Goal: Information Seeking & Learning: Learn about a topic

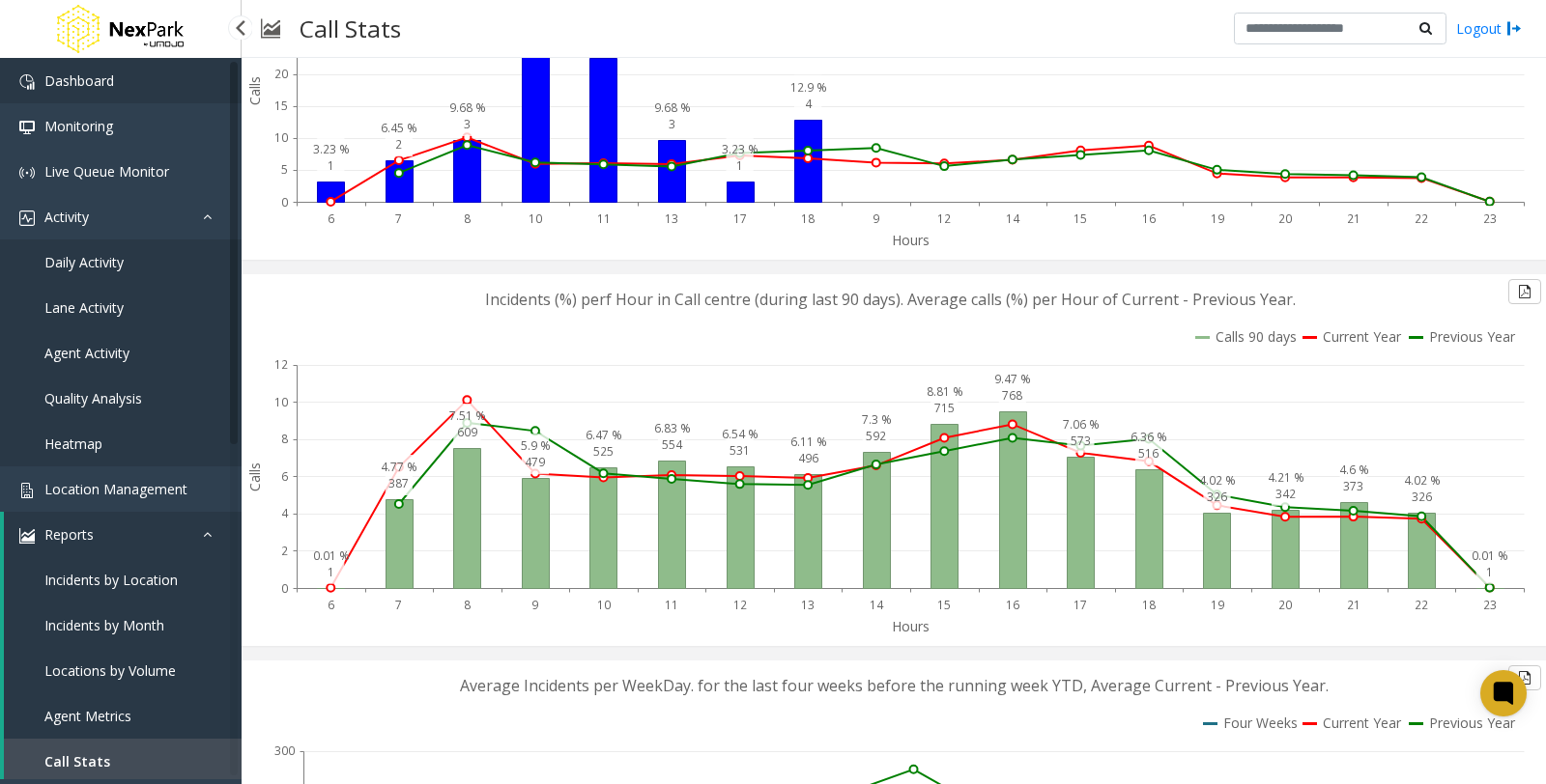
click at [119, 82] on link "Dashboard" at bounding box center [121, 81] width 242 height 45
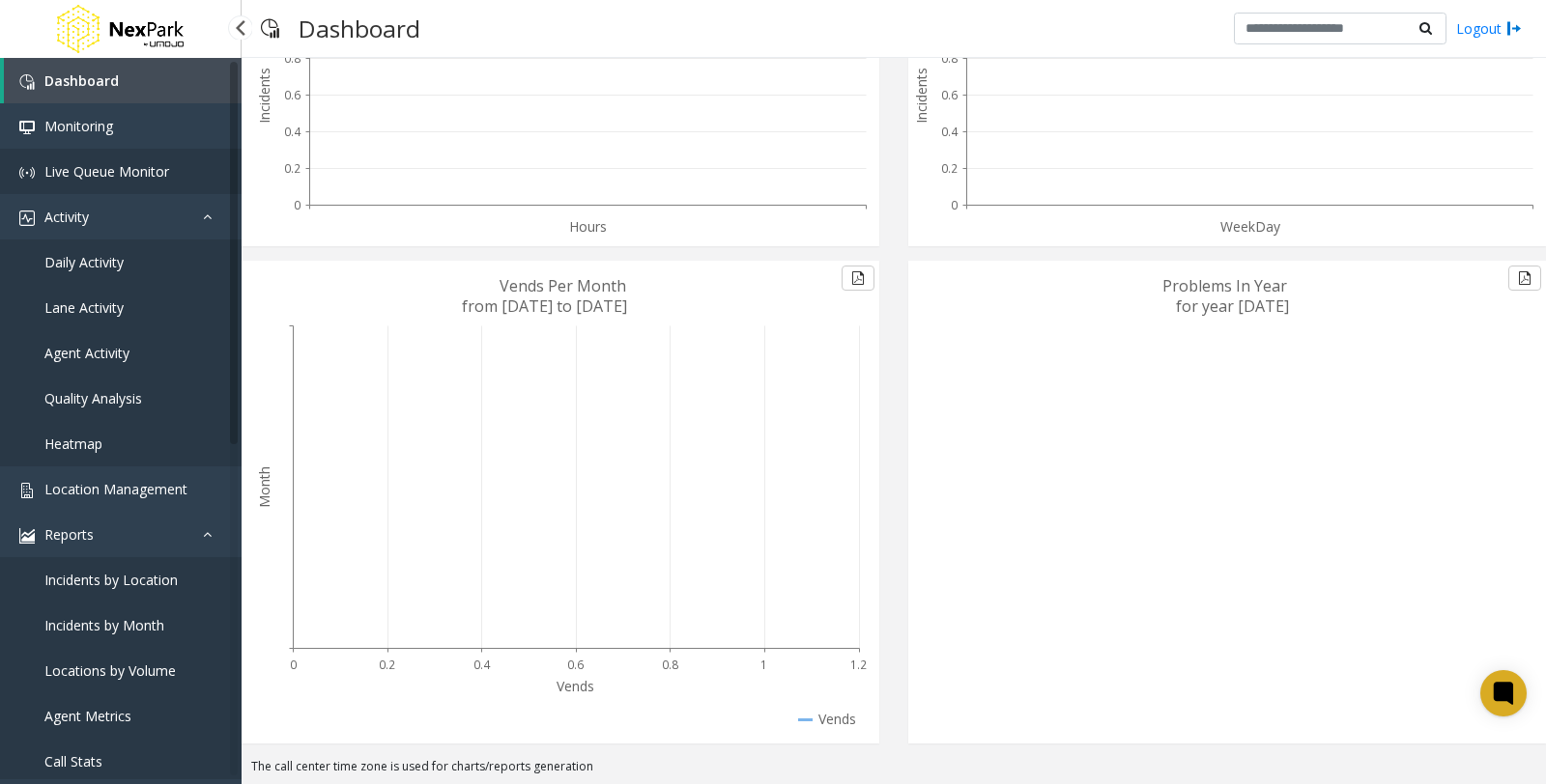
click at [111, 182] on link "Live Queue Monitor" at bounding box center [121, 171] width 242 height 45
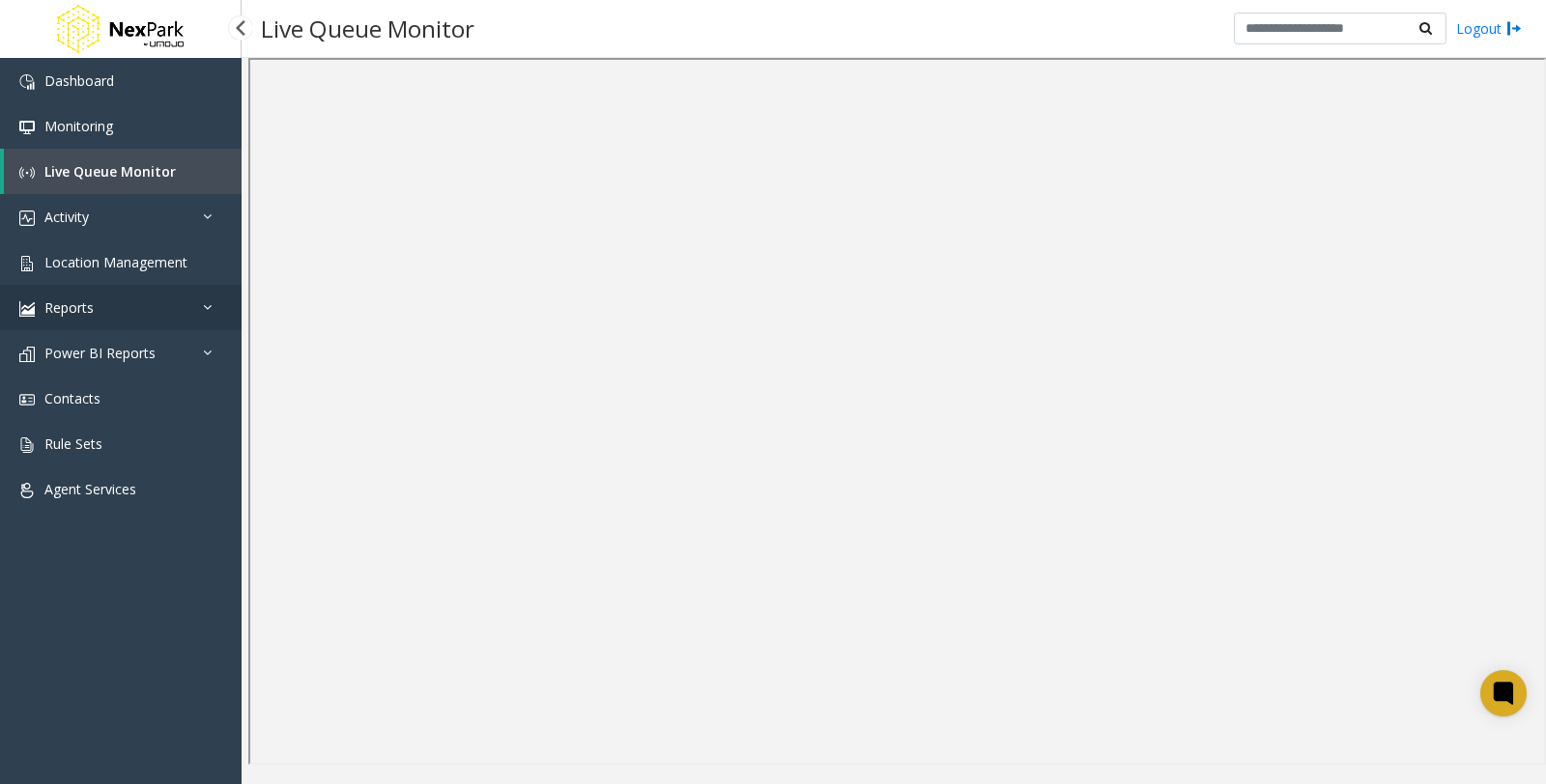
click at [119, 310] on link "Reports" at bounding box center [121, 308] width 242 height 45
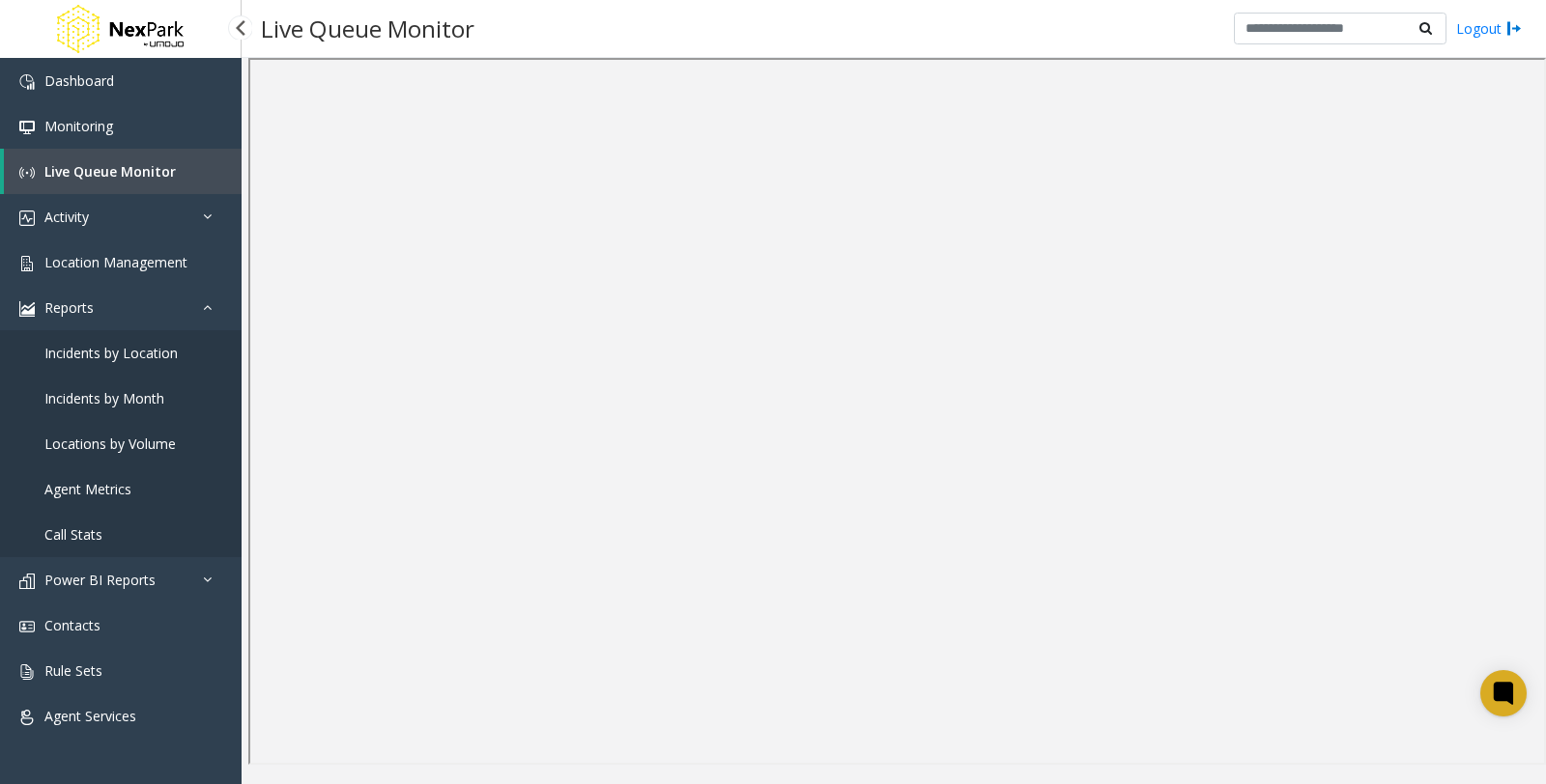
click at [129, 354] on span "Incidents by Location" at bounding box center [111, 353] width 134 height 19
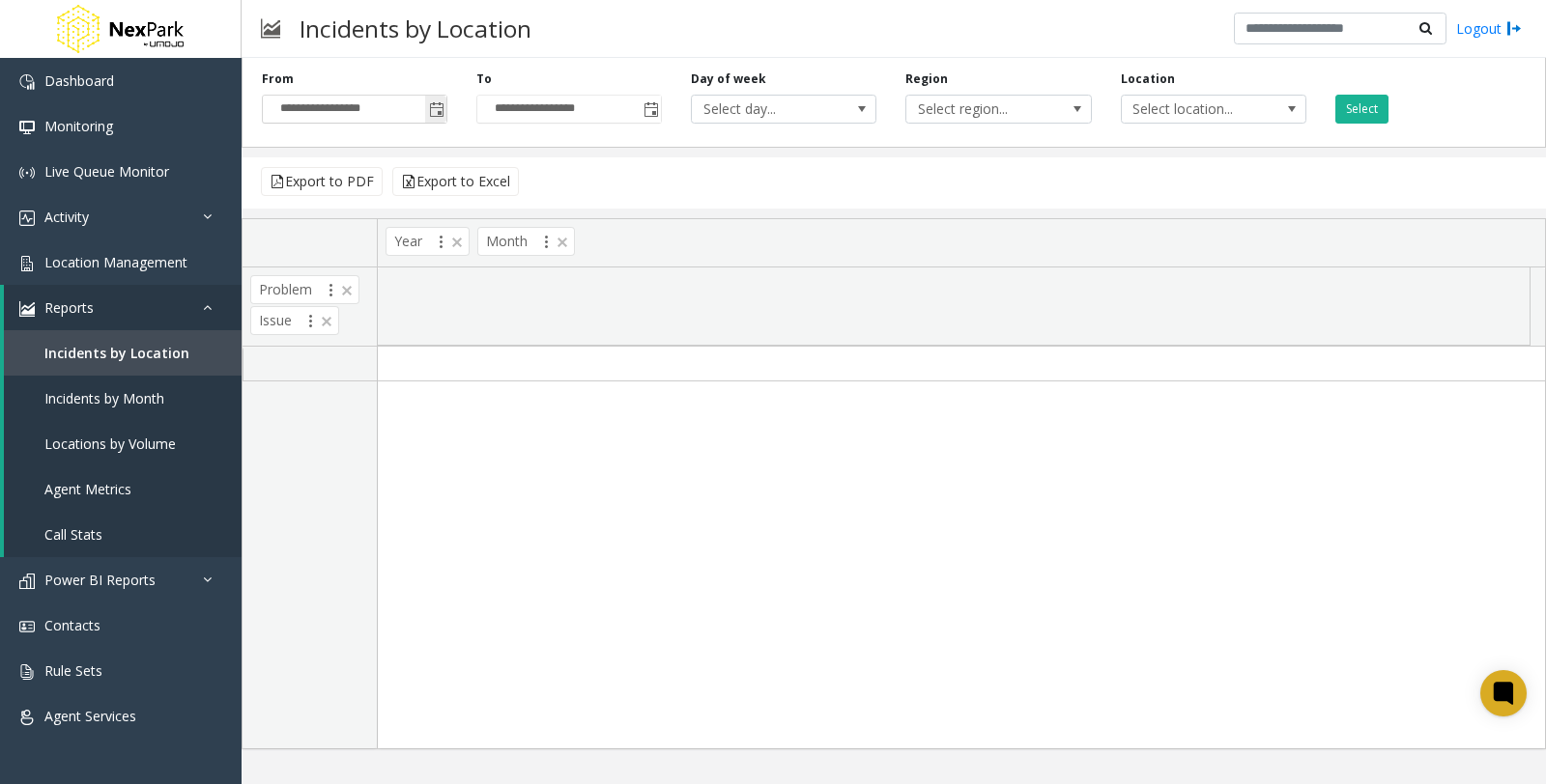
click at [431, 104] on span "Toggle popup" at bounding box center [436, 110] width 16 height 16
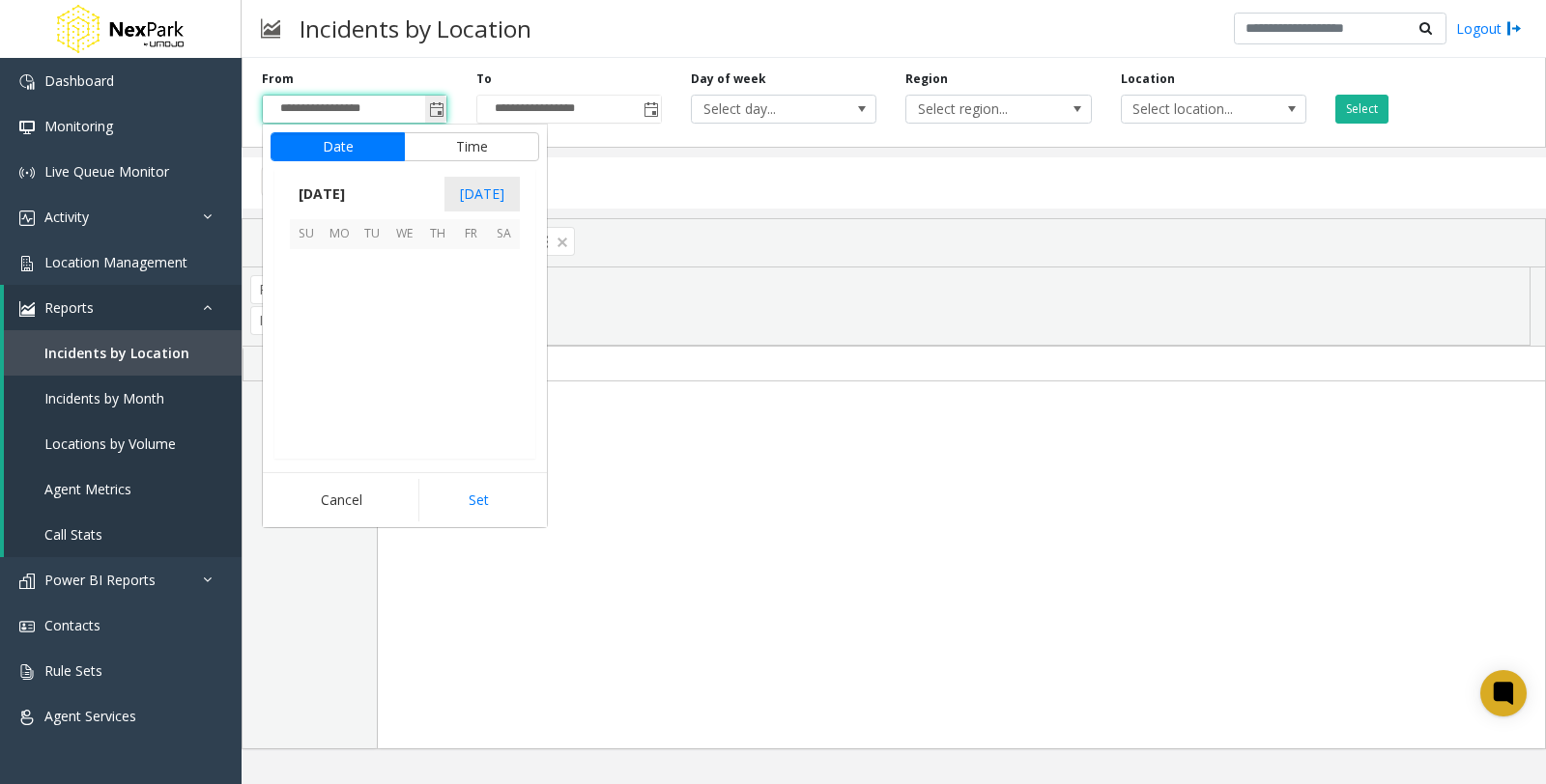
scroll to position [346572, 0]
click at [335, 270] on span "1" at bounding box center [338, 265] width 32 height 32
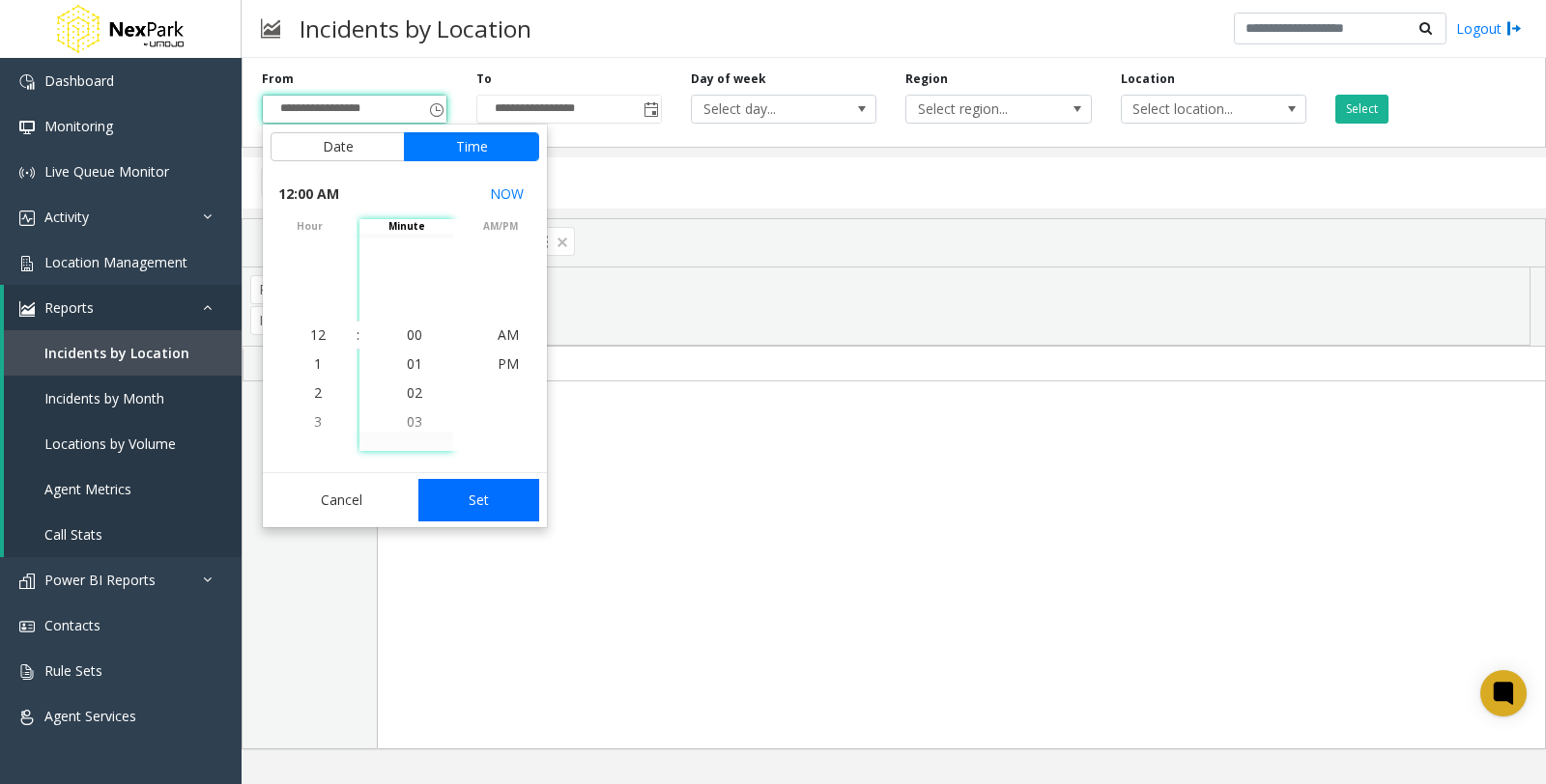
click at [487, 496] on button "Set" at bounding box center [480, 500] width 122 height 42
type input "**********"
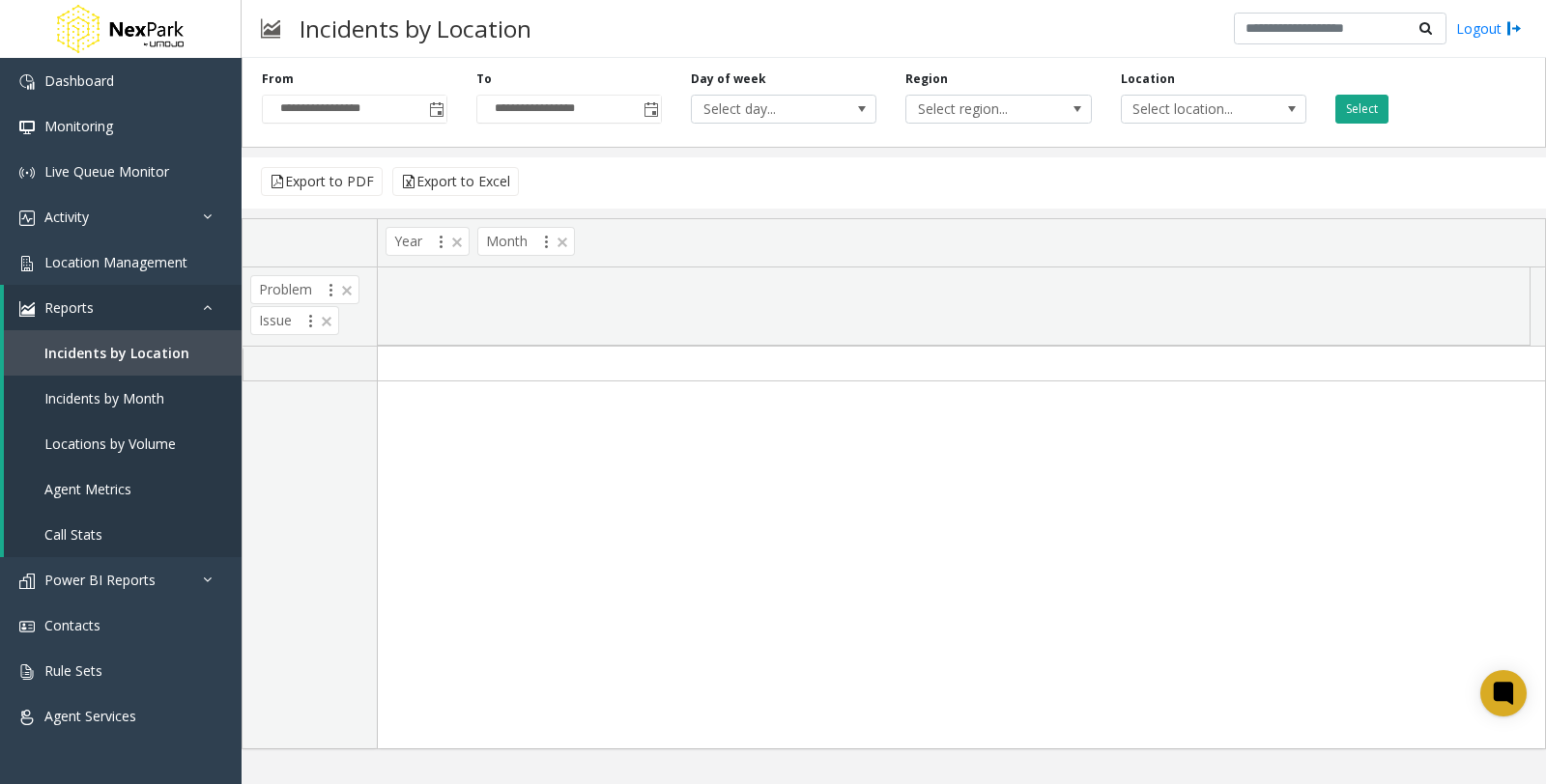
click at [1369, 120] on button "Select" at bounding box center [1362, 108] width 53 height 28
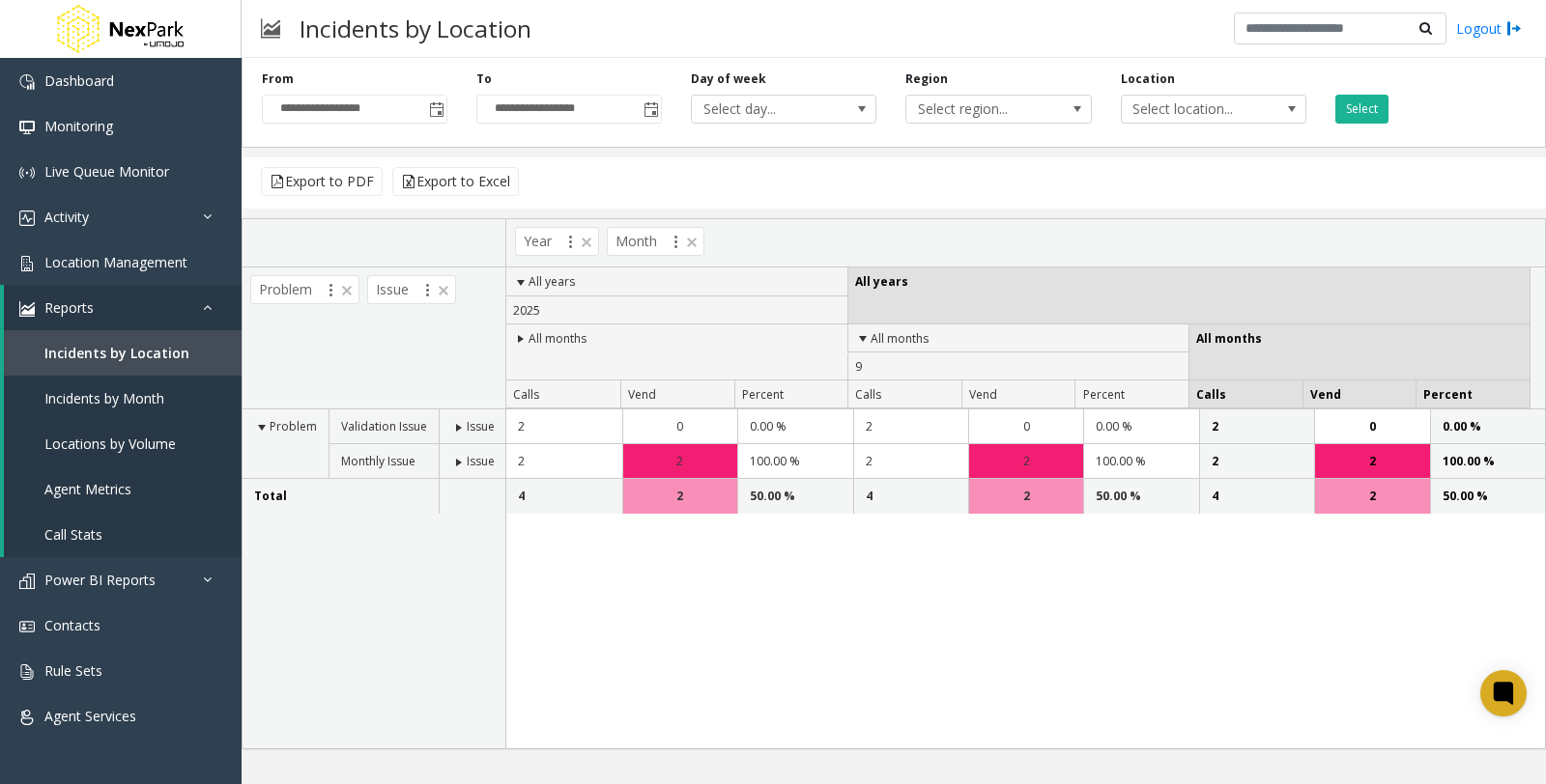
click at [456, 425] on span at bounding box center [459, 428] width 16 height 16
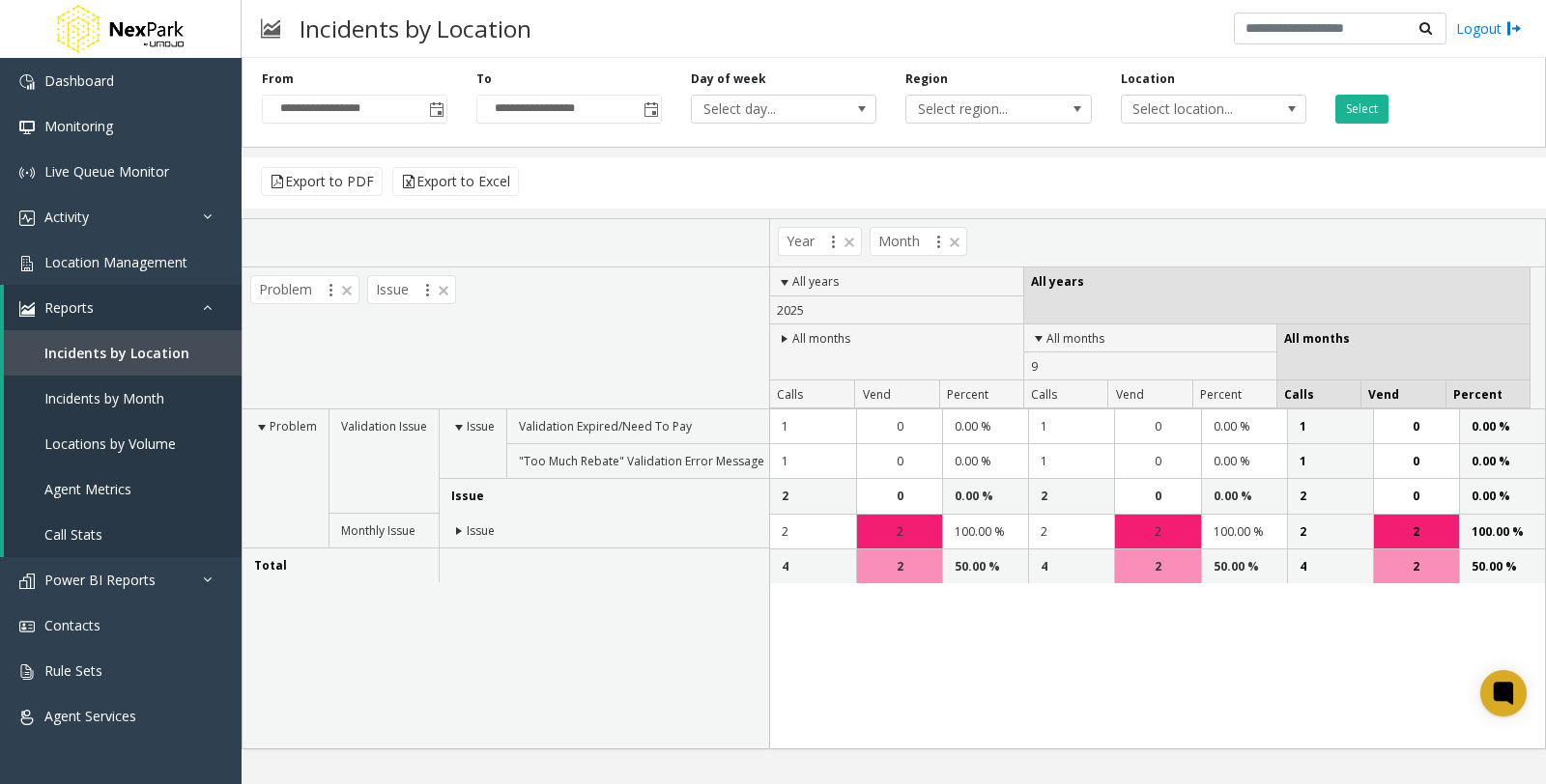
click at [455, 533] on span at bounding box center [459, 532] width 16 height 16
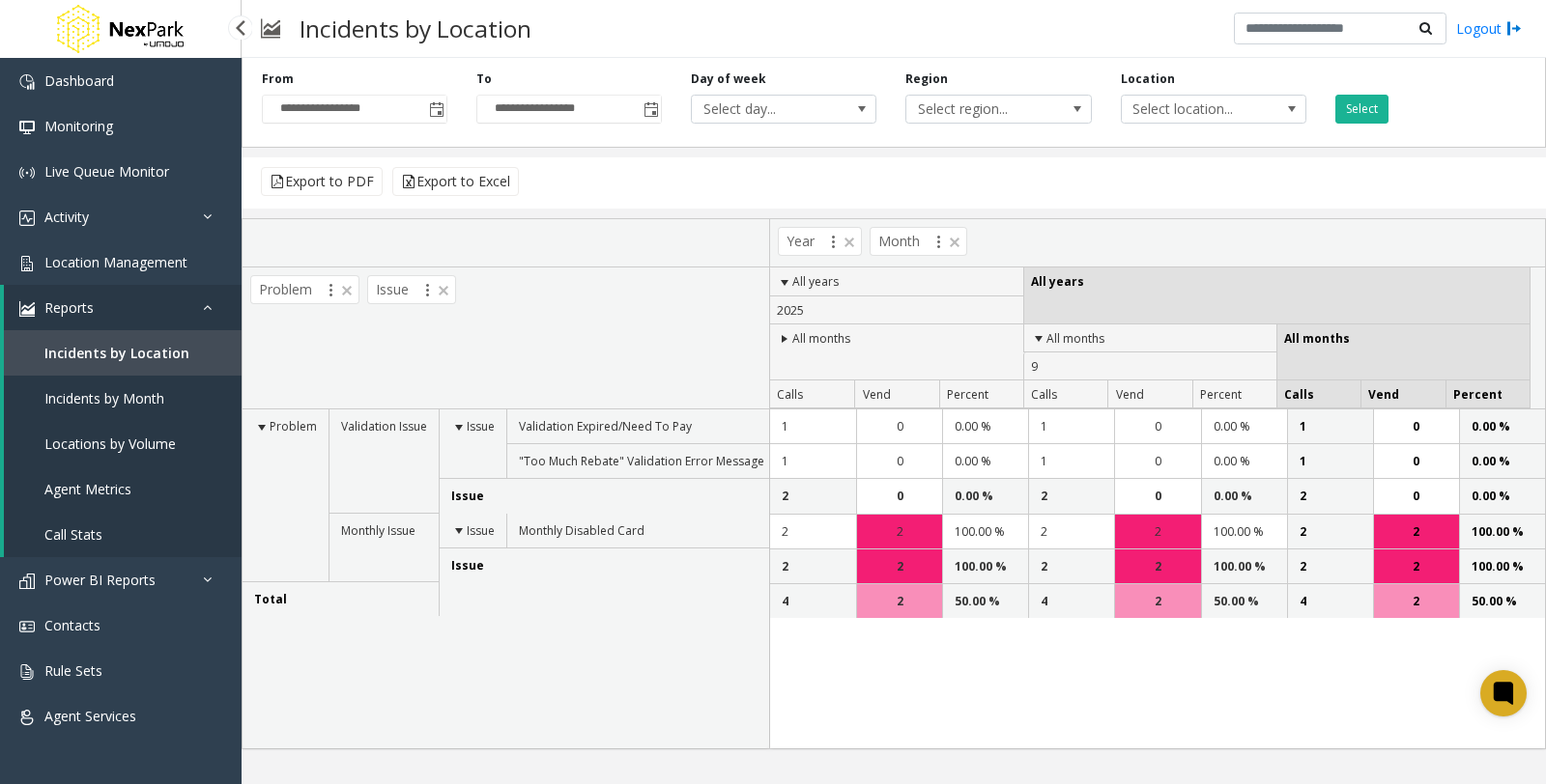
click at [108, 483] on span "Agent Metrics" at bounding box center [87, 489] width 86 height 19
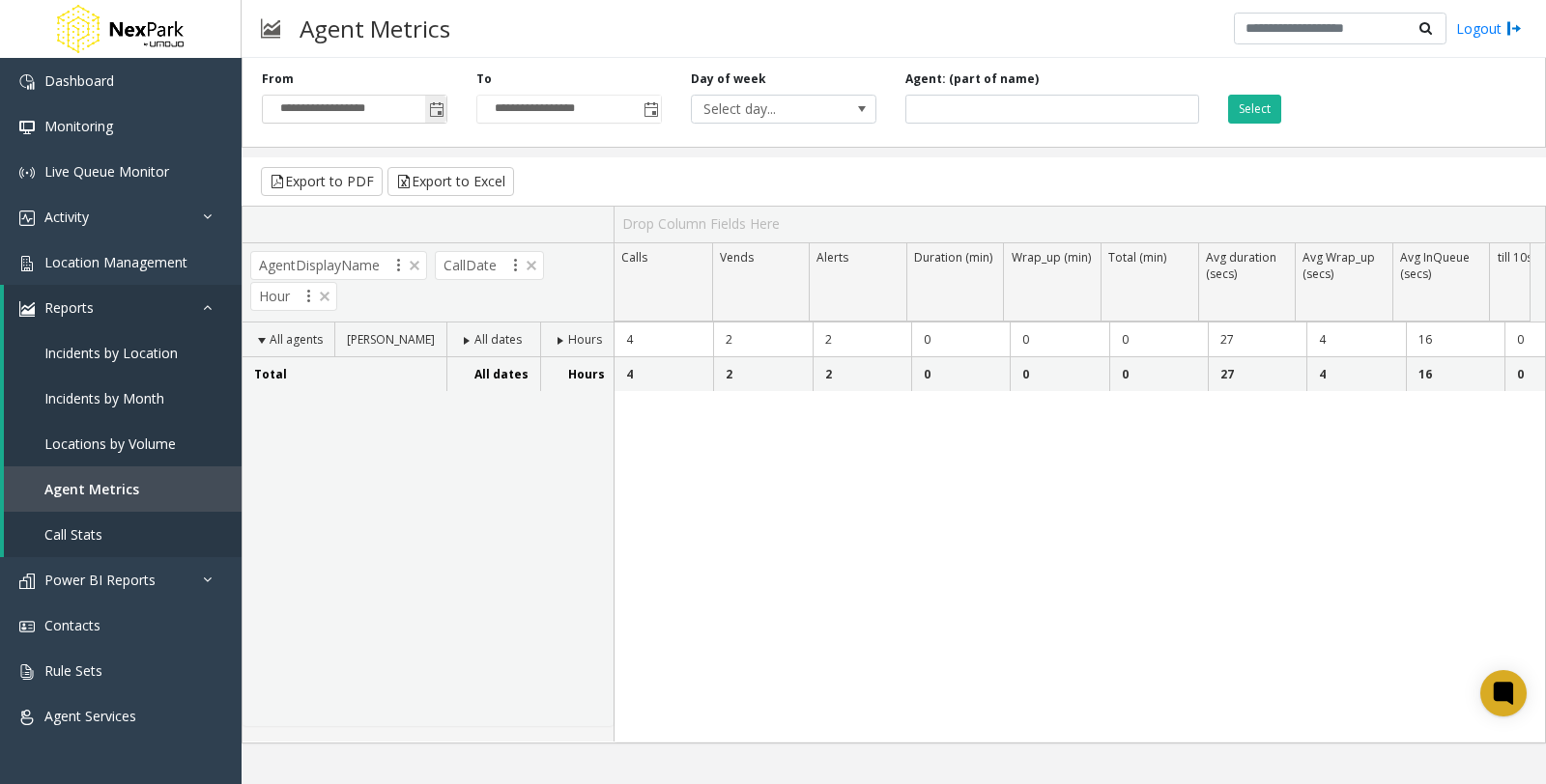
click at [435, 109] on span "Toggle popup" at bounding box center [436, 110] width 16 height 16
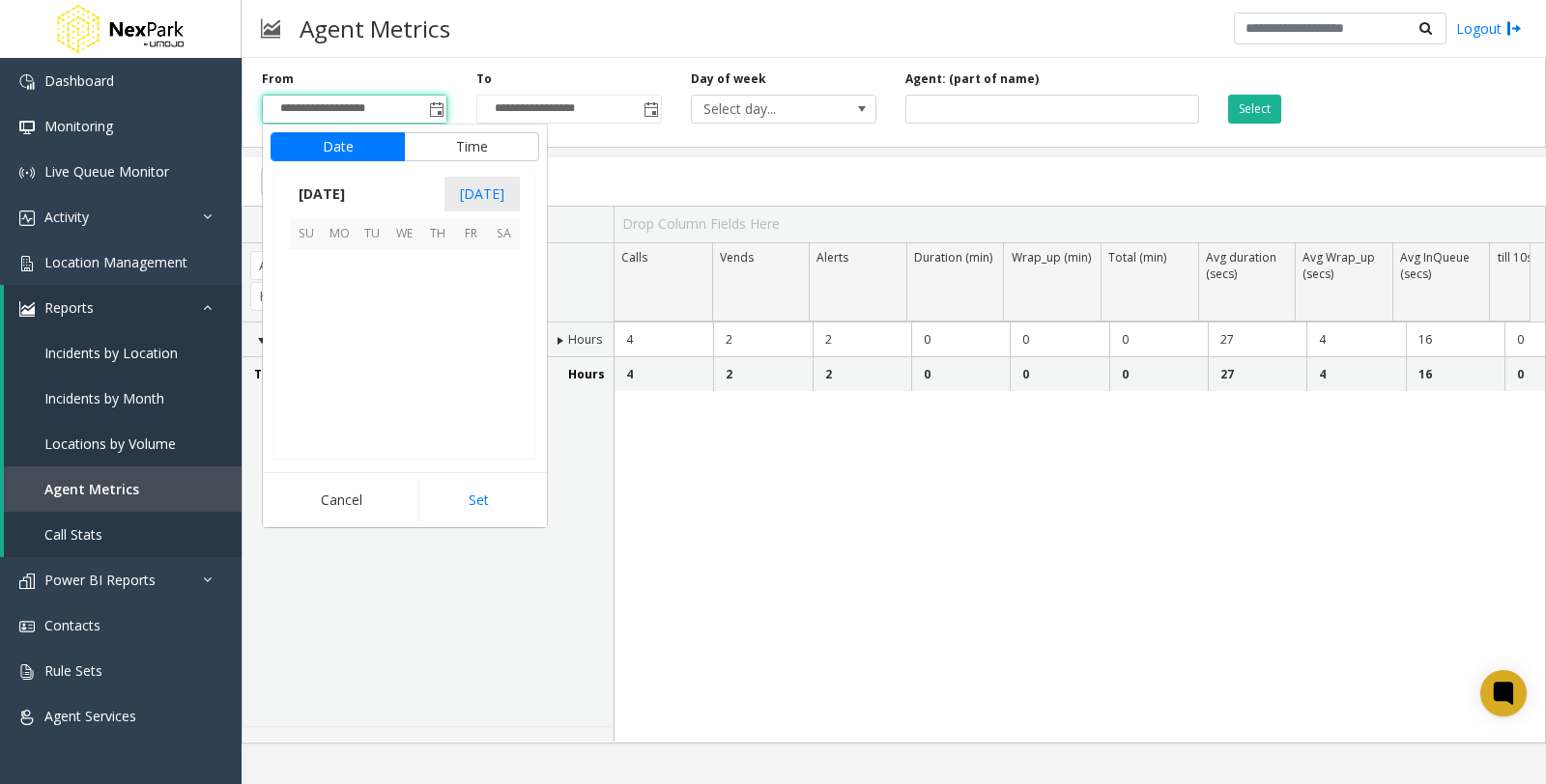
scroll to position [346572, 0]
click at [341, 268] on span "1" at bounding box center [338, 265] width 32 height 32
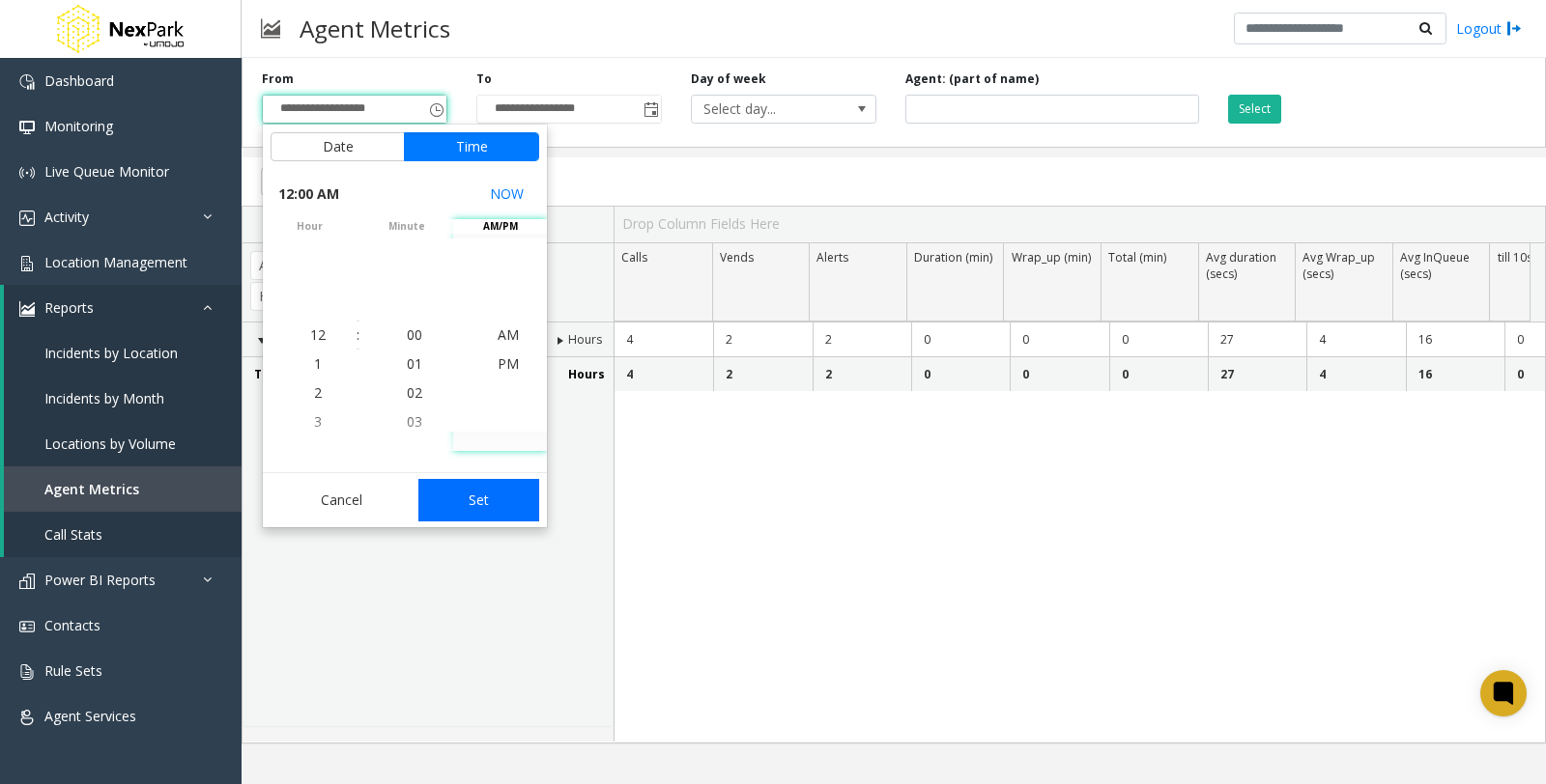
click at [480, 494] on button "Set" at bounding box center [480, 500] width 122 height 42
type input "**********"
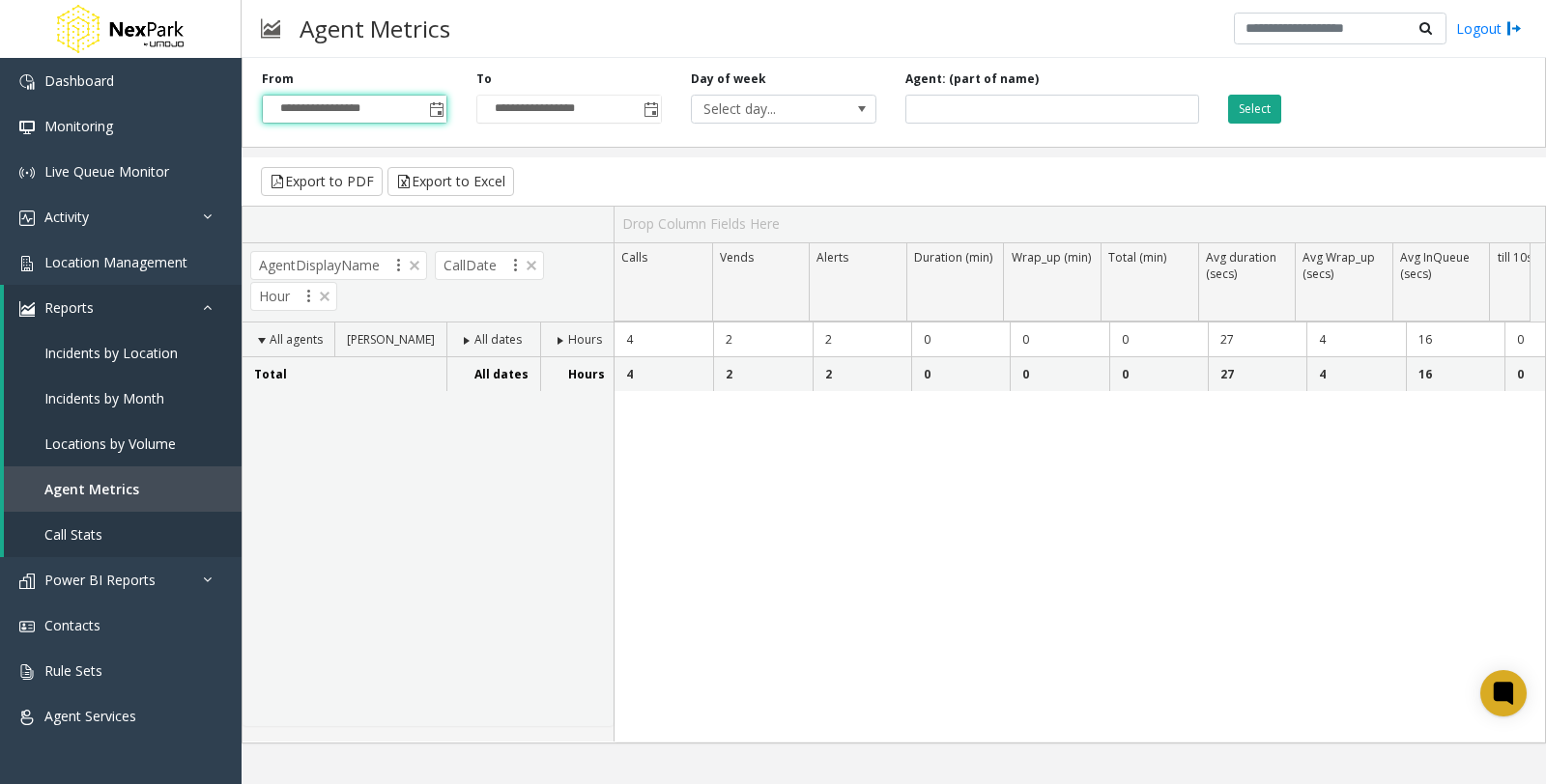
click at [1268, 103] on button "Select" at bounding box center [1255, 108] width 53 height 28
click at [261, 340] on span at bounding box center [262, 341] width 16 height 16
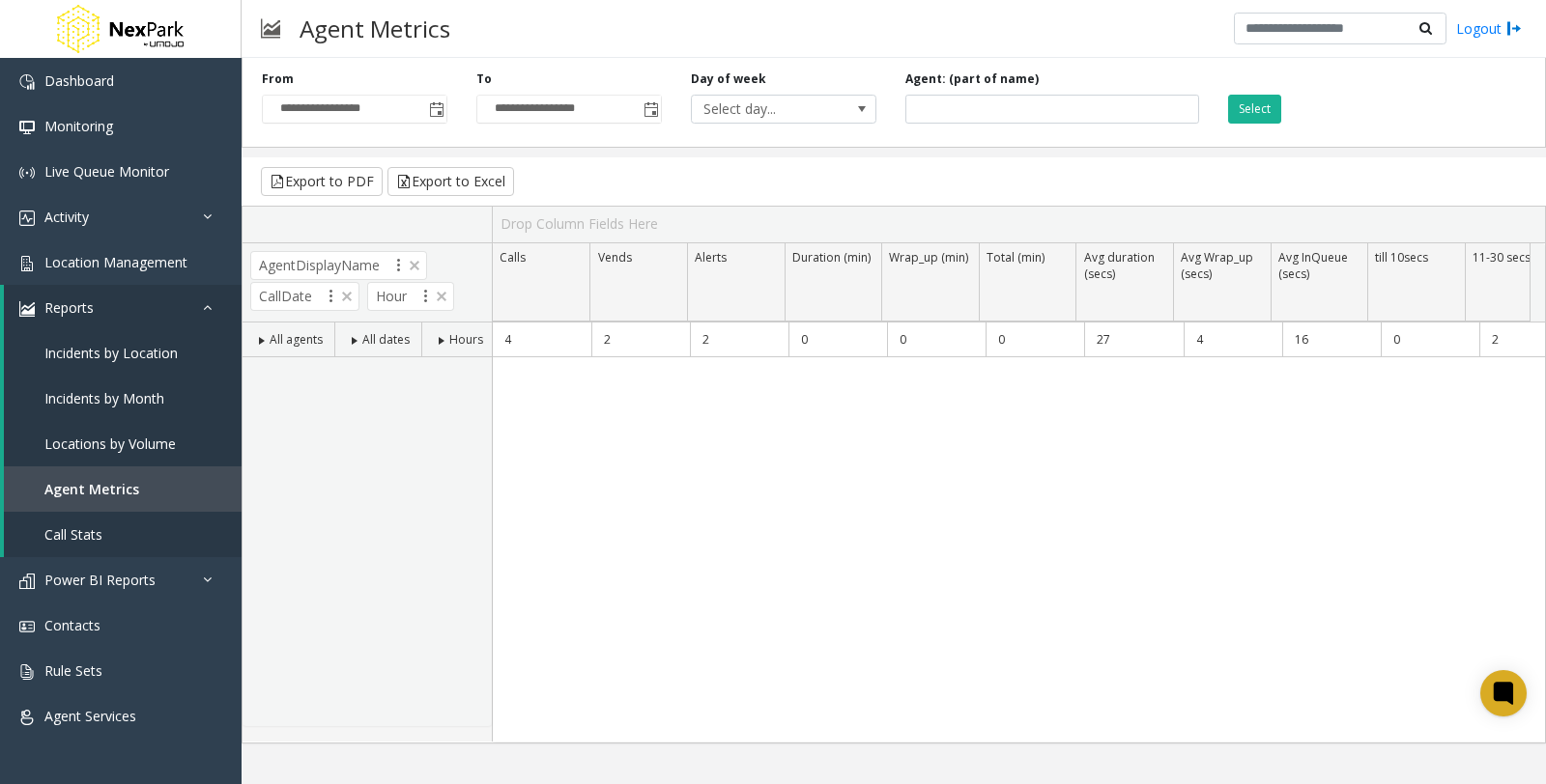
click at [255, 340] on span at bounding box center [262, 341] width 16 height 16
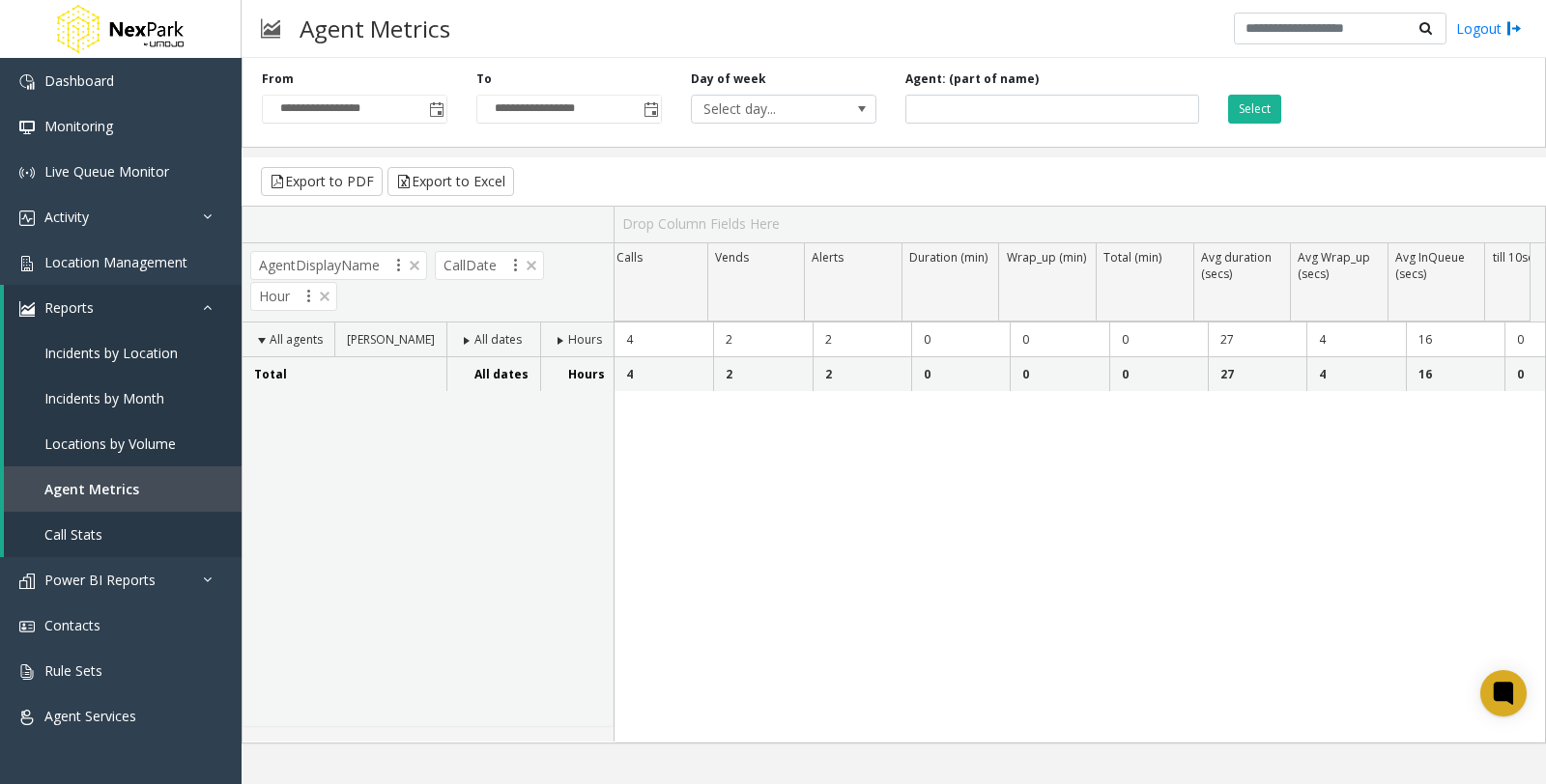
scroll to position [0, 0]
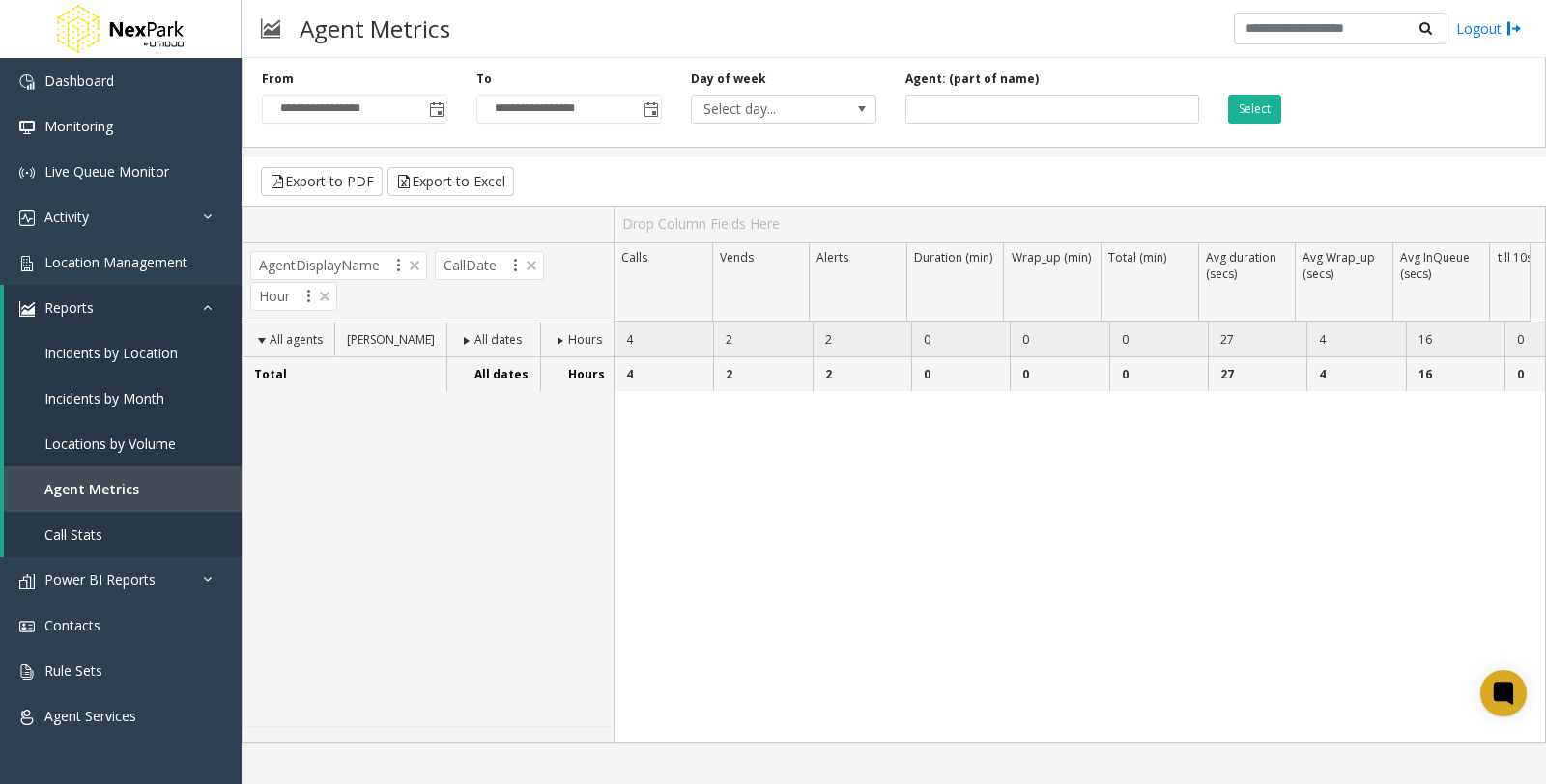
click at [725, 348] on td "2" at bounding box center [763, 339] width 98 height 34
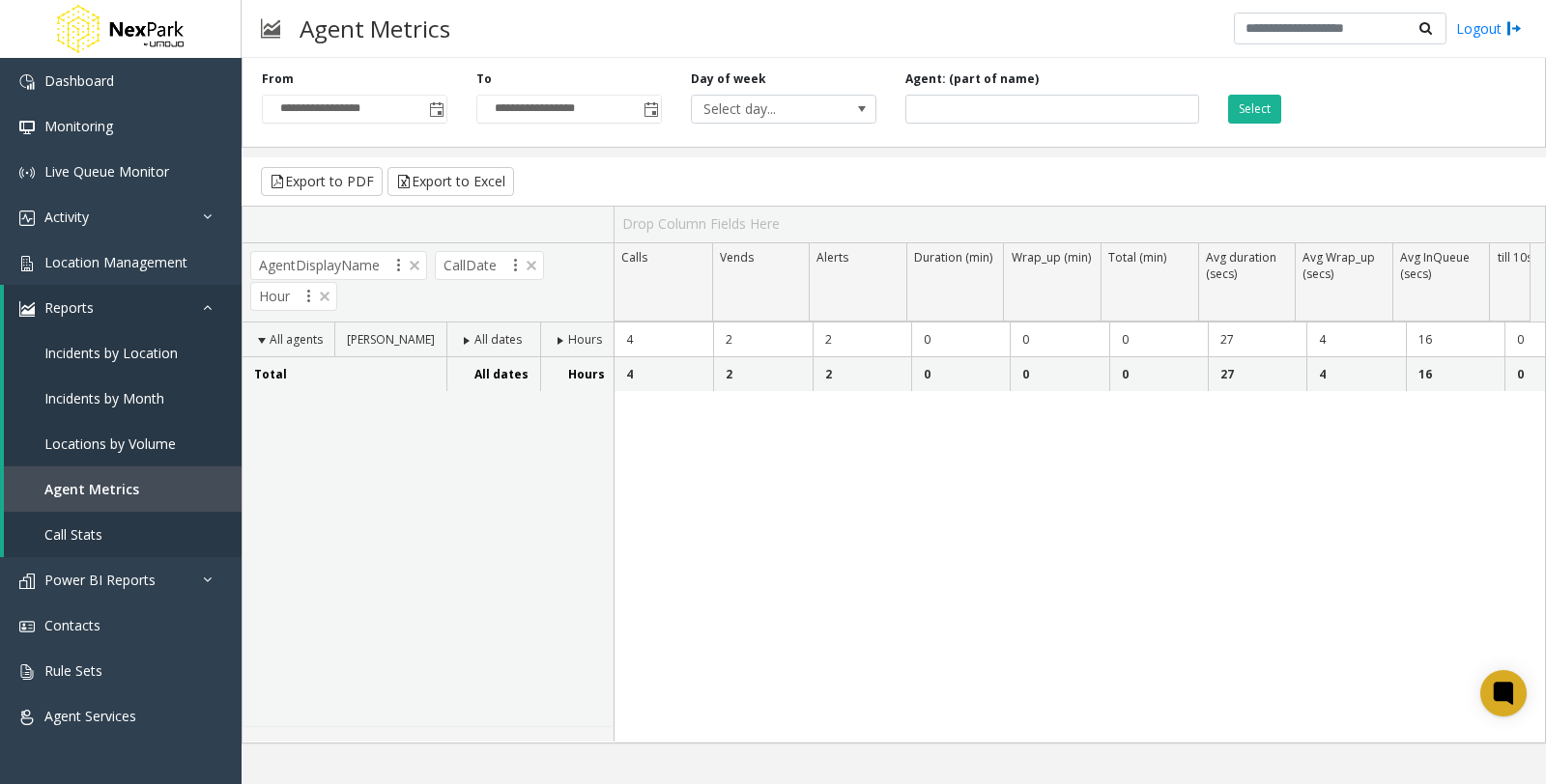
click at [467, 338] on span at bounding box center [467, 341] width 16 height 16
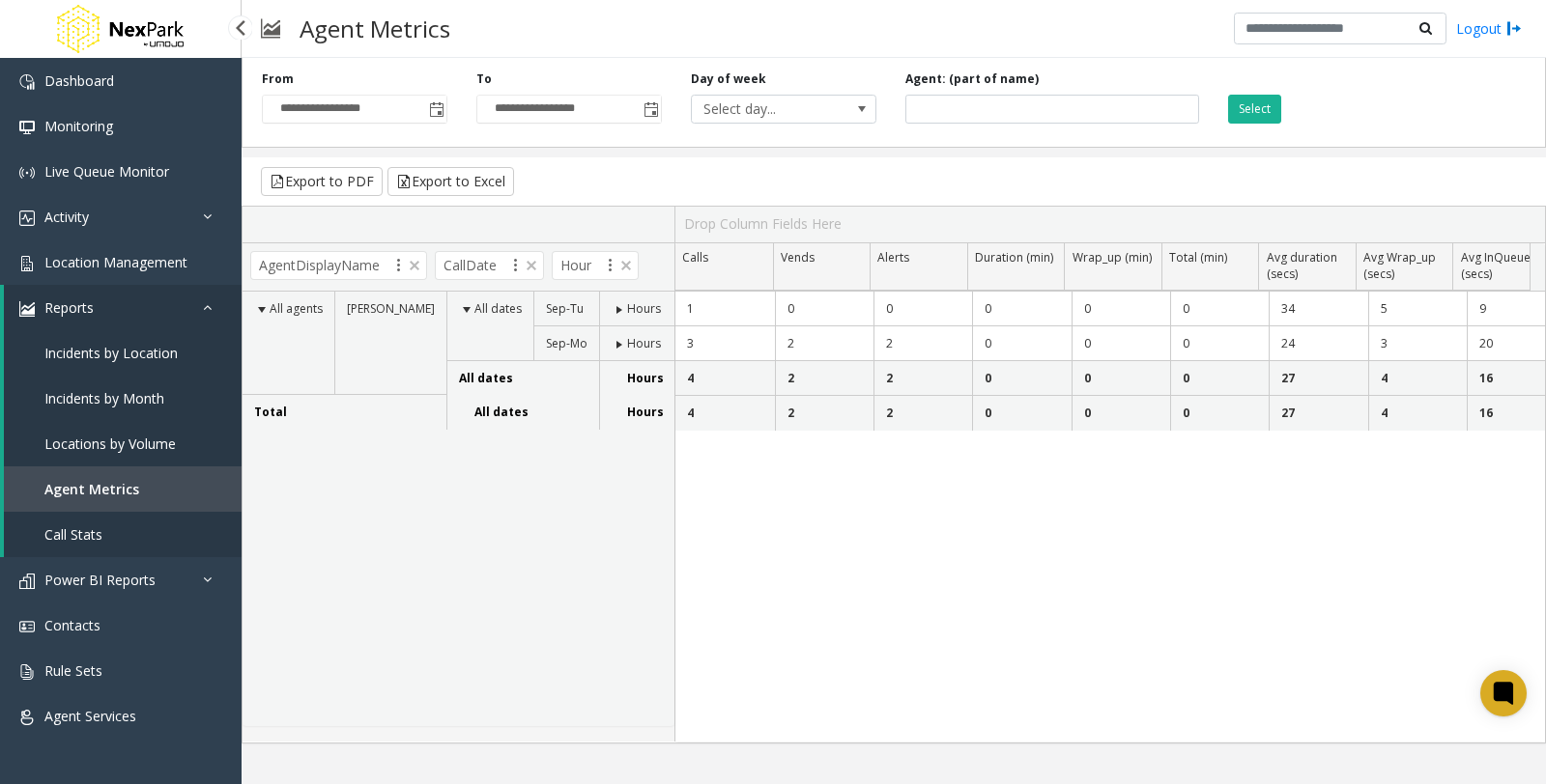
click at [106, 525] on link "Call Stats" at bounding box center [123, 534] width 238 height 45
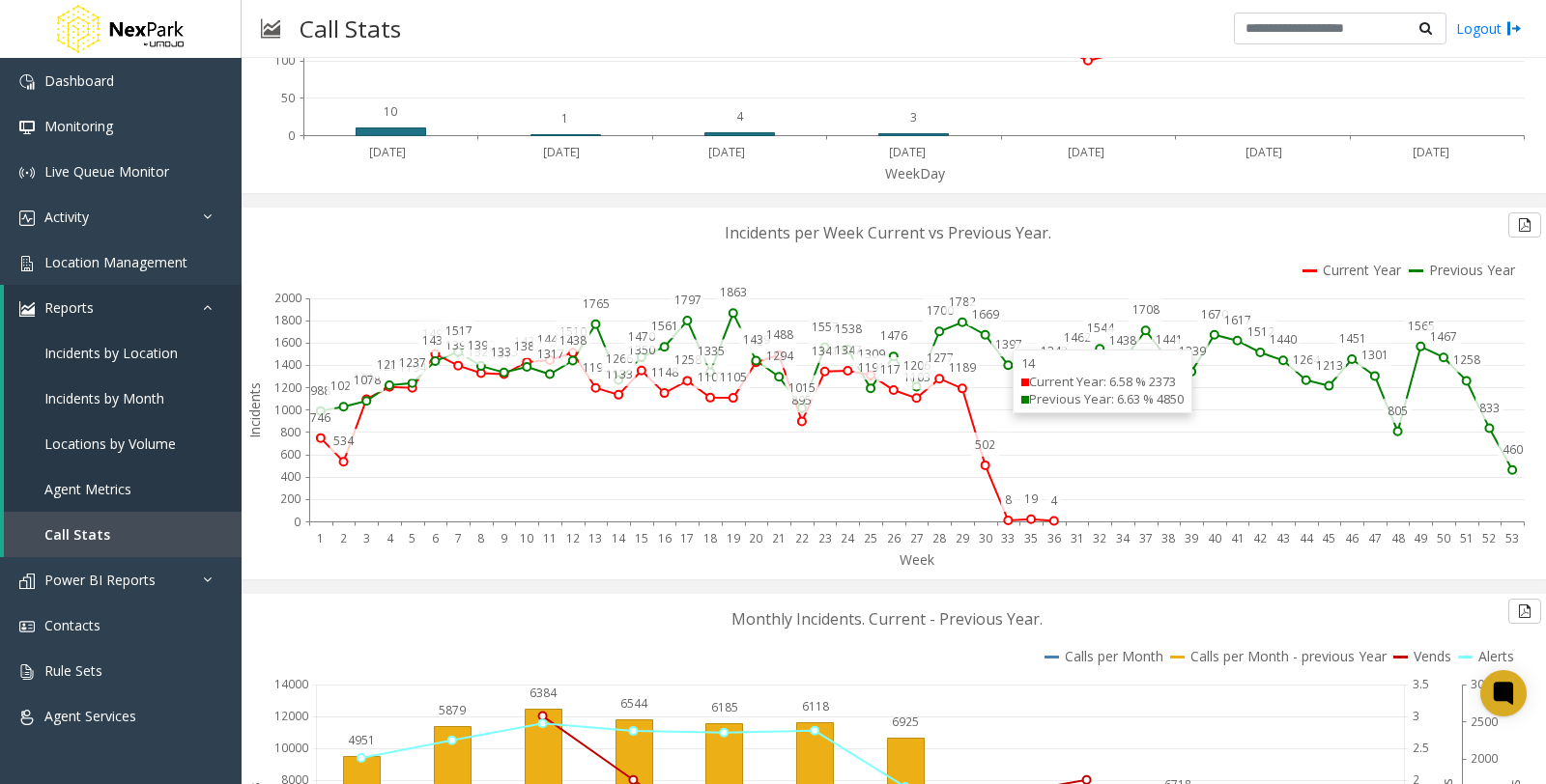
scroll to position [1395, 0]
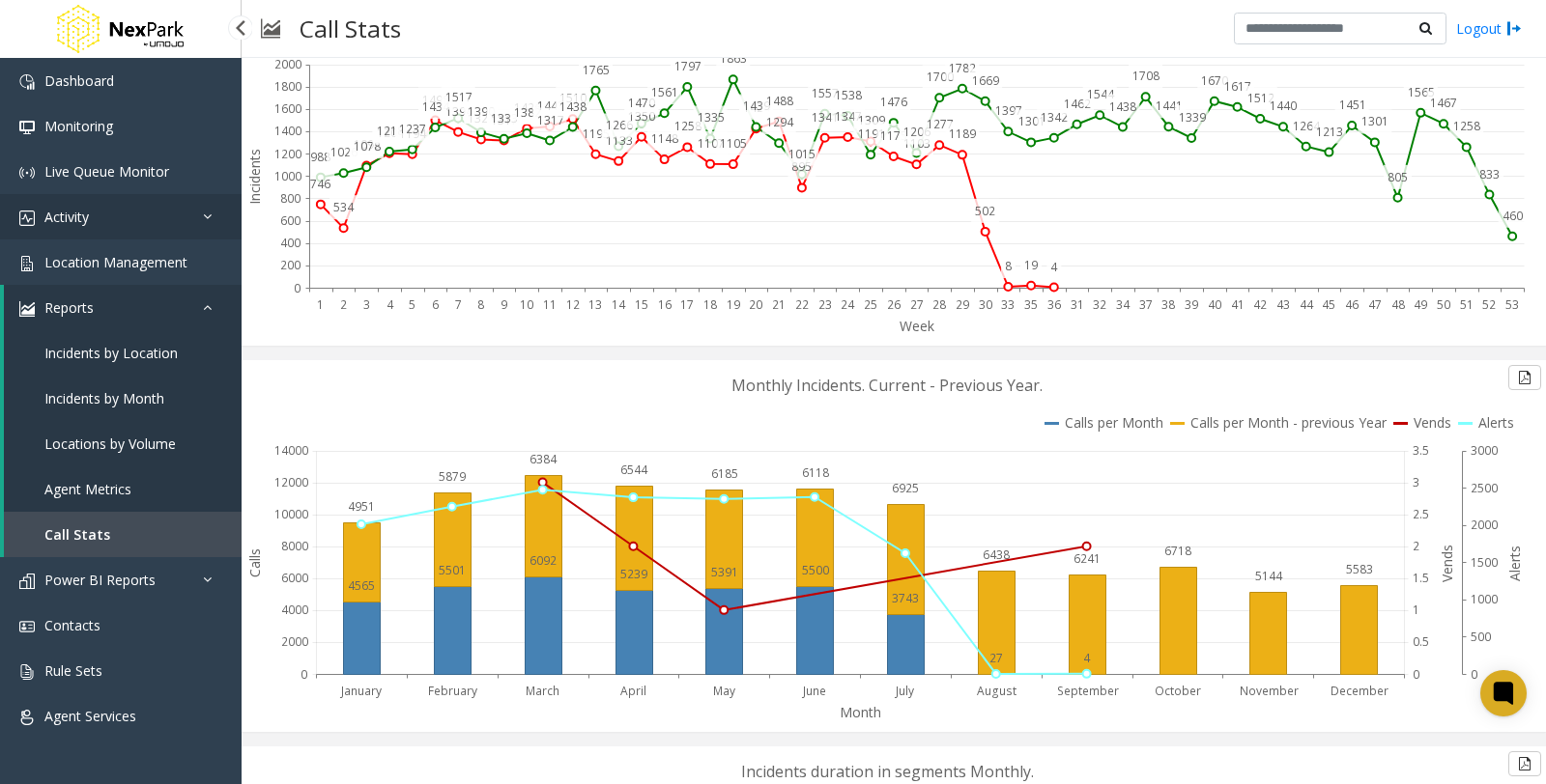
click at [80, 219] on span "Activity" at bounding box center [66, 216] width 44 height 19
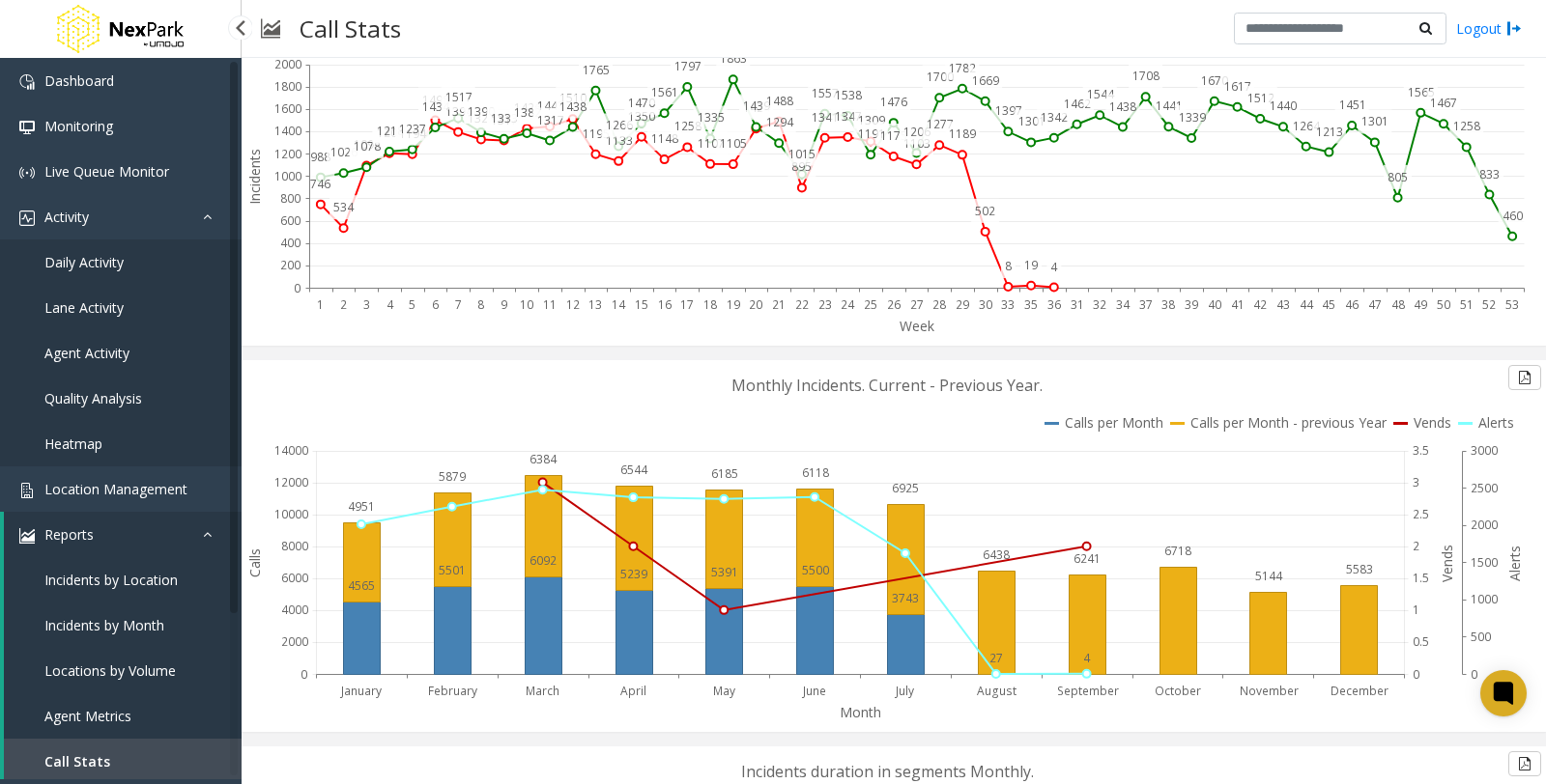
click at [100, 264] on span "Daily Activity" at bounding box center [84, 262] width 80 height 19
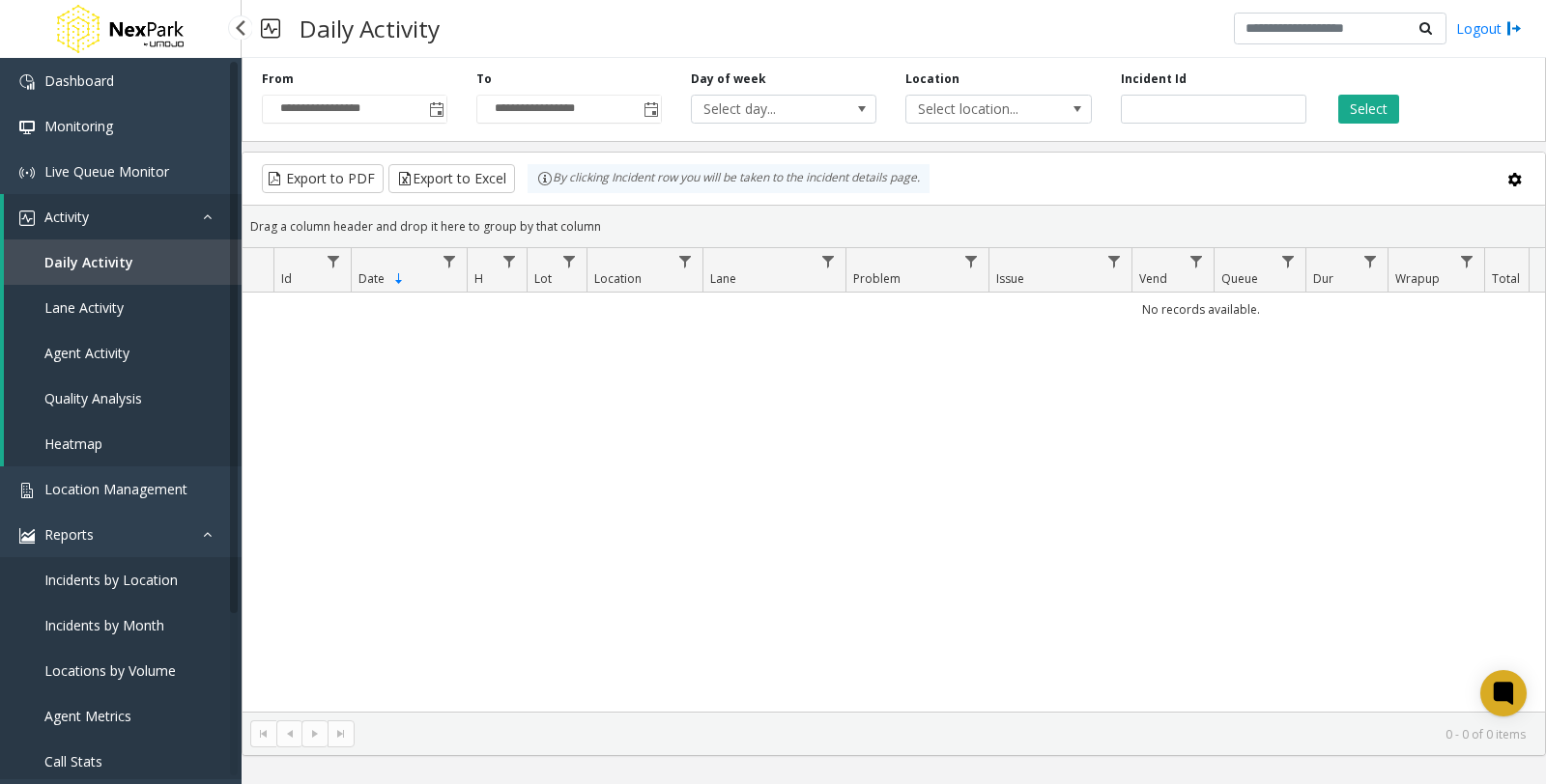
click at [94, 310] on span "Lane Activity" at bounding box center [84, 308] width 80 height 19
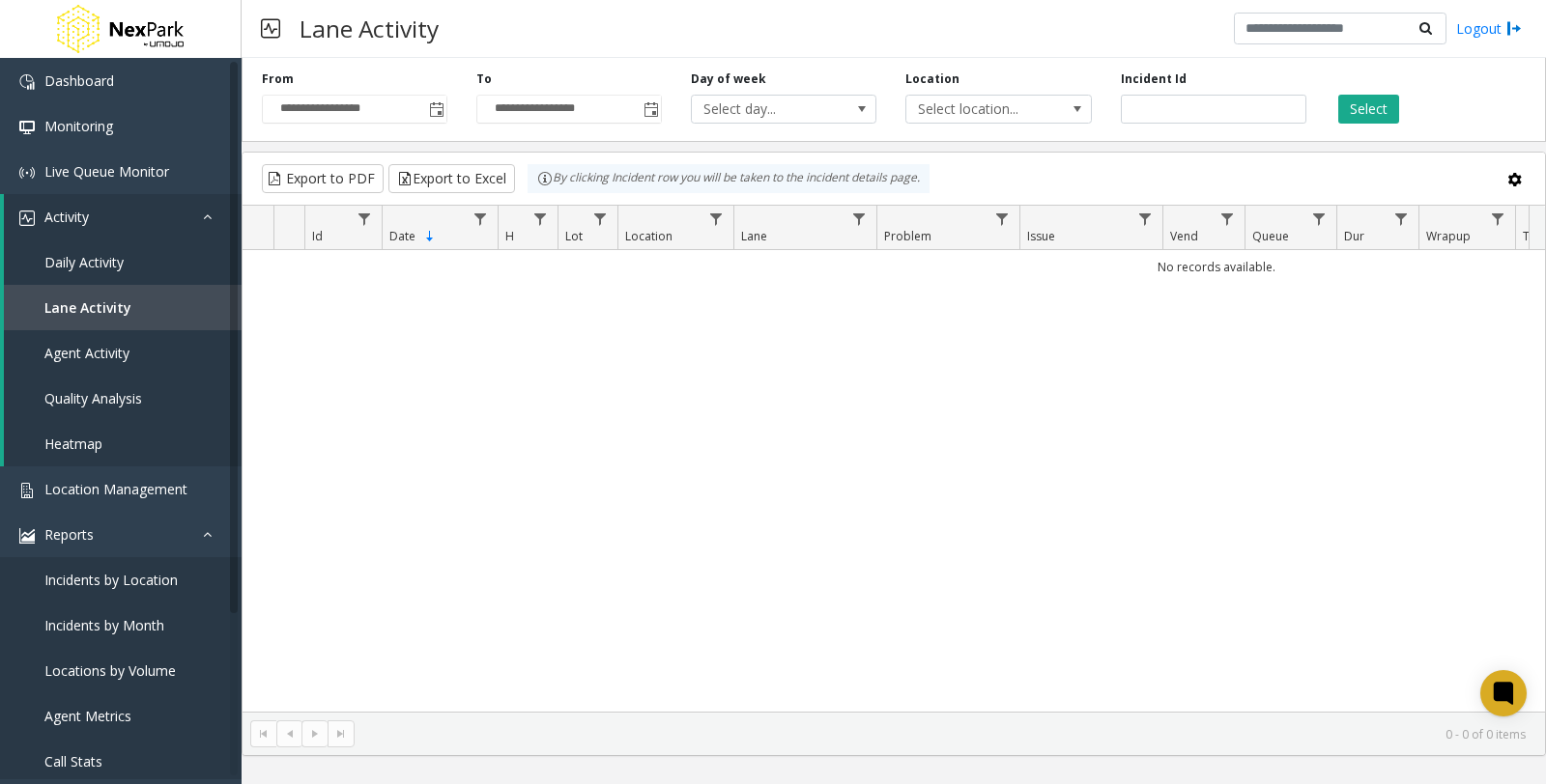
click at [447, 113] on div "**********" at bounding box center [355, 97] width 214 height 53
click at [431, 110] on span "Toggle popup" at bounding box center [436, 110] width 16 height 16
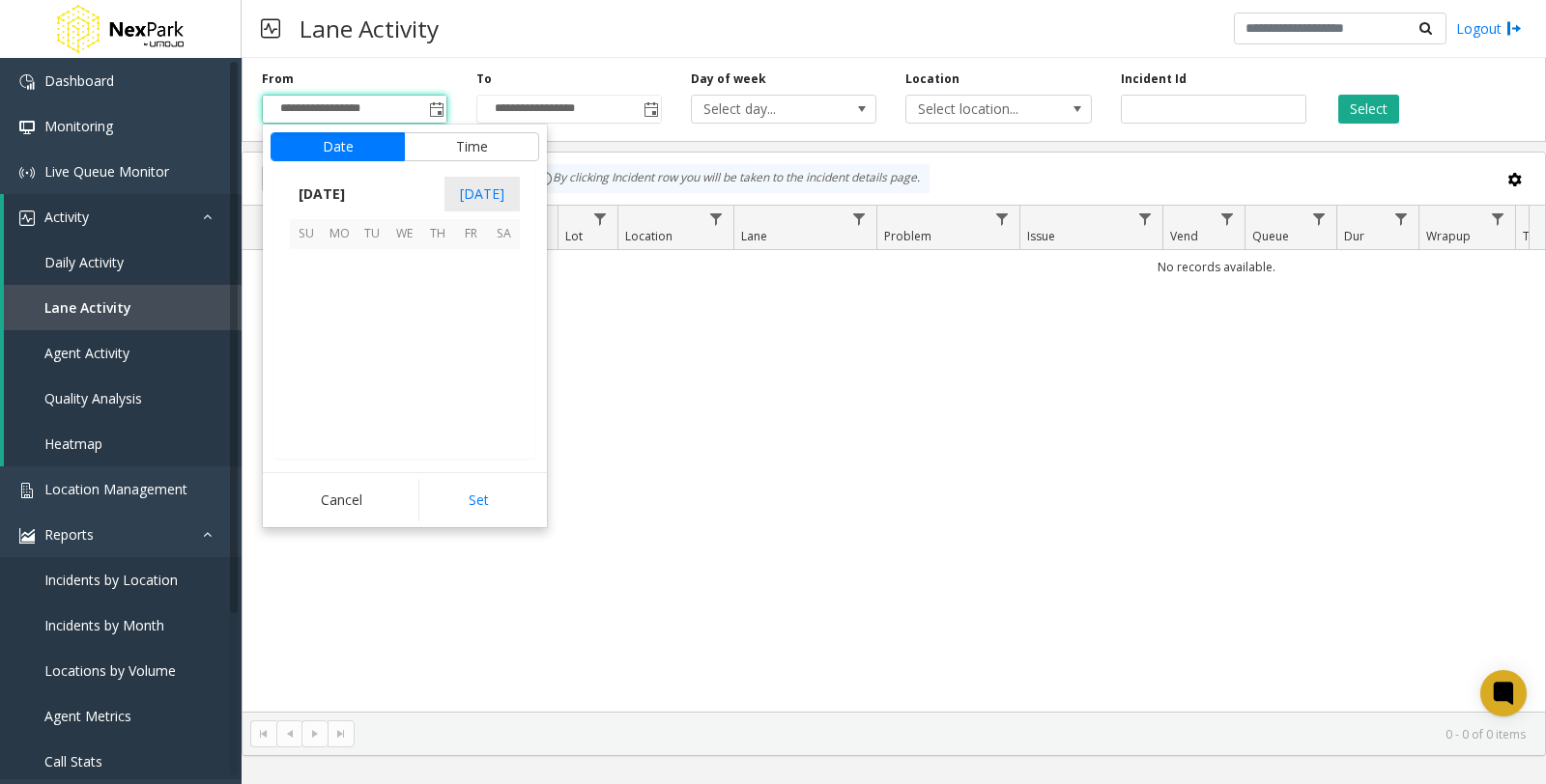
scroll to position [346572, 0]
click at [343, 265] on span "1" at bounding box center [338, 265] width 32 height 32
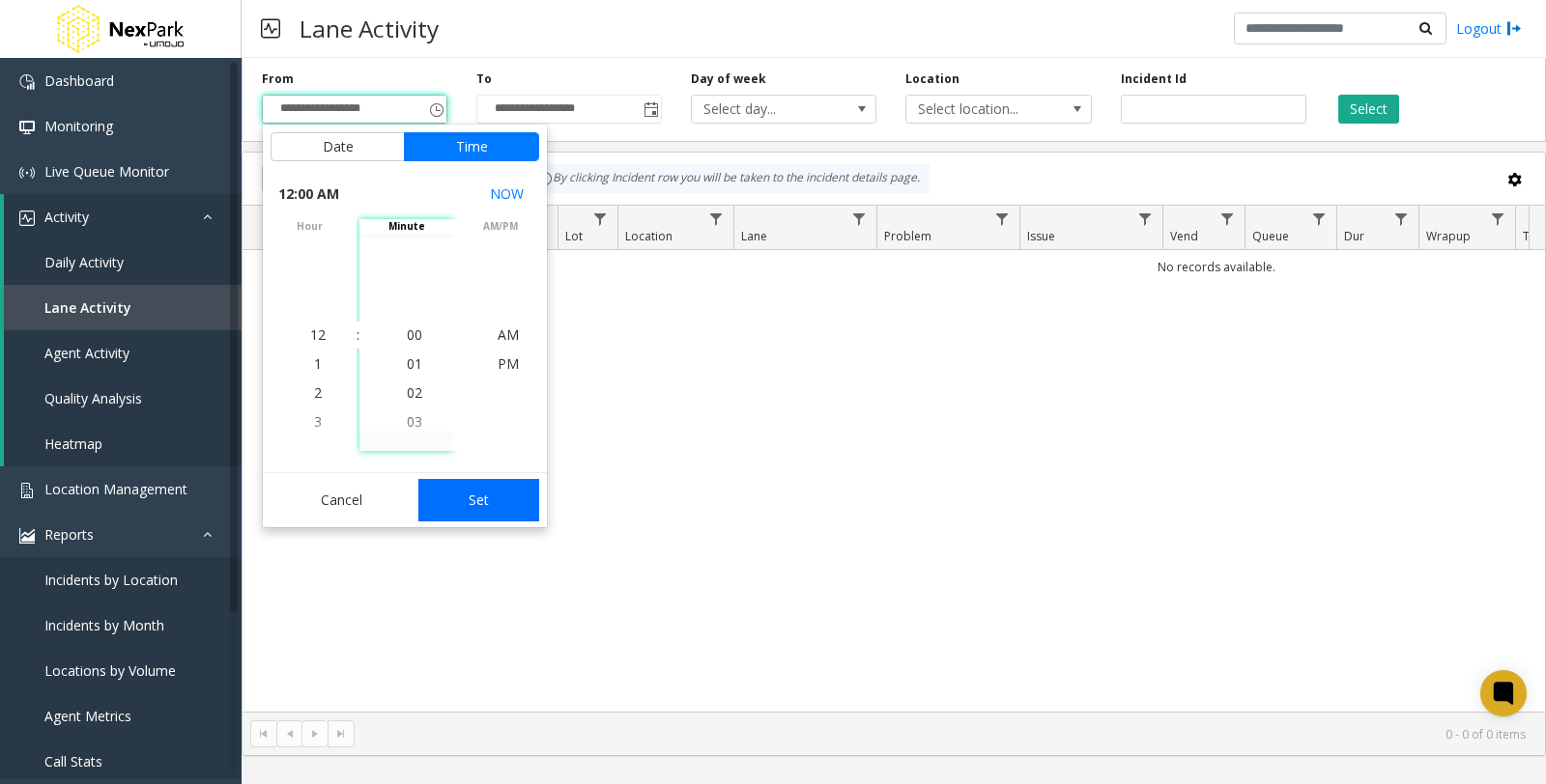
click at [446, 503] on button "Set" at bounding box center [480, 500] width 122 height 42
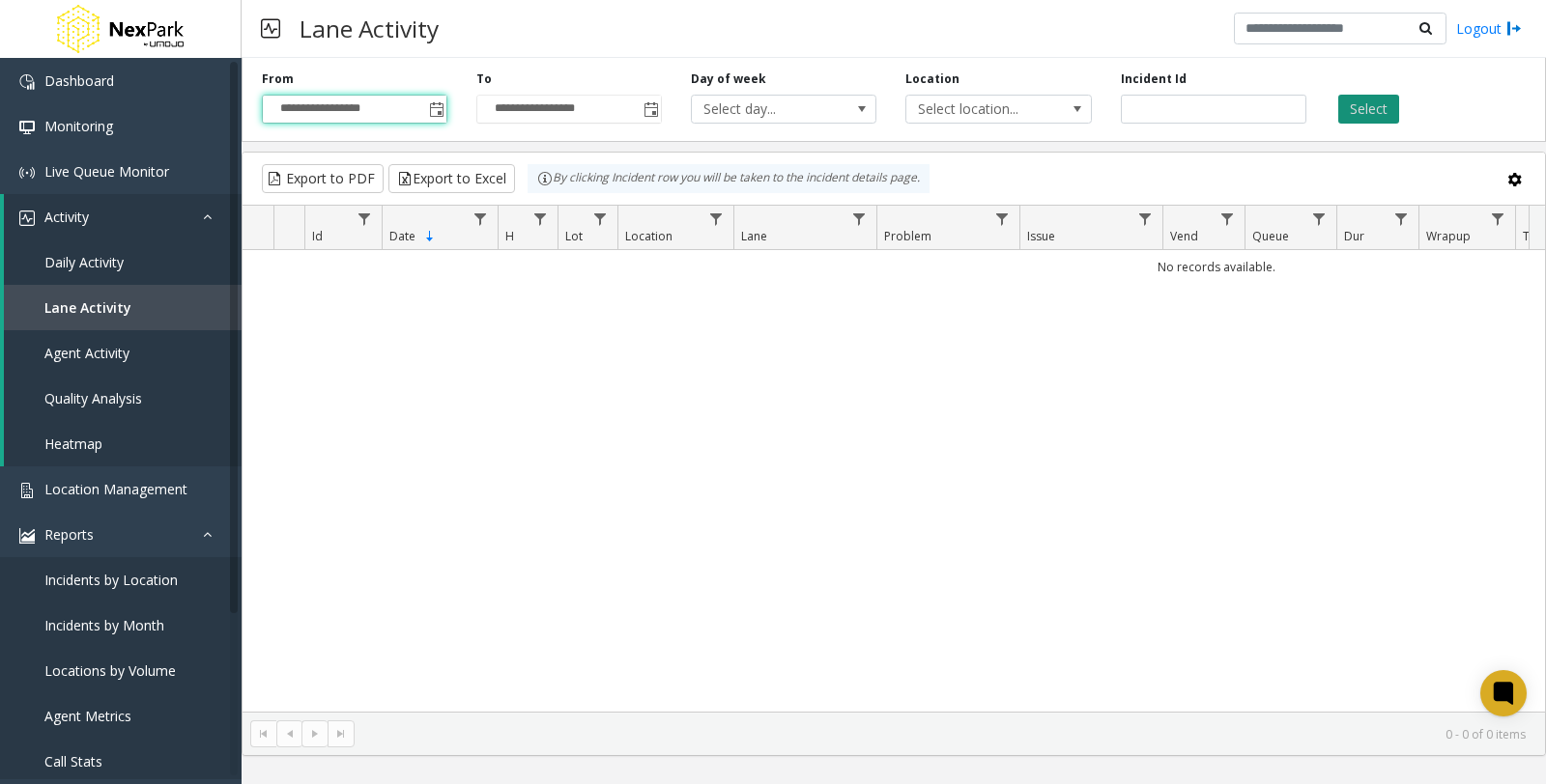
click at [1375, 101] on button "Select" at bounding box center [1369, 108] width 61 height 28
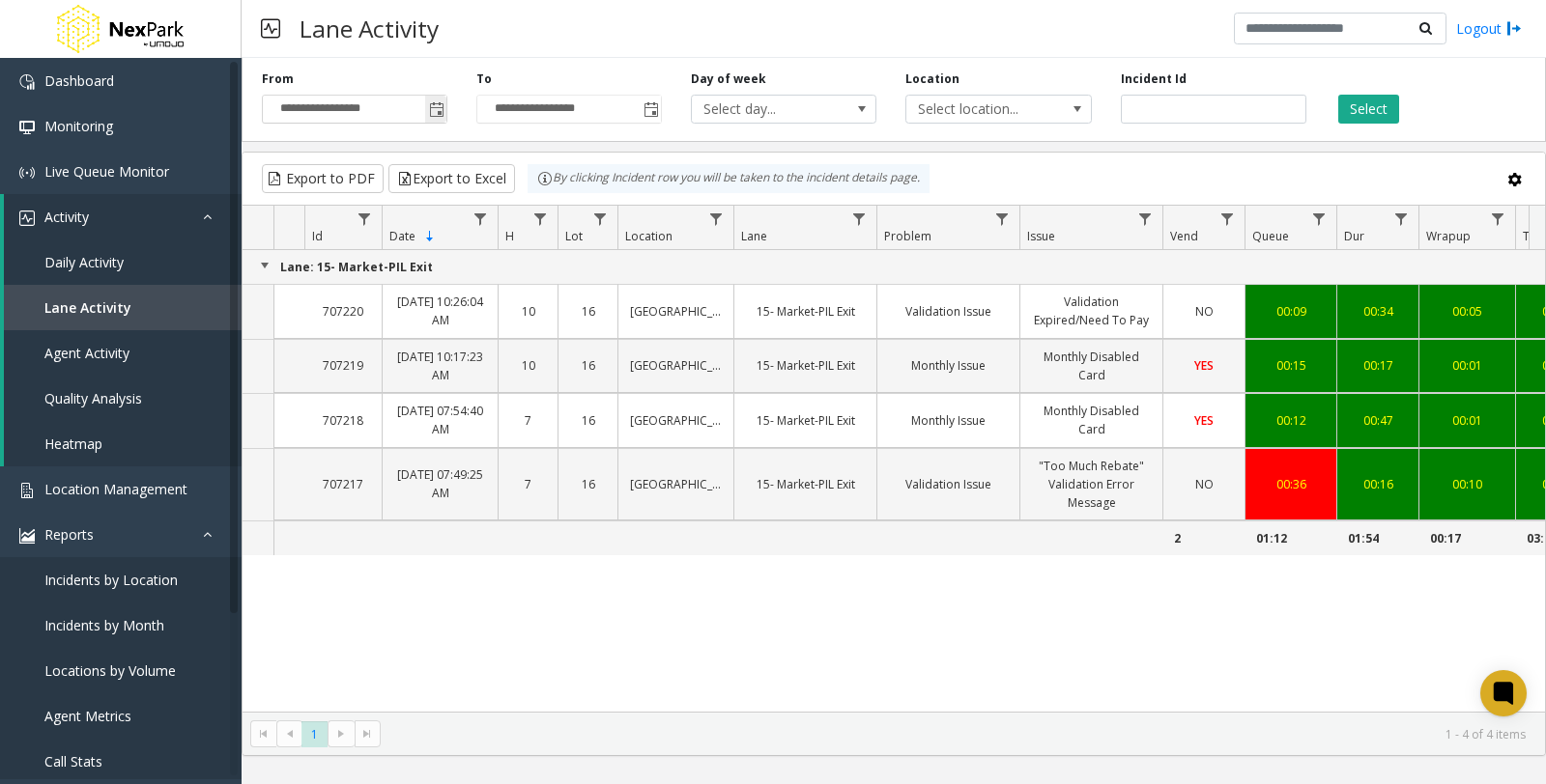
click at [429, 104] on span "Toggle popup" at bounding box center [436, 110] width 16 height 16
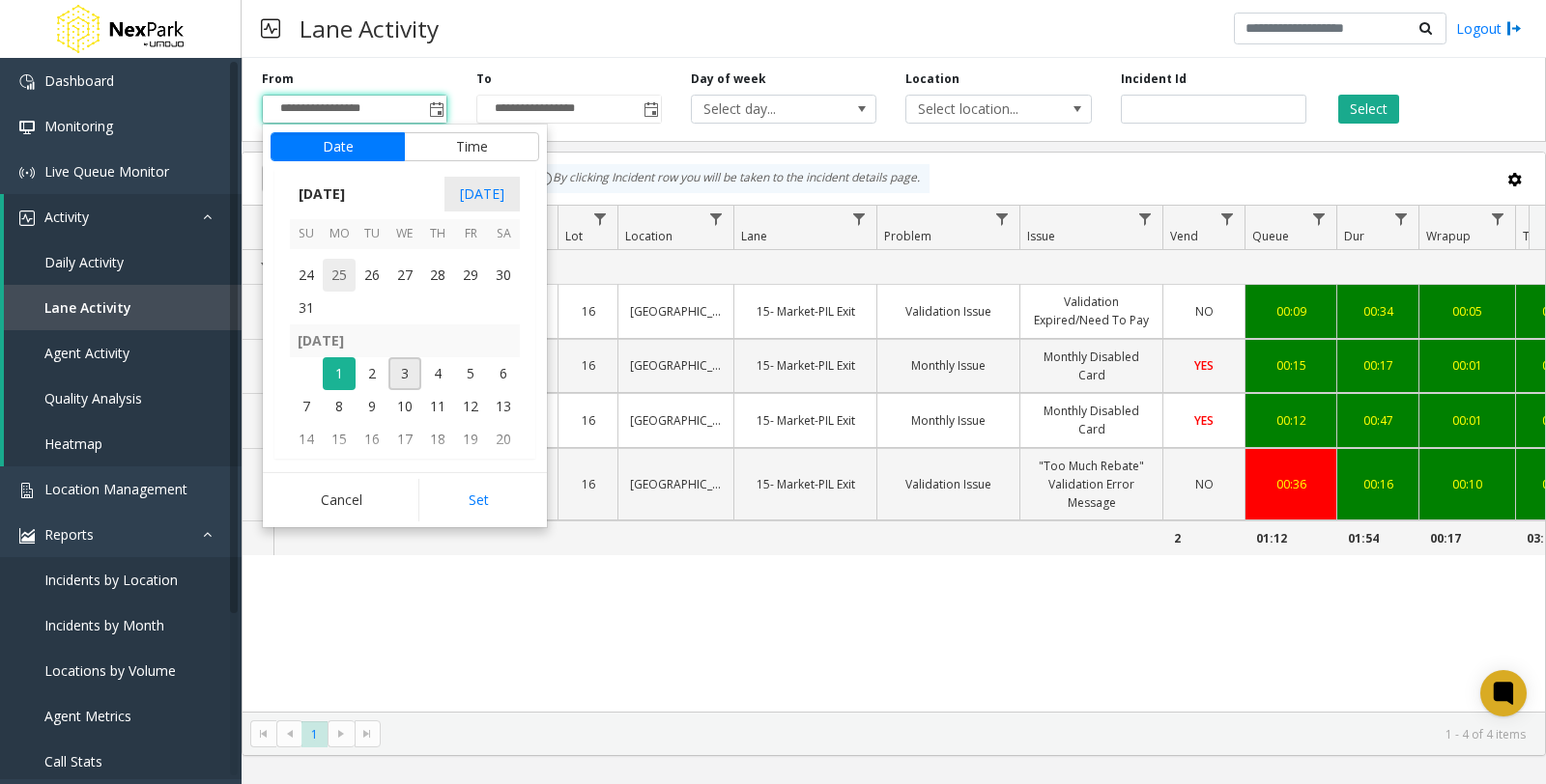
click at [335, 270] on span "25" at bounding box center [338, 274] width 32 height 32
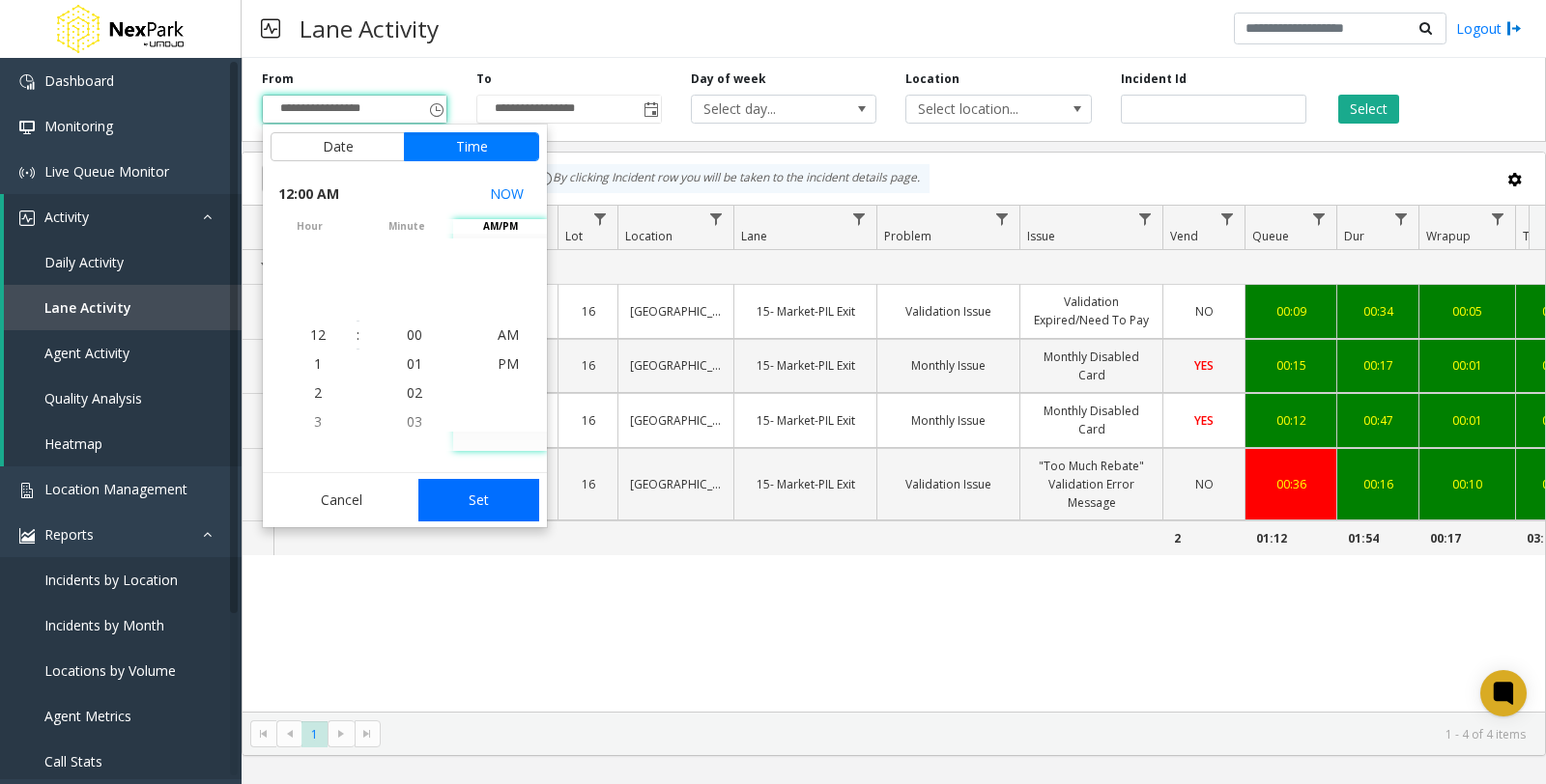
click at [495, 504] on button "Set" at bounding box center [480, 500] width 122 height 42
type input "**********"
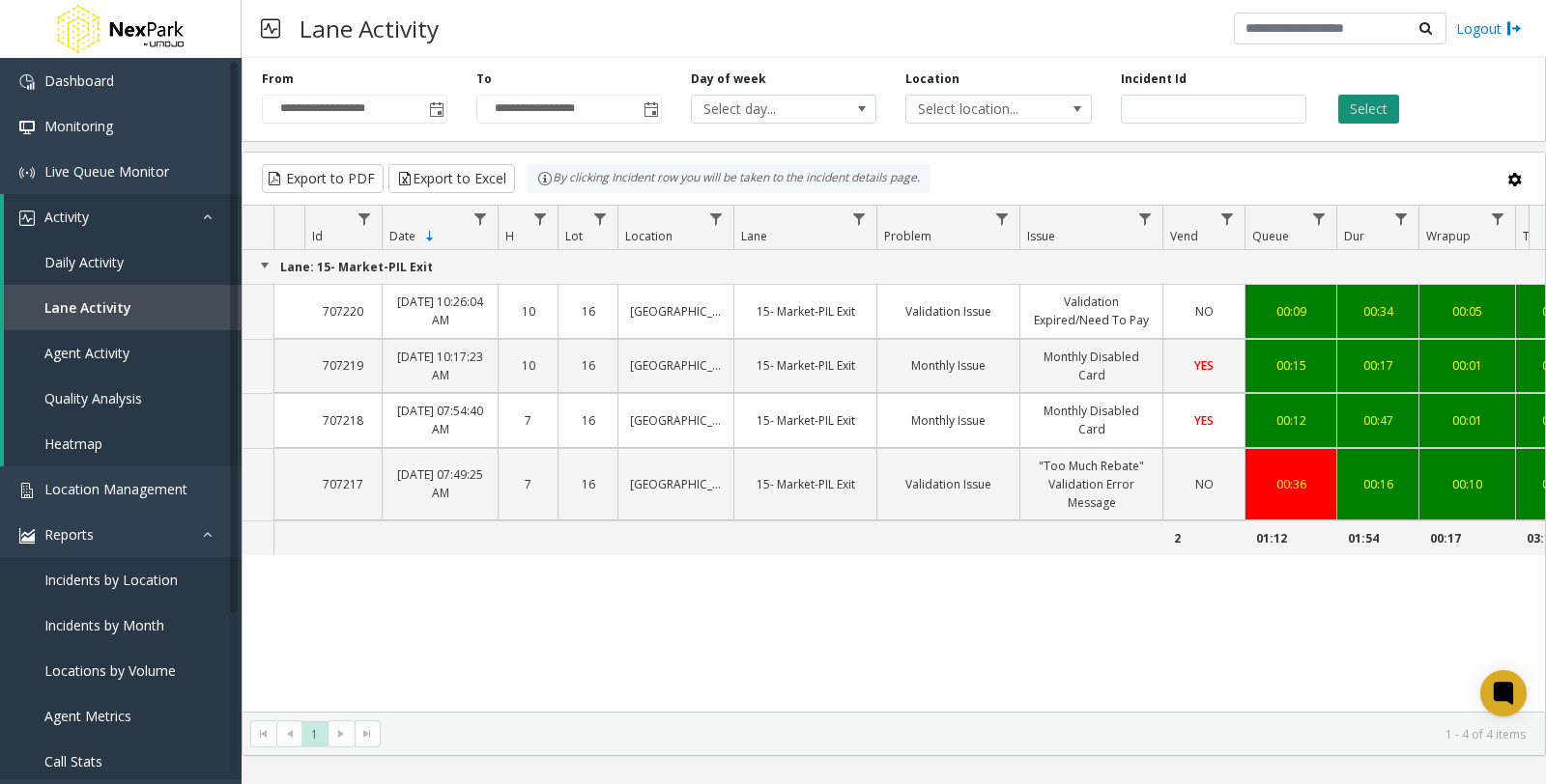
click at [1382, 100] on button "Select" at bounding box center [1369, 108] width 61 height 28
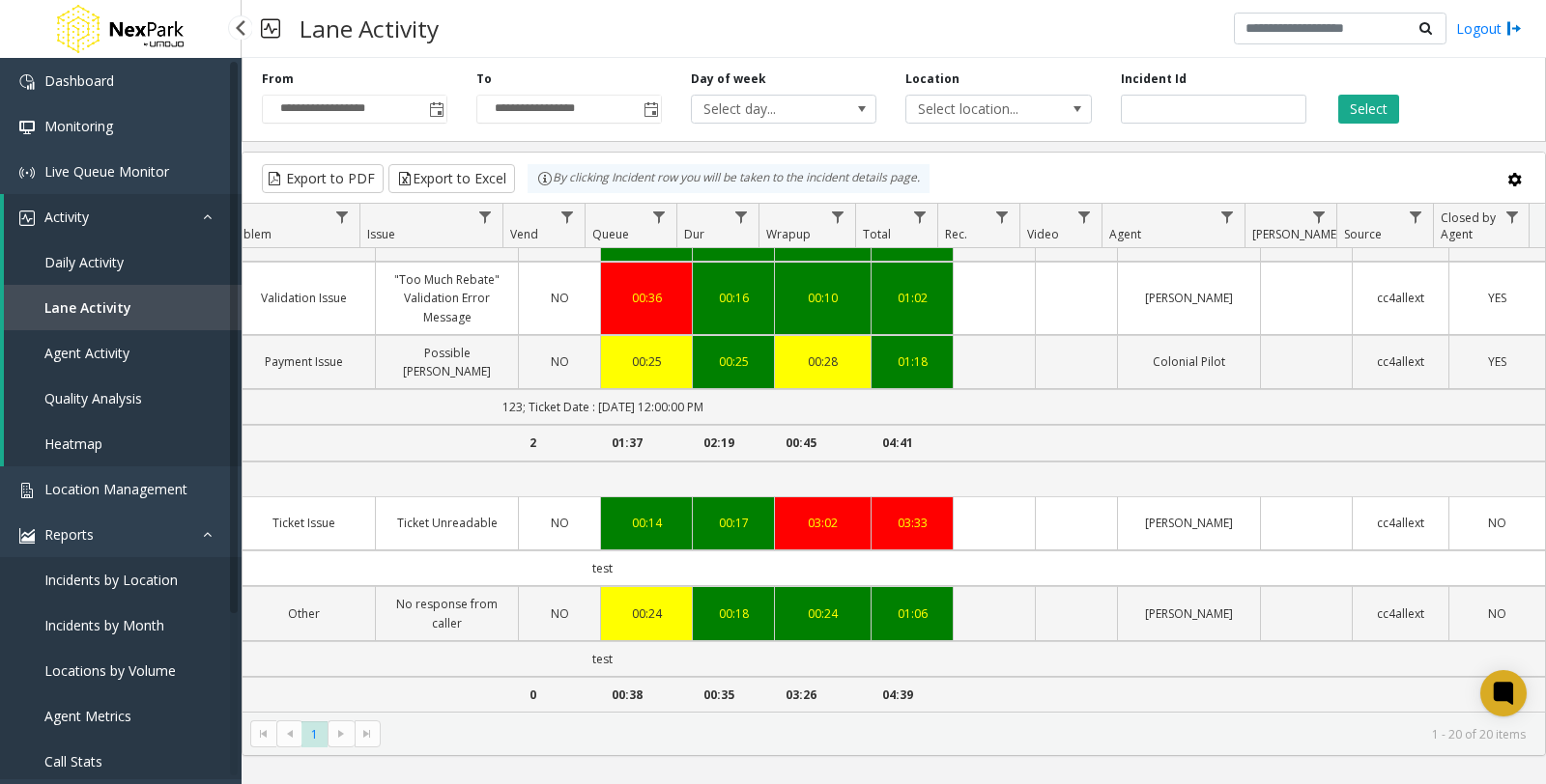
click at [96, 252] on link "Daily Activity" at bounding box center [123, 262] width 238 height 45
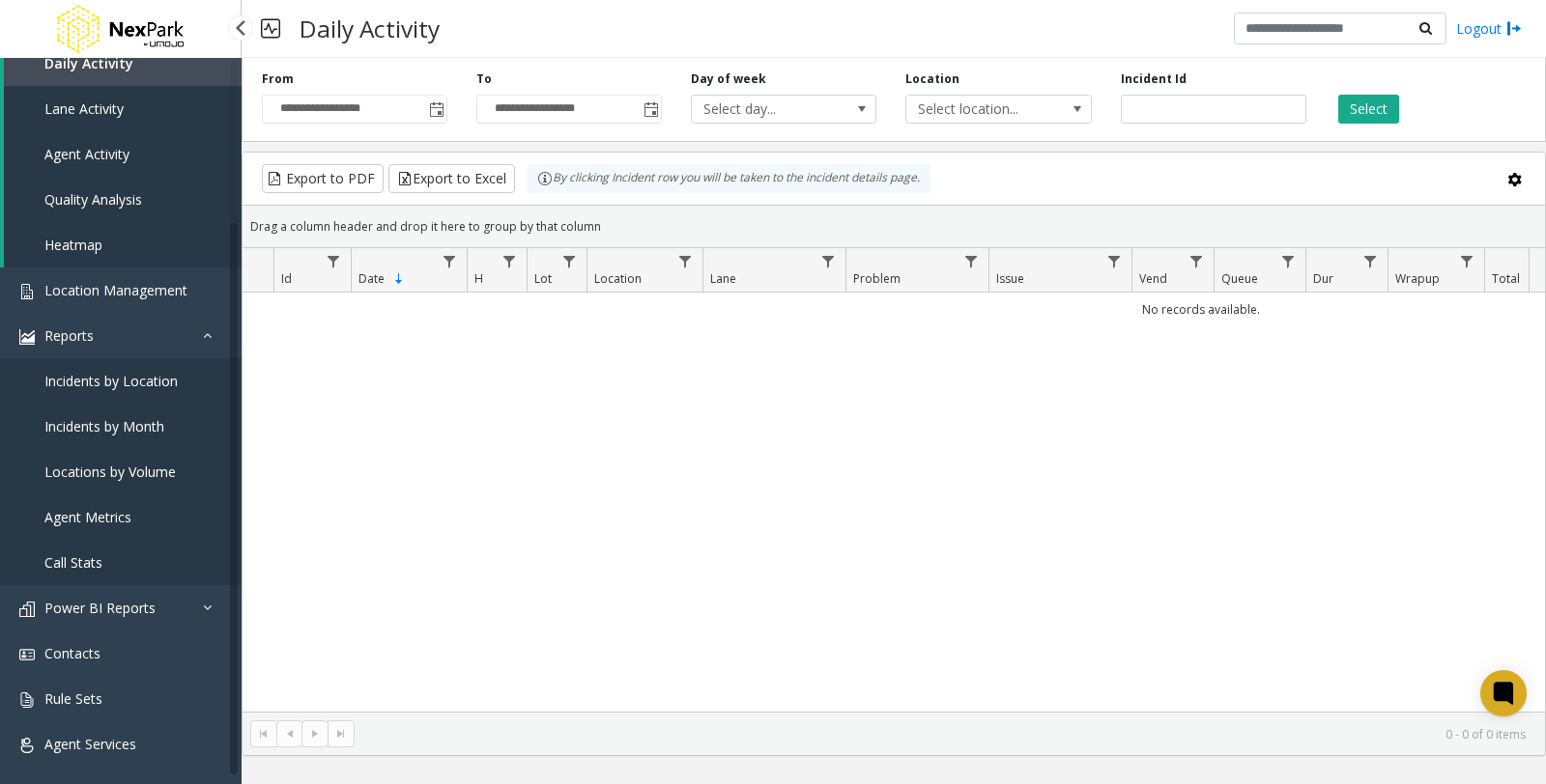
click at [127, 388] on link "Incidents by Location" at bounding box center [121, 381] width 242 height 45
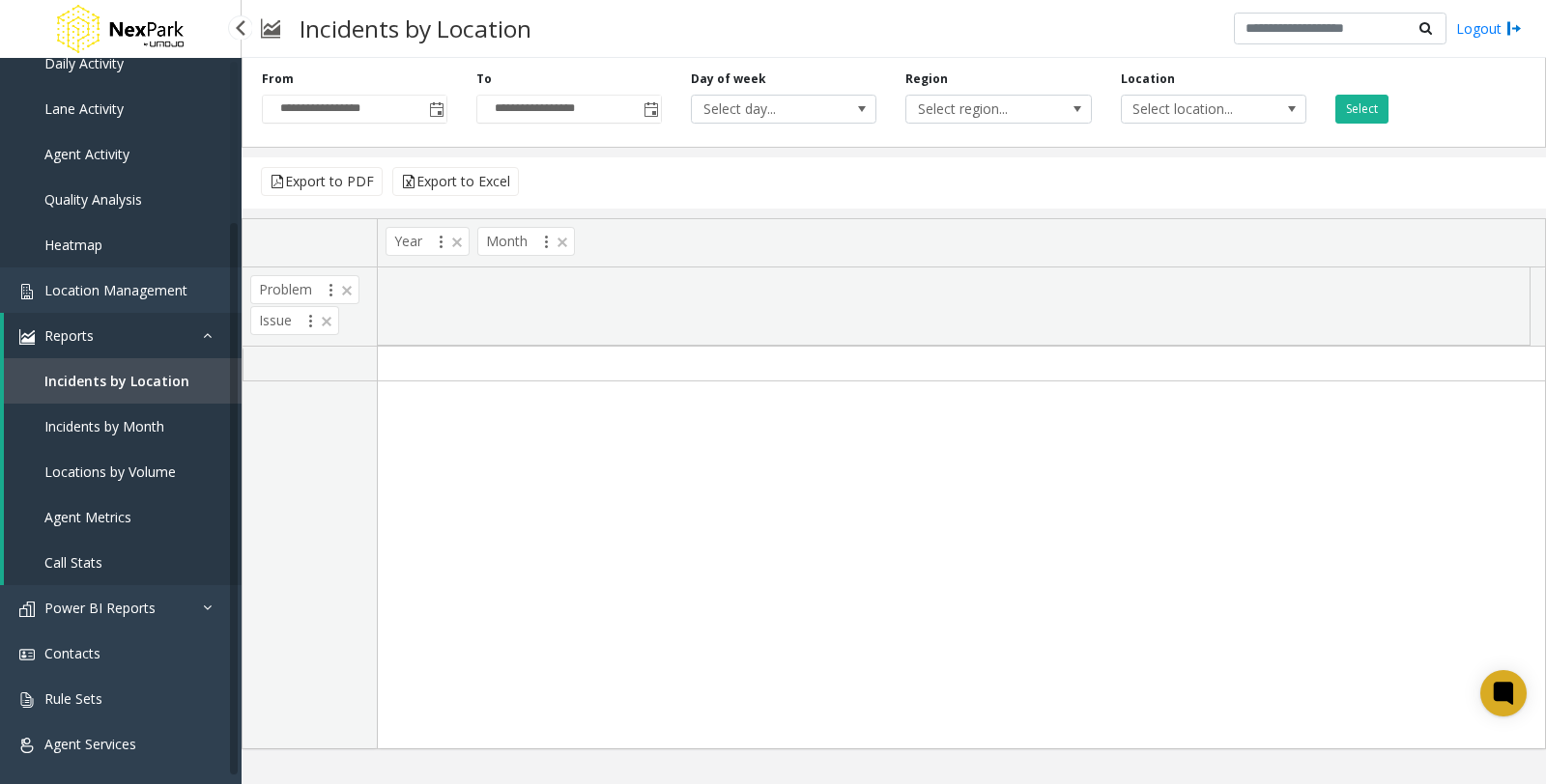
click at [113, 419] on span "Incidents by Month" at bounding box center [104, 426] width 120 height 19
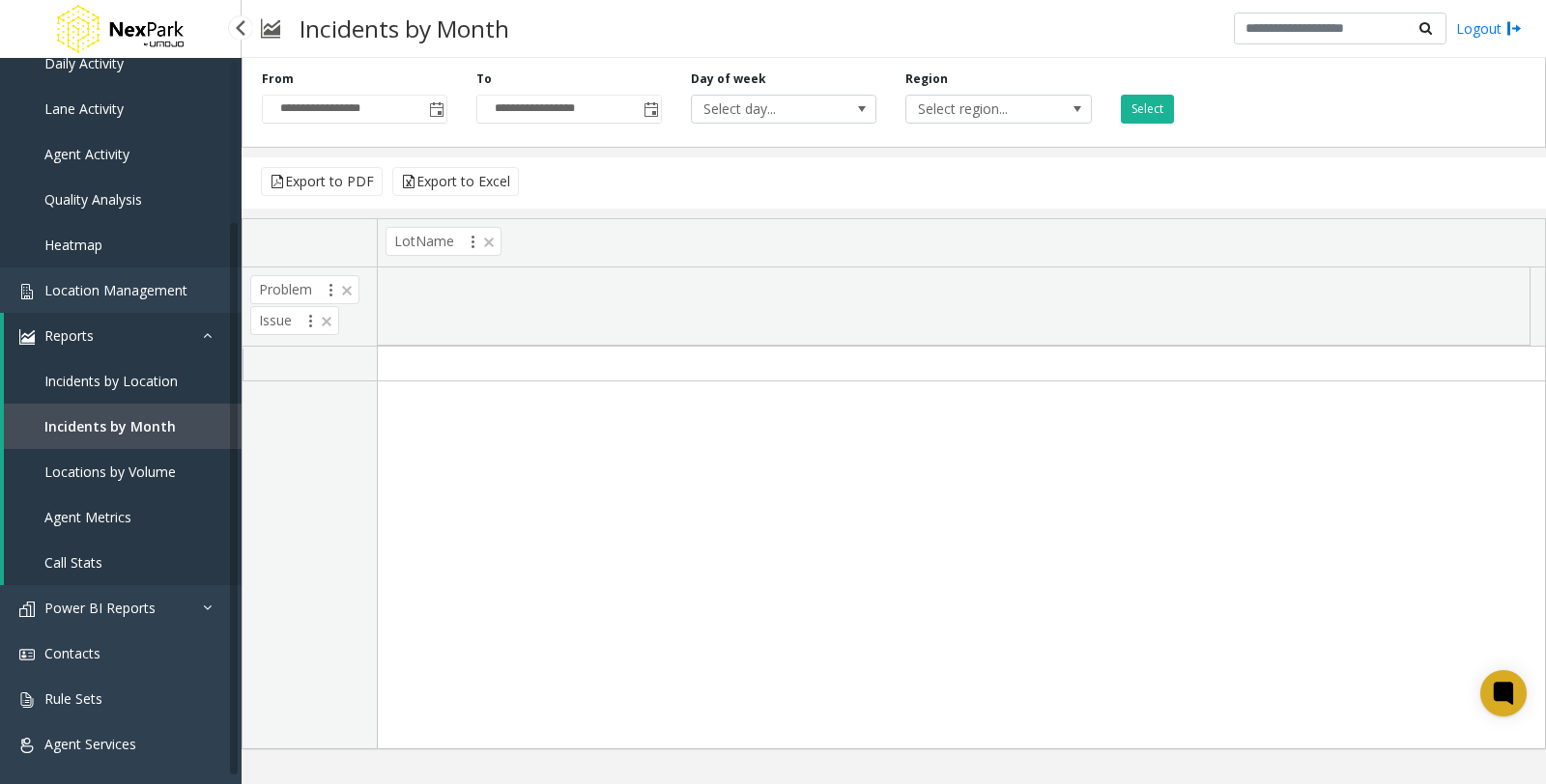
click at [112, 464] on span "Locations by Volume" at bounding box center [110, 472] width 132 height 19
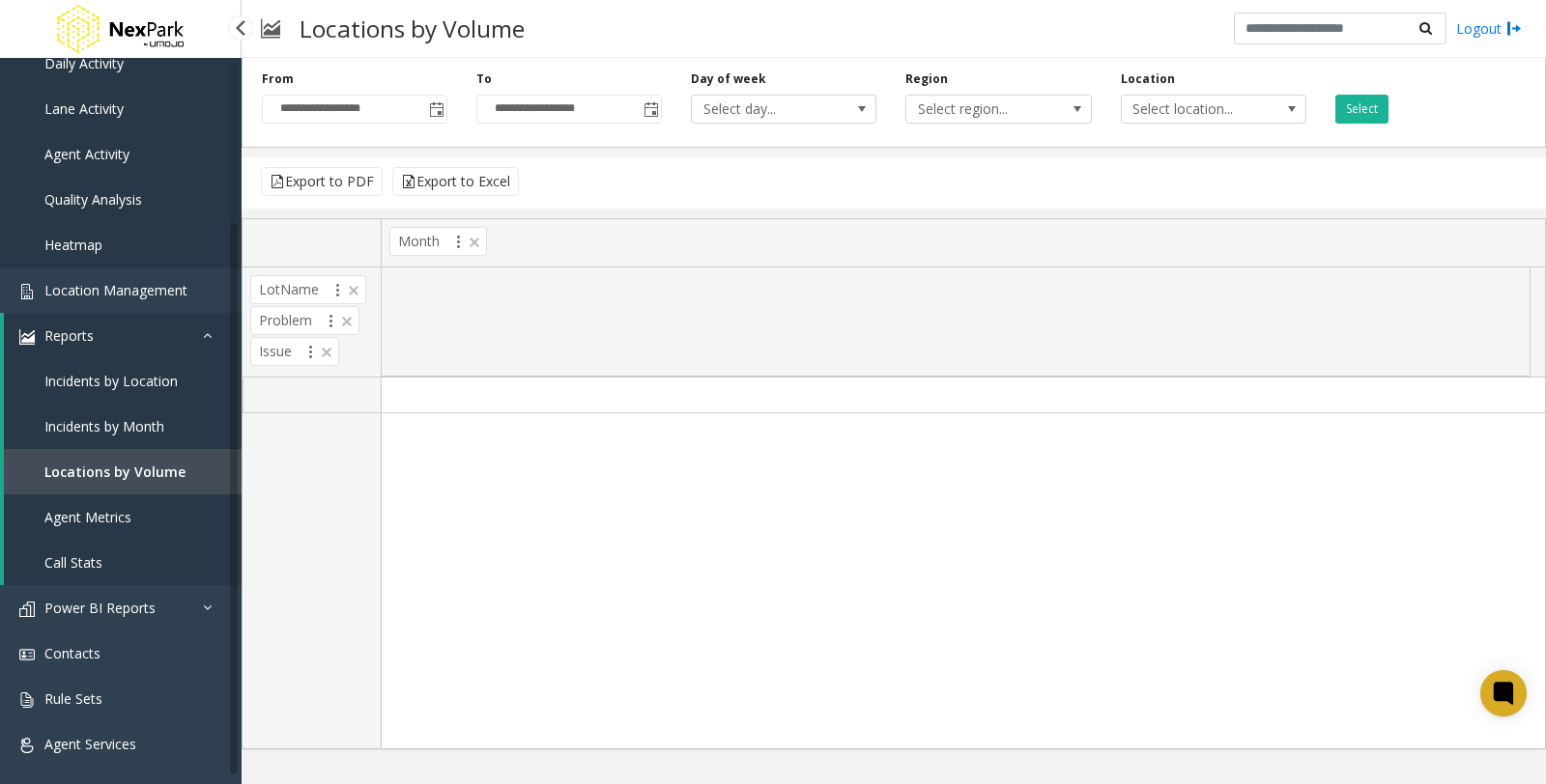
click at [118, 532] on link "Agent Metrics" at bounding box center [123, 517] width 238 height 45
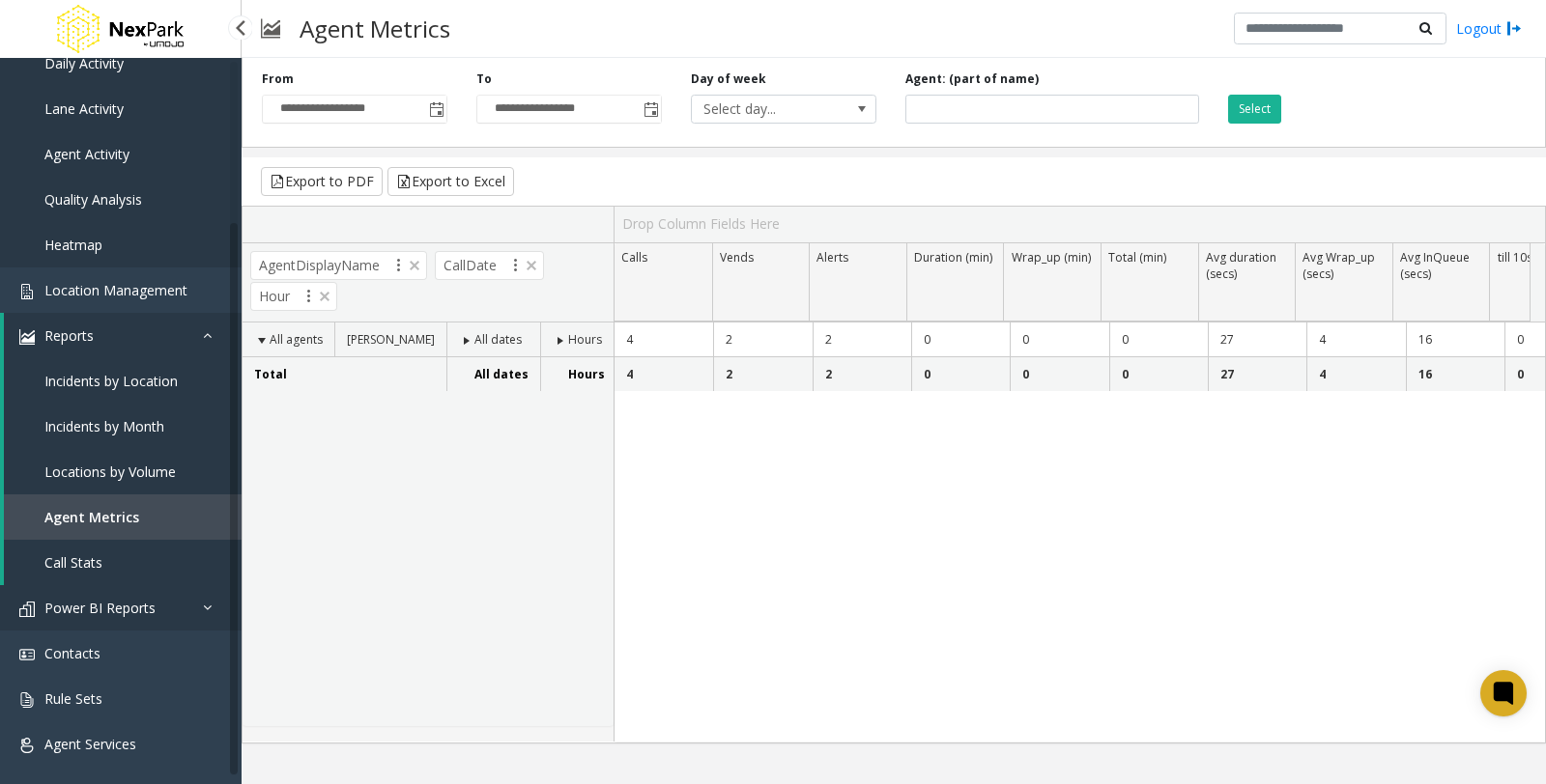
click at [130, 605] on span "Power BI Reports" at bounding box center [99, 608] width 111 height 19
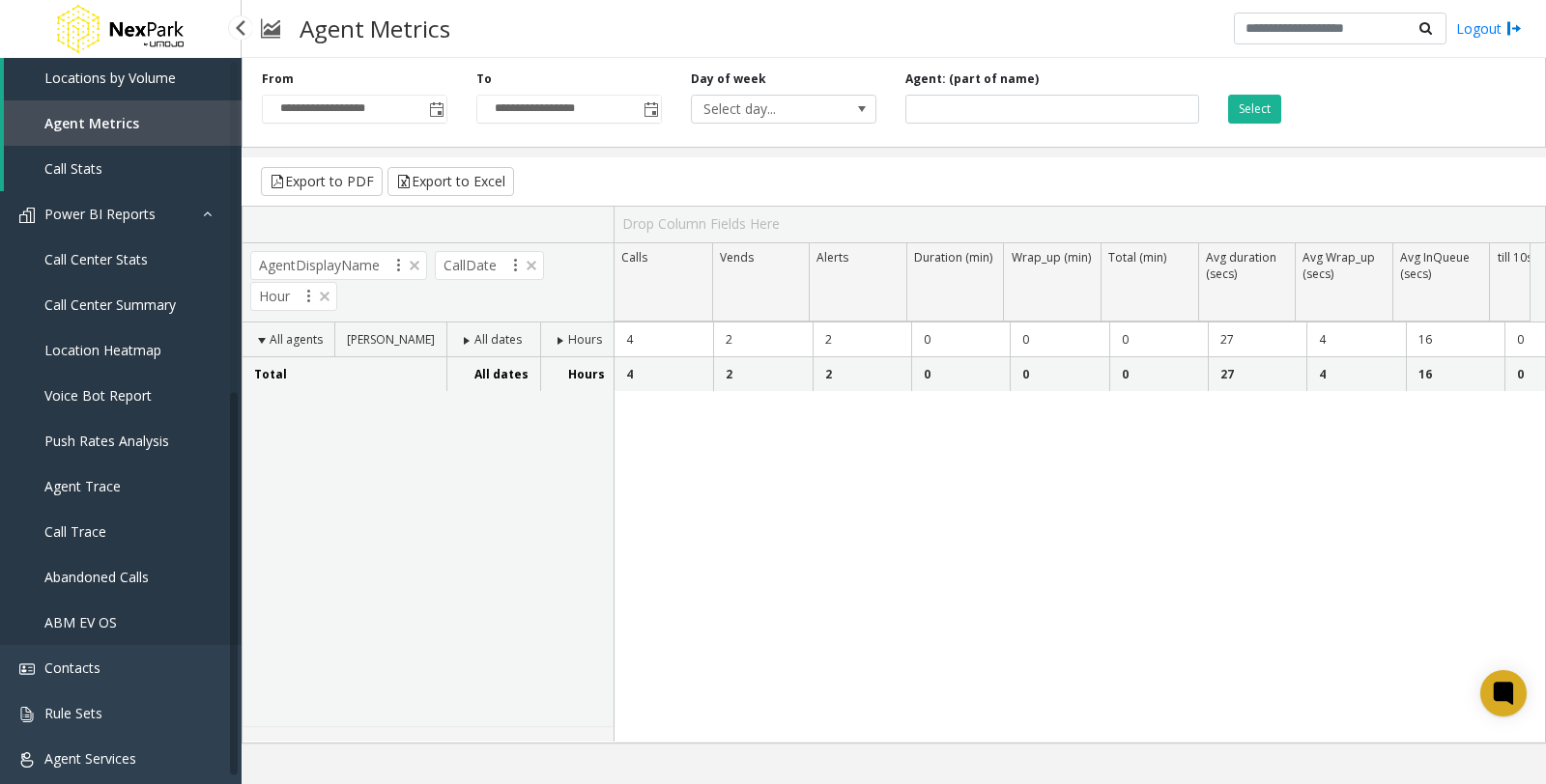
scroll to position [608, 0]
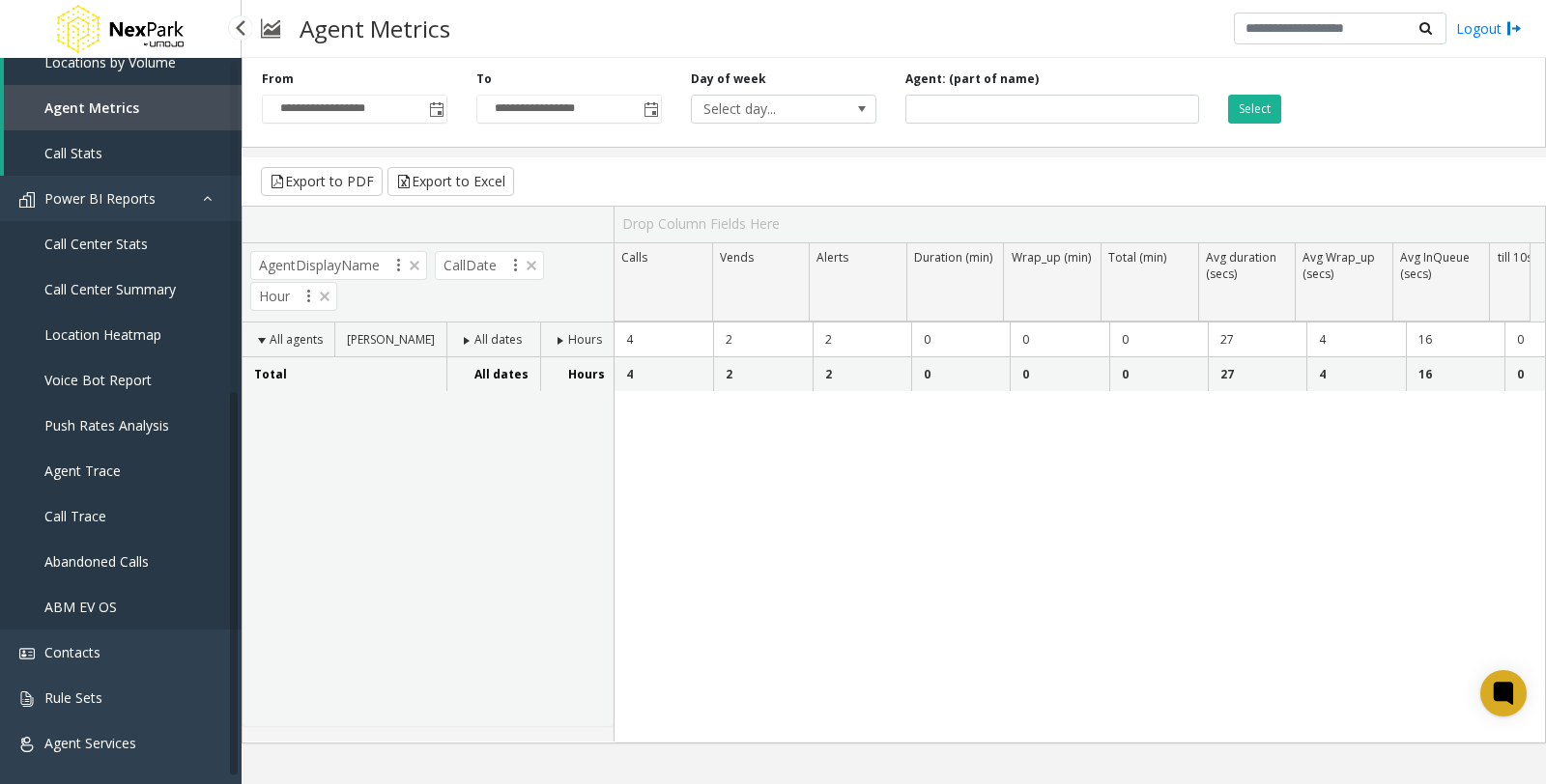
click at [127, 237] on span "Call Center Stats" at bounding box center [95, 244] width 103 height 19
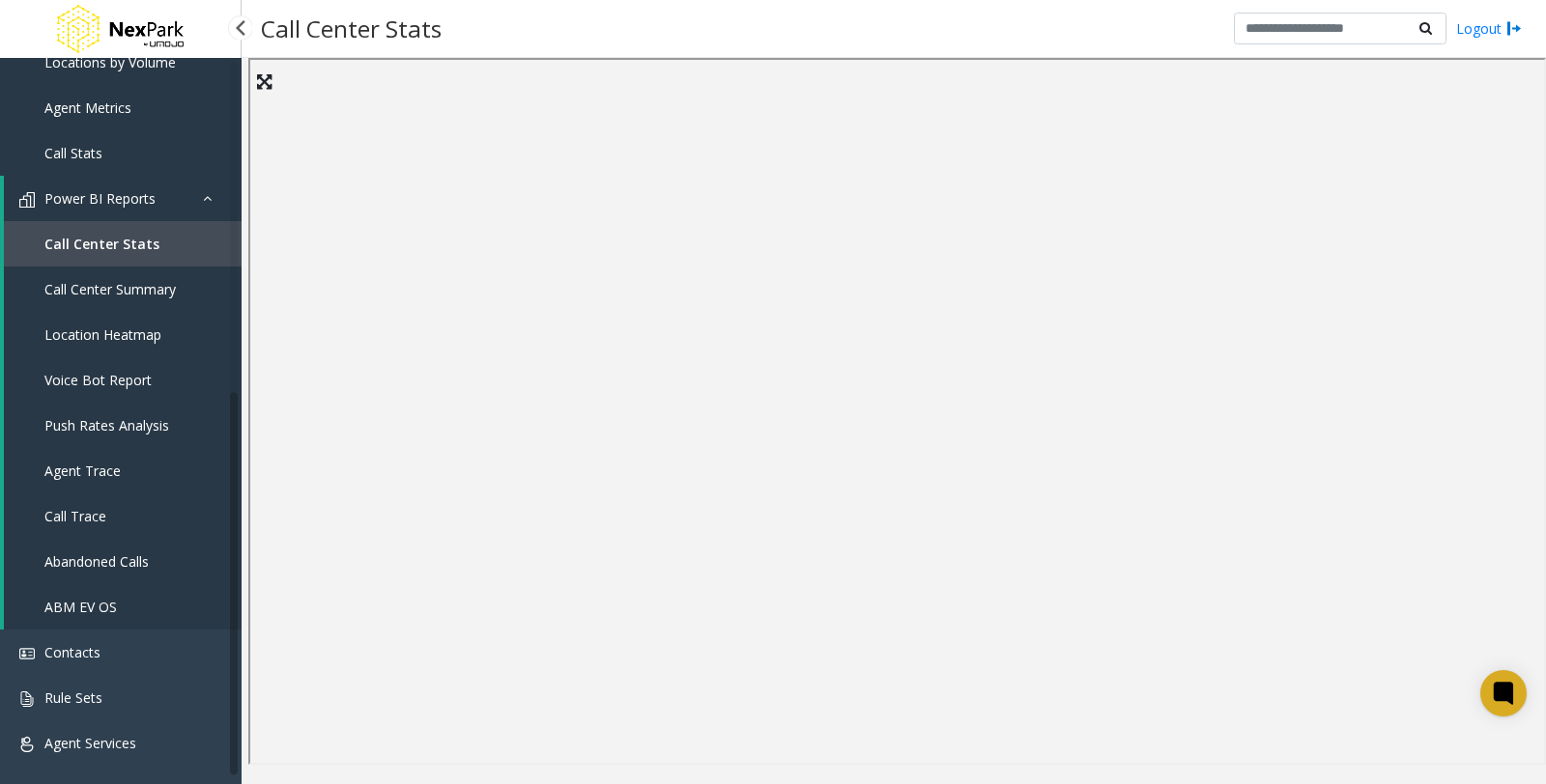
click at [124, 290] on span "Call Center Summary" at bounding box center [110, 289] width 132 height 19
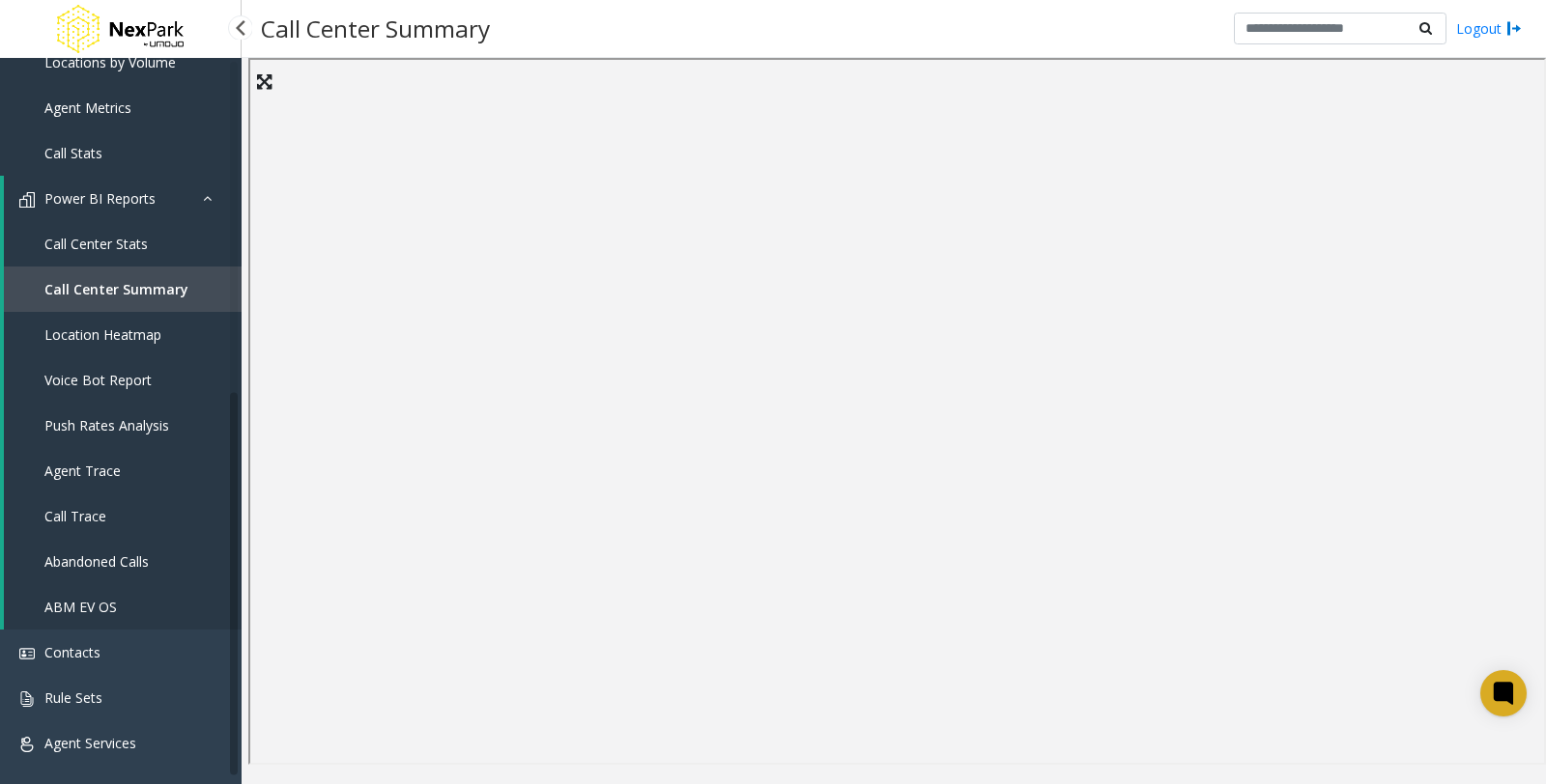
click at [131, 329] on span "Location Heatmap" at bounding box center [102, 334] width 117 height 19
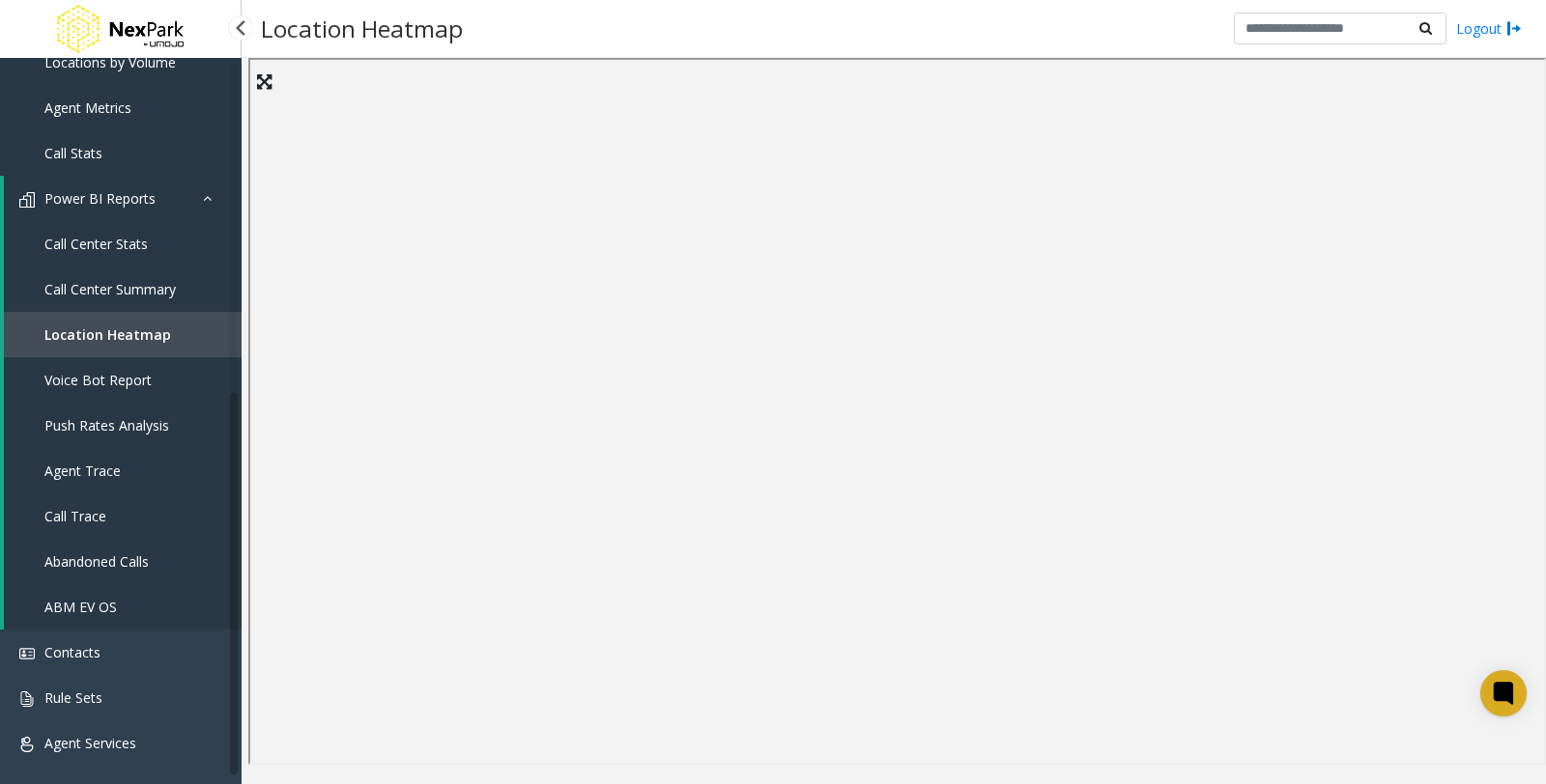
click at [93, 389] on link "Voice Bot Report" at bounding box center [123, 380] width 238 height 45
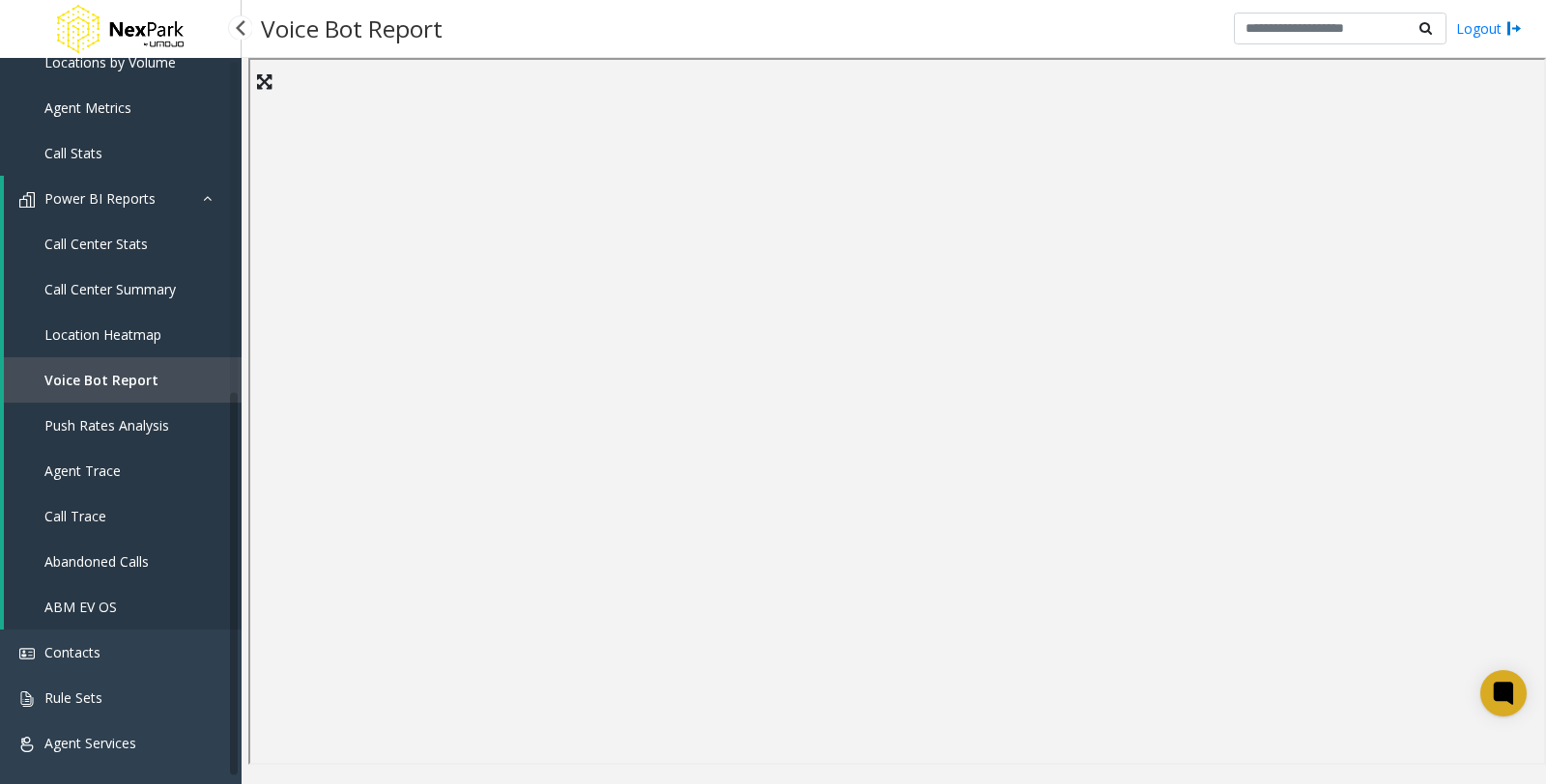
click at [101, 434] on link "Push Rates Analysis" at bounding box center [123, 425] width 238 height 45
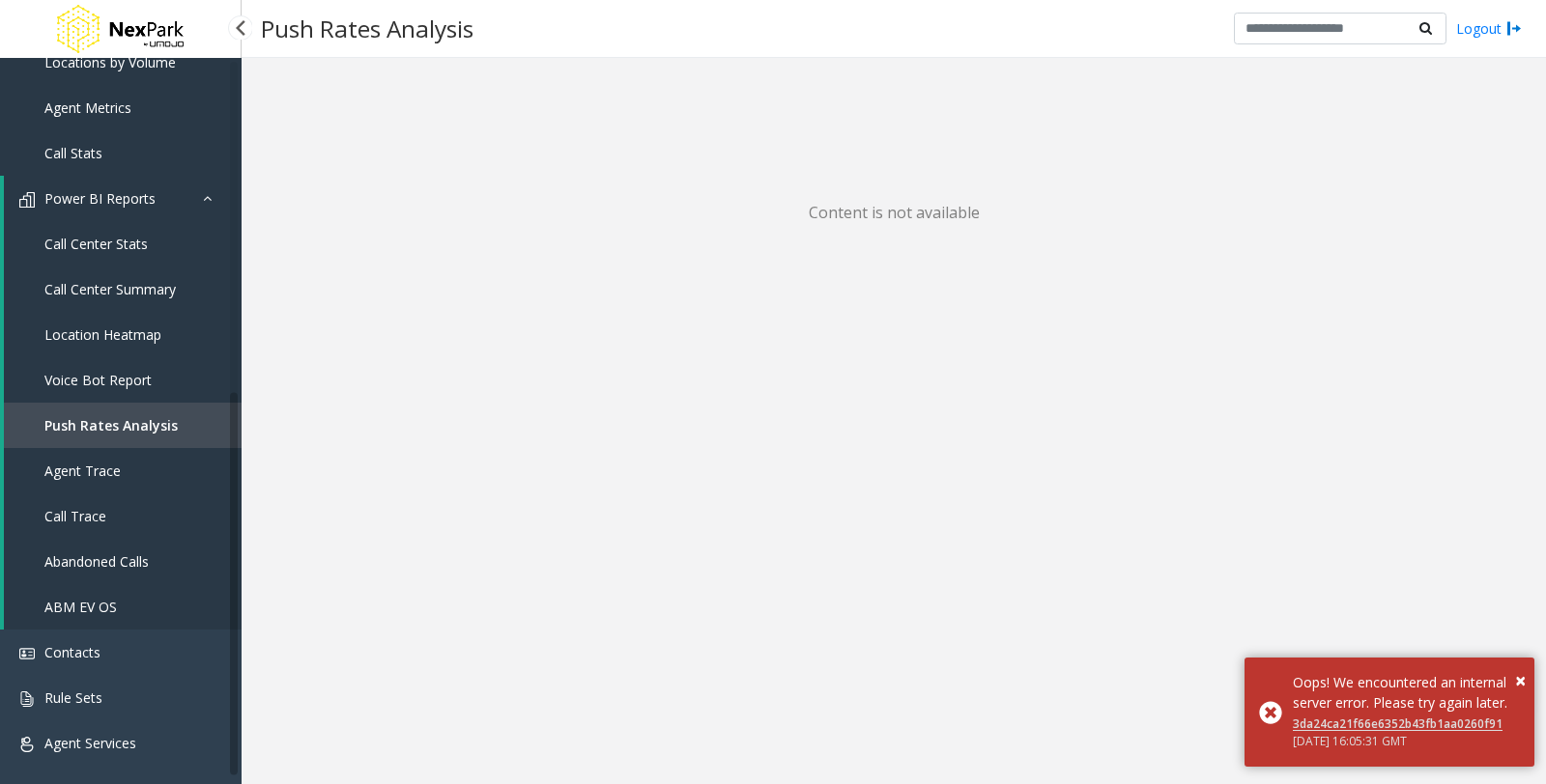
click at [88, 470] on span "Agent Trace" at bounding box center [83, 471] width 77 height 19
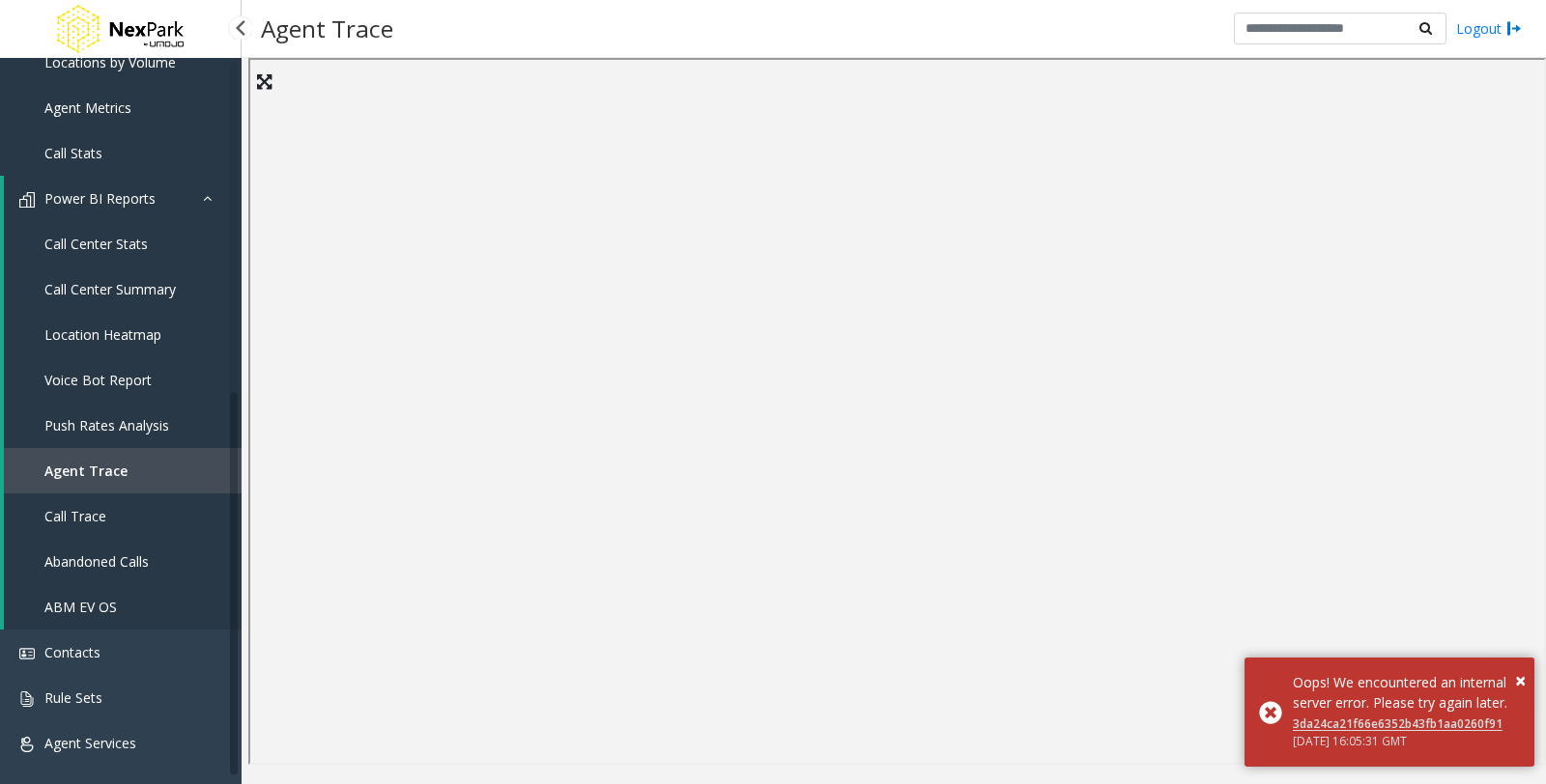
click at [86, 517] on span "Call Trace" at bounding box center [75, 516] width 62 height 19
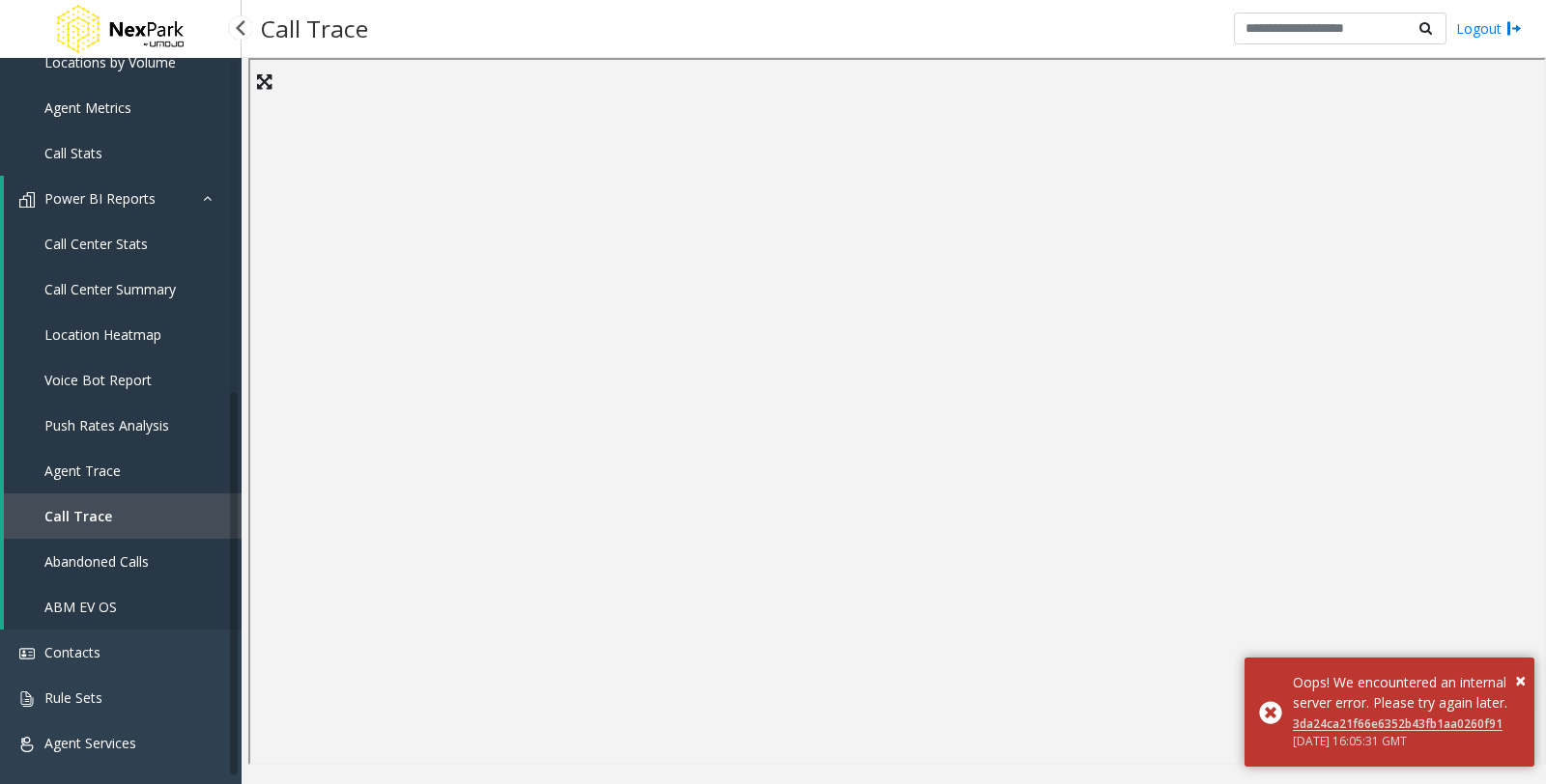
click at [138, 567] on span "Abandoned Calls" at bounding box center [96, 561] width 104 height 19
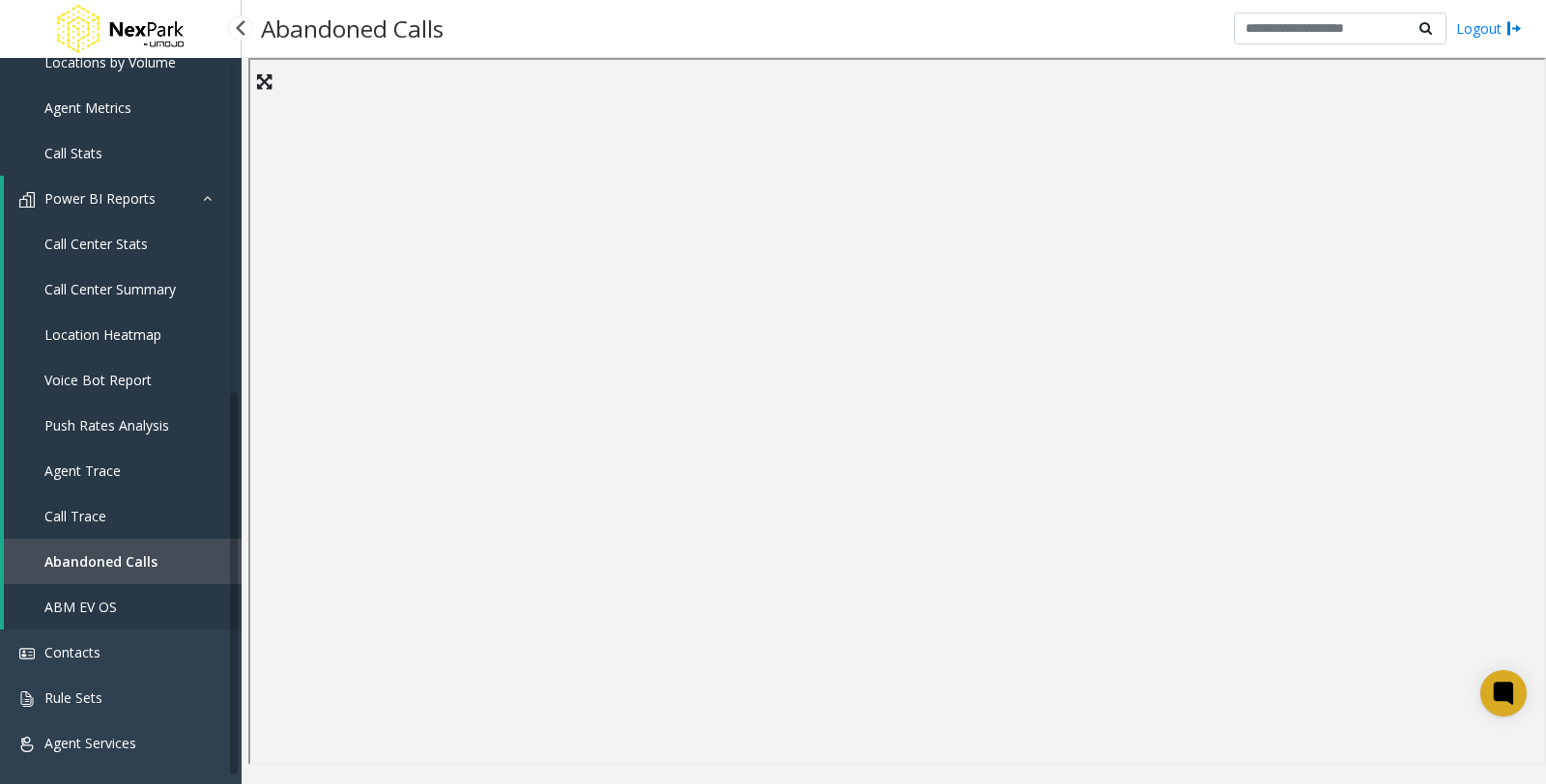
click at [185, 593] on link "ABM EV OS" at bounding box center [123, 607] width 238 height 45
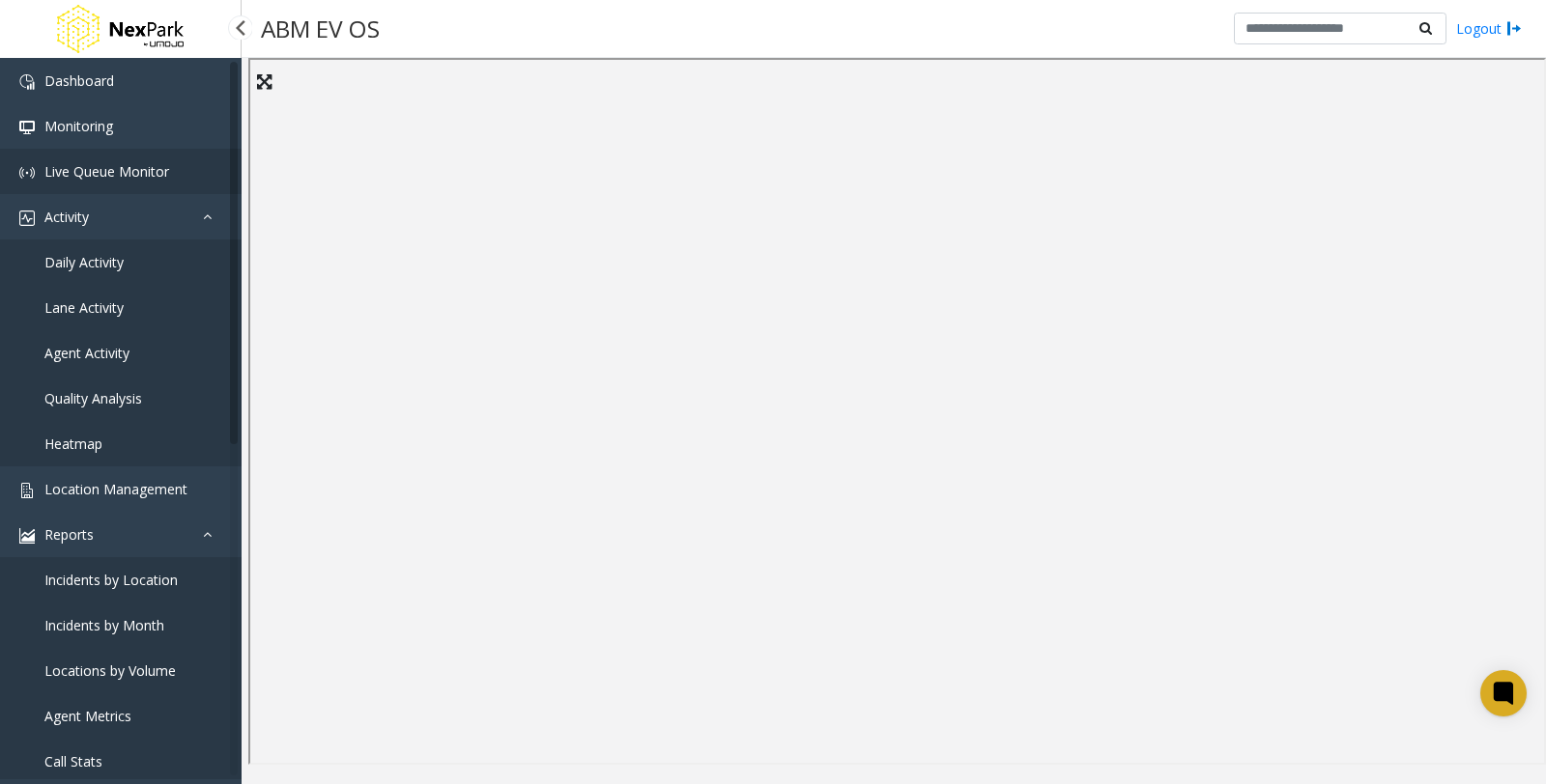
click at [118, 165] on span "Live Queue Monitor" at bounding box center [106, 171] width 125 height 19
click at [96, 396] on span "Quality Analysis" at bounding box center [92, 398] width 97 height 19
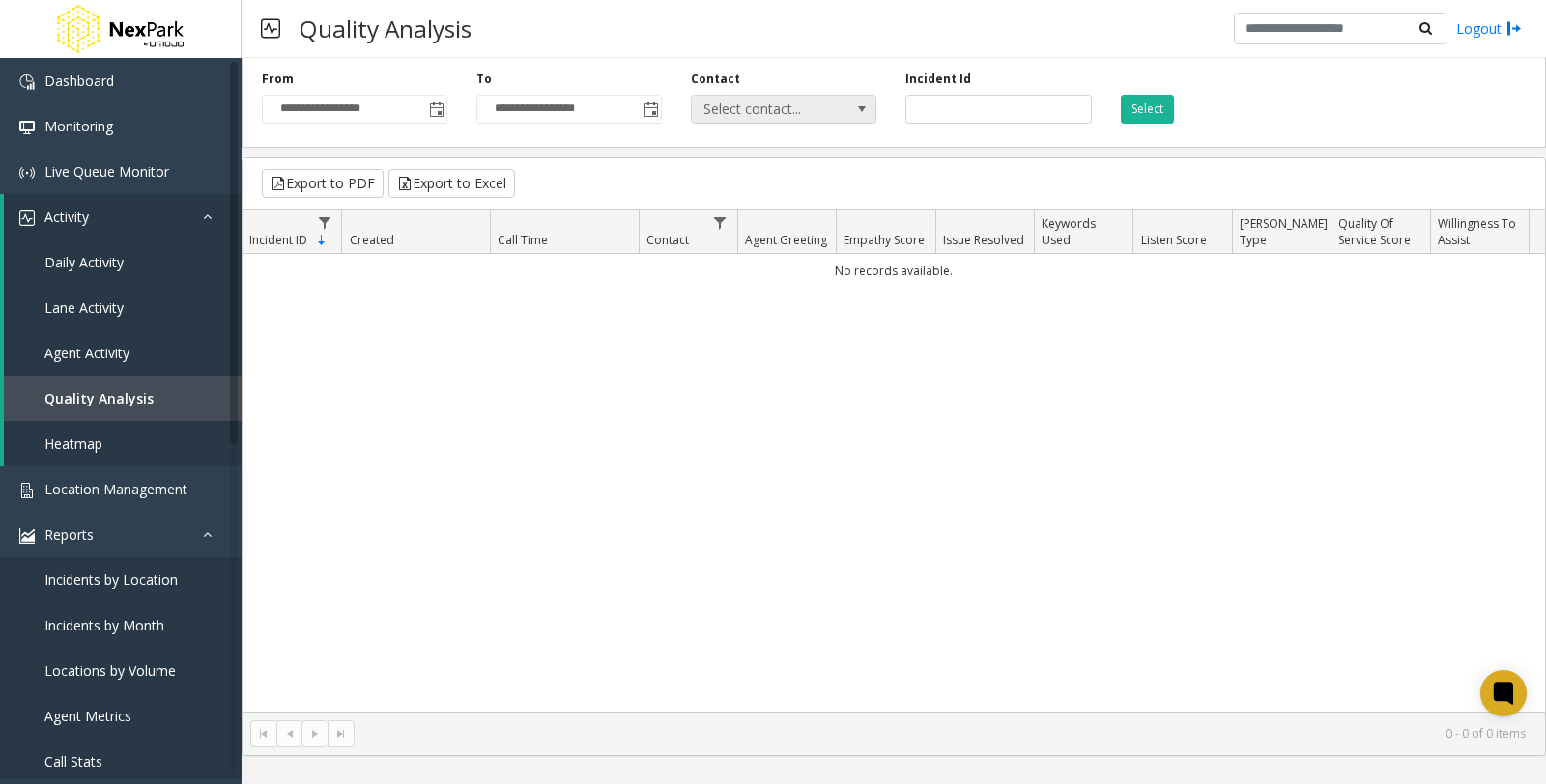
click at [862, 104] on span at bounding box center [862, 109] width 16 height 16
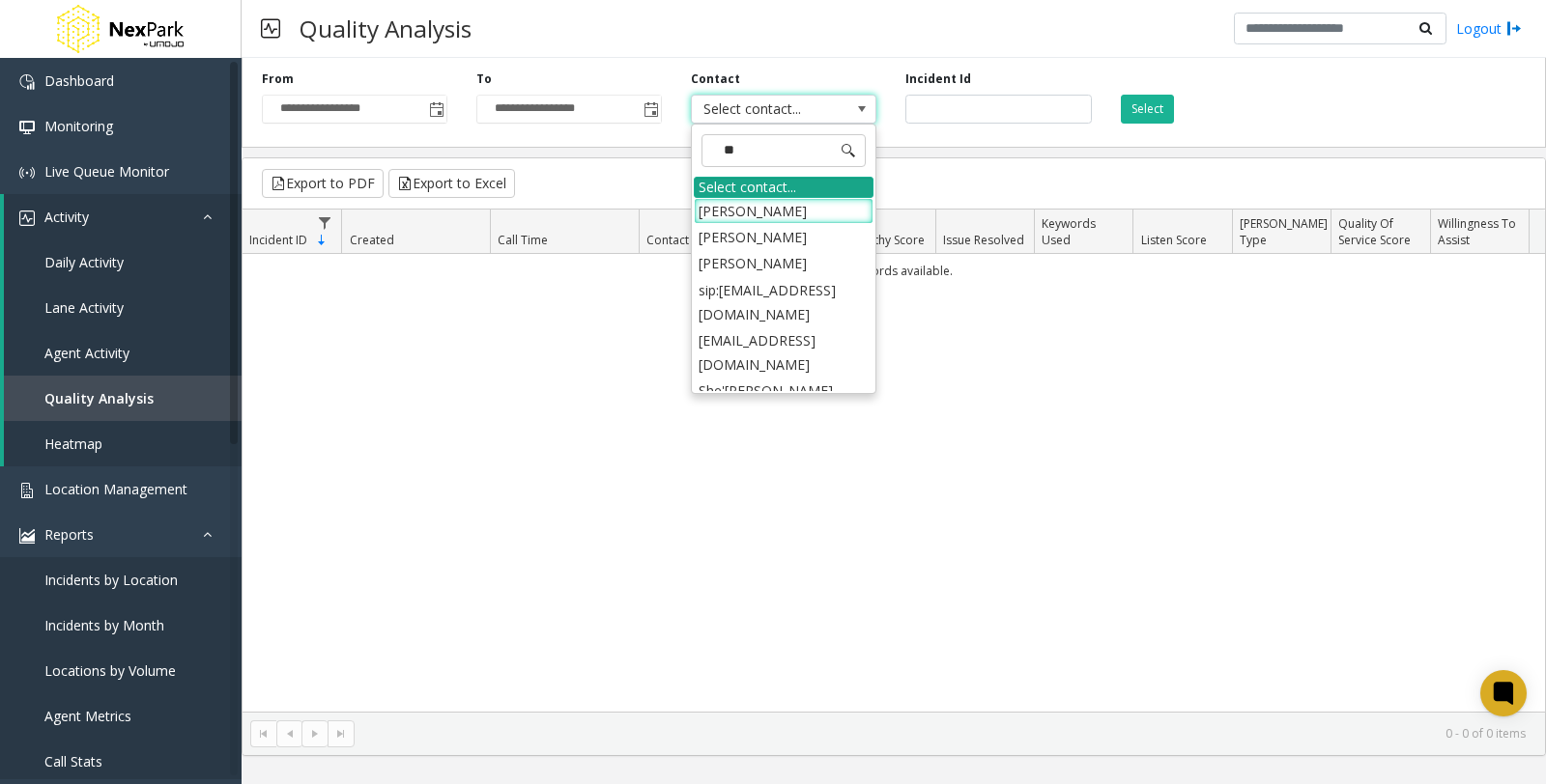
type input "***"
click at [773, 208] on li "[PERSON_NAME]" at bounding box center [783, 211] width 180 height 27
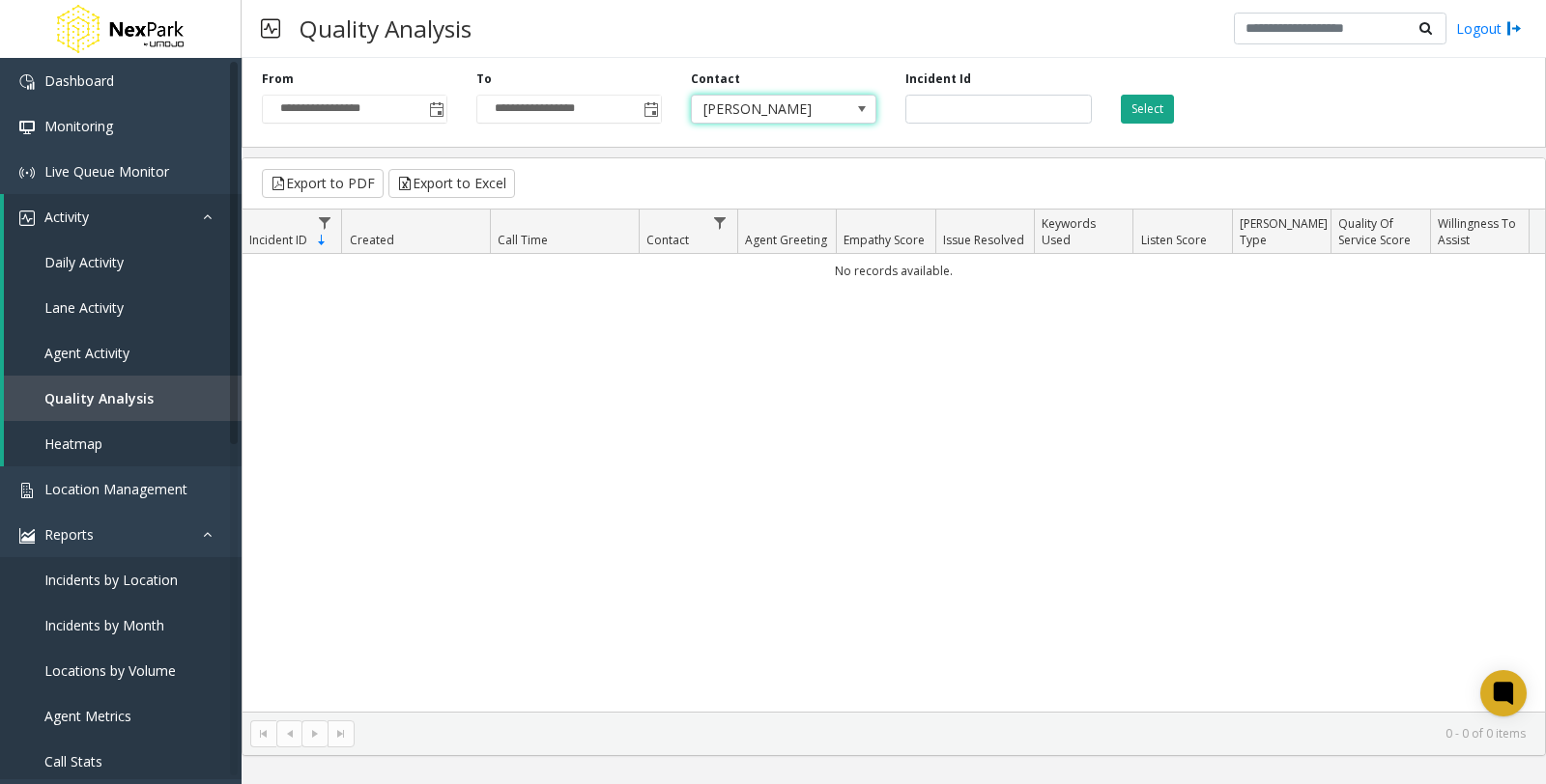
click at [1136, 111] on button "Select" at bounding box center [1147, 108] width 53 height 28
click at [436, 116] on span "Toggle popup" at bounding box center [436, 110] width 16 height 16
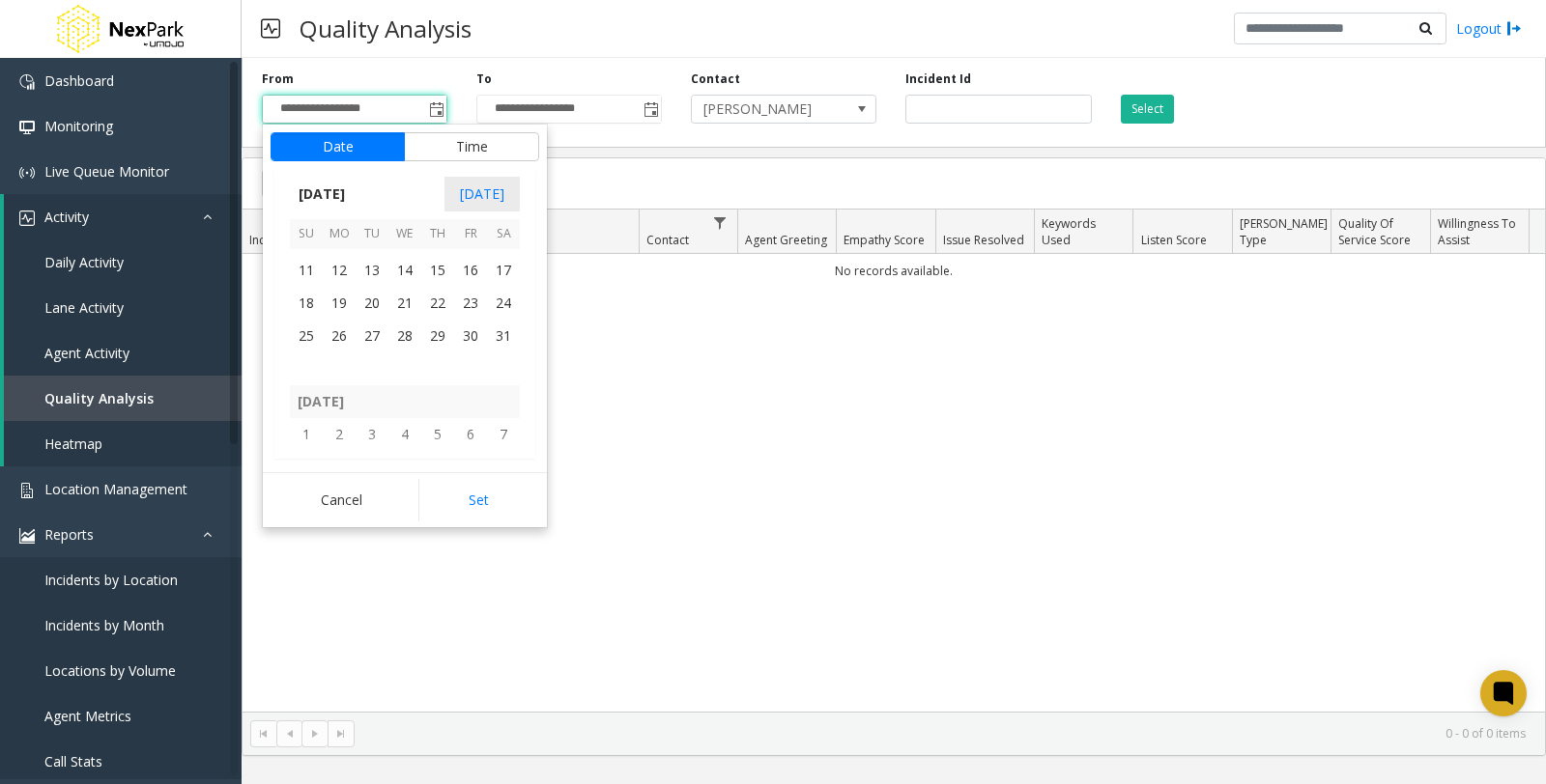
scroll to position [345283, 0]
click at [372, 402] on span "1" at bounding box center [372, 404] width 32 height 32
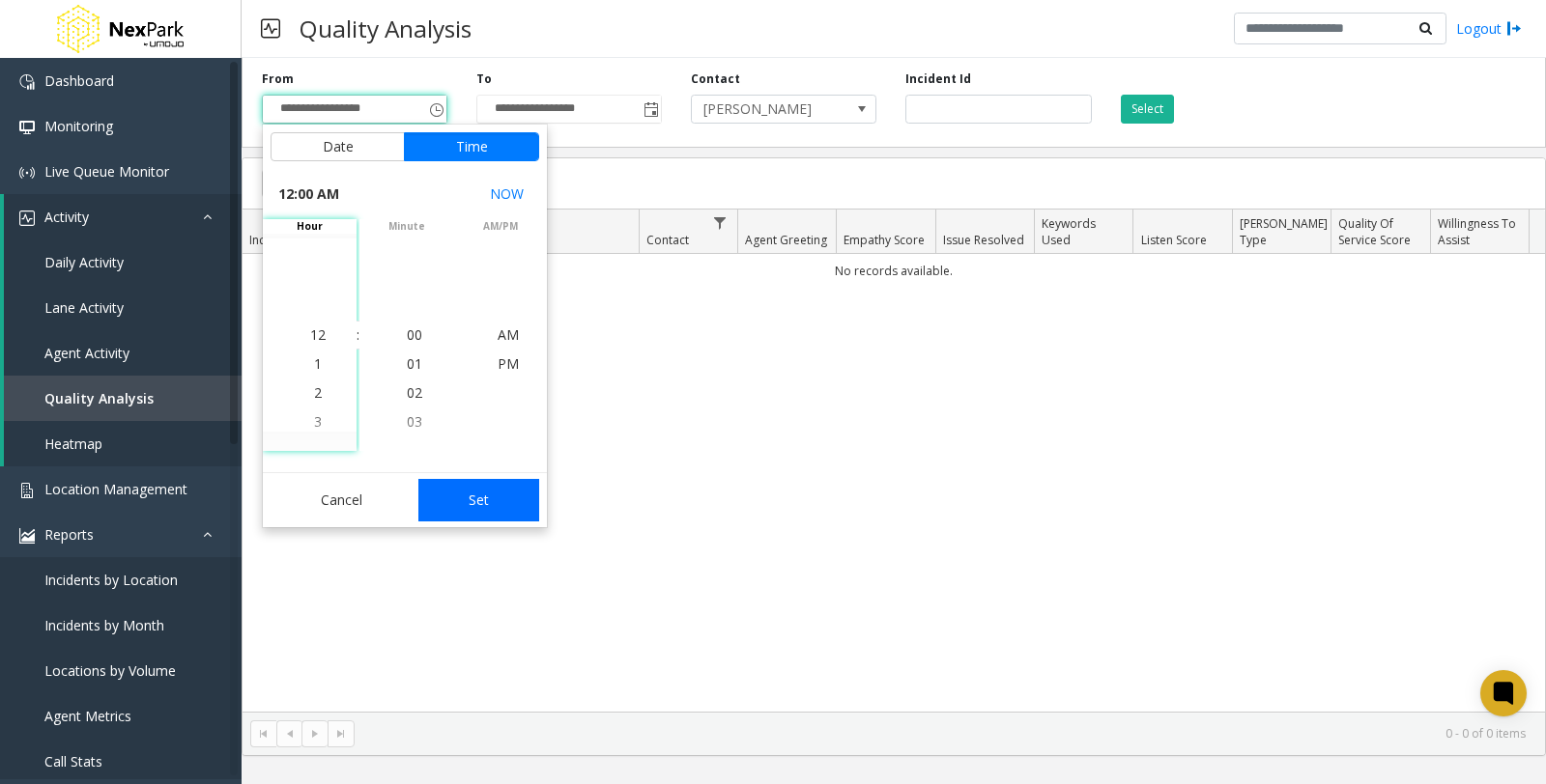
click at [484, 509] on button "Set" at bounding box center [480, 500] width 122 height 42
type input "**********"
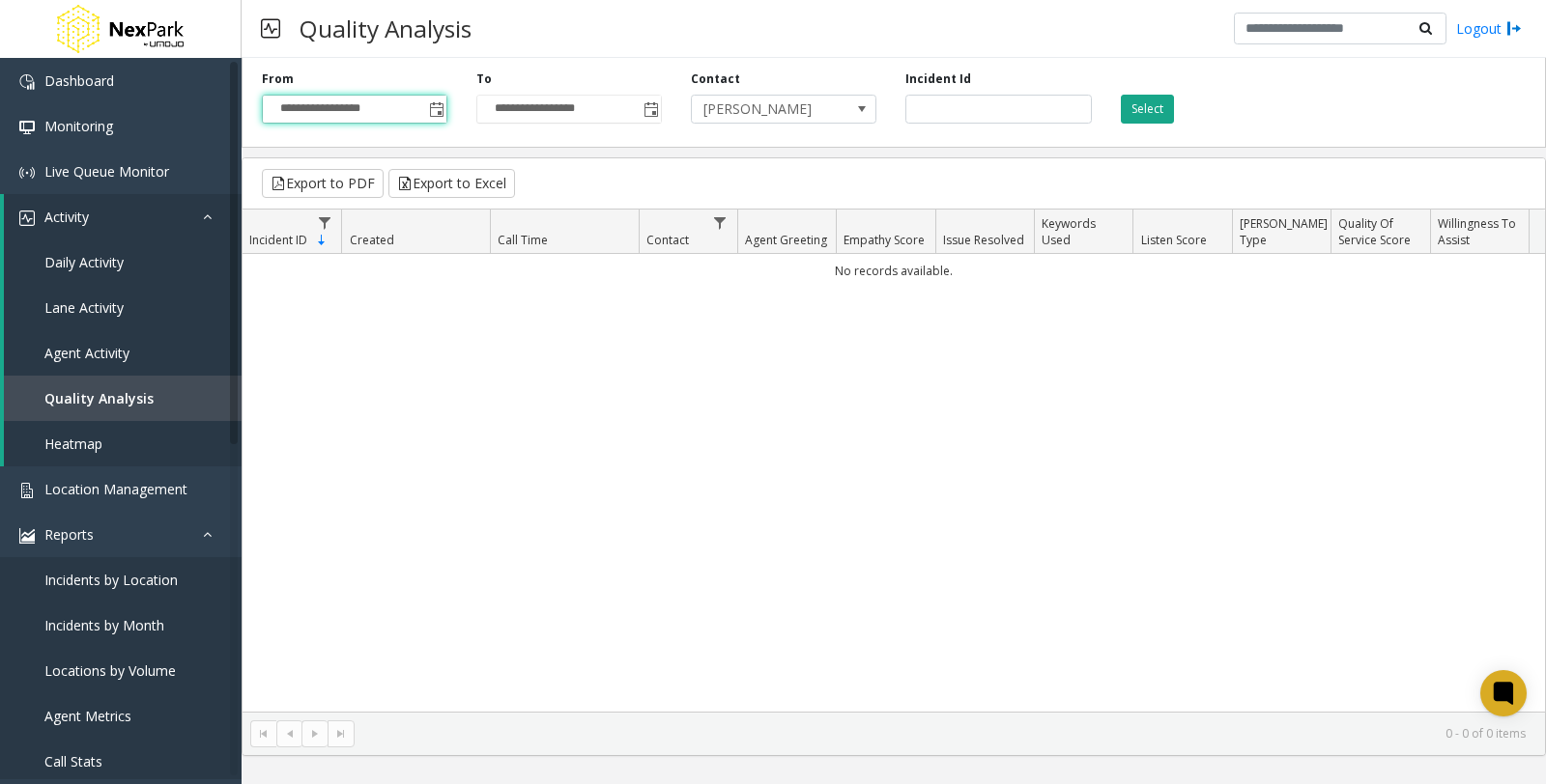
click at [1154, 107] on button "Select" at bounding box center [1147, 108] width 53 height 28
click at [87, 481] on span "Location Management" at bounding box center [115, 489] width 143 height 19
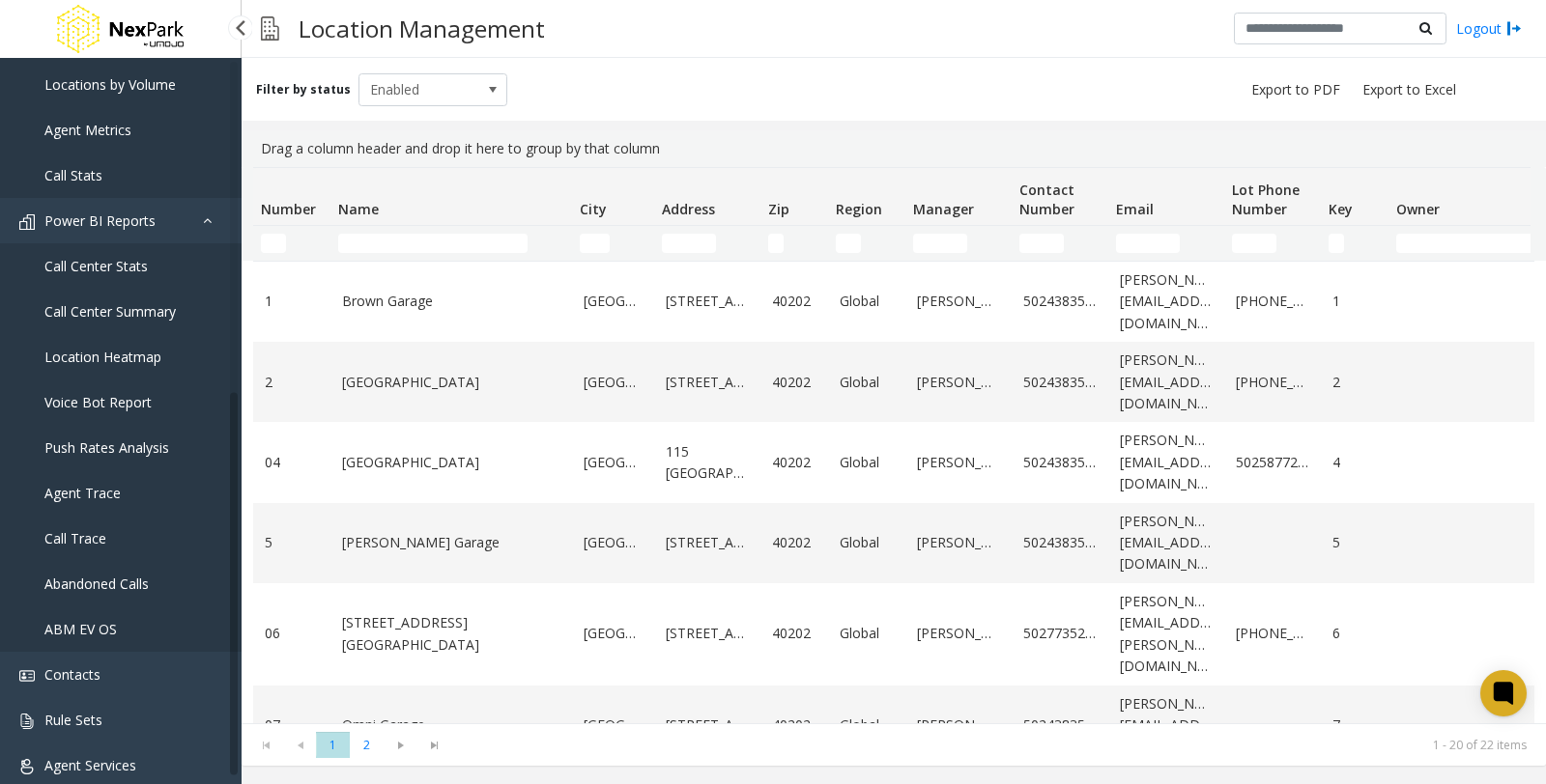
scroll to position [608, 0]
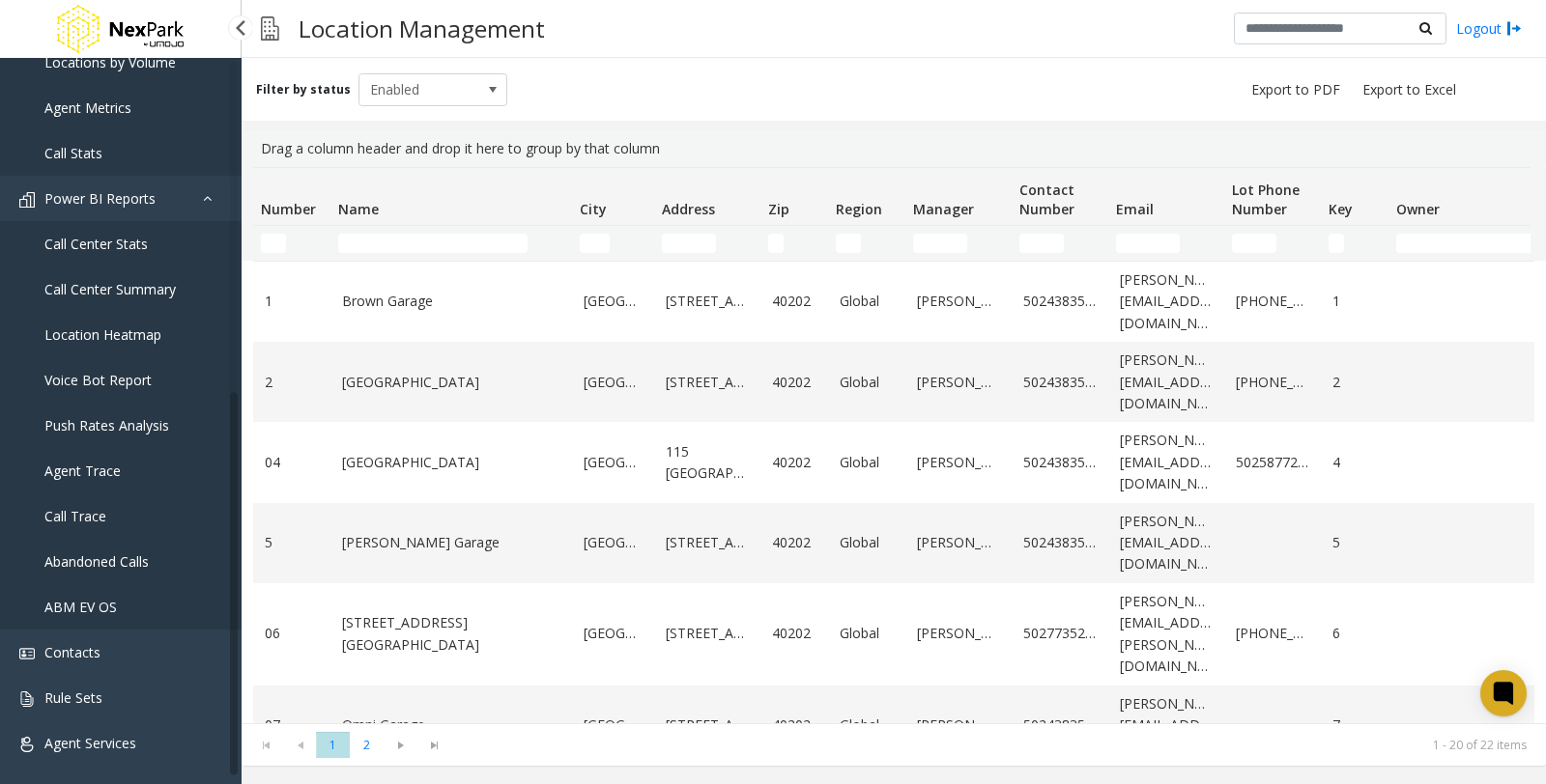
click at [116, 464] on span "Agent Trace" at bounding box center [83, 471] width 77 height 19
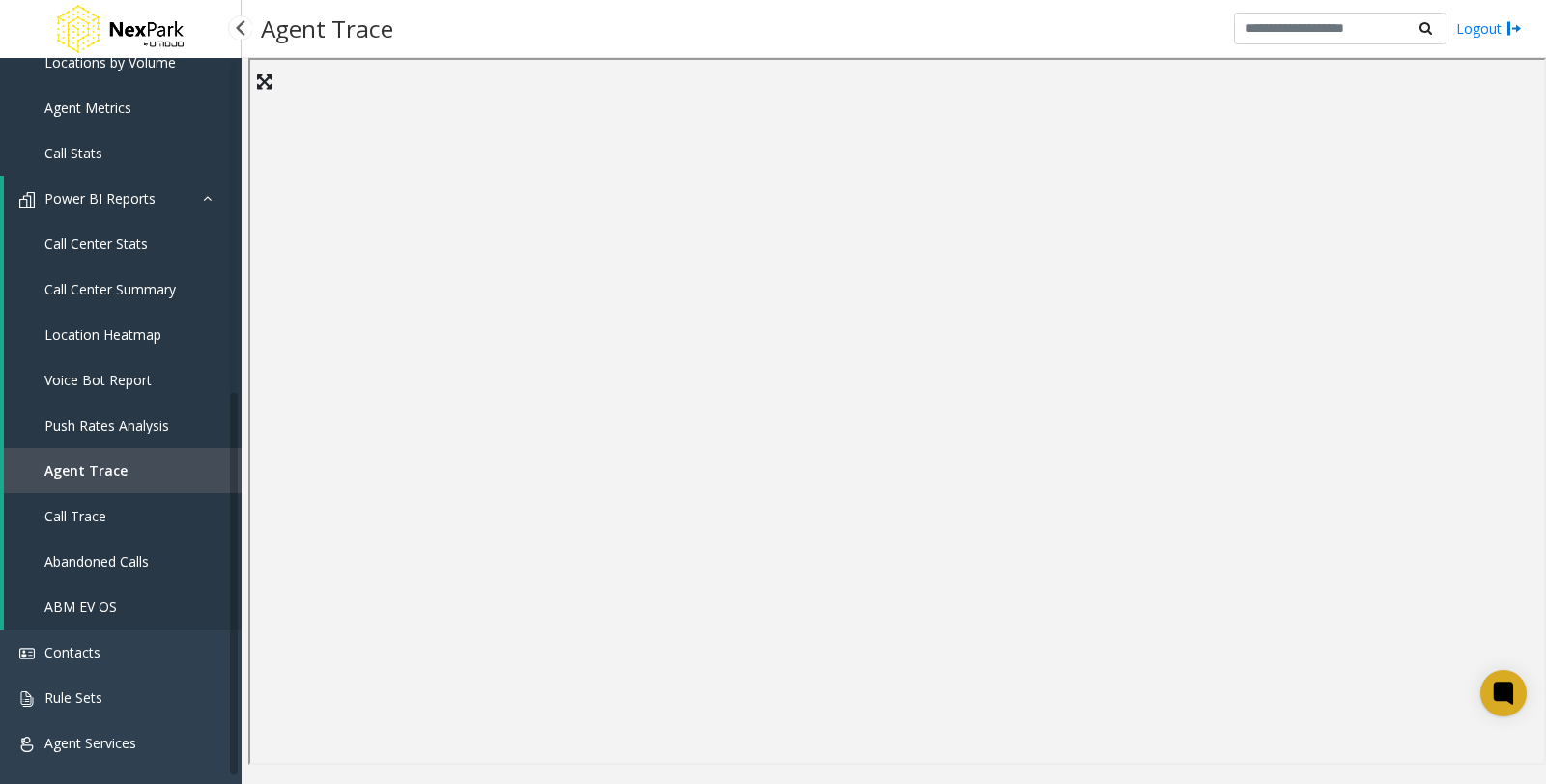
click at [108, 428] on span "Push Rates Analysis" at bounding box center [106, 425] width 125 height 19
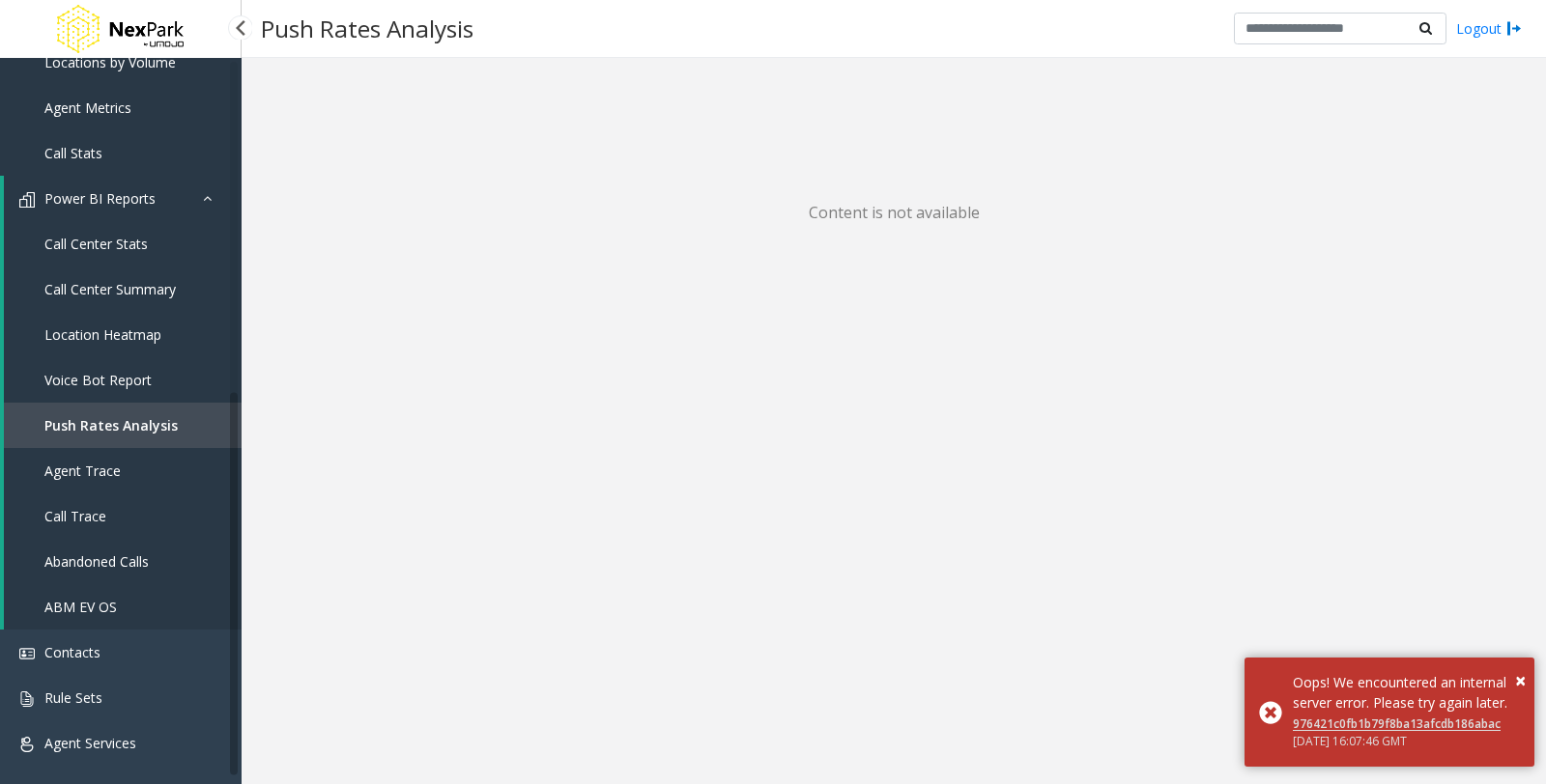
click at [86, 524] on link "Call Trace" at bounding box center [123, 516] width 238 height 45
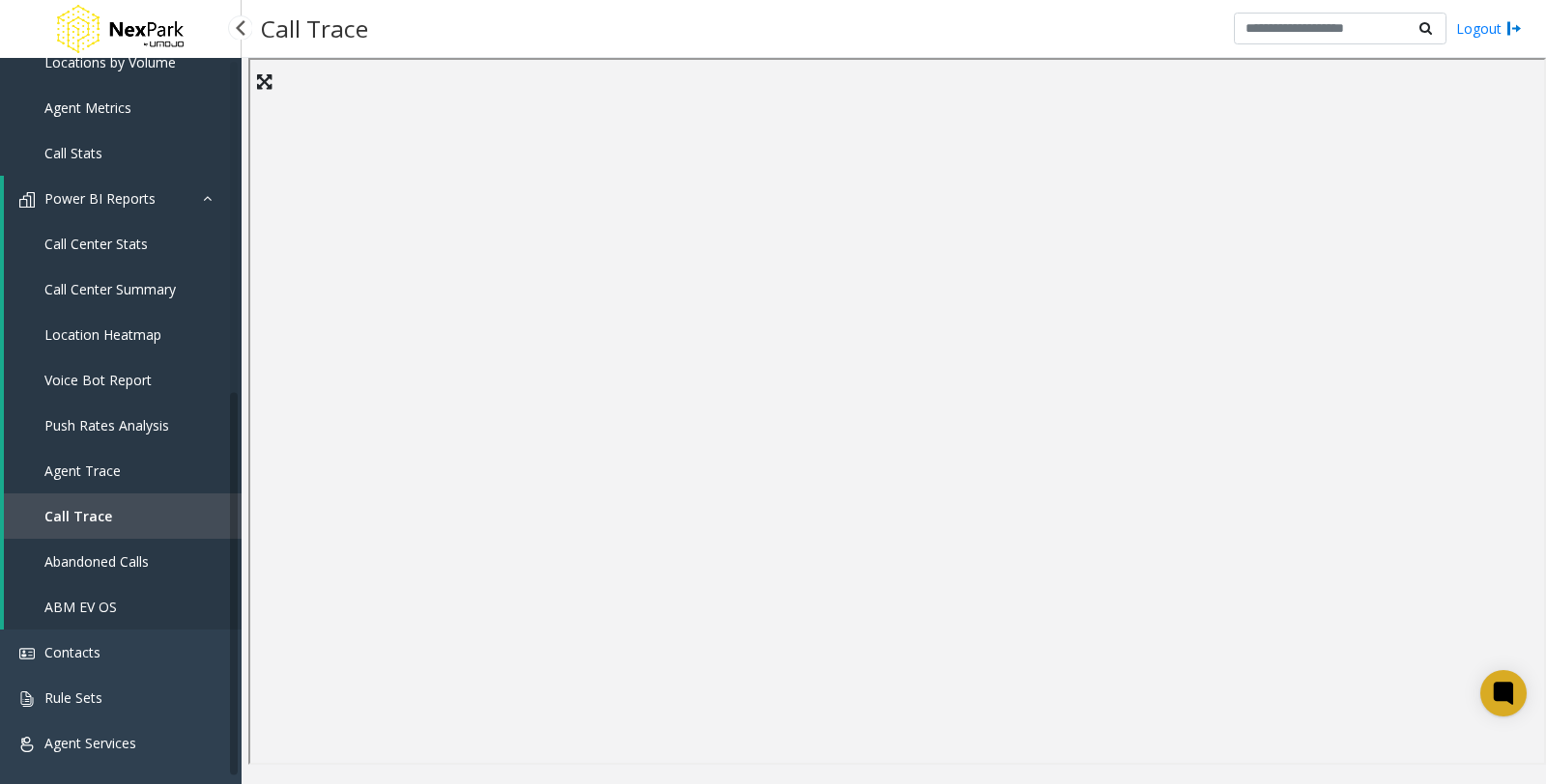
click at [113, 331] on span "Location Heatmap" at bounding box center [102, 334] width 117 height 19
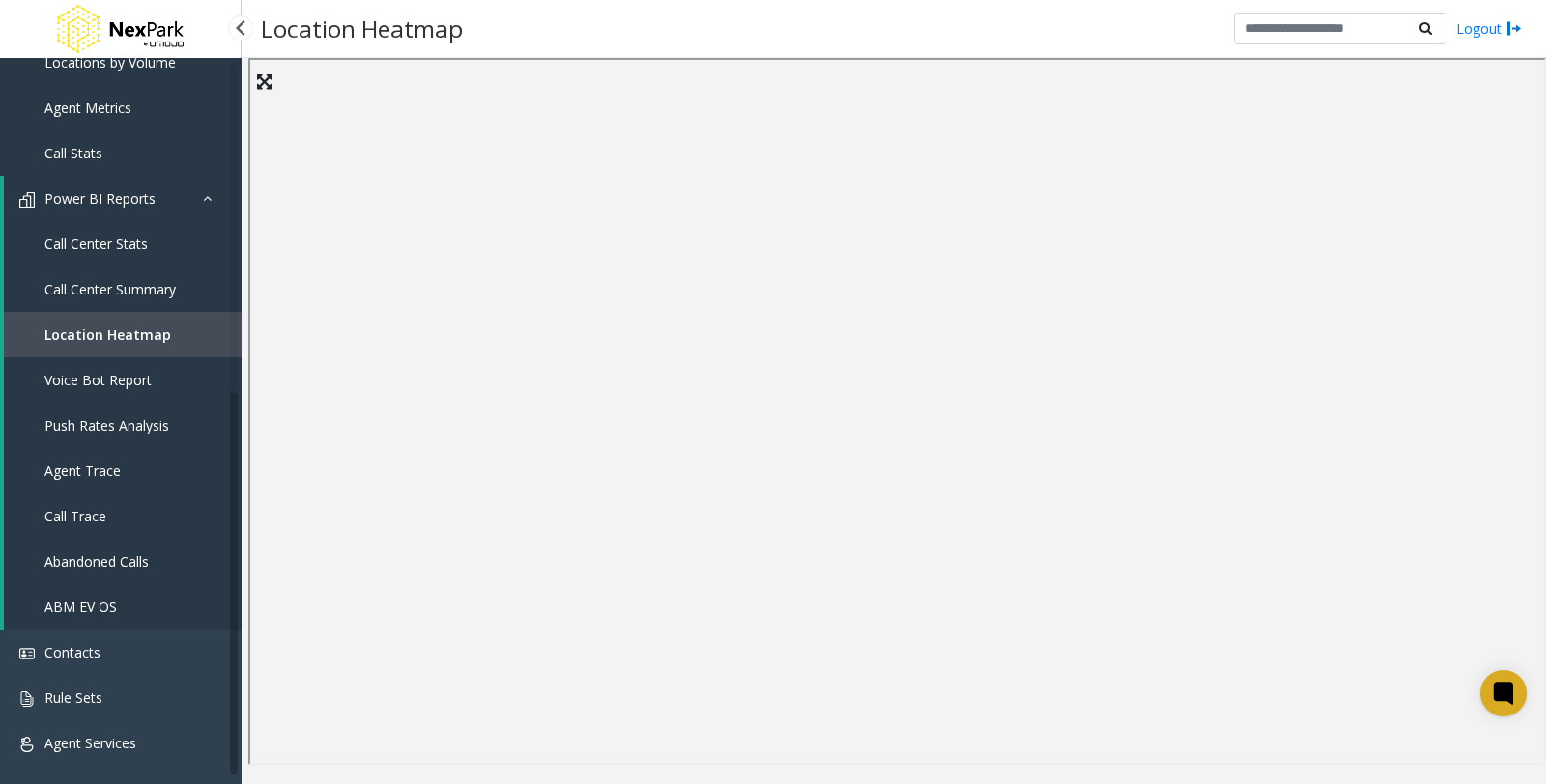
click at [123, 290] on span "Call Center Summary" at bounding box center [110, 289] width 132 height 19
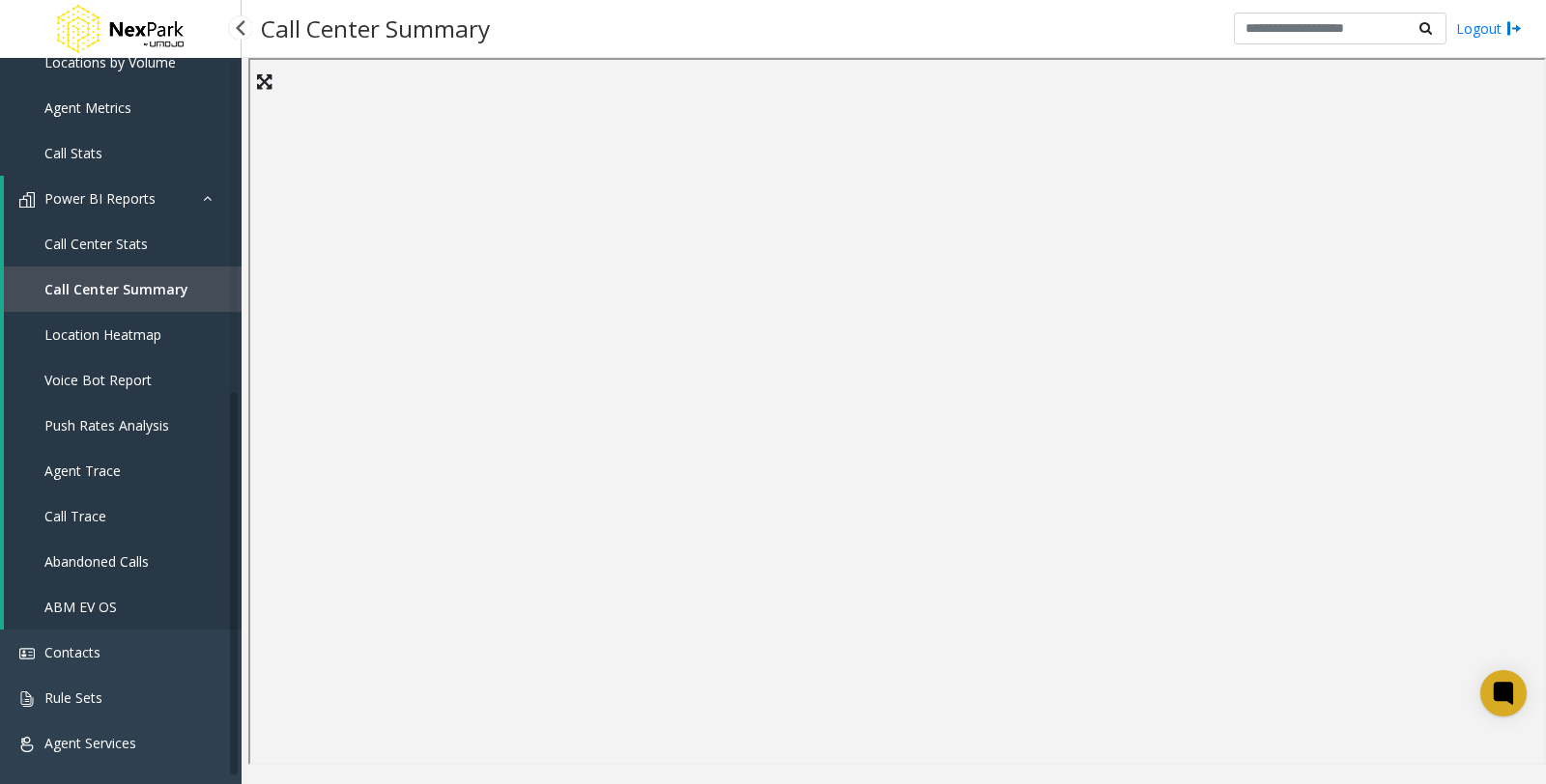
click at [93, 512] on span "Call Trace" at bounding box center [75, 516] width 62 height 19
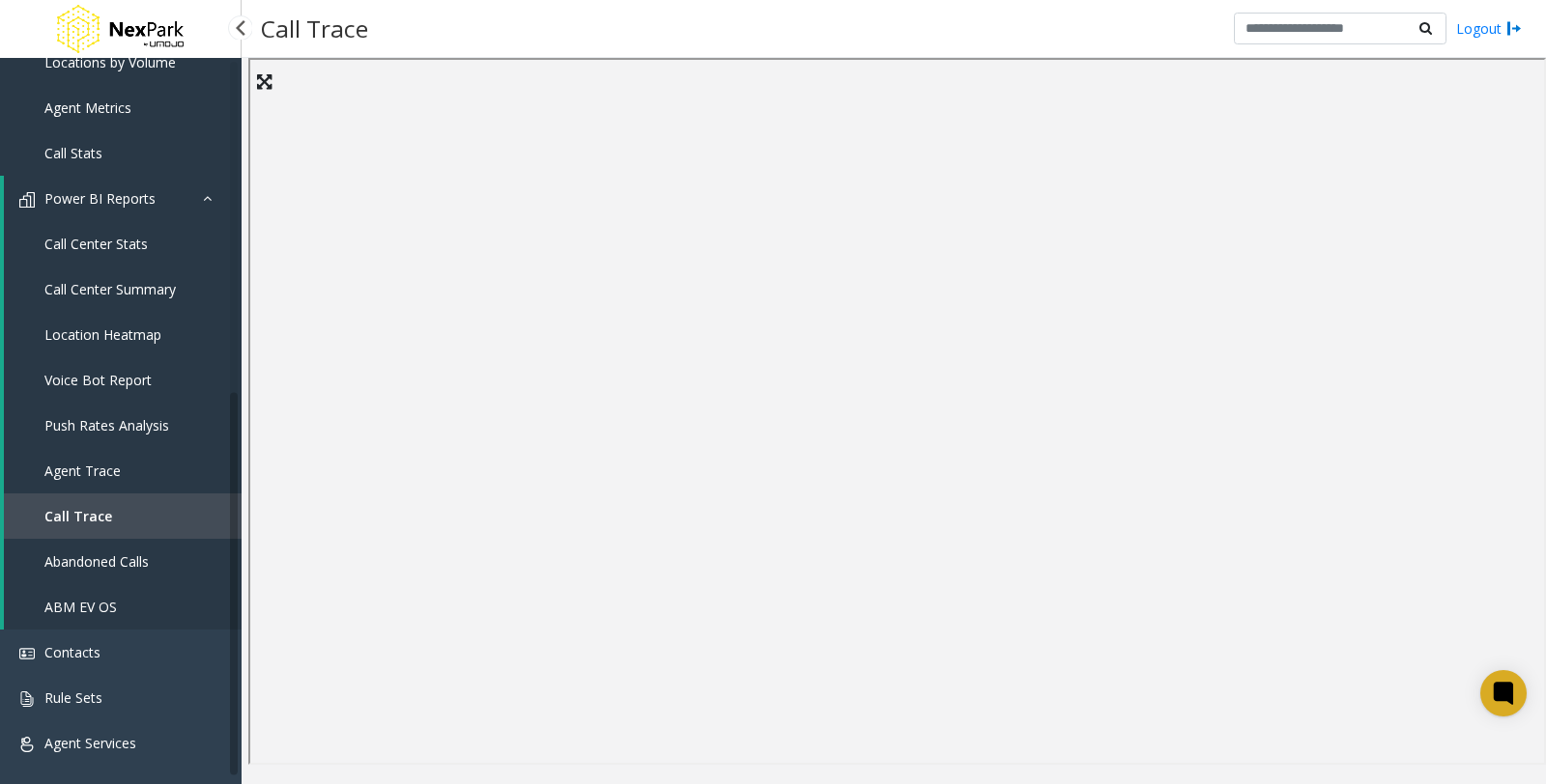
click at [148, 297] on link "Call Center Summary" at bounding box center [123, 289] width 238 height 45
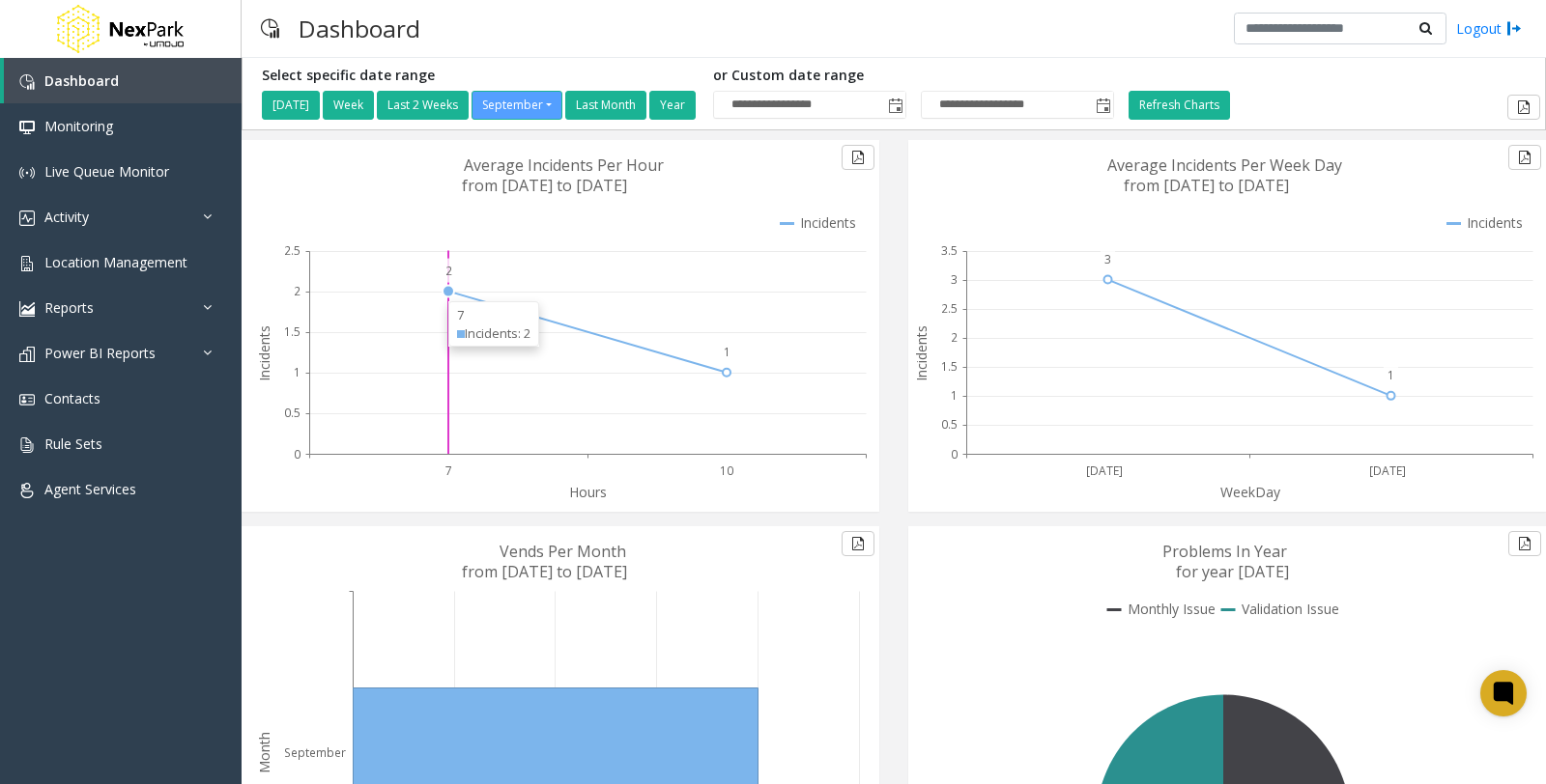
drag, startPoint x: 518, startPoint y: 295, endPoint x: 414, endPoint y: 282, distance: 104.8
click at [414, 282] on icon at bounding box center [588, 353] width 556 height 203
click at [446, 293] on circle at bounding box center [448, 292] width 8 height 8
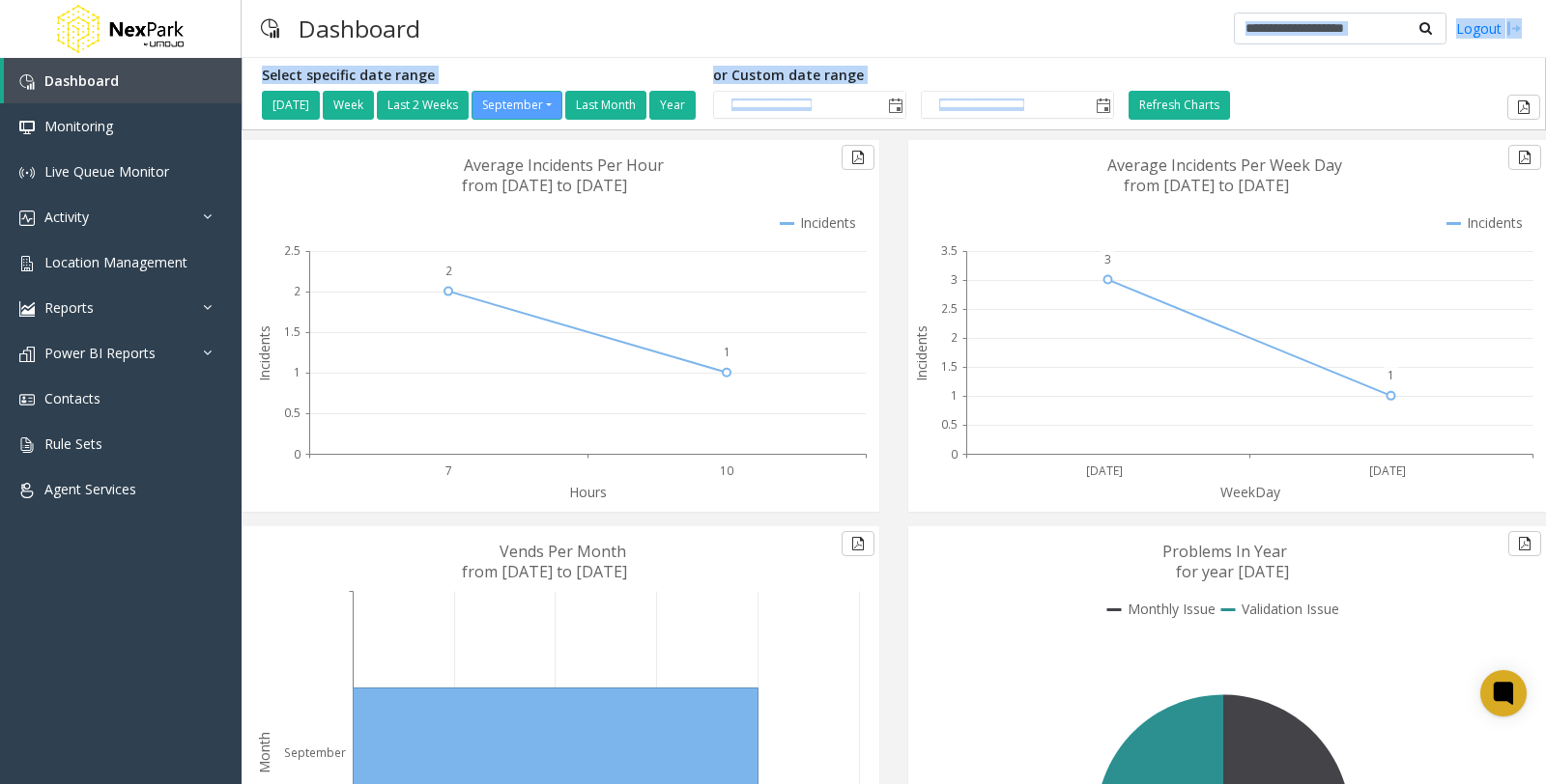
click at [1286, 55] on div "**********" at bounding box center [893, 392] width 1304 height 784
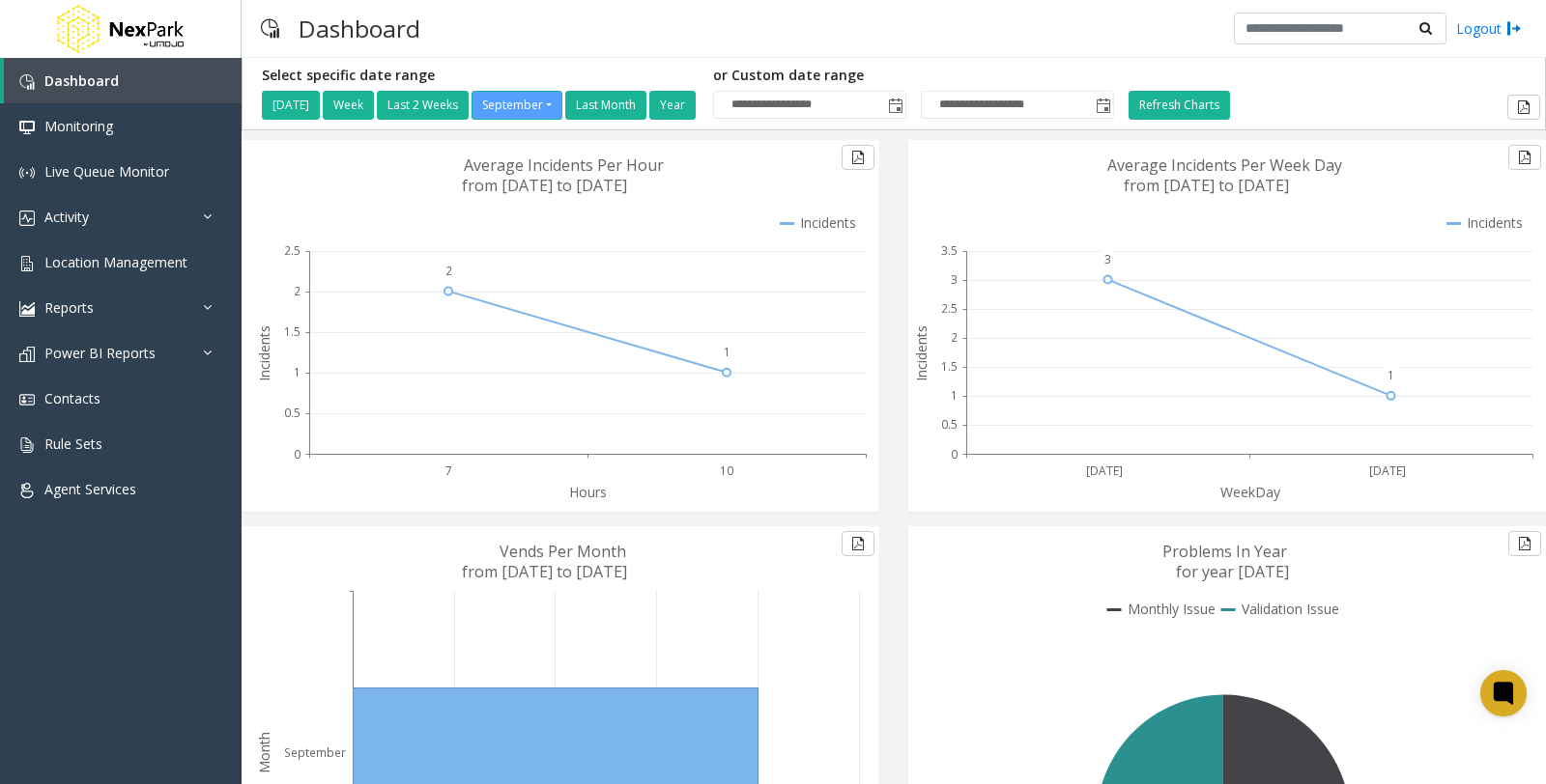
click at [966, 20] on div "Dashboard Logout" at bounding box center [893, 28] width 1304 height 58
click at [903, 106] on span "Toggle popup" at bounding box center [895, 106] width 16 height 16
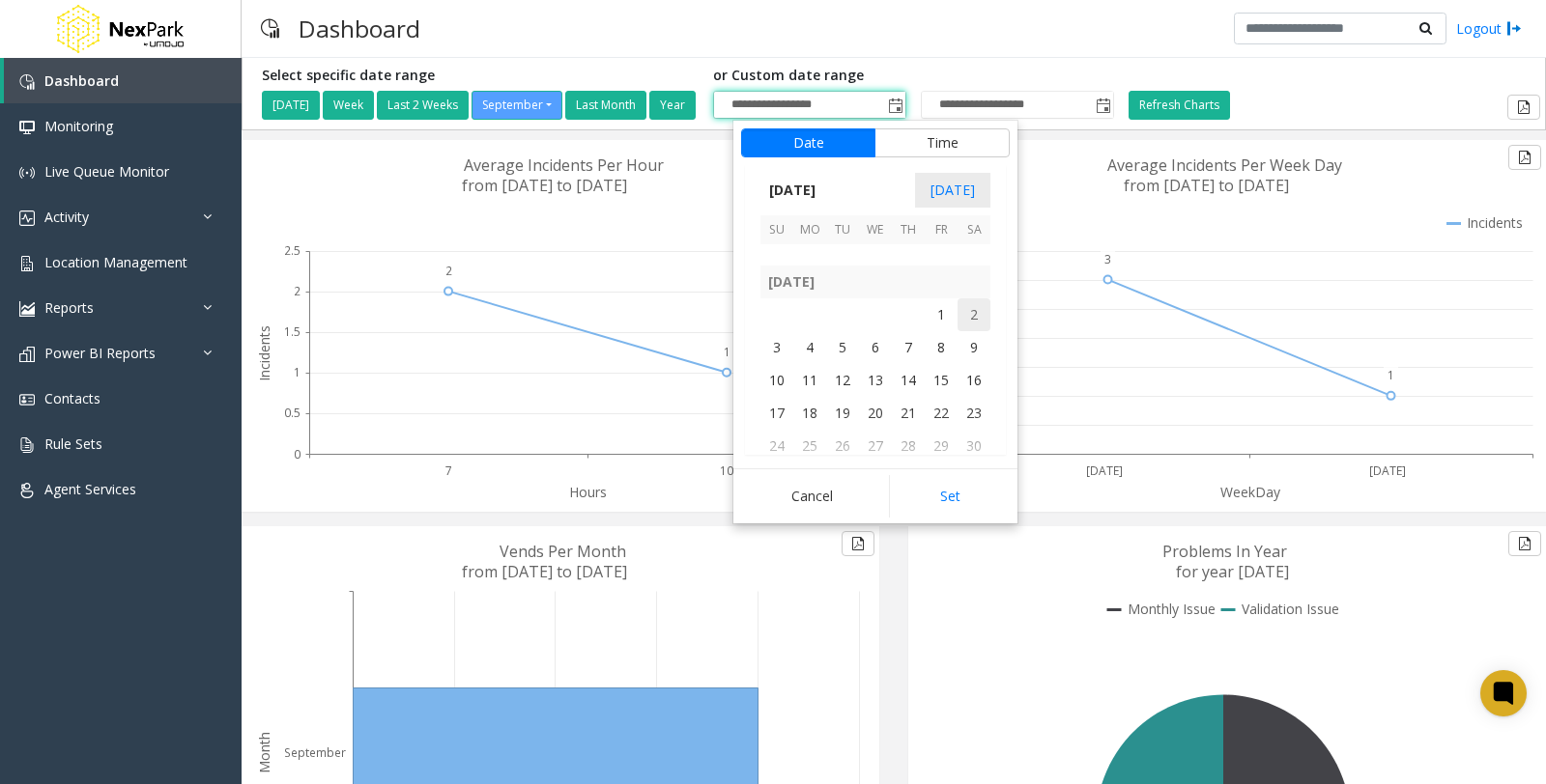
scroll to position [346249, 0]
click at [947, 348] on span "1" at bounding box center [941, 353] width 32 height 32
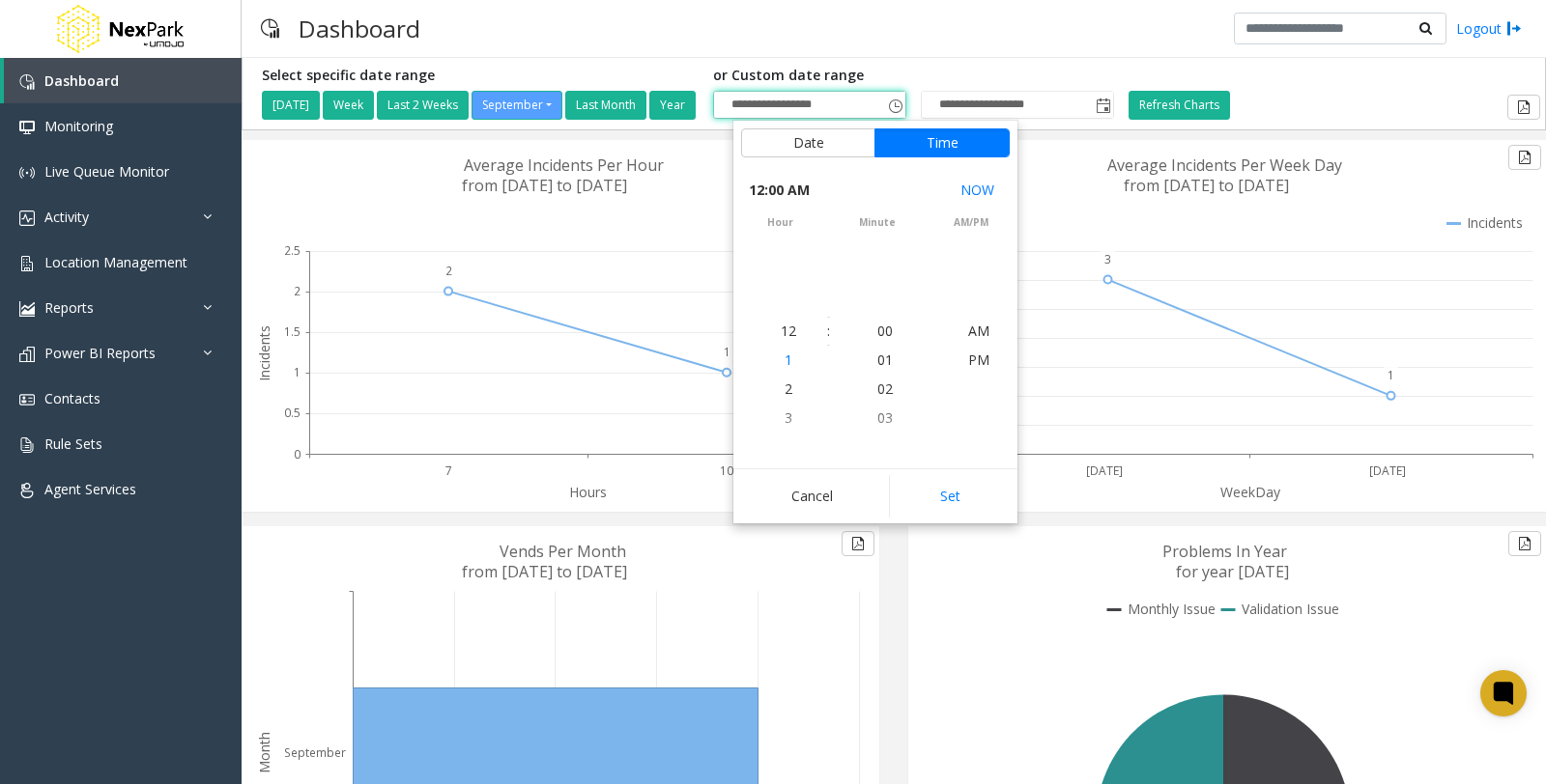
scroll to position [346342, 0]
click at [993, 502] on button "Set" at bounding box center [949, 496] width 122 height 42
type input "**********"
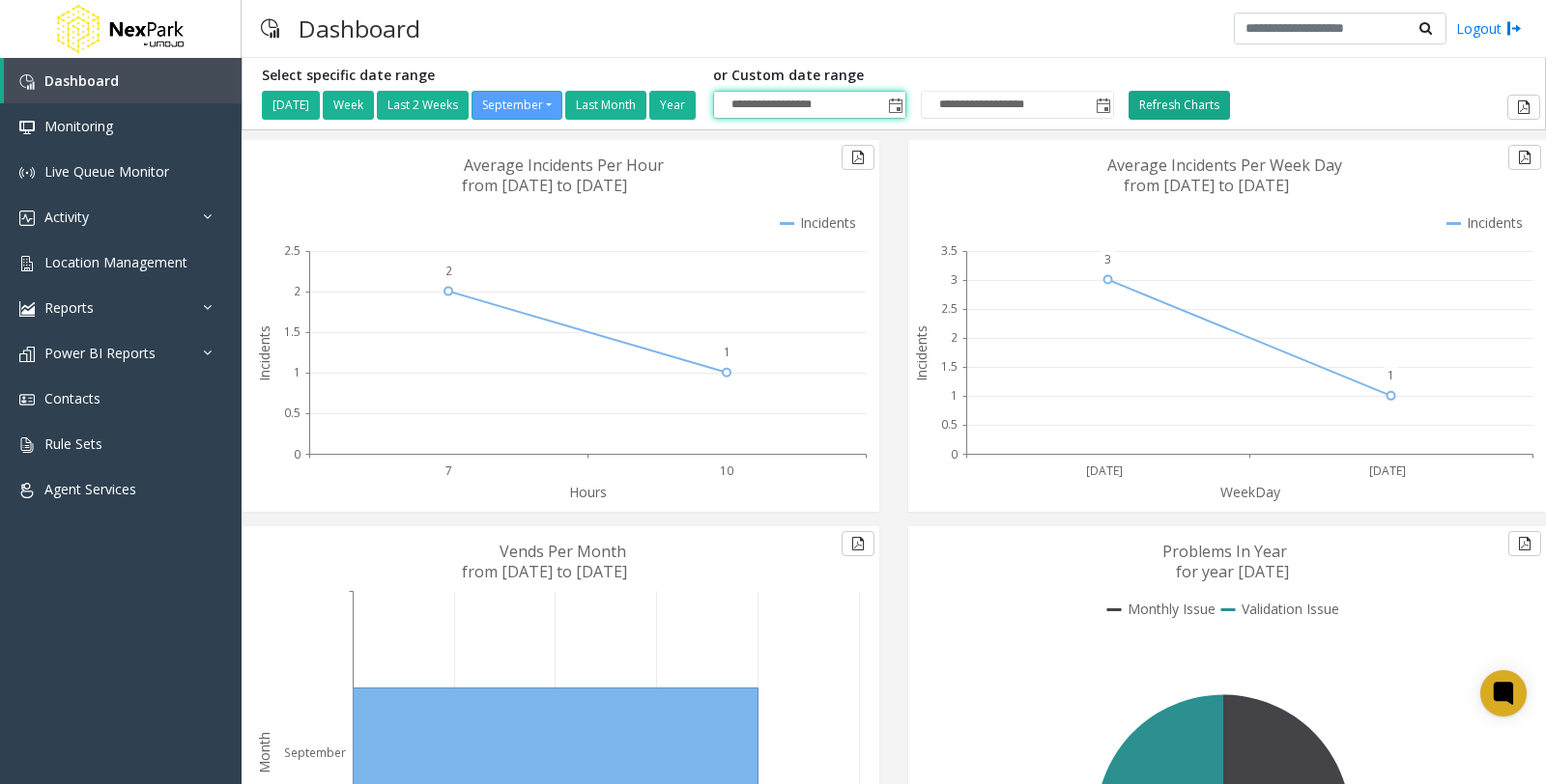
click at [1201, 106] on button "Refresh Charts" at bounding box center [1178, 104] width 101 height 28
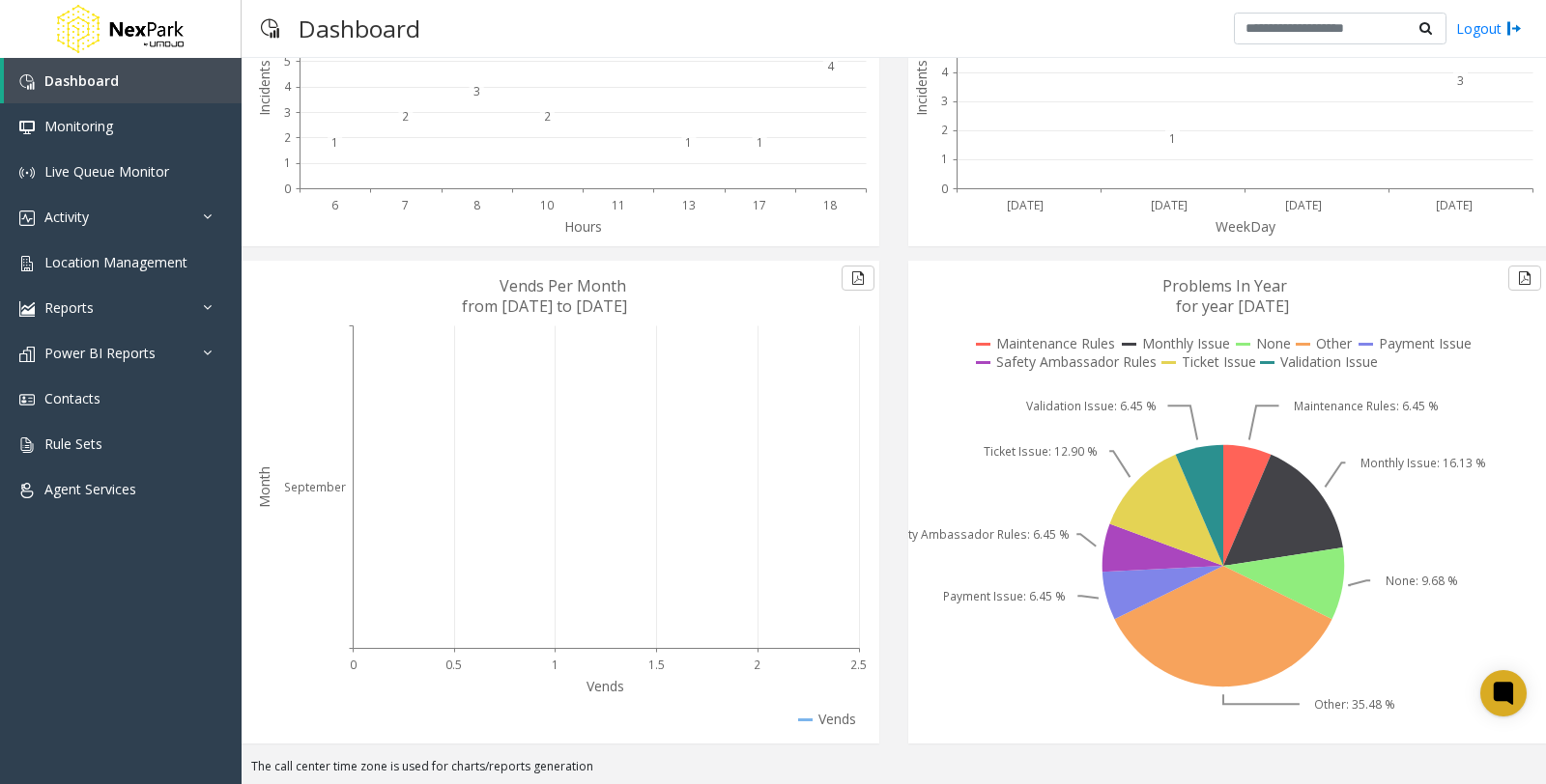
scroll to position [158, 0]
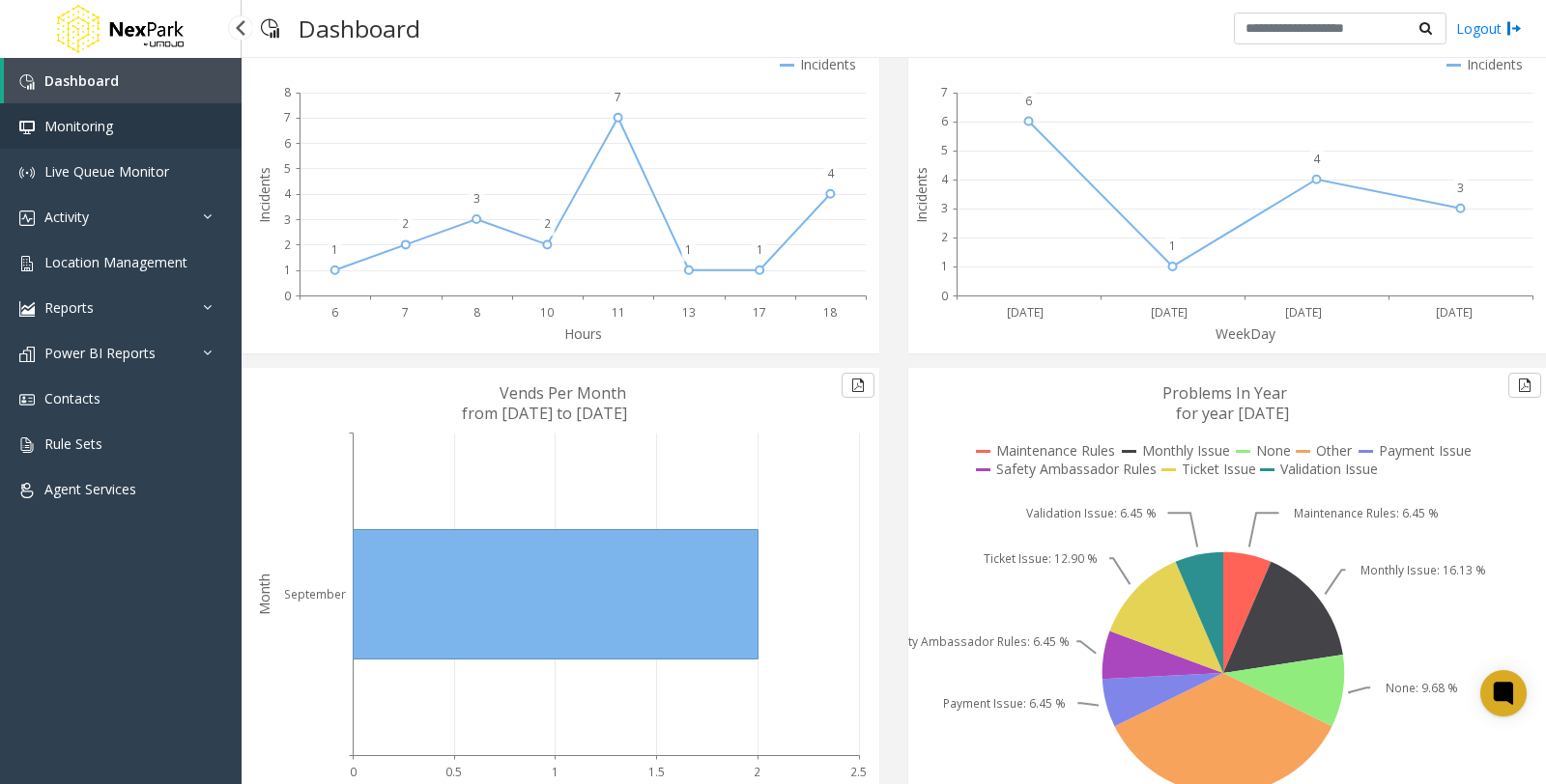
click at [81, 132] on span "Monitoring" at bounding box center [79, 126] width 69 height 19
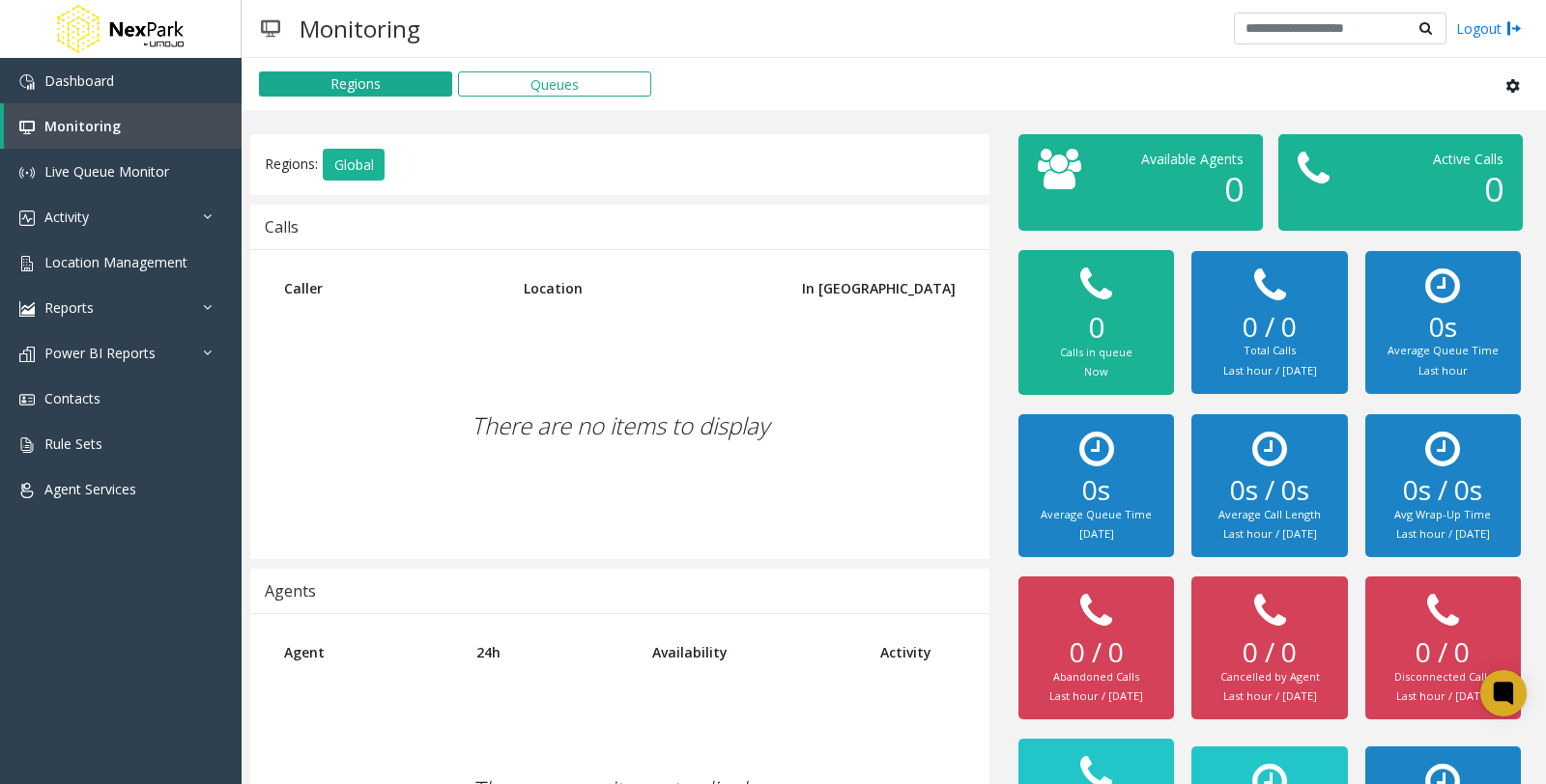
click at [659, 490] on div "There are no items to display" at bounding box center [619, 426] width 701 height 228
click at [109, 175] on span "Live Queue Monitor" at bounding box center [106, 171] width 125 height 19
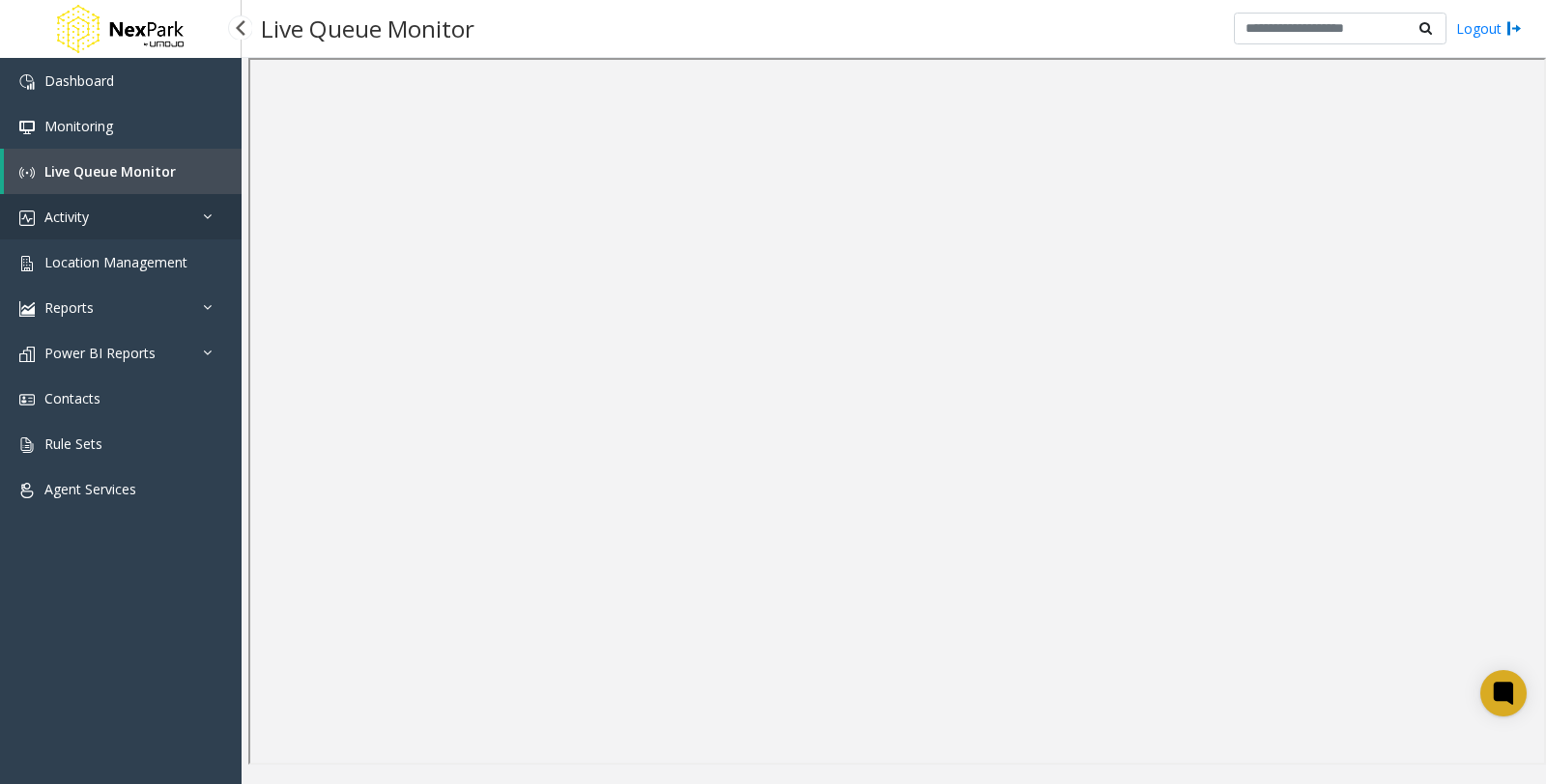
click at [122, 218] on link "Activity" at bounding box center [121, 217] width 242 height 45
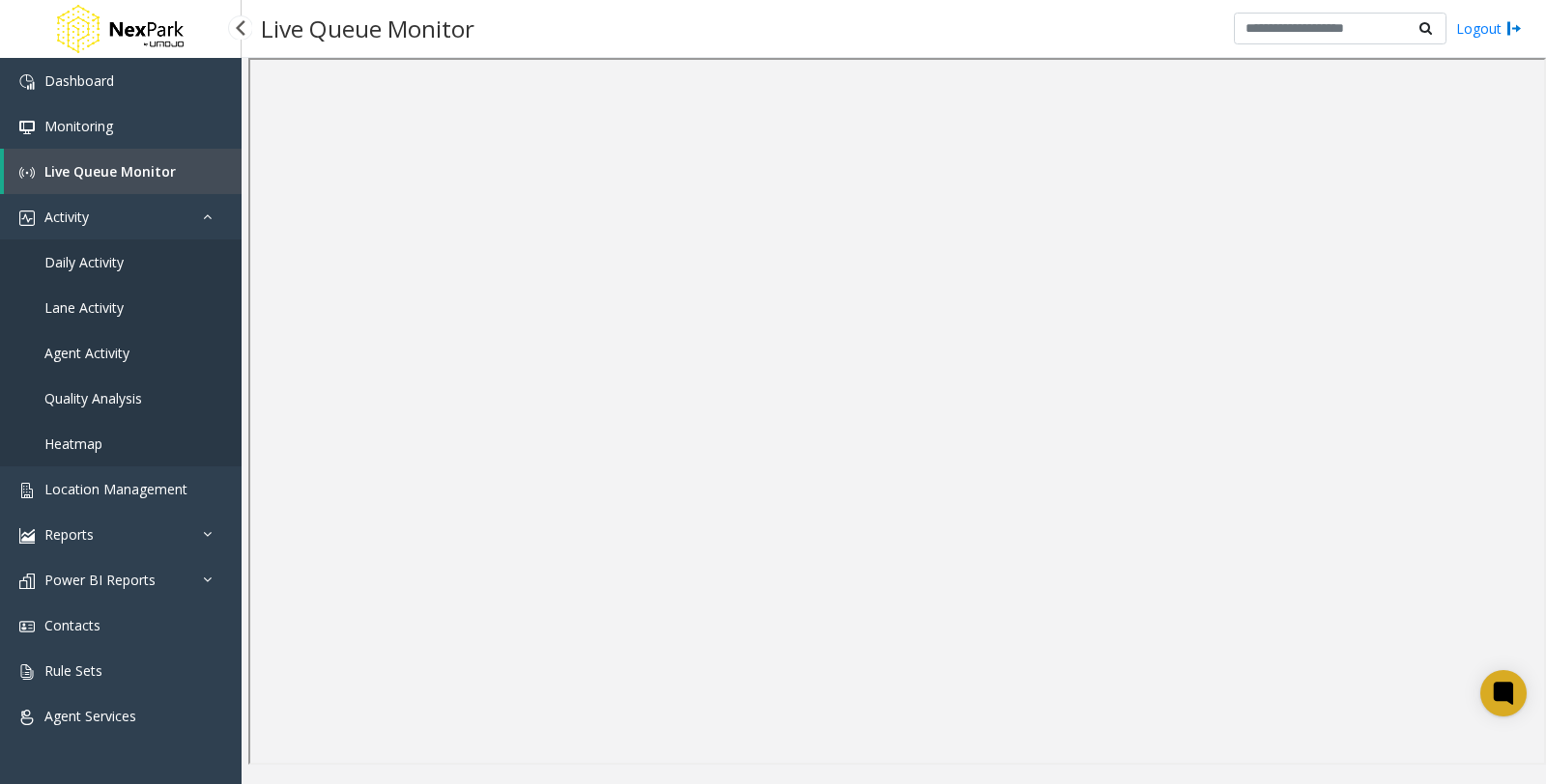
click at [69, 256] on span "Daily Activity" at bounding box center [84, 262] width 80 height 19
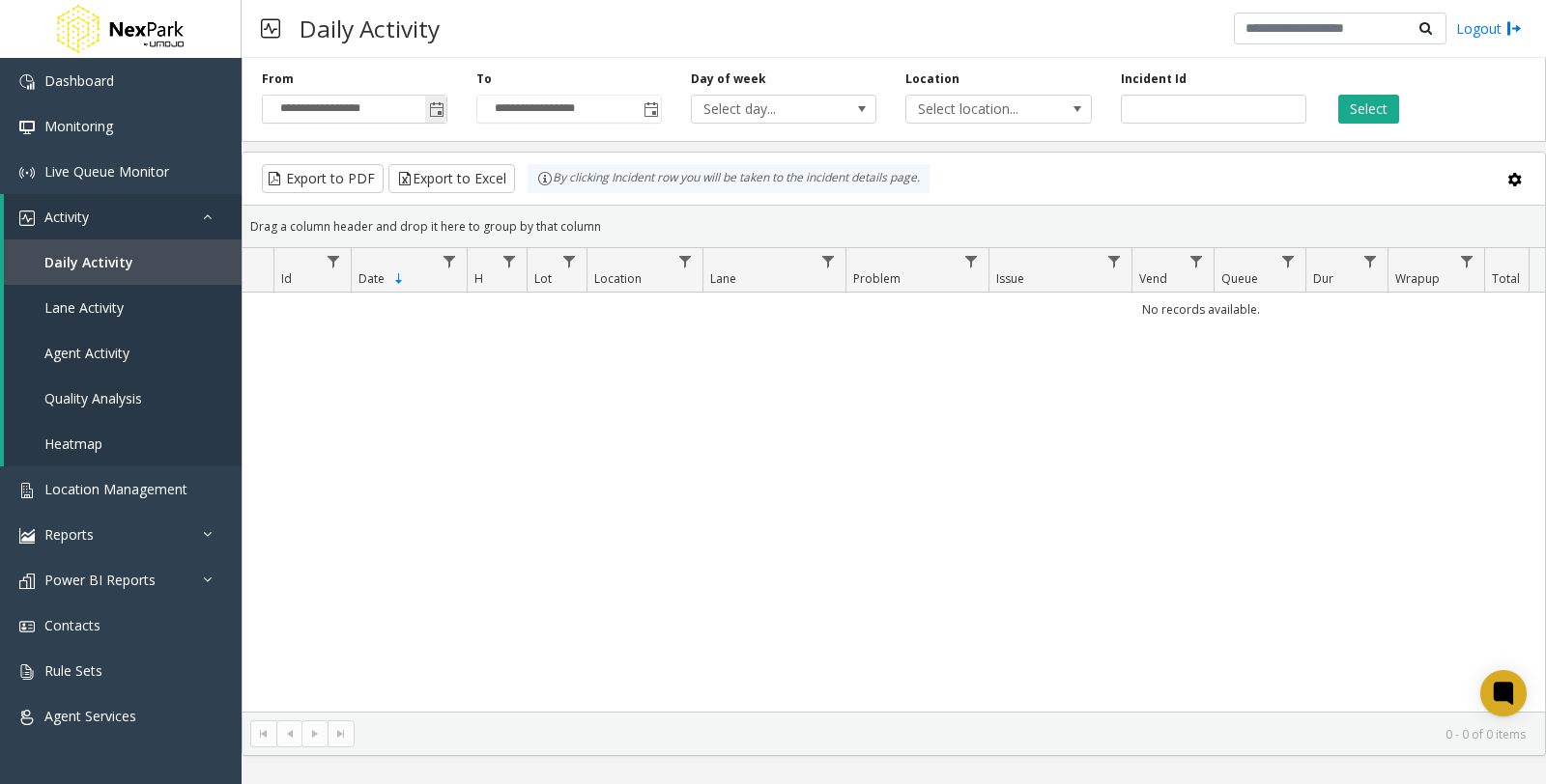
click at [436, 106] on span "Toggle popup" at bounding box center [436, 110] width 16 height 16
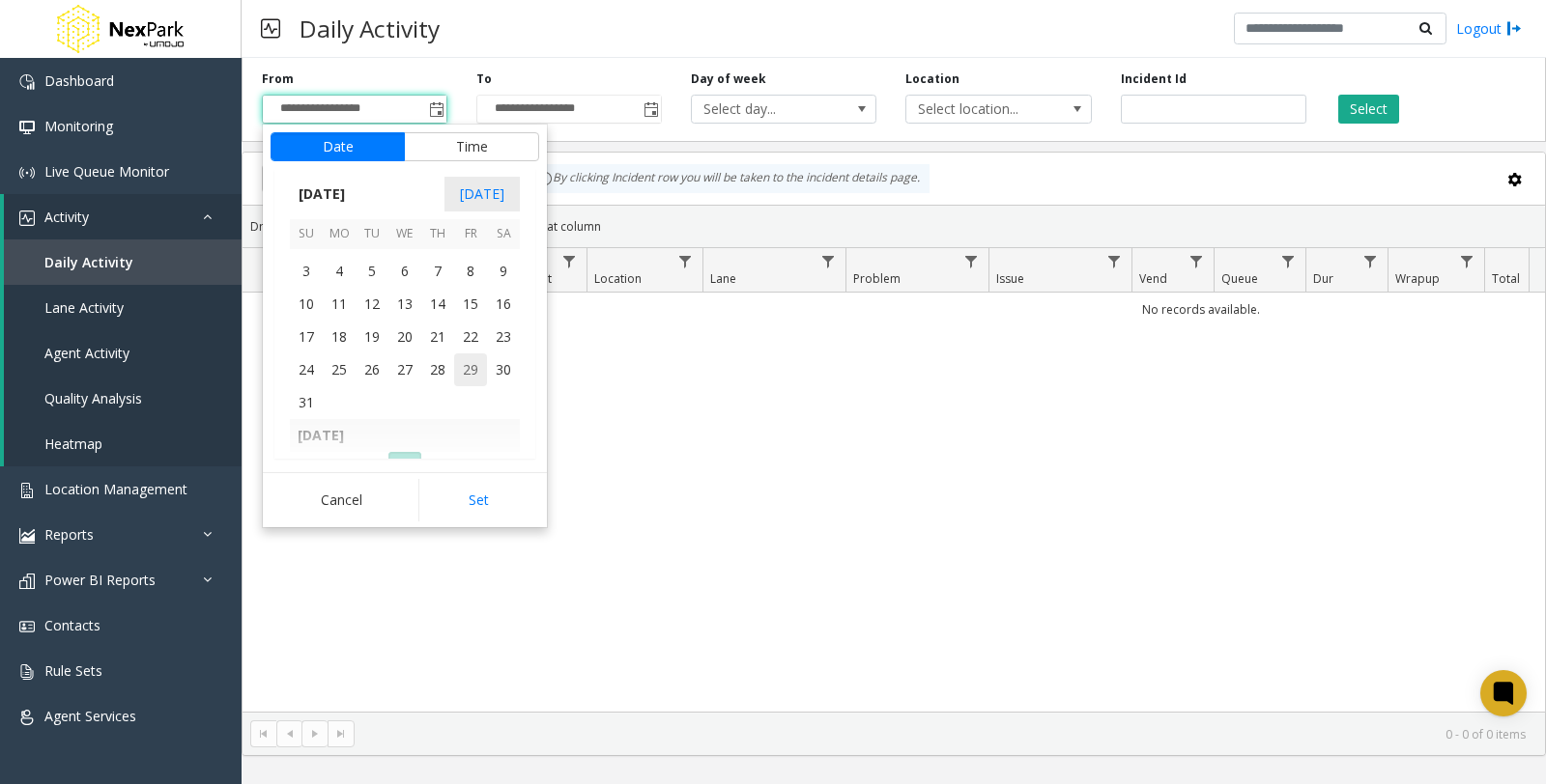
scroll to position [346356, 0]
click at [472, 361] on span "1" at bounding box center [470, 358] width 32 height 32
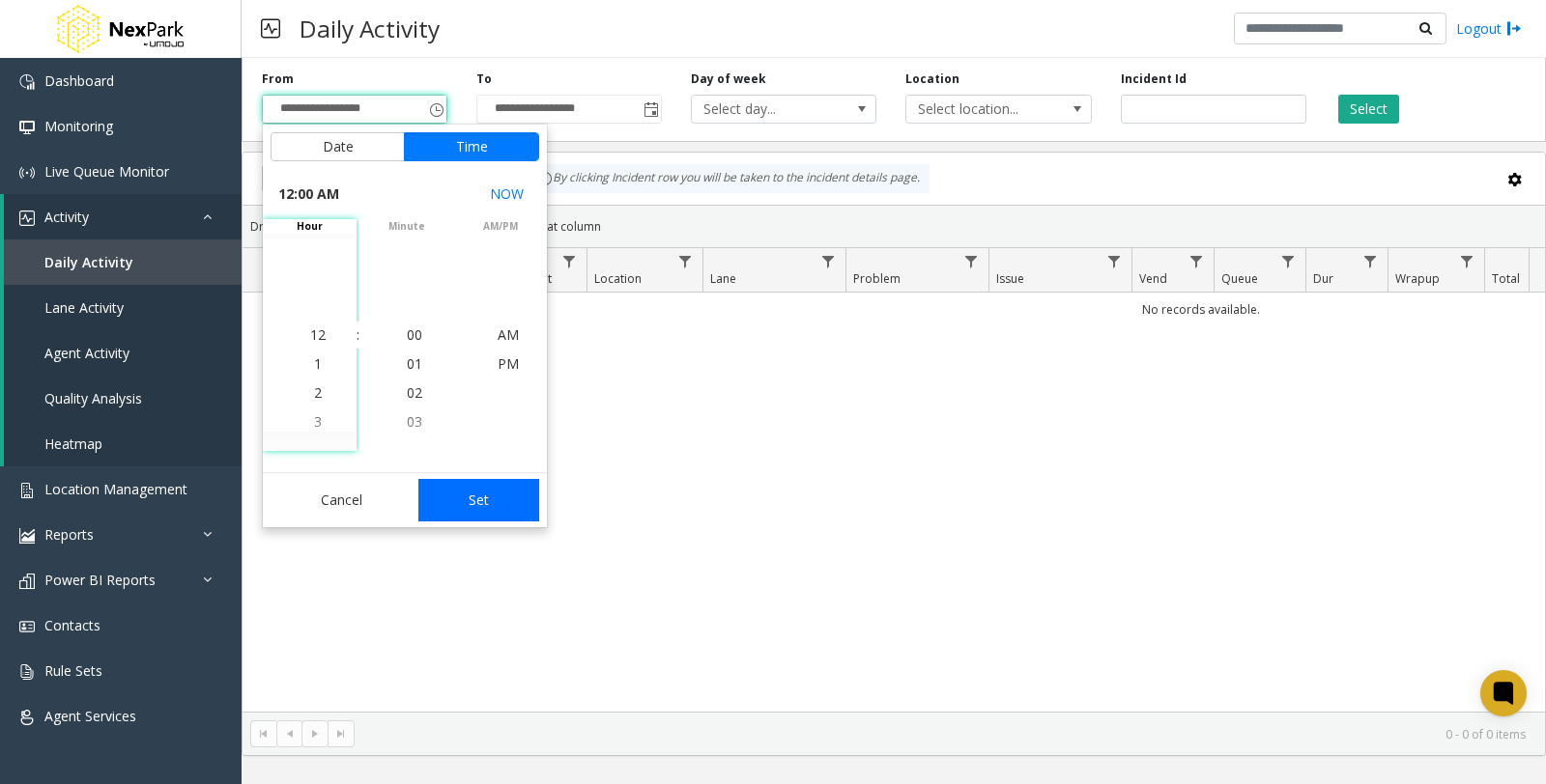
click at [481, 508] on button "Set" at bounding box center [480, 500] width 122 height 42
type input "**********"
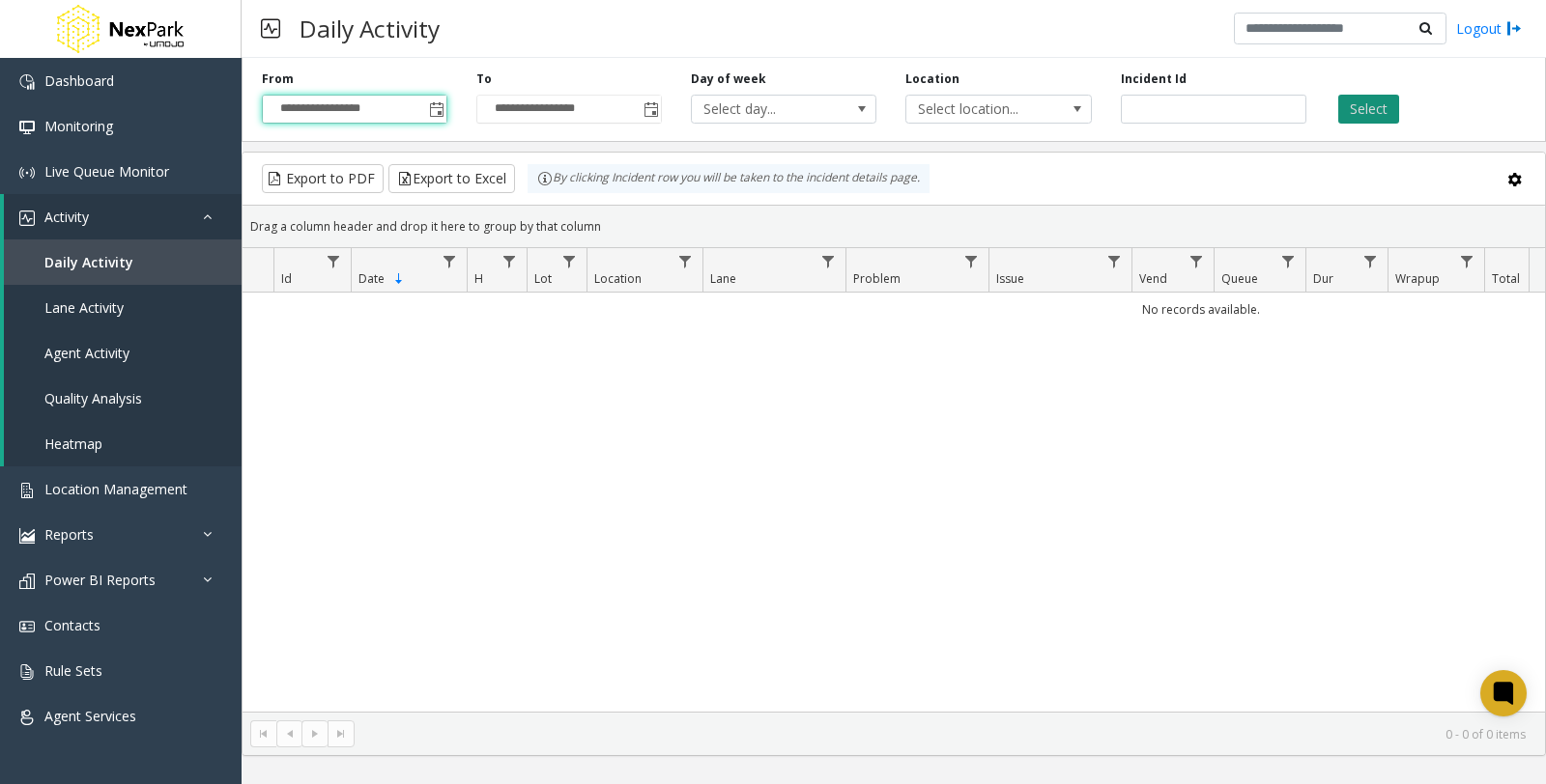
click at [1382, 113] on button "Select" at bounding box center [1369, 108] width 61 height 28
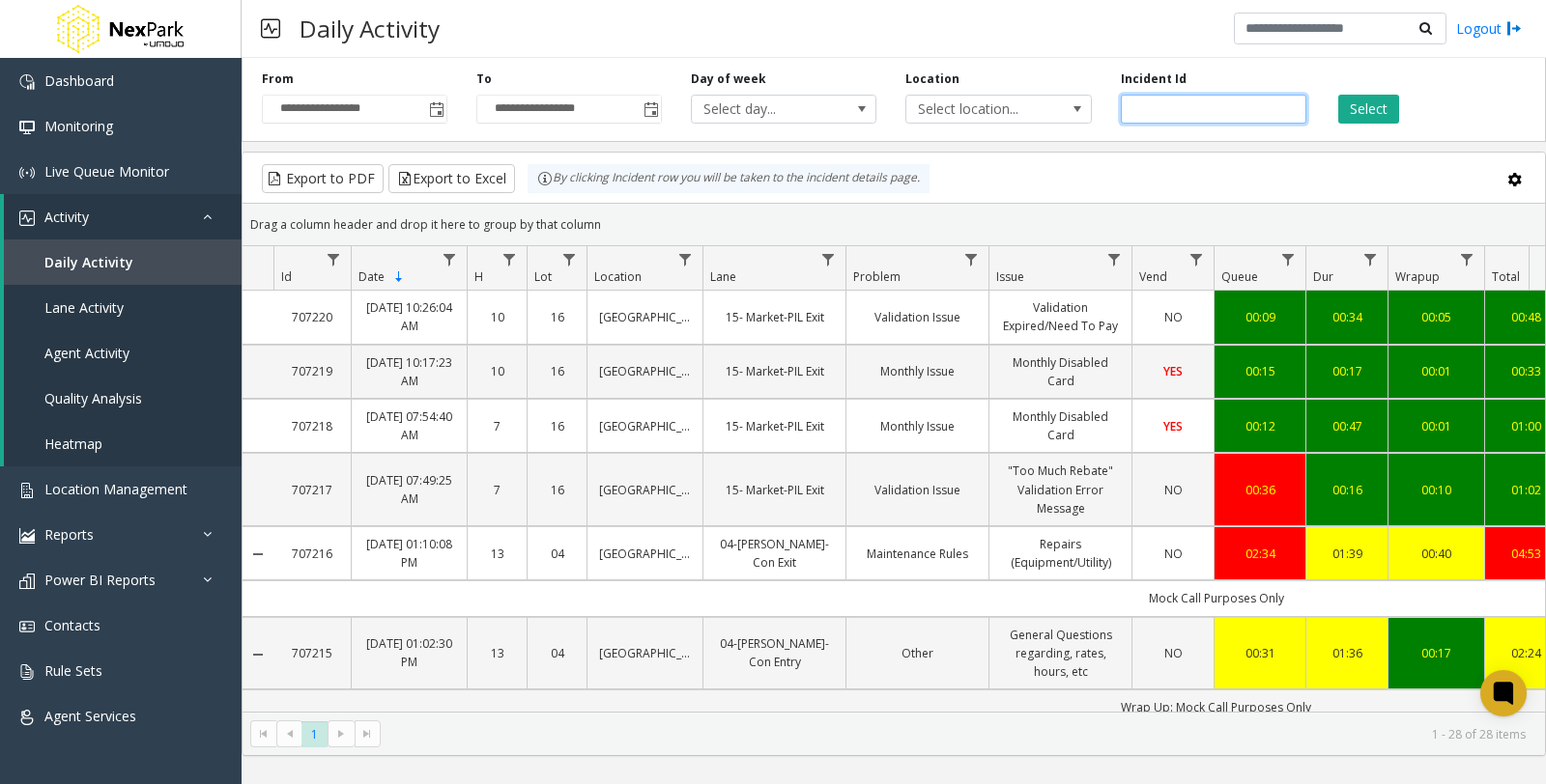
click at [1195, 109] on input "number" at bounding box center [1213, 108] width 186 height 28
paste input "******"
type input "******"
click at [1367, 118] on button "Select" at bounding box center [1369, 108] width 61 height 28
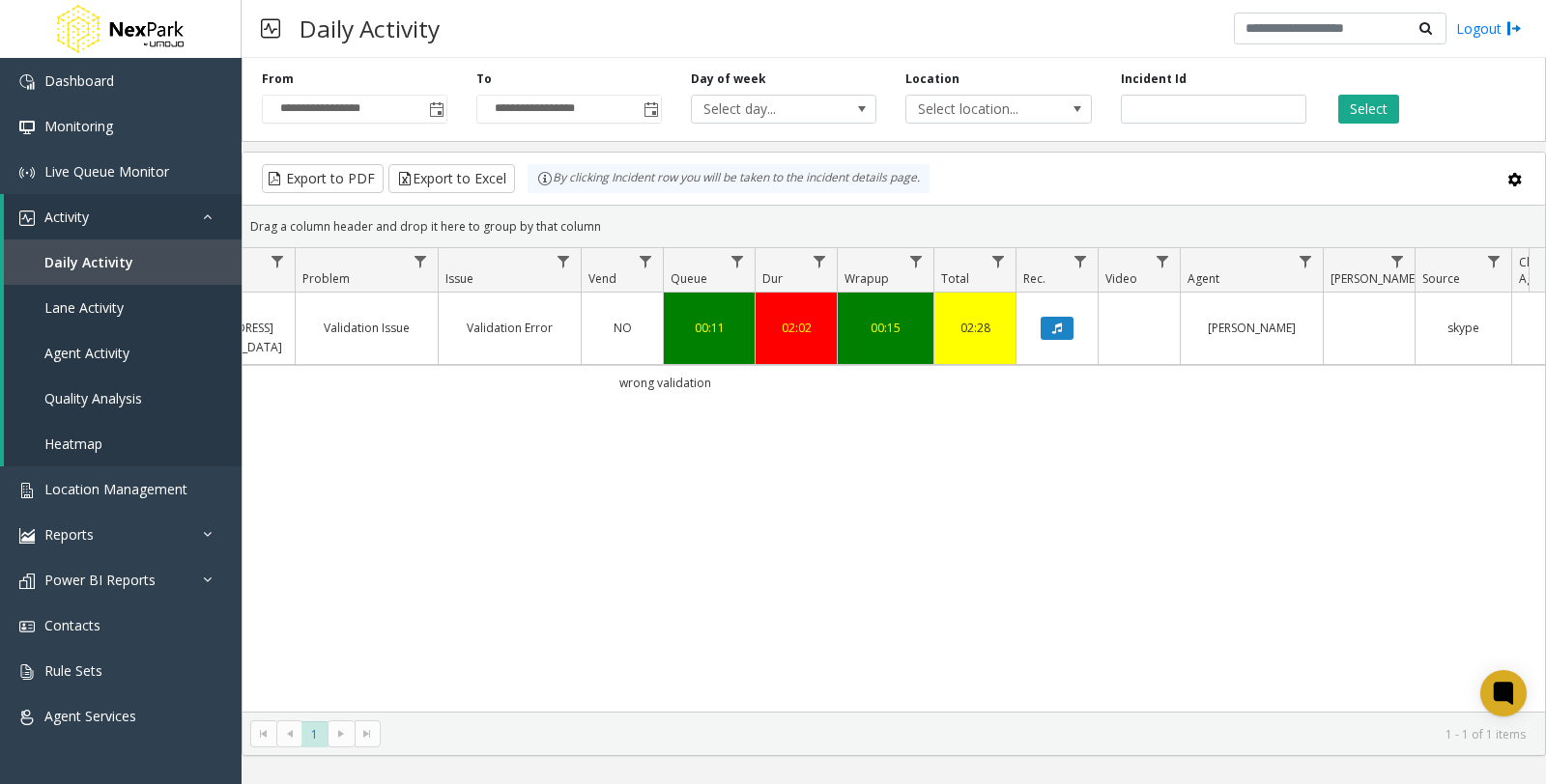
scroll to position [0, 630]
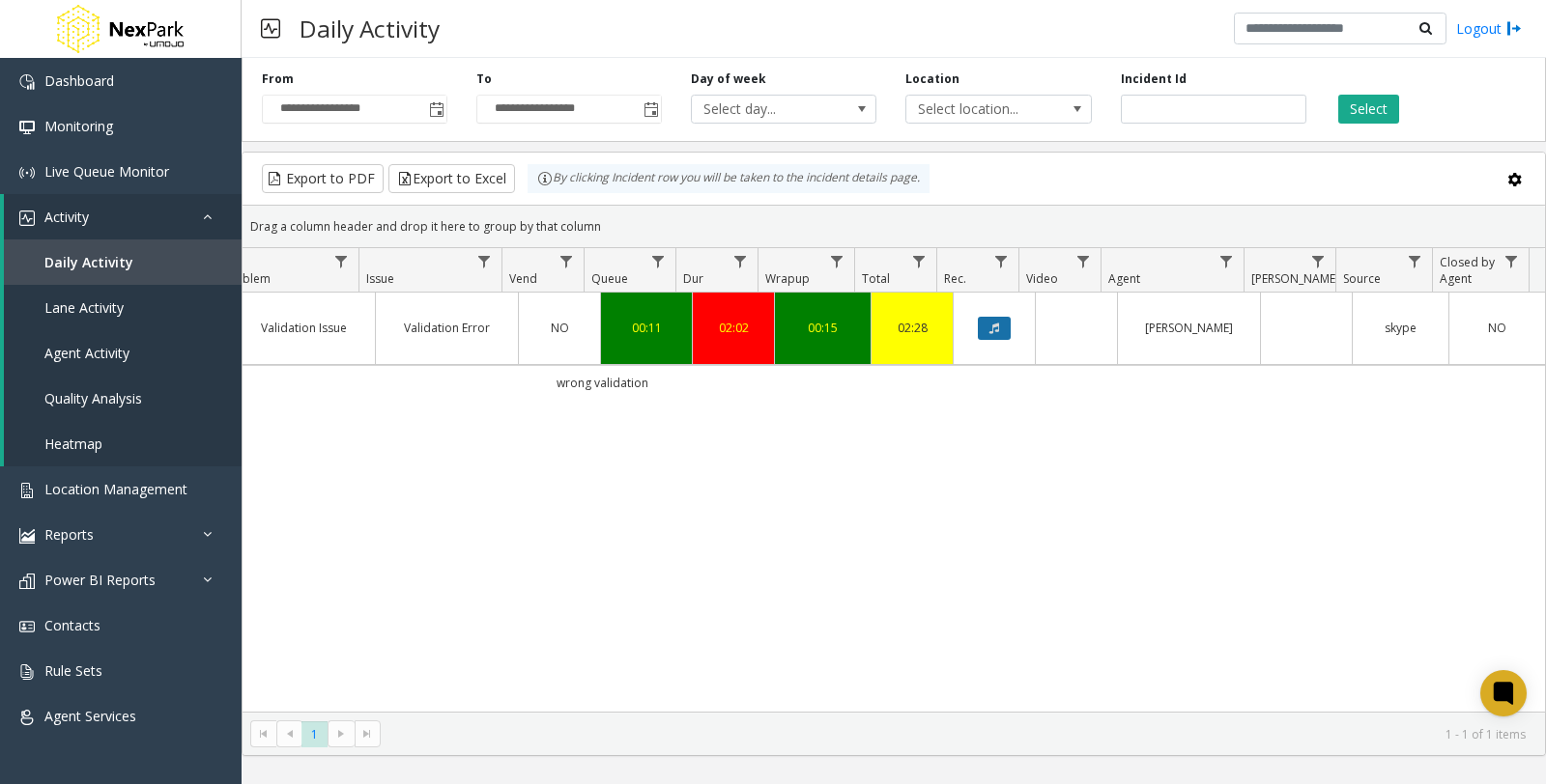
click at [978, 316] on button "Data table" at bounding box center [994, 328] width 32 height 24
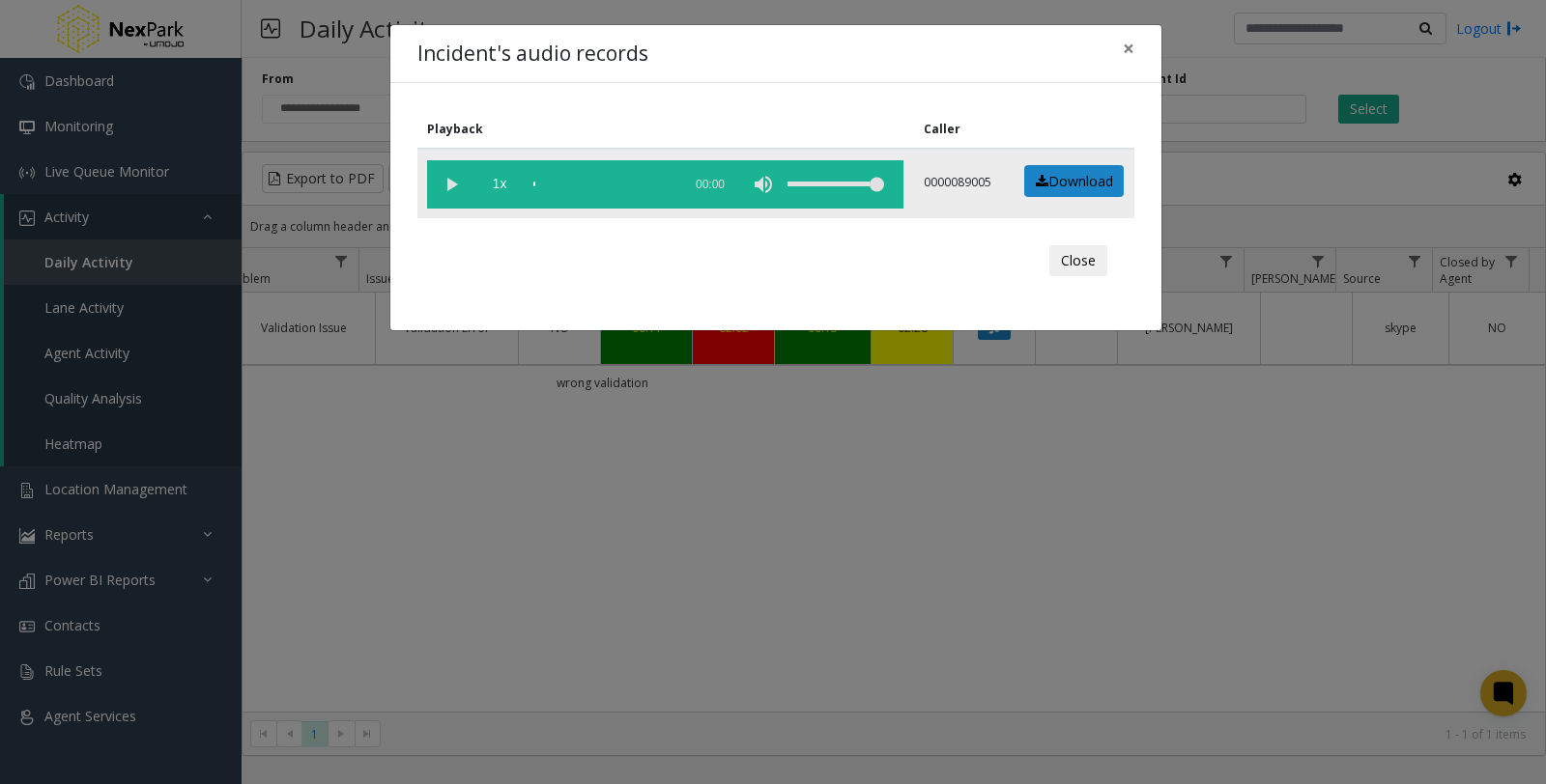
click at [565, 174] on div "scrub bar" at bounding box center [602, 184] width 139 height 48
click at [935, 169] on td "0000089005" at bounding box center [960, 183] width 93 height 70
click at [1084, 260] on button "Close" at bounding box center [1078, 260] width 58 height 30
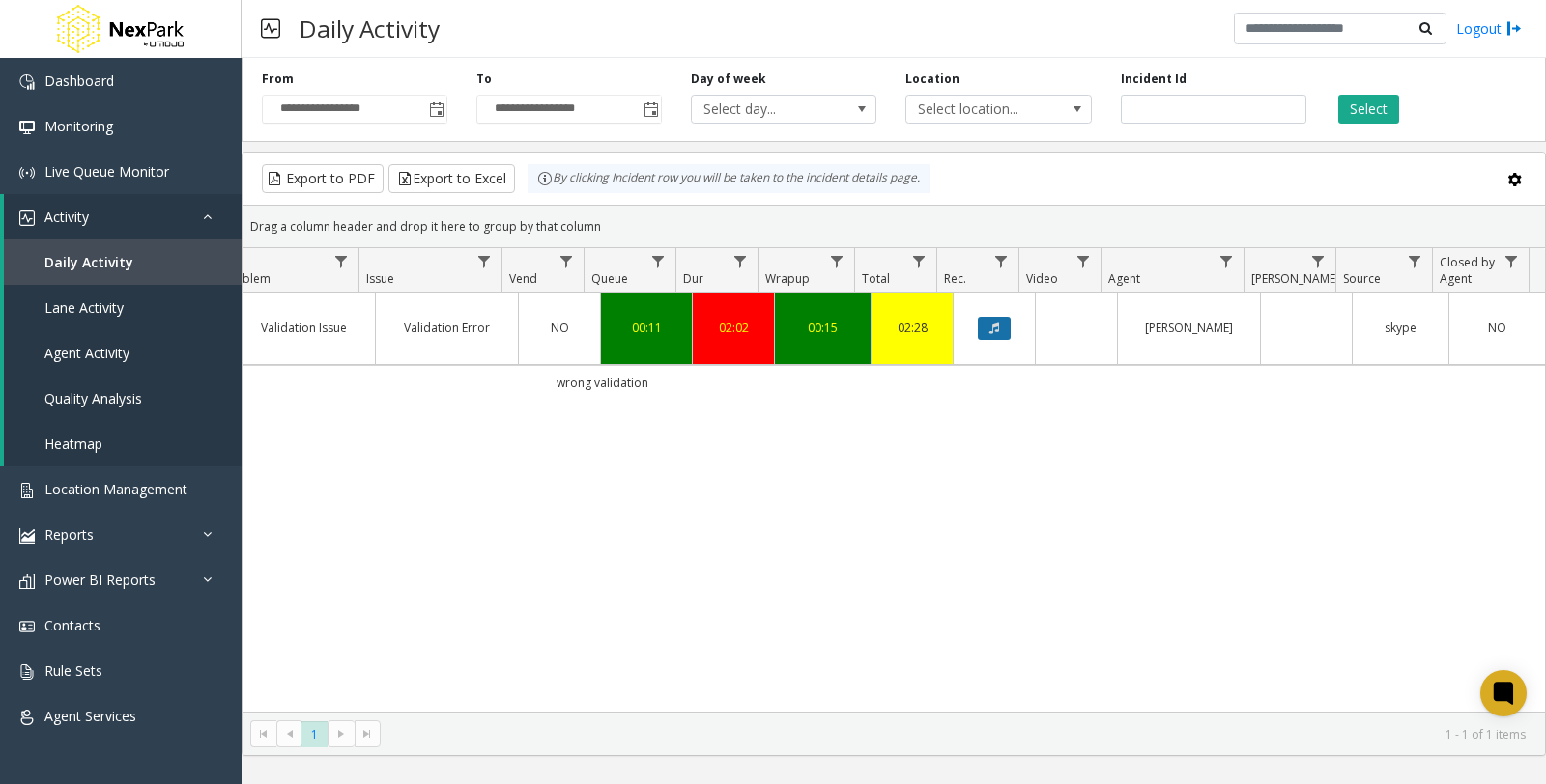
click at [990, 322] on icon "Data table" at bounding box center [995, 328] width 10 height 12
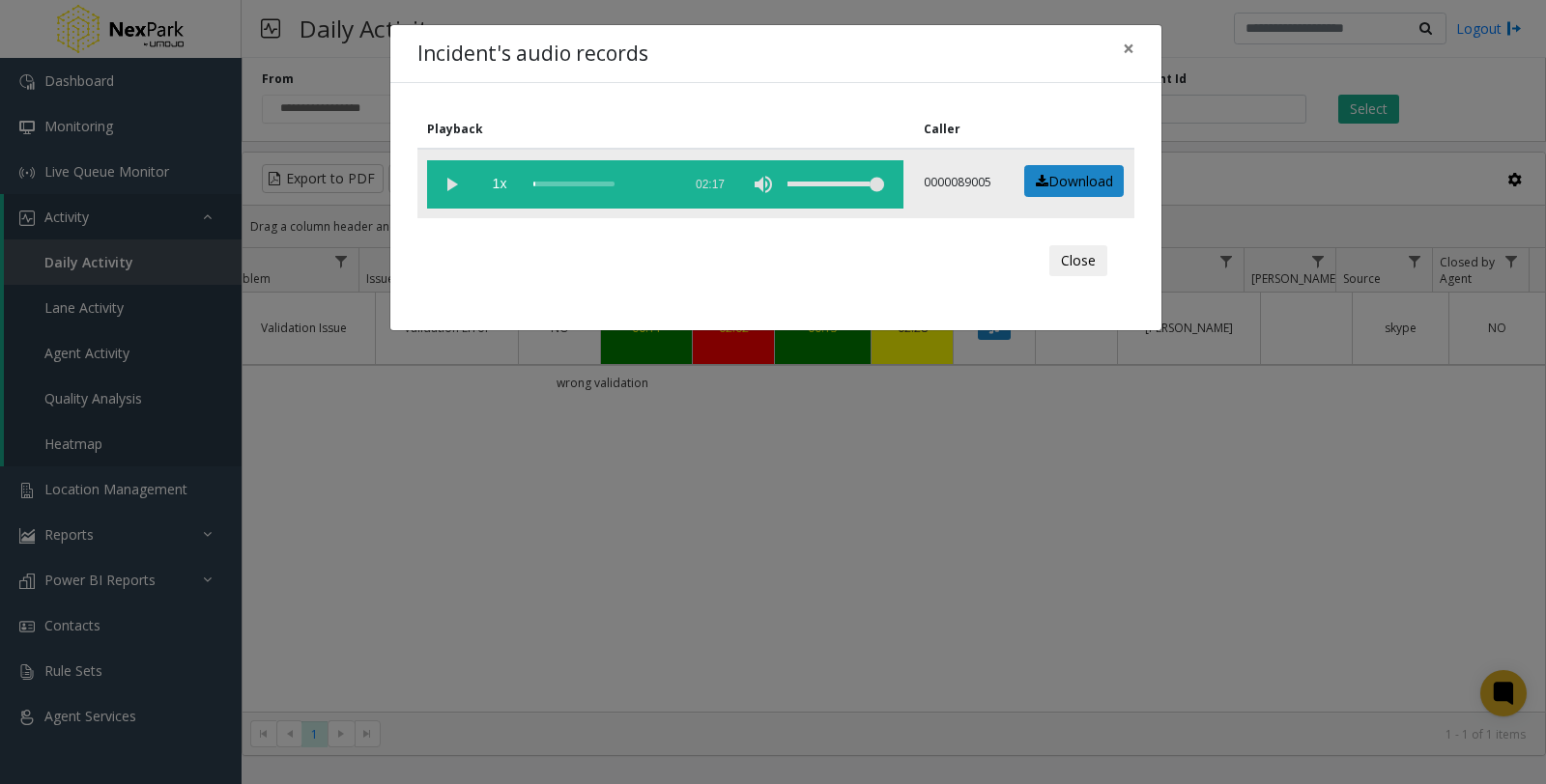
click at [989, 213] on td "0000089005" at bounding box center [960, 183] width 93 height 70
click at [982, 152] on td "0000089005" at bounding box center [960, 183] width 93 height 70
click at [963, 179] on p "0000089005" at bounding box center [960, 183] width 74 height 18
click at [948, 181] on p "0000089005" at bounding box center [960, 183] width 74 height 18
click at [567, 177] on div "scrub bar" at bounding box center [602, 184] width 139 height 48
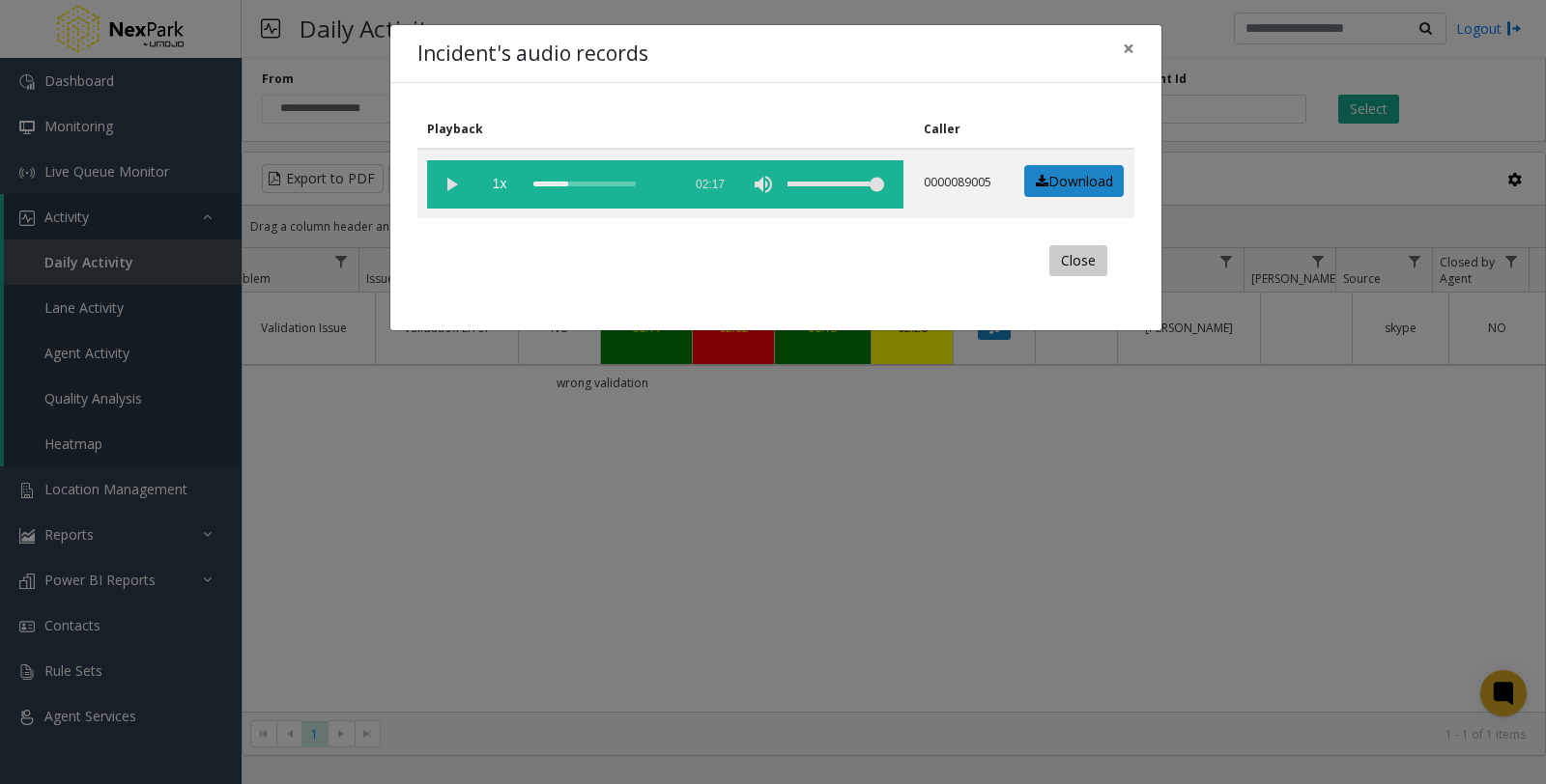
click at [1067, 257] on button "Close" at bounding box center [1078, 260] width 58 height 30
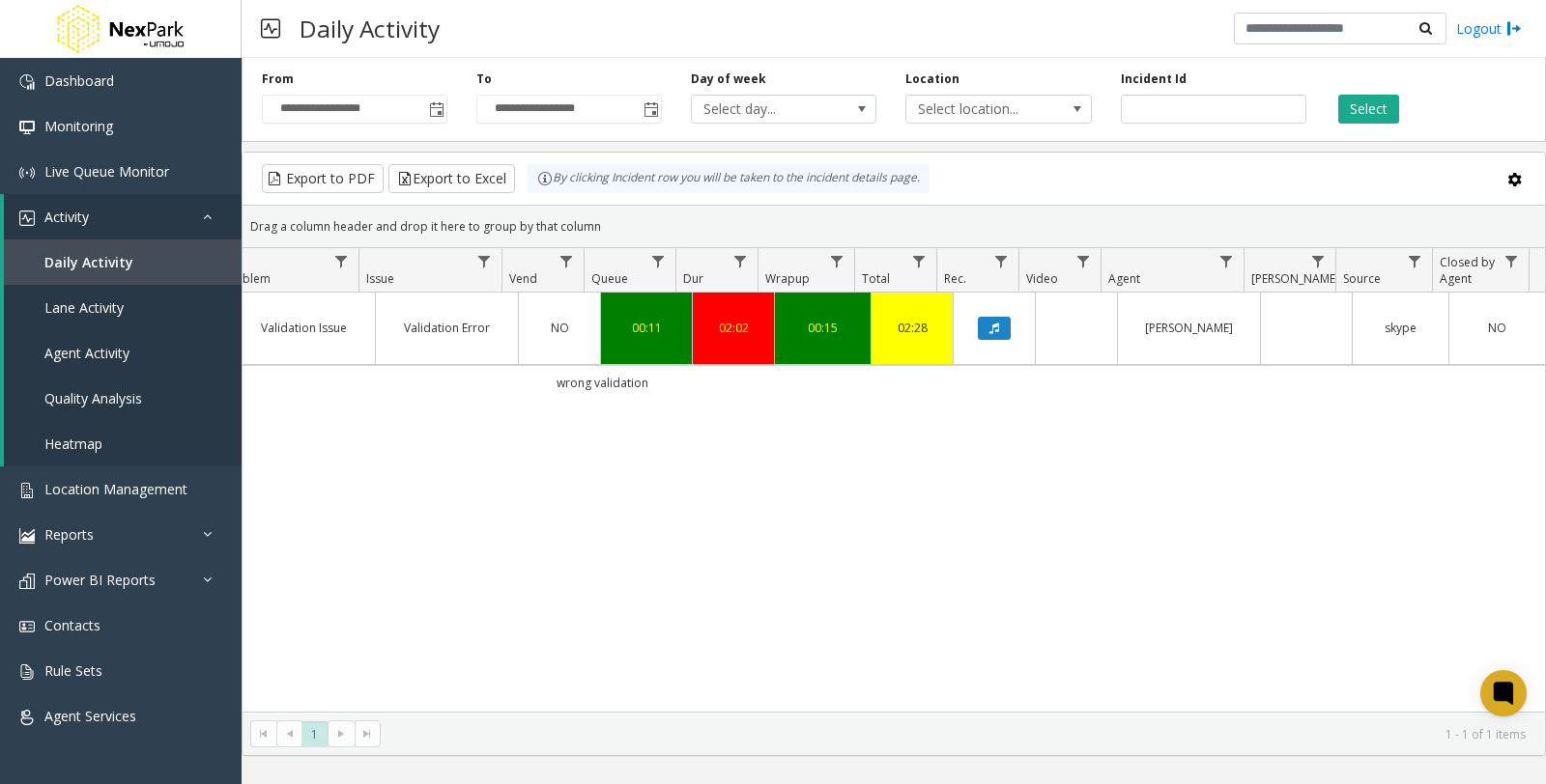
click at [550, 319] on span "NO" at bounding box center [559, 327] width 19 height 17
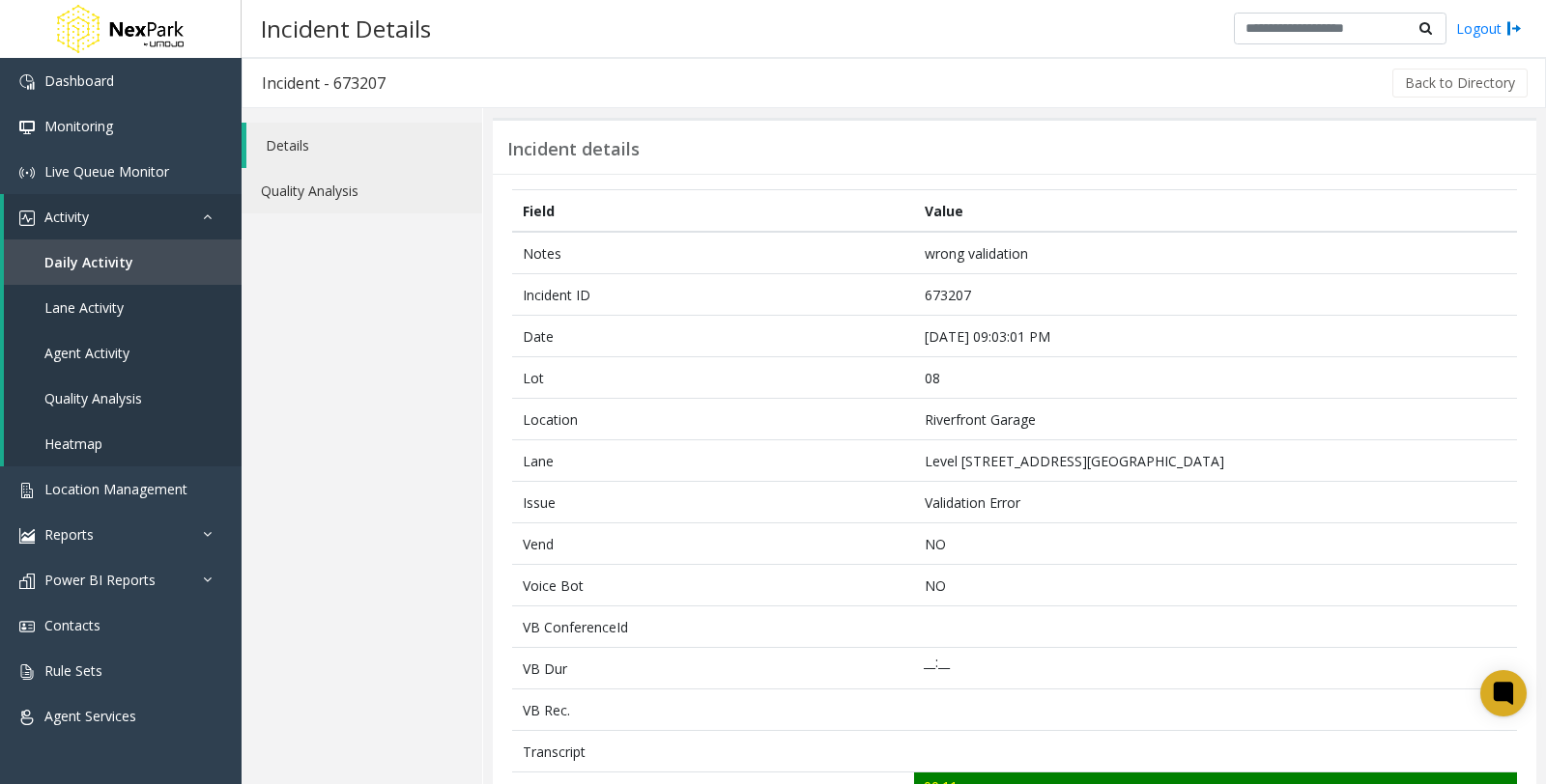
click at [312, 198] on link "Quality Analysis" at bounding box center [362, 191] width 241 height 45
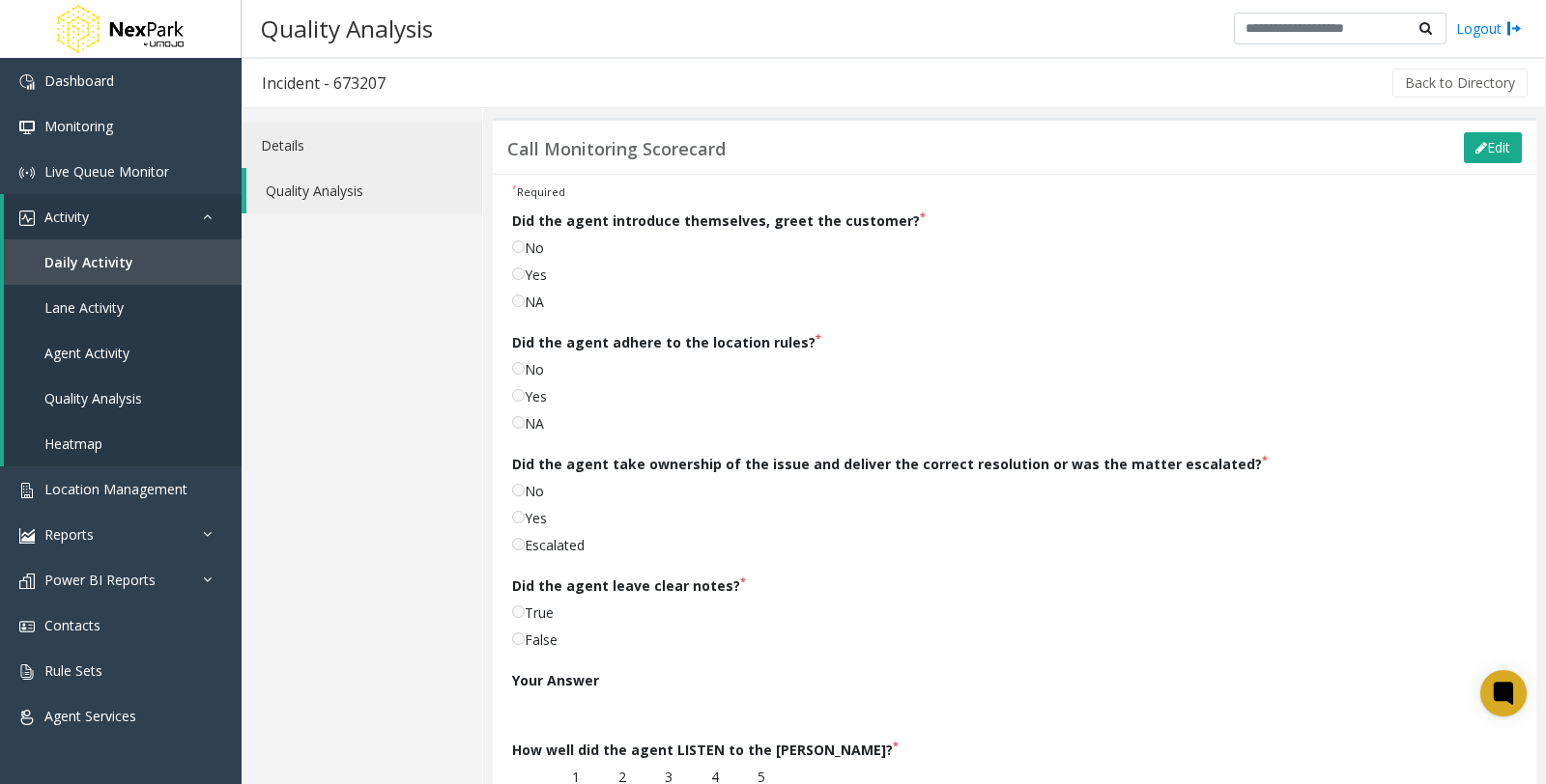
click at [272, 145] on link "Details" at bounding box center [362, 145] width 241 height 45
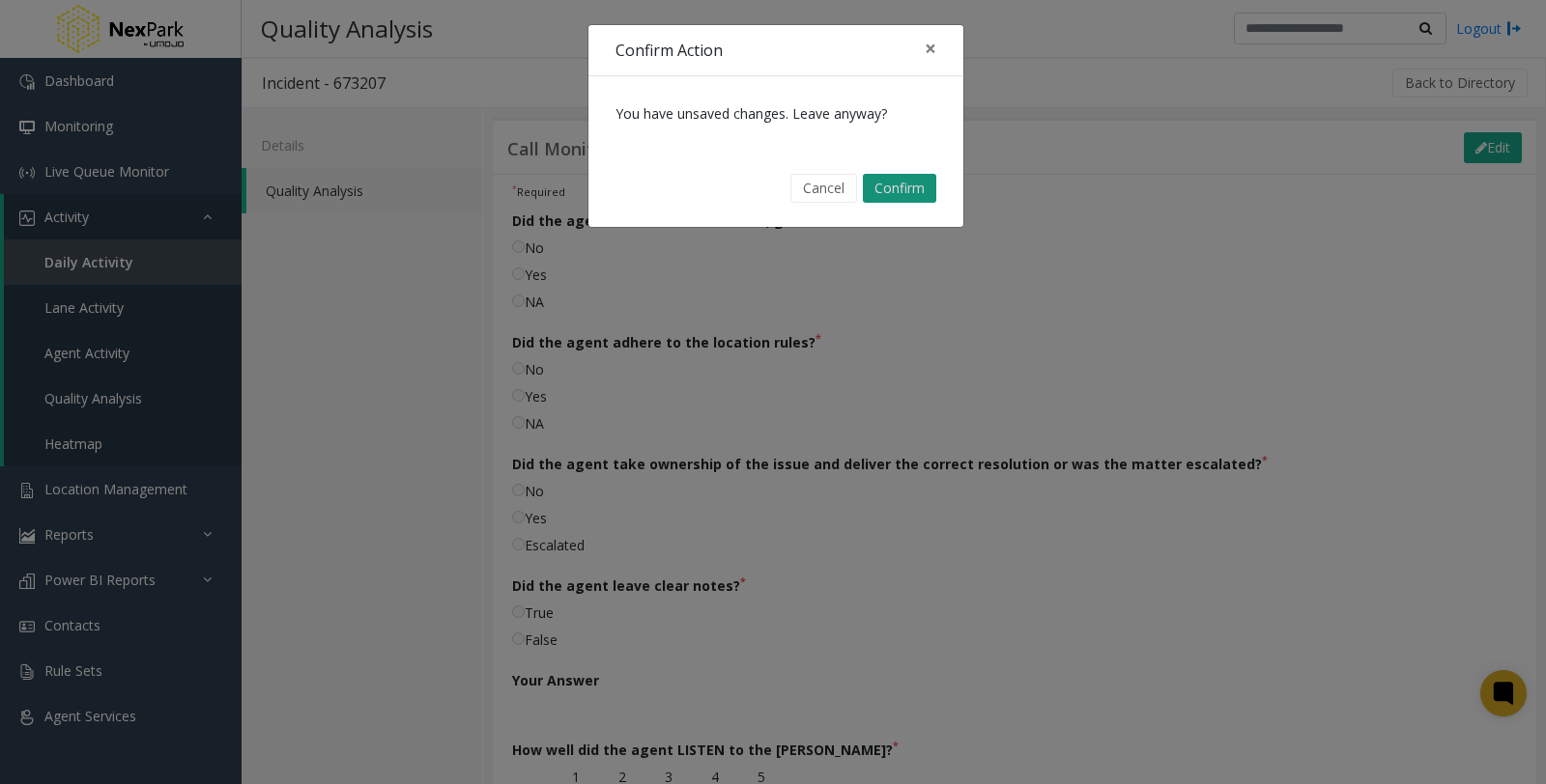
click at [922, 192] on button "Confirm" at bounding box center [899, 188] width 74 height 28
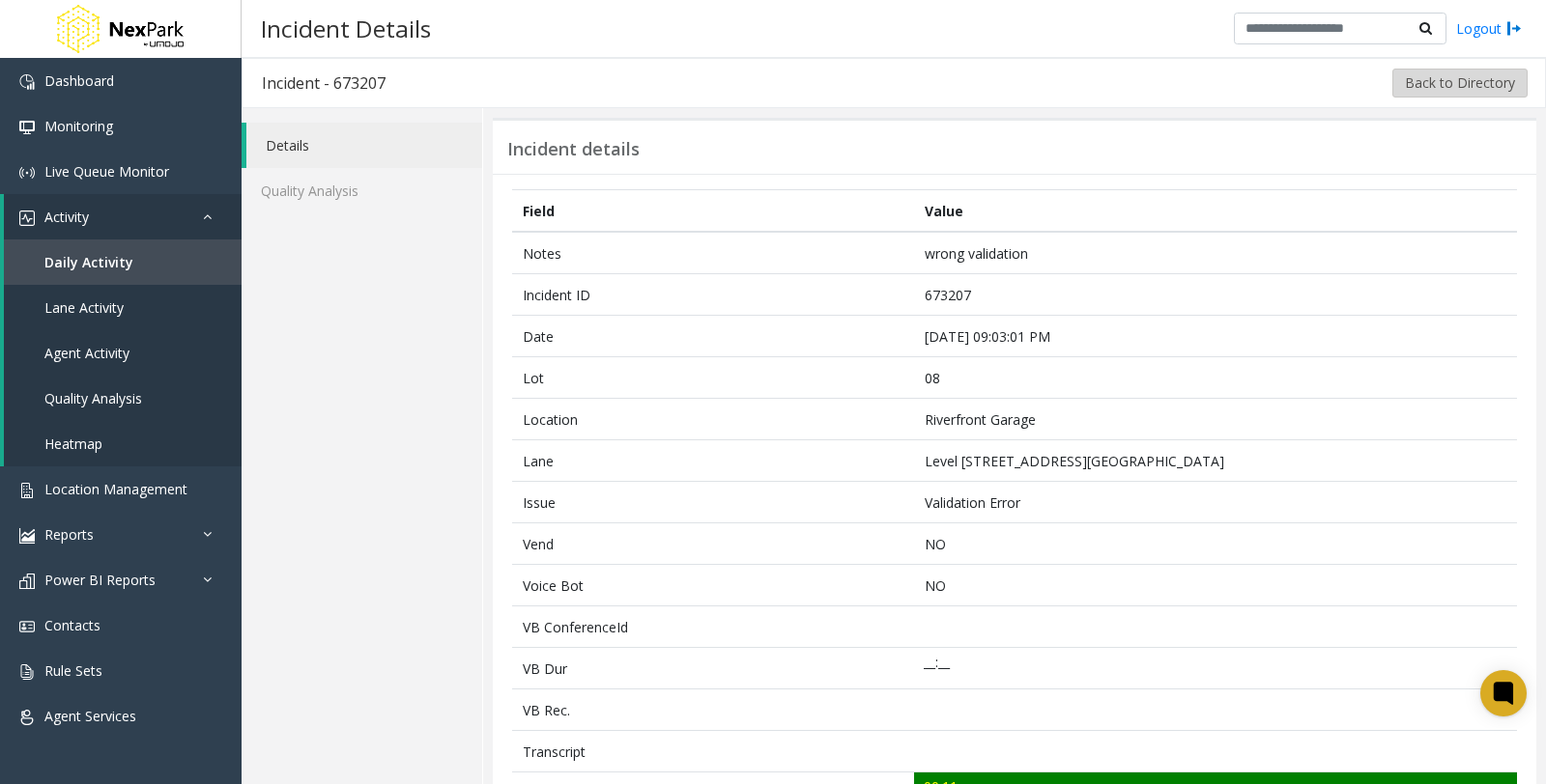
click at [1460, 86] on button "Back to Directory" at bounding box center [1460, 83] width 136 height 28
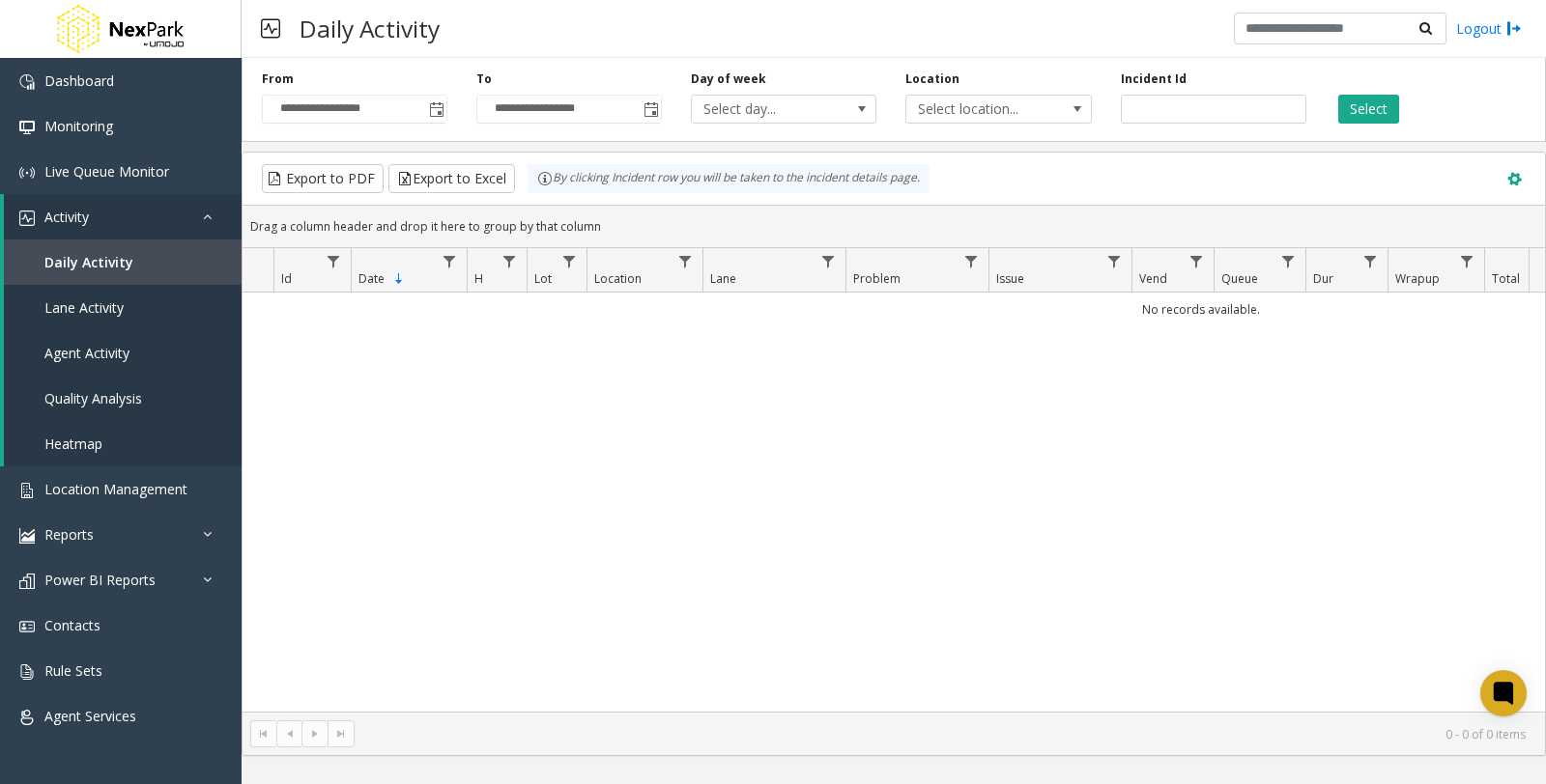
click at [1517, 178] on span at bounding box center [1515, 180] width 22 height 22
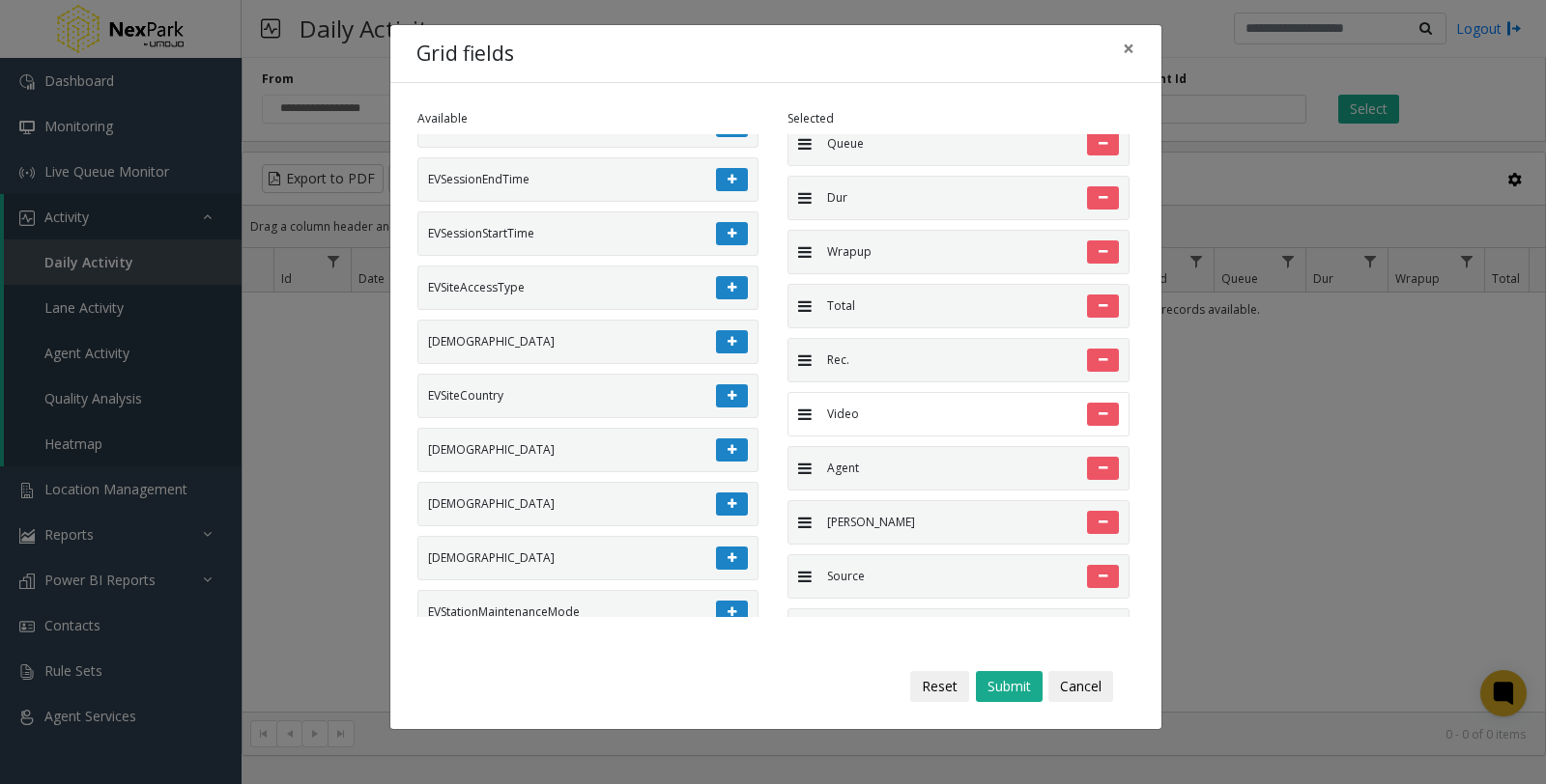
scroll to position [568, 0]
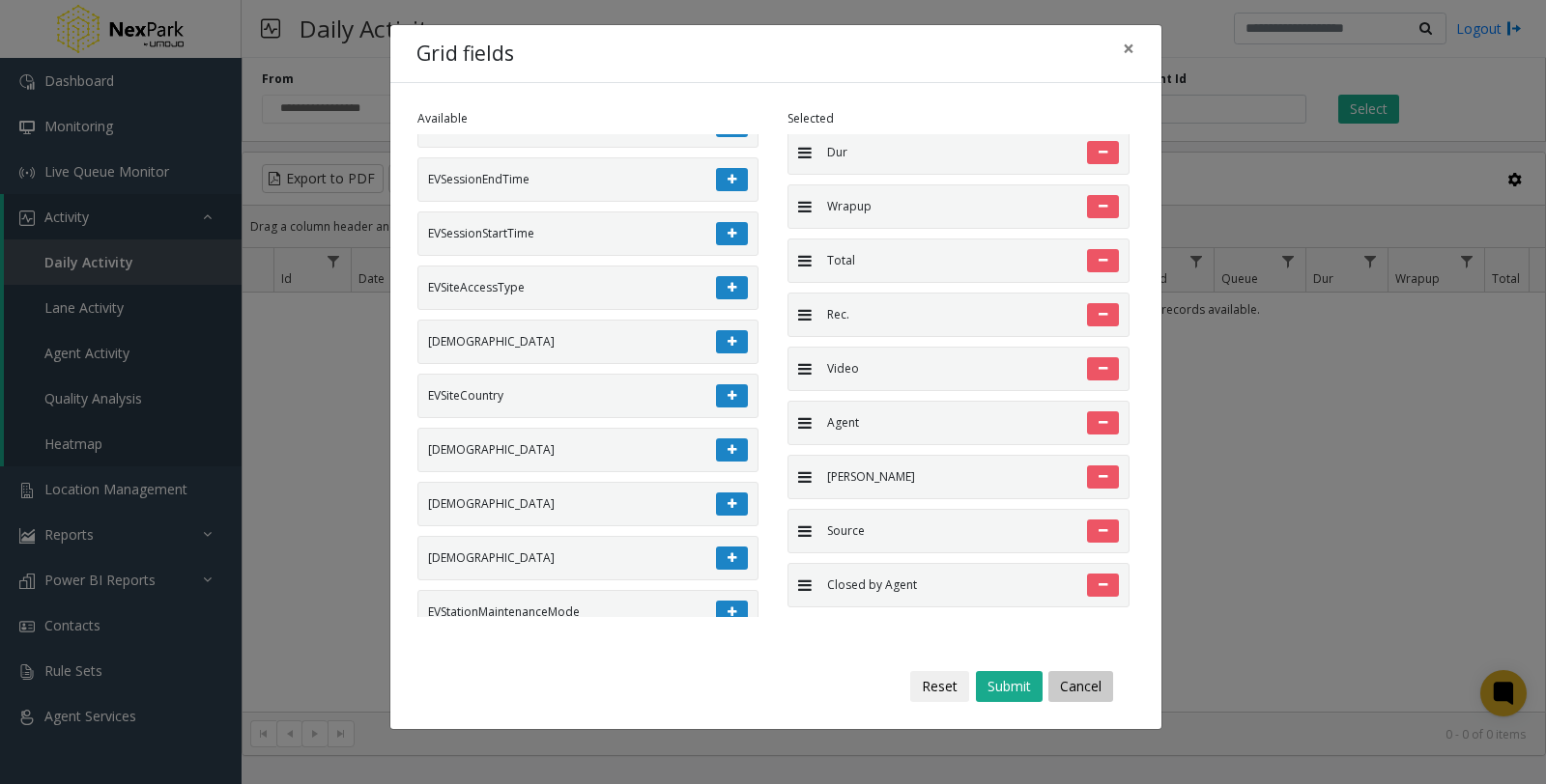
click at [1089, 690] on button "Cancel" at bounding box center [1081, 686] width 65 height 30
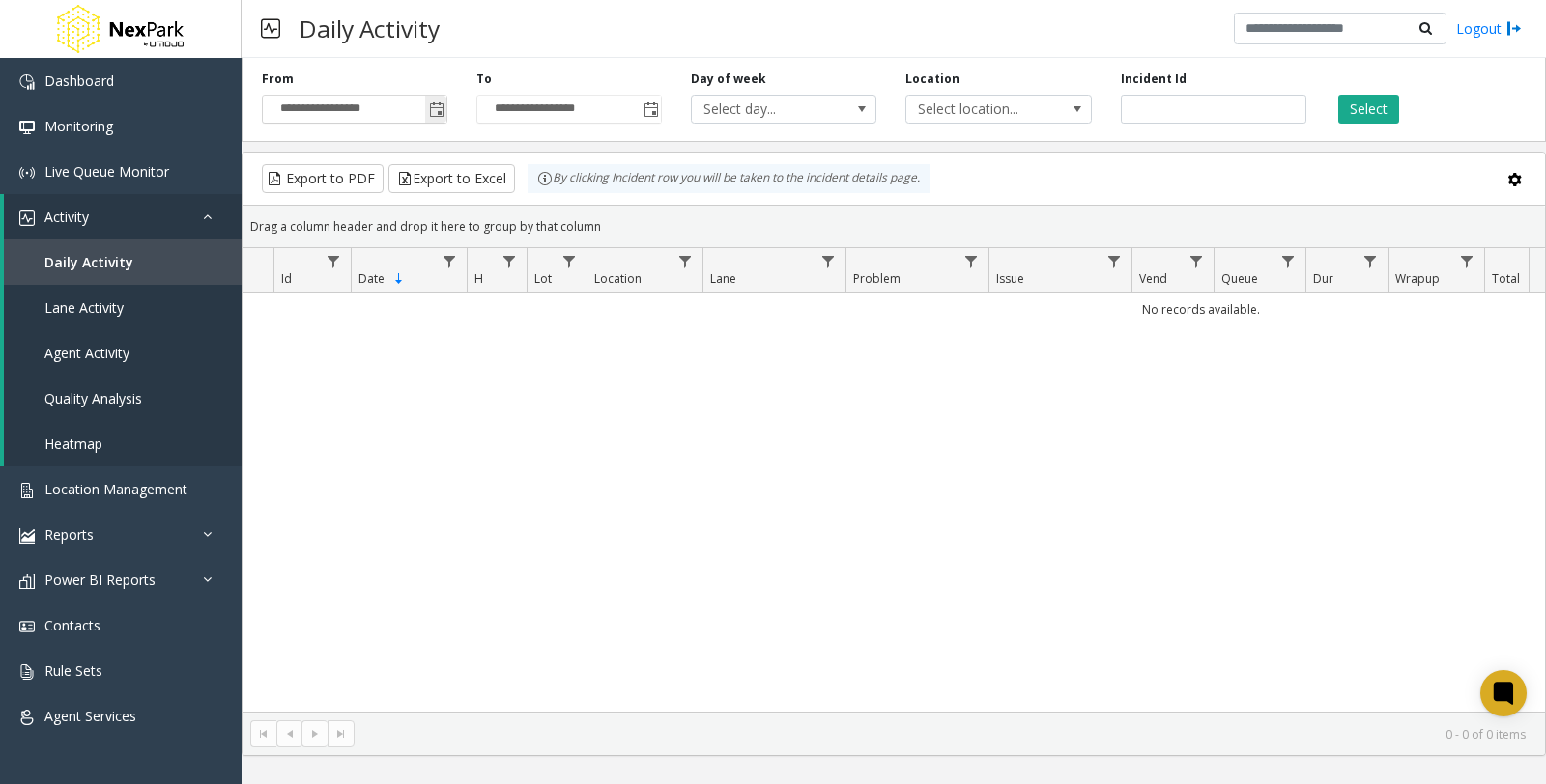
click at [437, 114] on span "Toggle popup" at bounding box center [436, 110] width 16 height 16
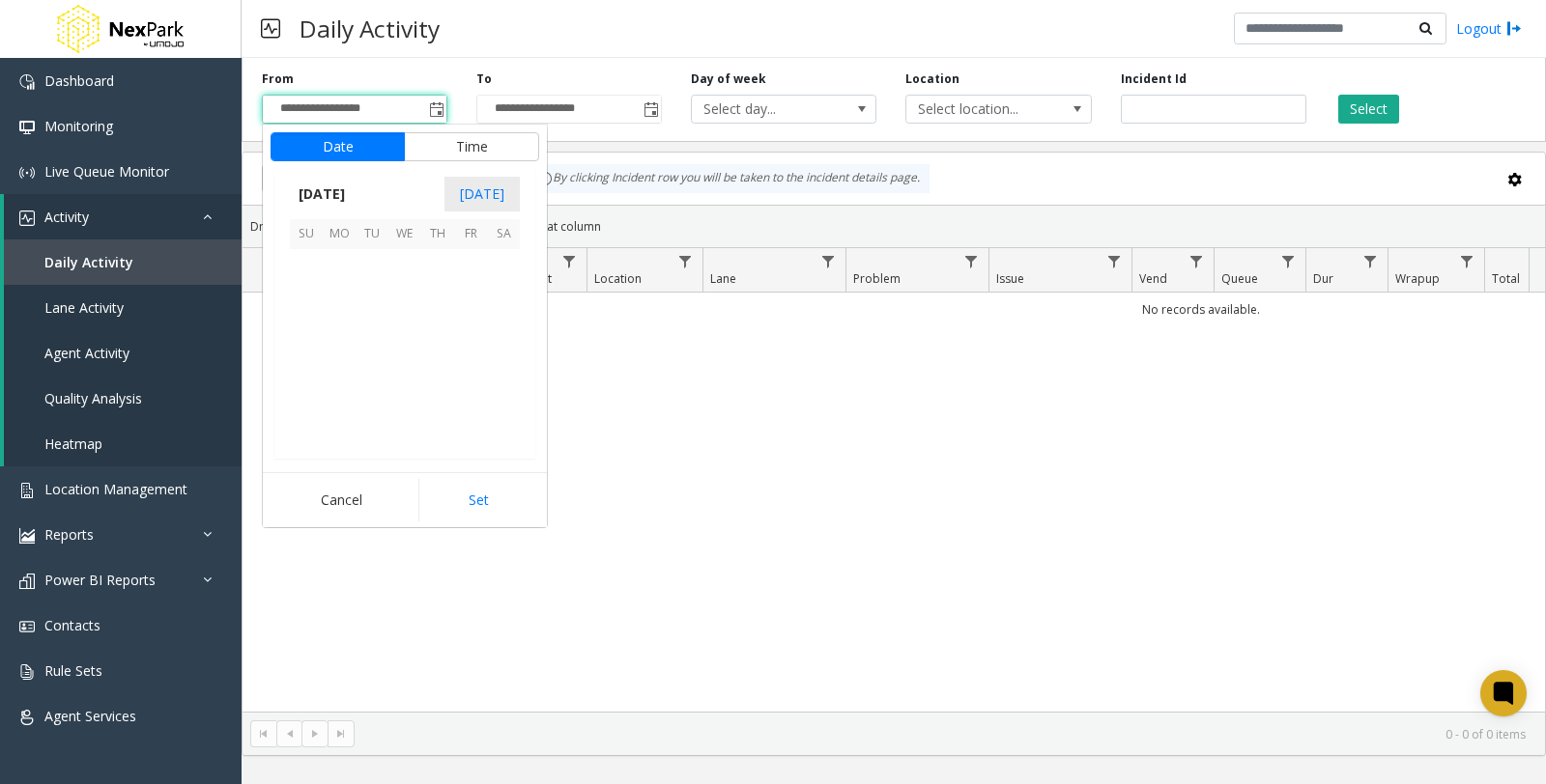
scroll to position [346572, 0]
click at [339, 387] on span "25" at bounding box center [338, 382] width 32 height 32
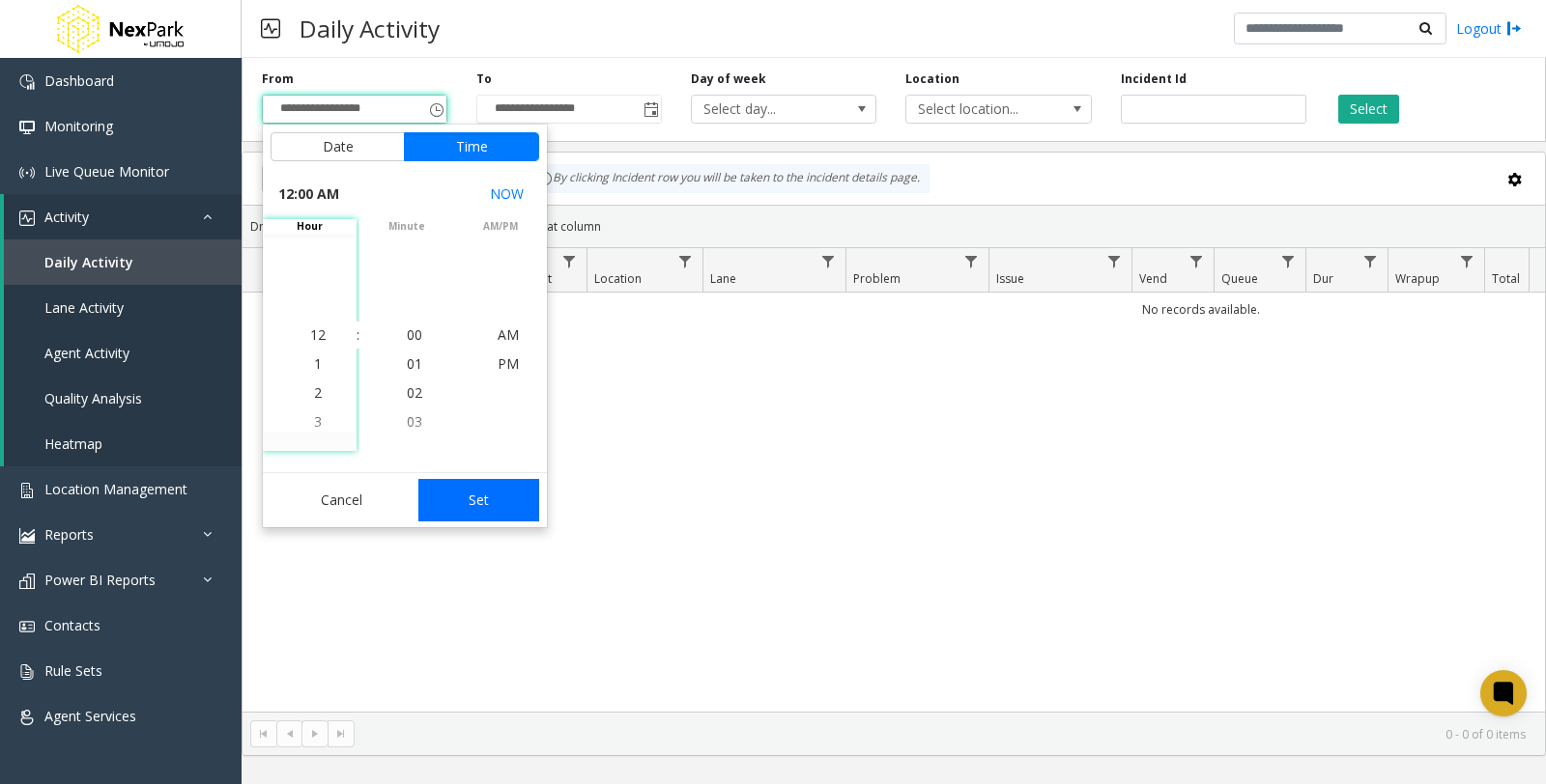
click at [460, 502] on button "Set" at bounding box center [480, 500] width 122 height 42
type input "**********"
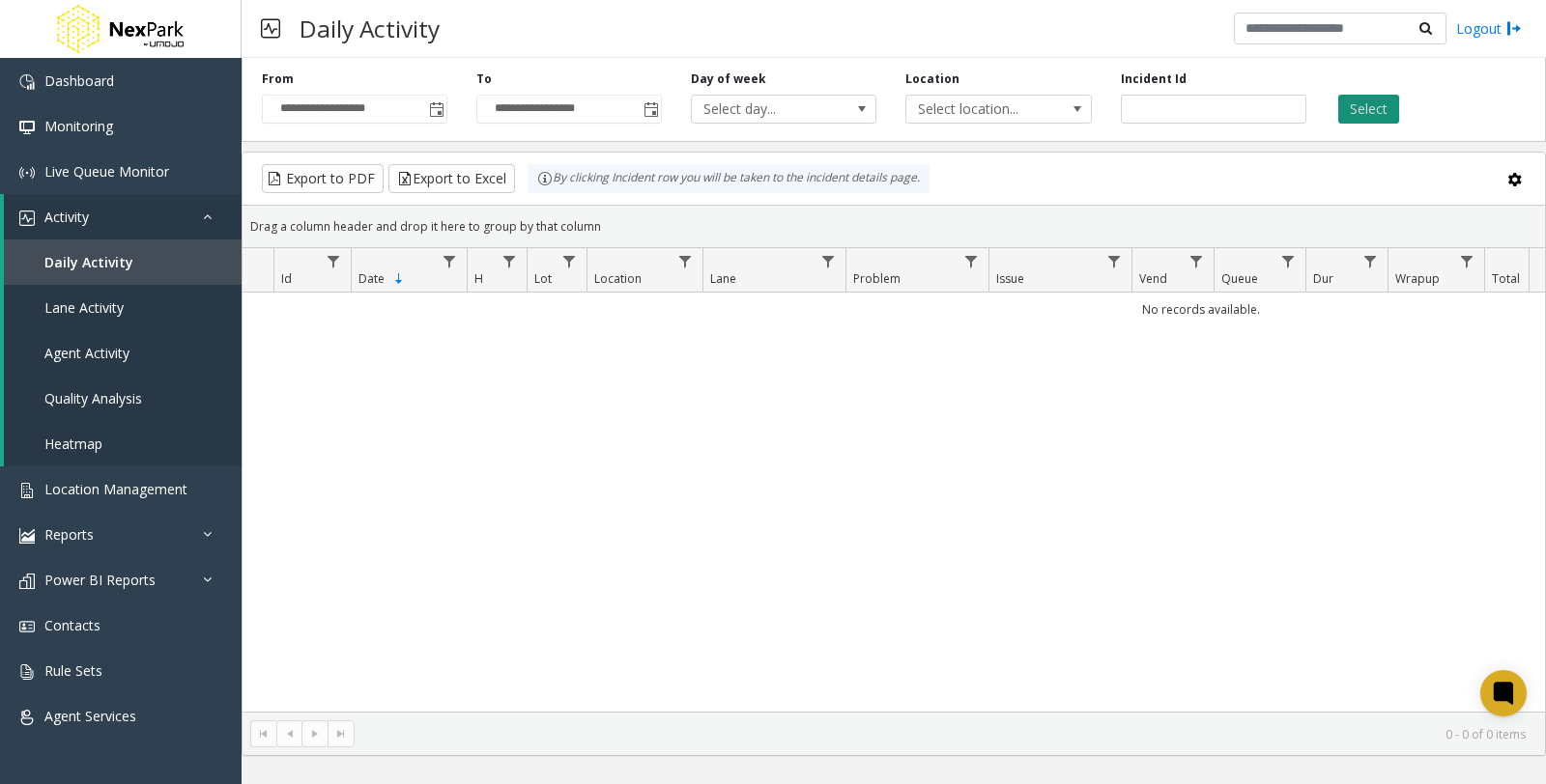
click at [1373, 107] on button "Select" at bounding box center [1369, 108] width 61 height 28
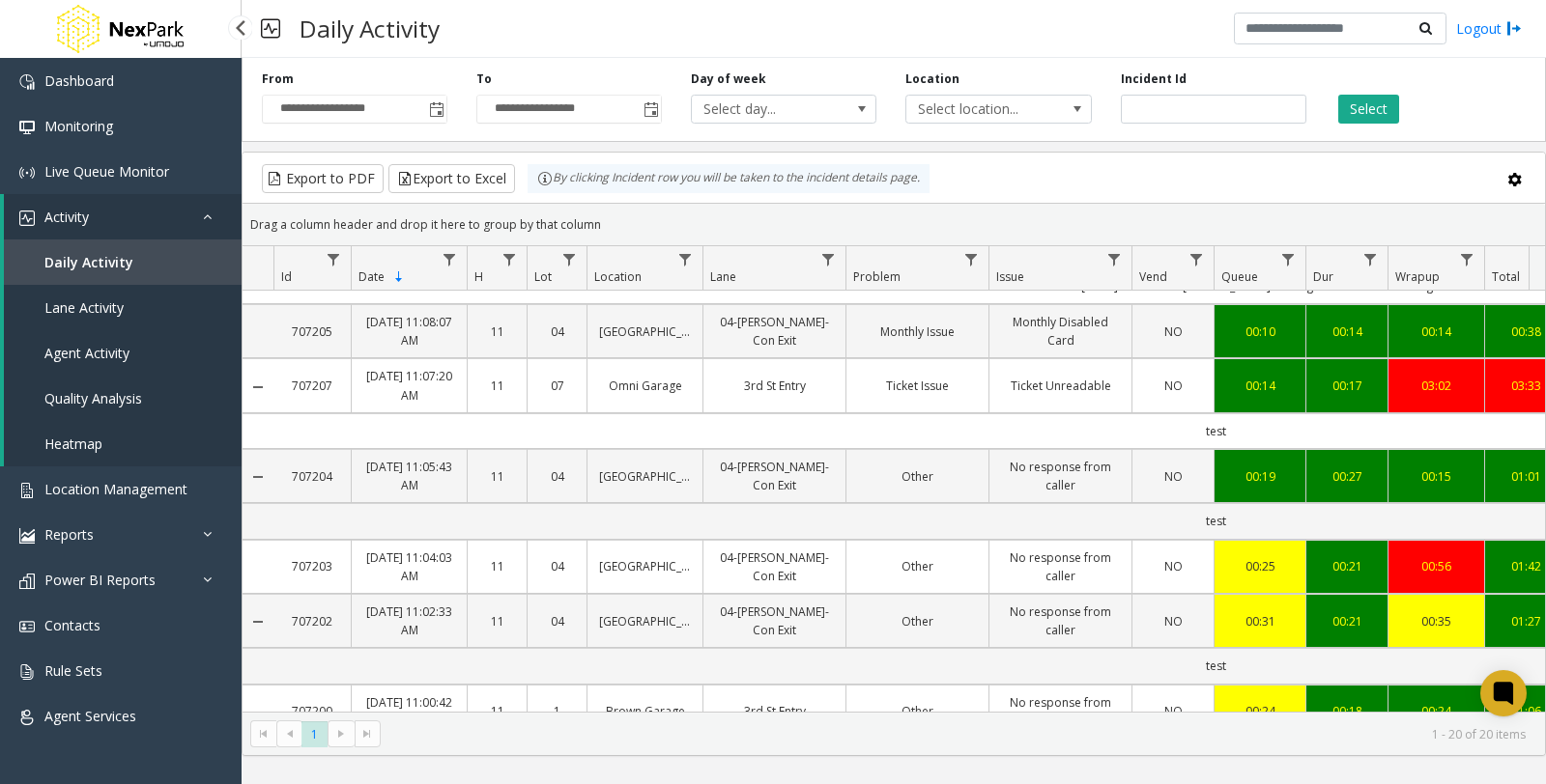
click at [64, 312] on span "Lane Activity" at bounding box center [84, 308] width 80 height 19
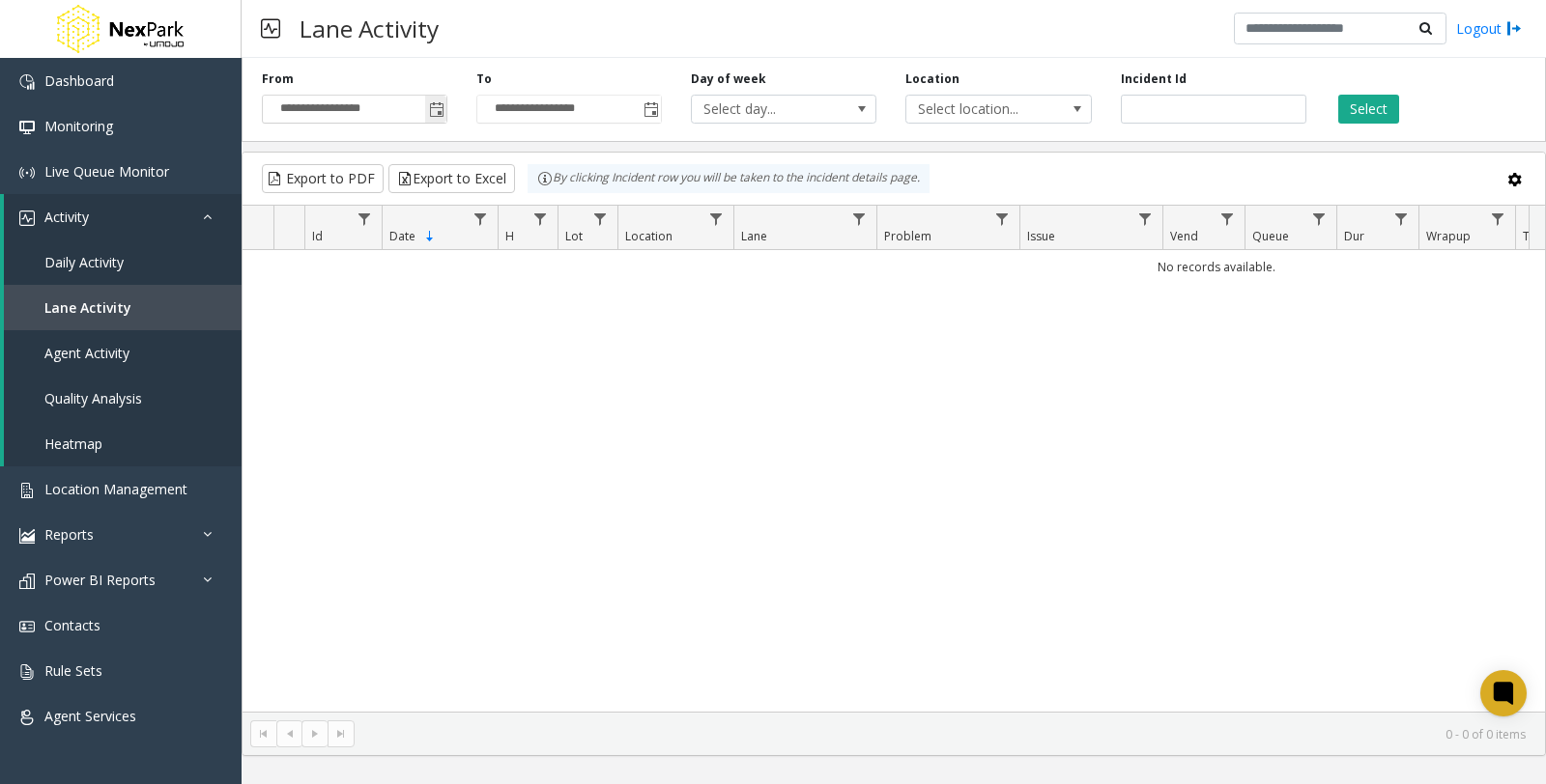
click at [441, 109] on span "Toggle popup" at bounding box center [436, 110] width 16 height 16
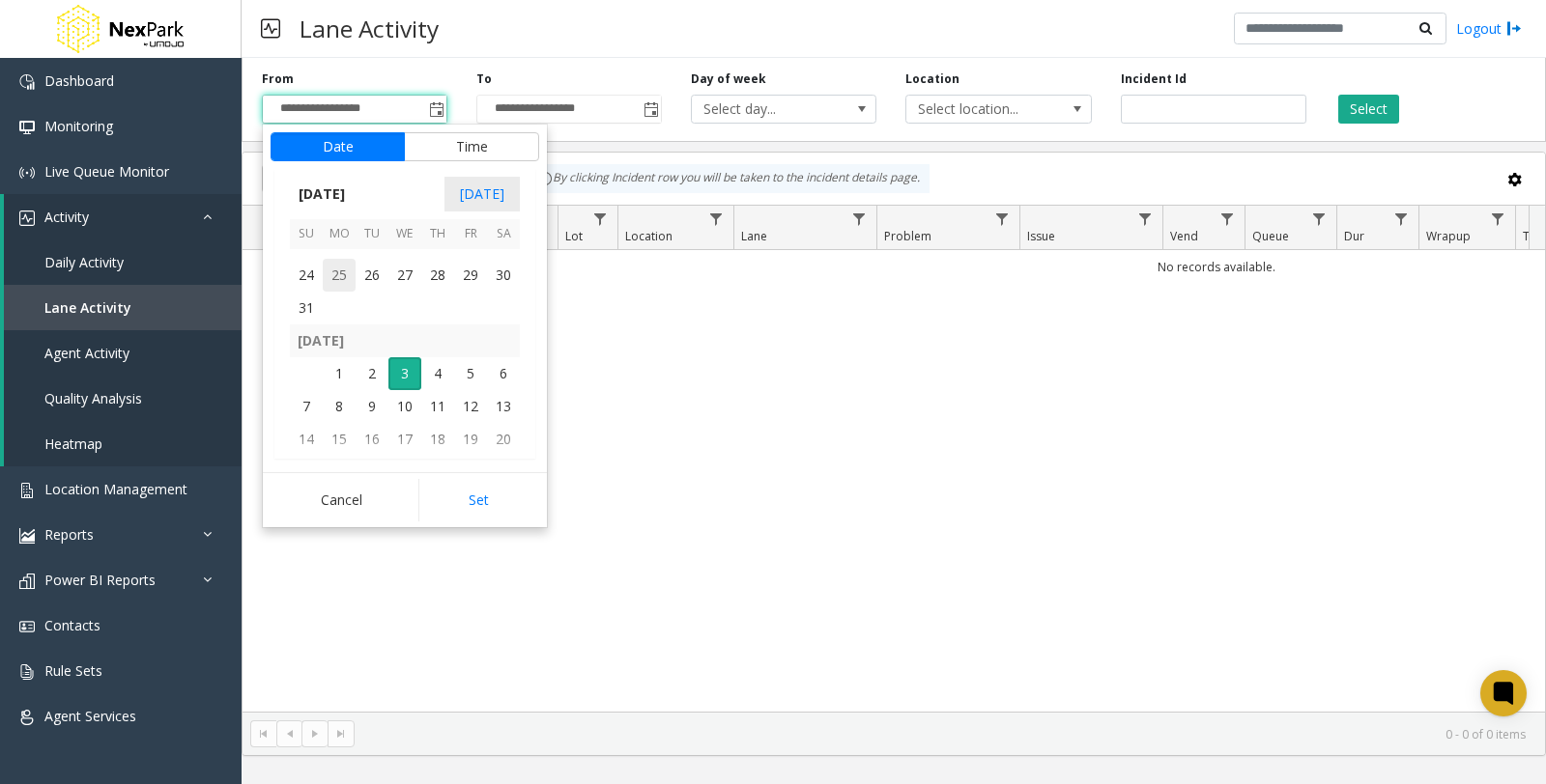
click at [344, 273] on span "25" at bounding box center [338, 274] width 32 height 32
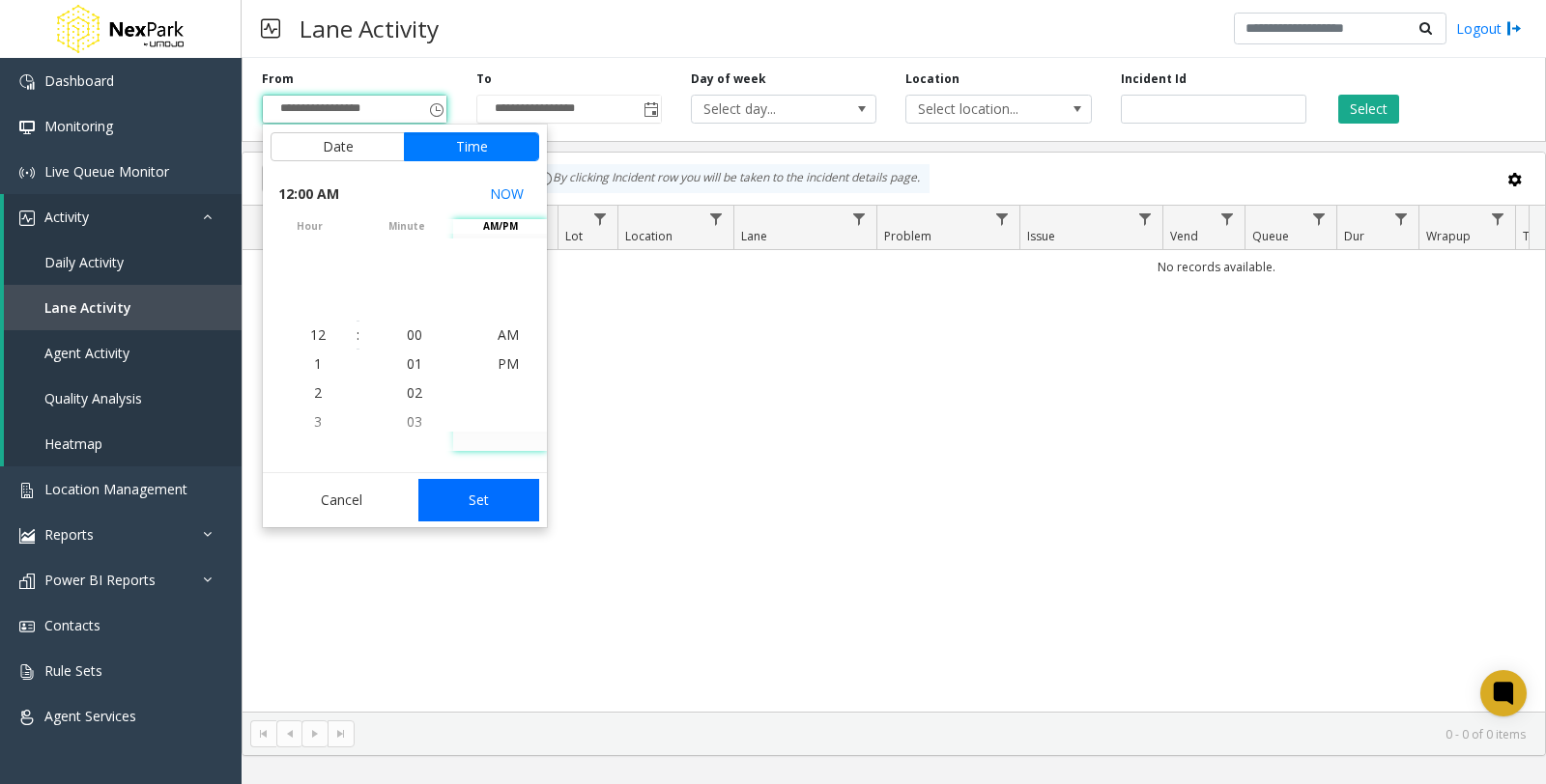
click at [480, 508] on button "Set" at bounding box center [480, 500] width 122 height 42
type input "**********"
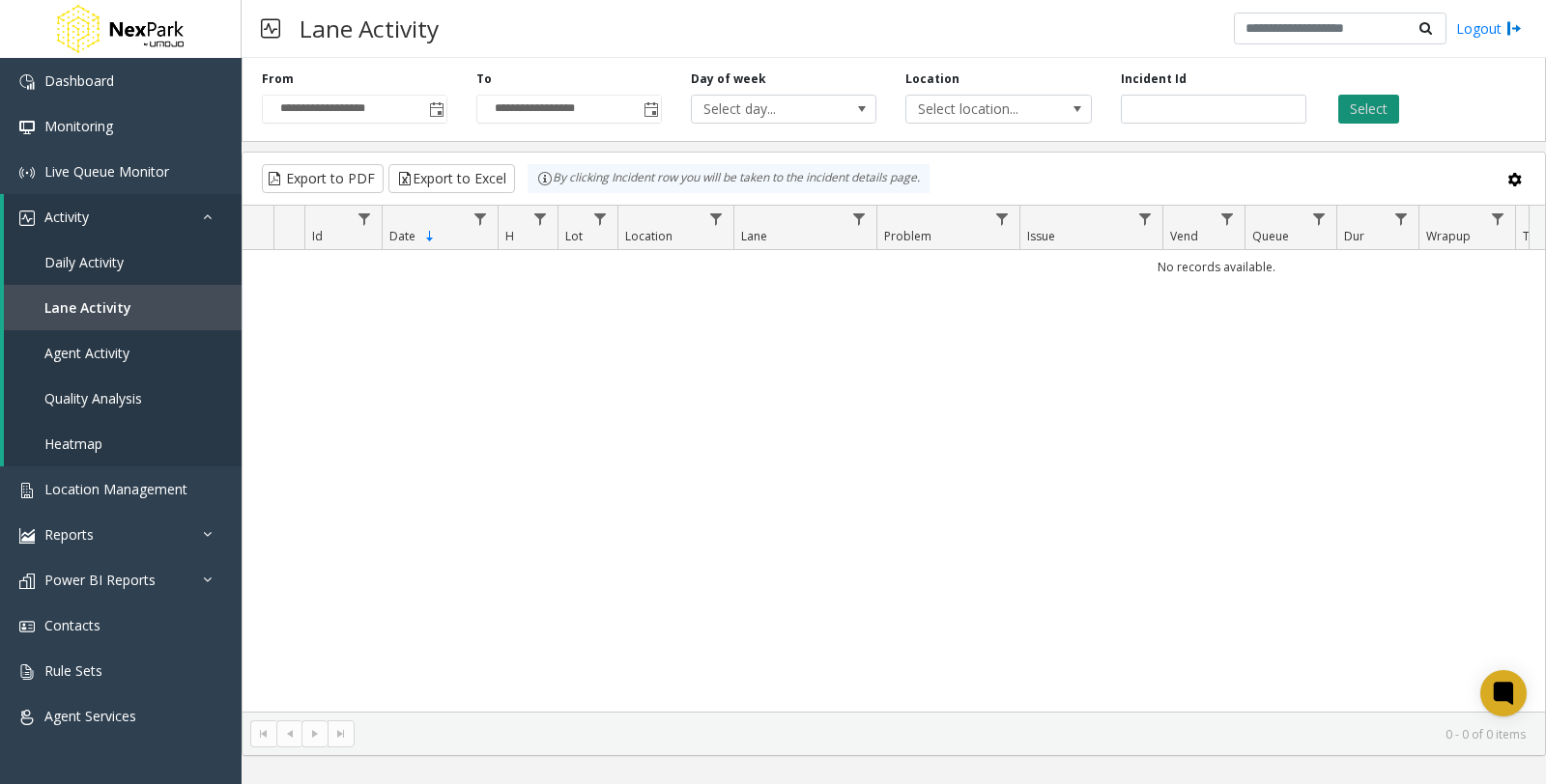
click at [1369, 104] on button "Select" at bounding box center [1369, 108] width 61 height 28
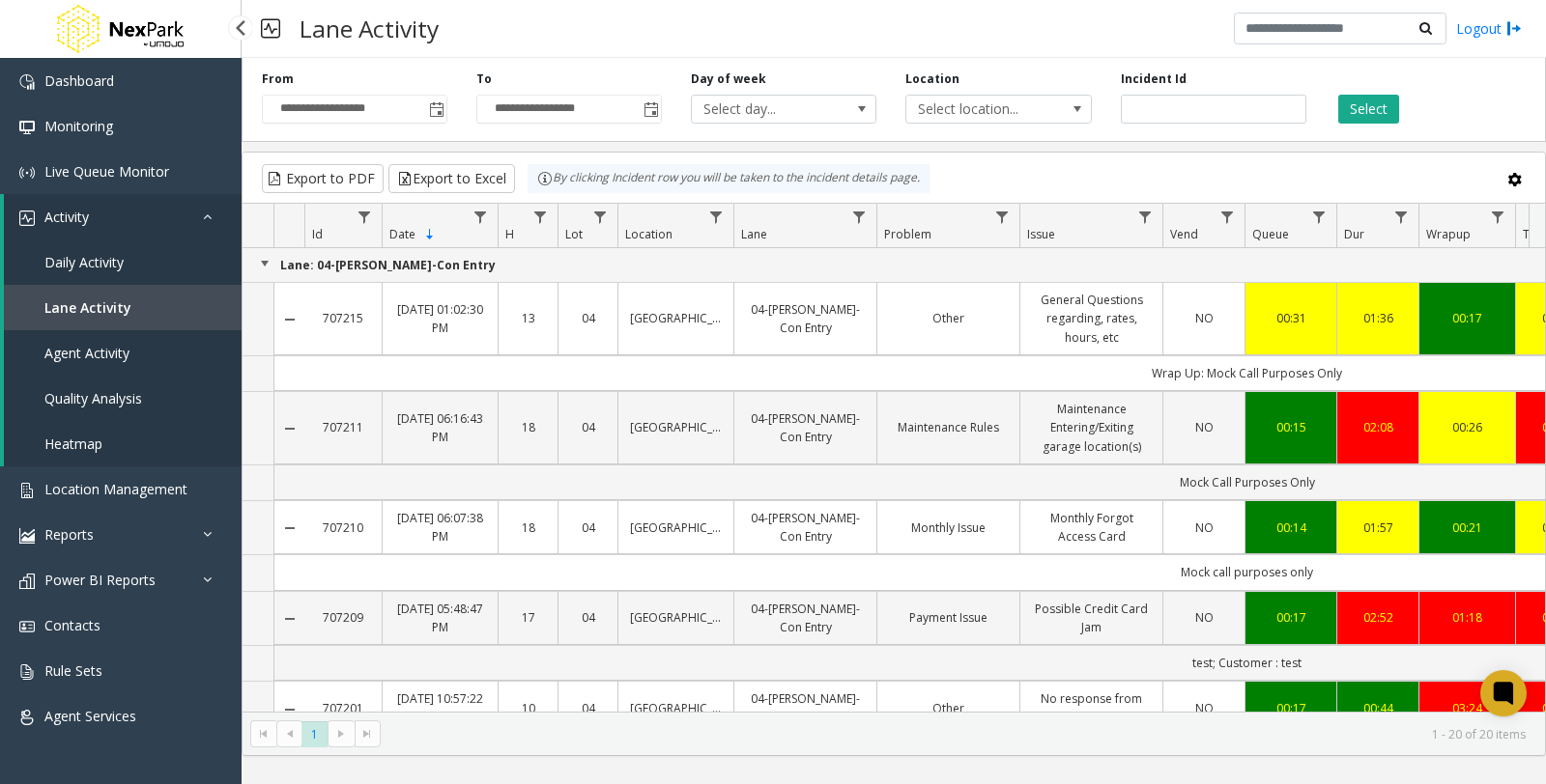
click at [91, 363] on link "Agent Activity" at bounding box center [123, 353] width 238 height 45
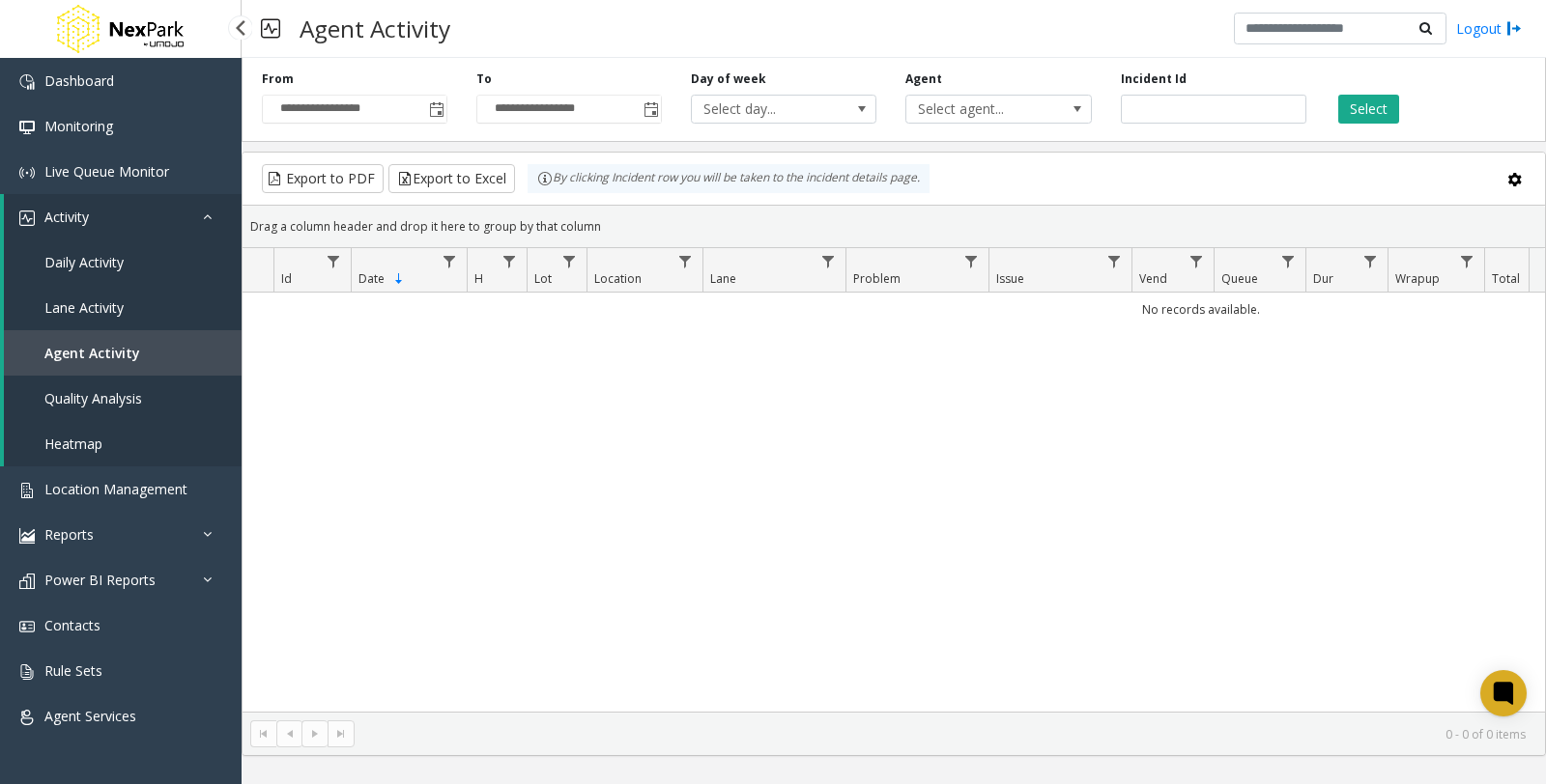
click at [87, 393] on span "Quality Analysis" at bounding box center [92, 398] width 97 height 19
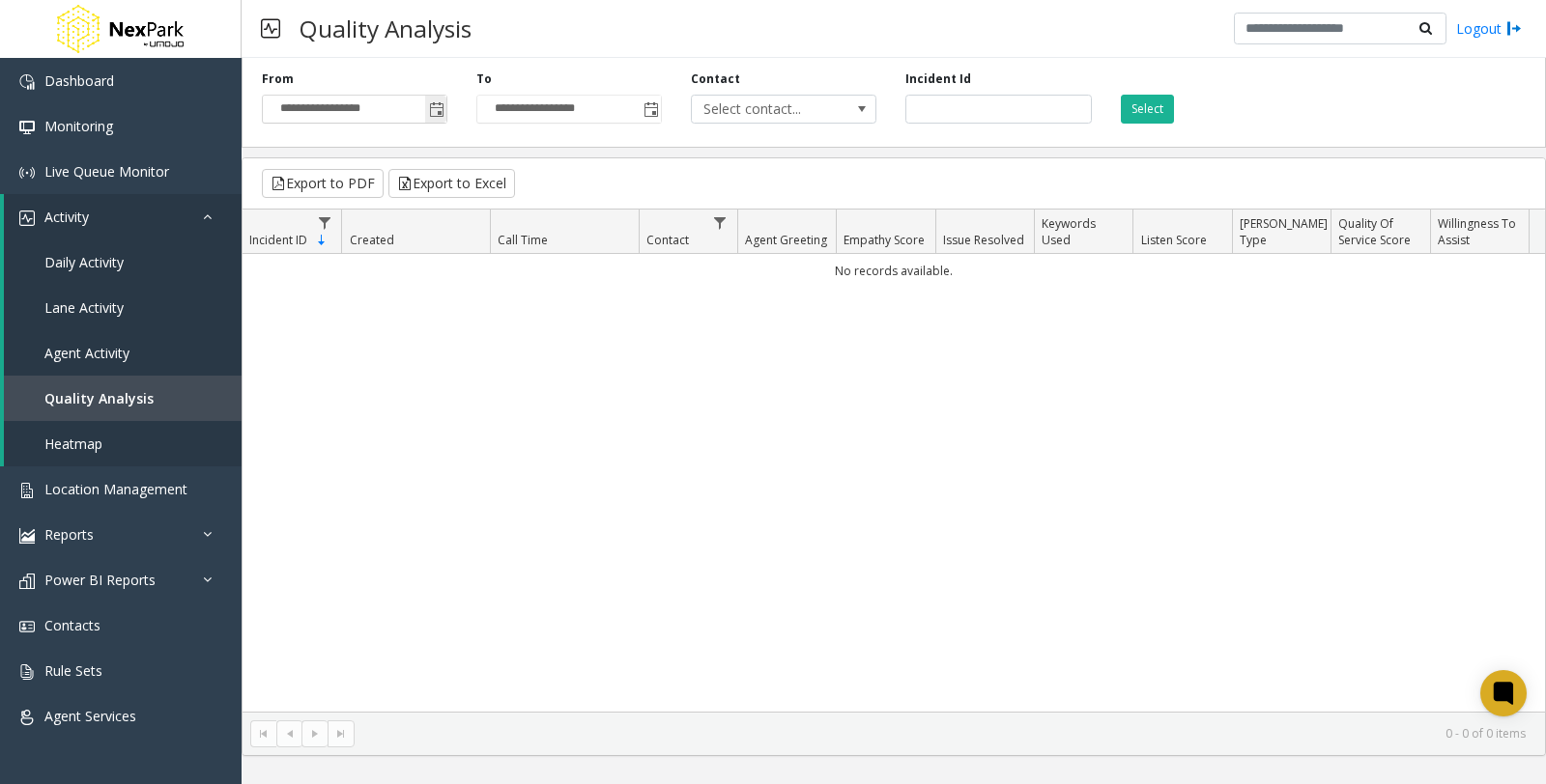
click at [434, 107] on span "Toggle popup" at bounding box center [436, 110] width 16 height 16
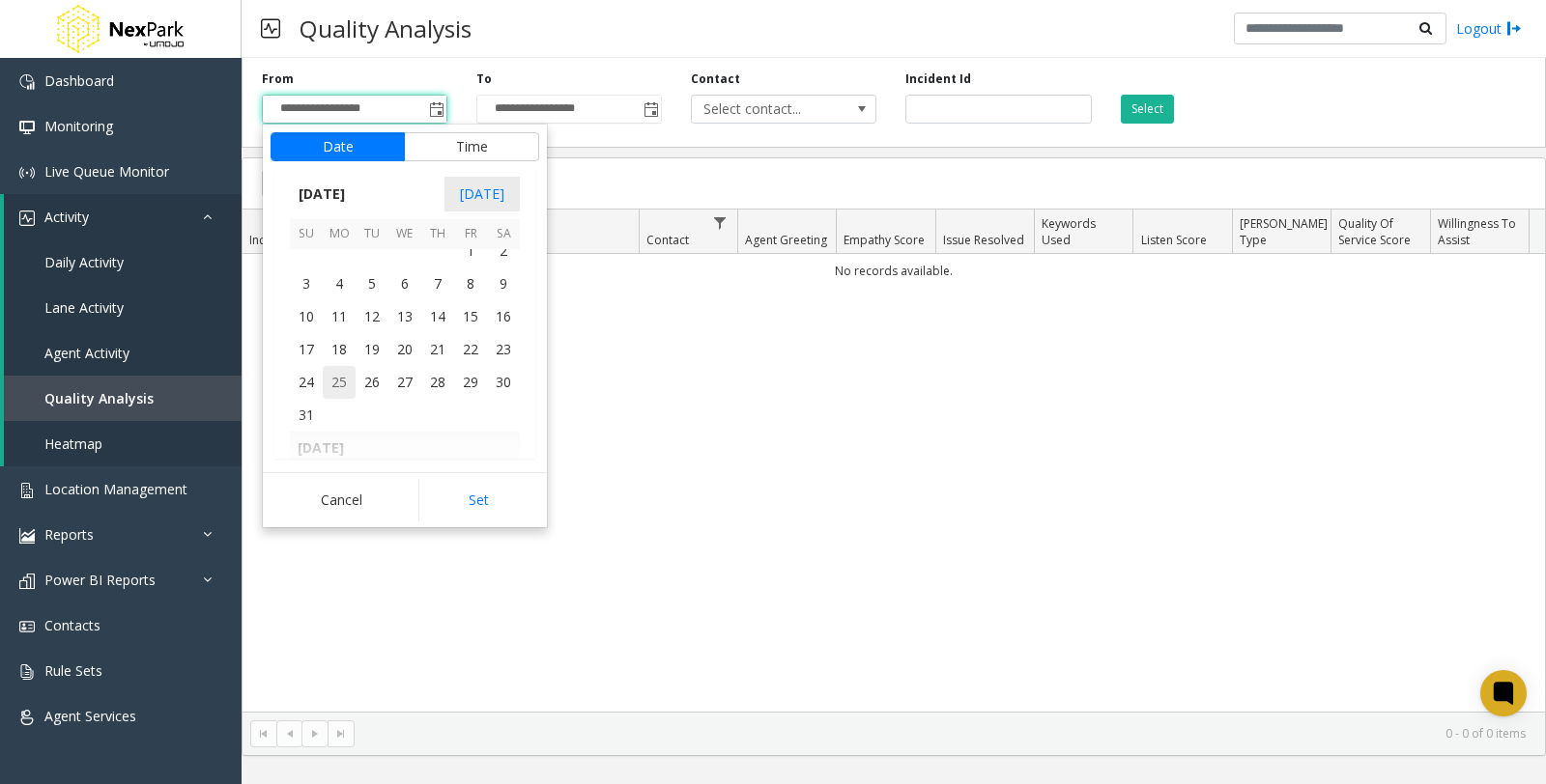
click at [330, 377] on span "25" at bounding box center [338, 382] width 32 height 32
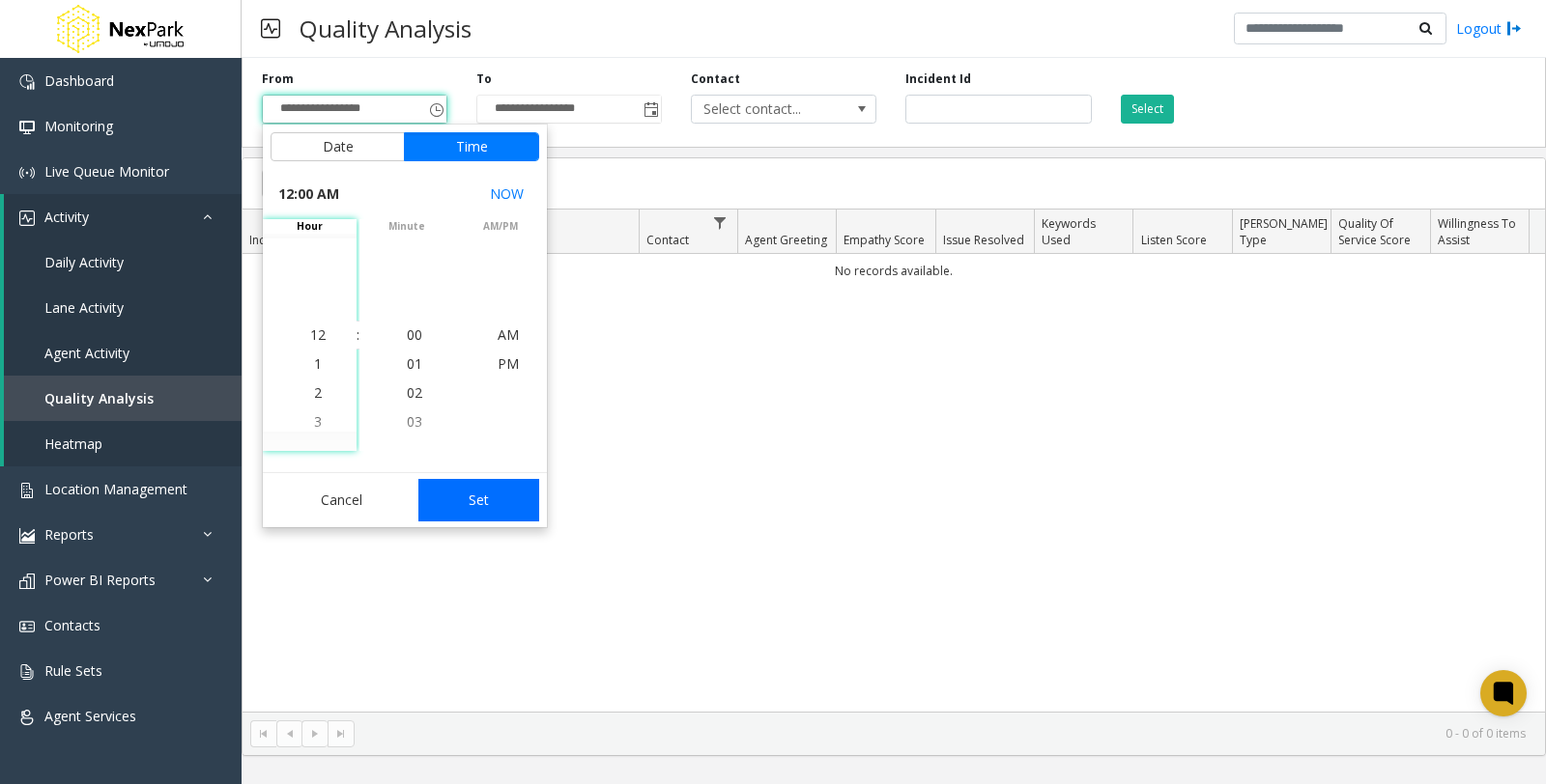
click at [484, 505] on button "Set" at bounding box center [480, 500] width 122 height 42
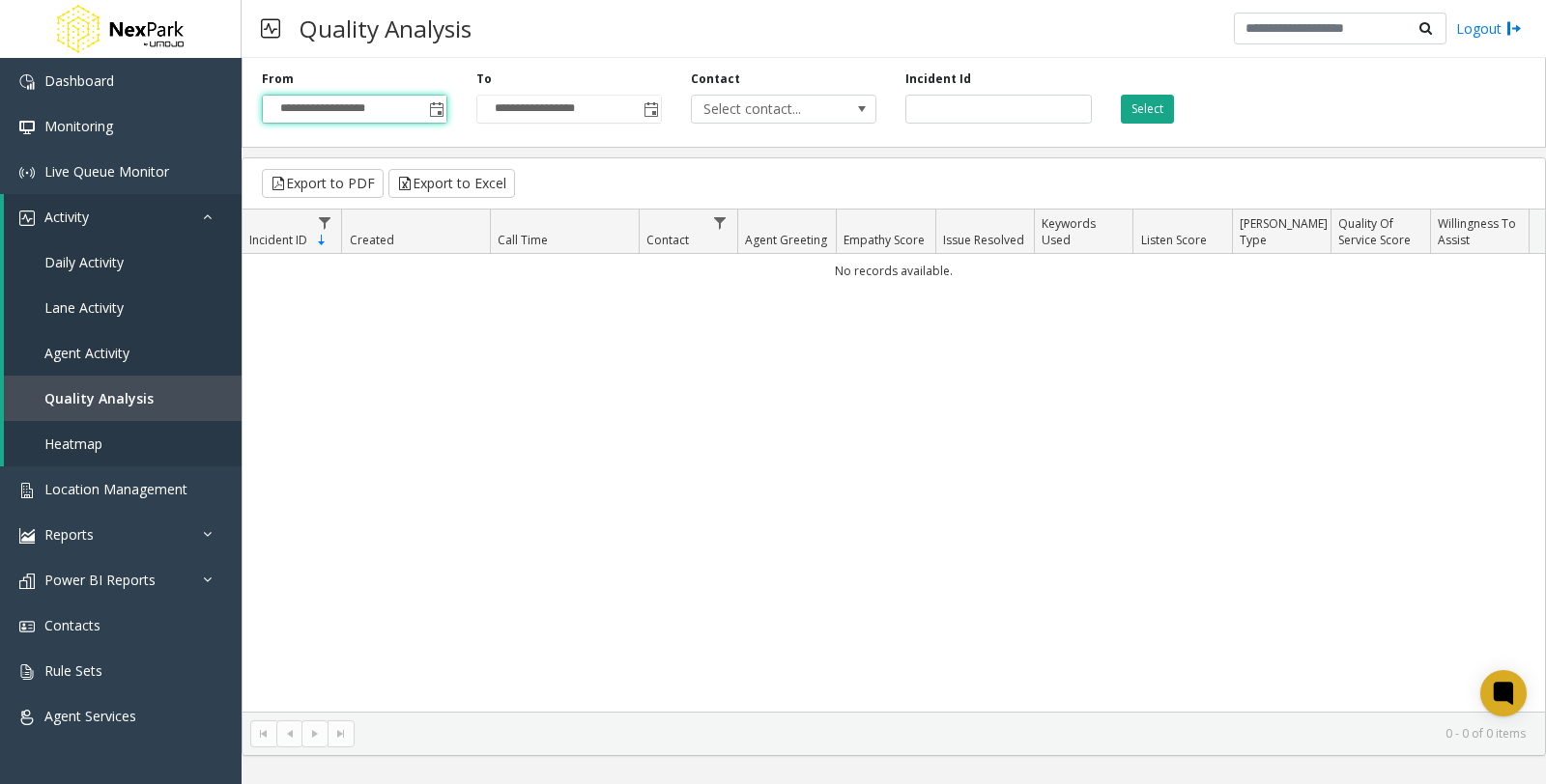
click at [1161, 109] on button "Select" at bounding box center [1147, 108] width 53 height 28
click at [447, 110] on div "**********" at bounding box center [355, 97] width 214 height 53
click at [441, 104] on span "Toggle popup" at bounding box center [436, 110] width 16 height 16
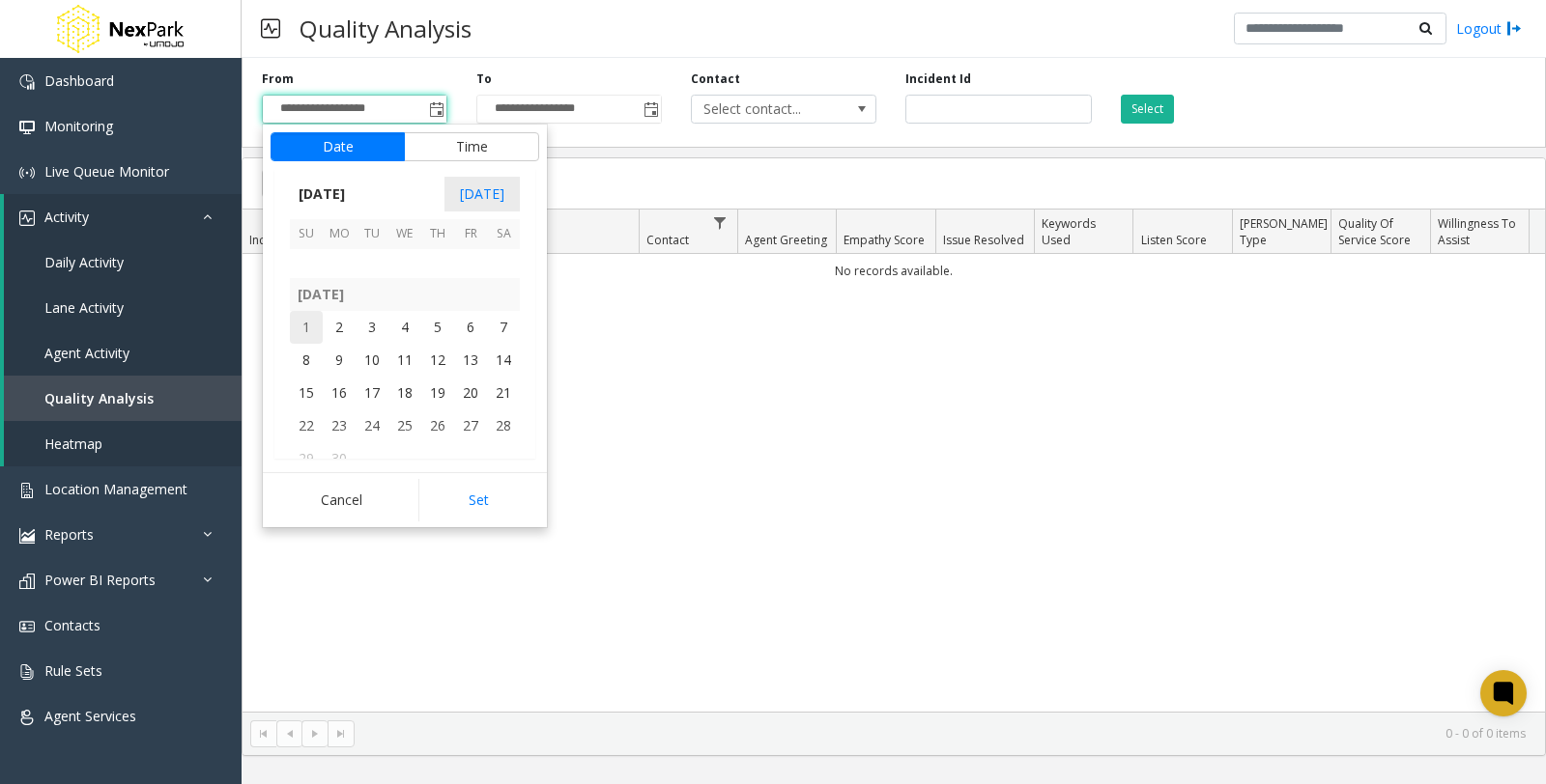
click at [314, 325] on span "1" at bounding box center [306, 327] width 32 height 32
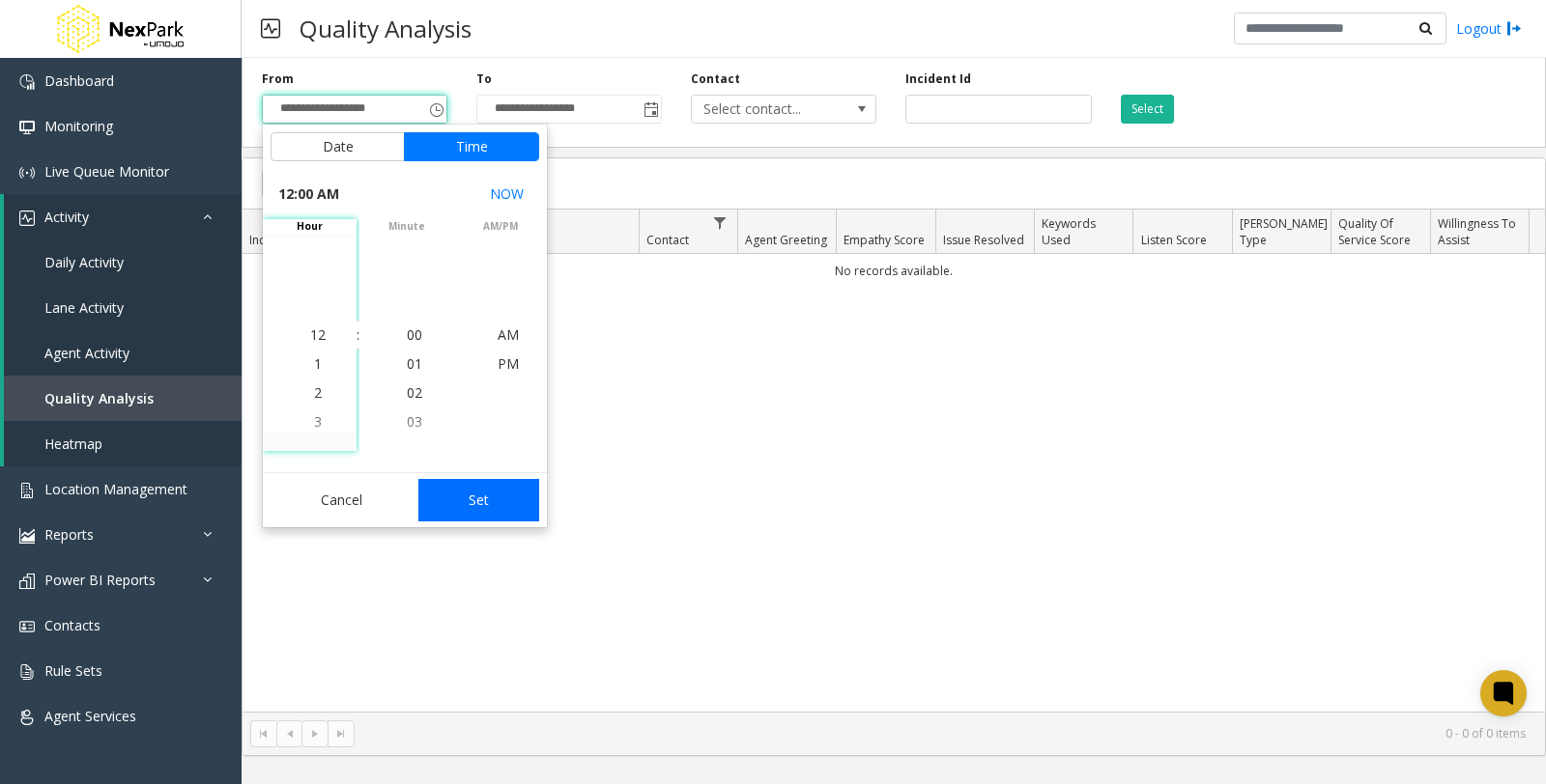
click at [455, 489] on button "Set" at bounding box center [480, 500] width 122 height 42
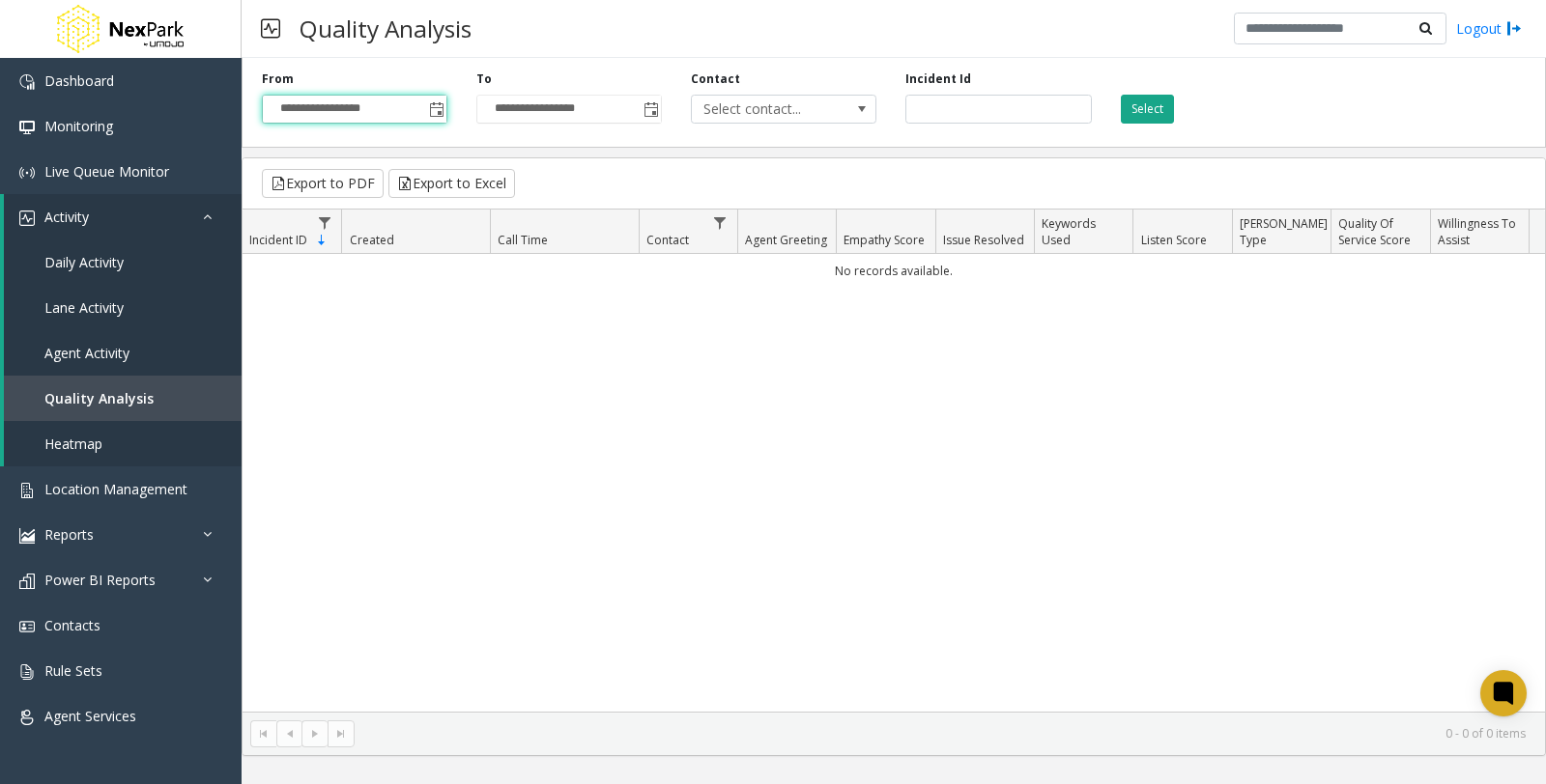
click at [1151, 110] on button "Select" at bounding box center [1147, 108] width 53 height 28
click at [434, 110] on span "Toggle popup" at bounding box center [436, 110] width 16 height 16
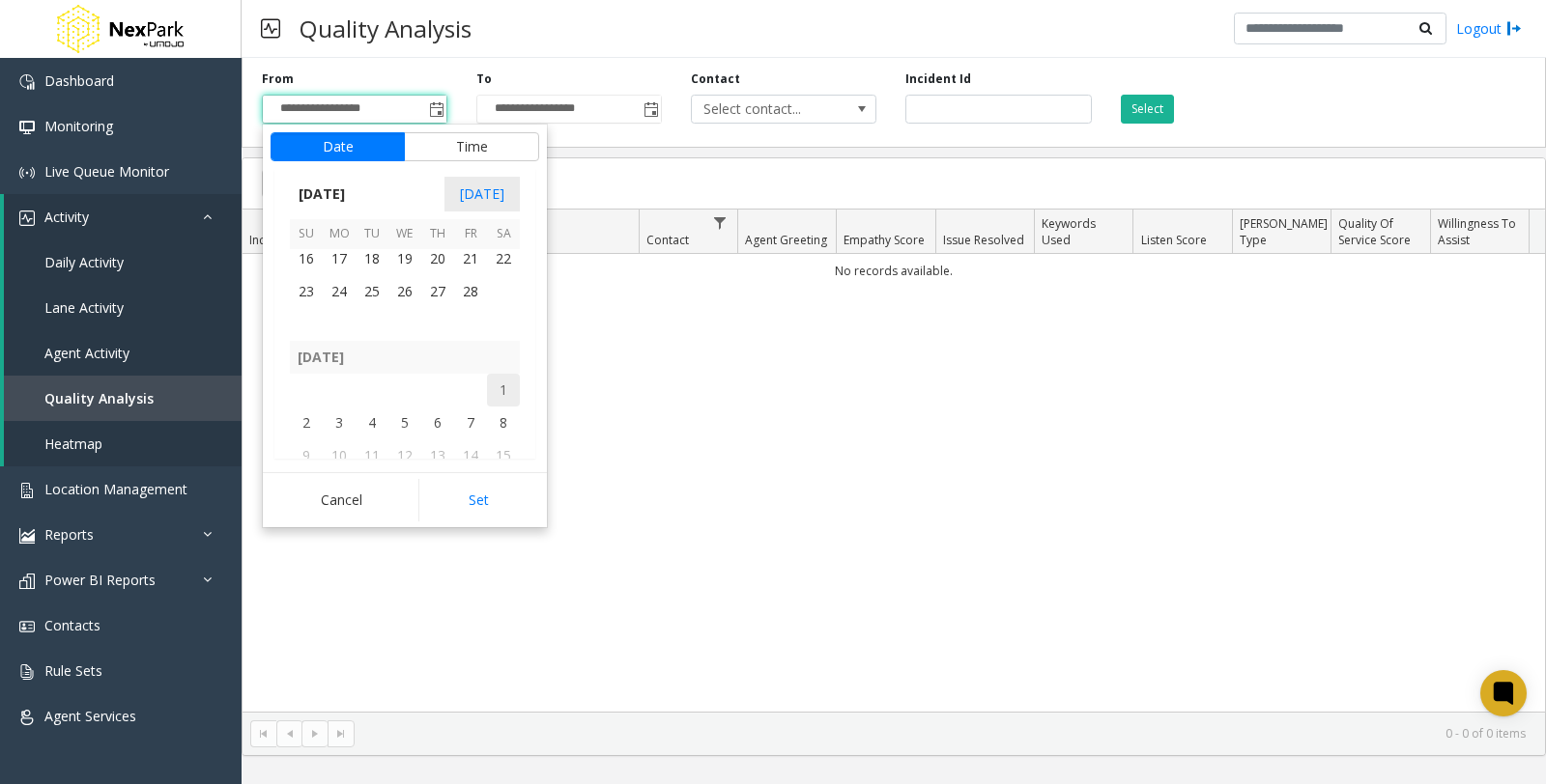
click at [494, 382] on span "1" at bounding box center [502, 389] width 32 height 32
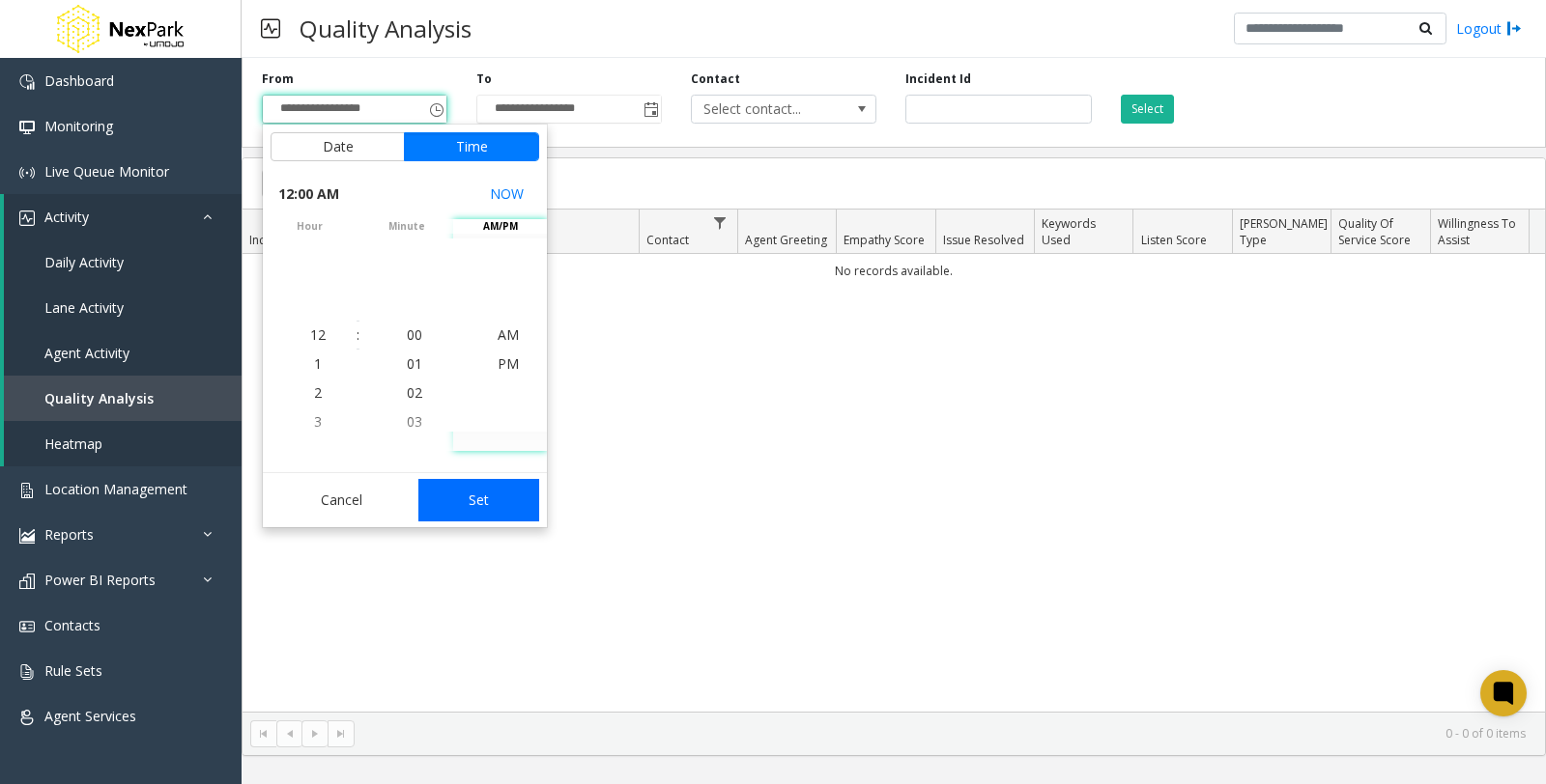
click at [481, 499] on button "Set" at bounding box center [480, 500] width 122 height 42
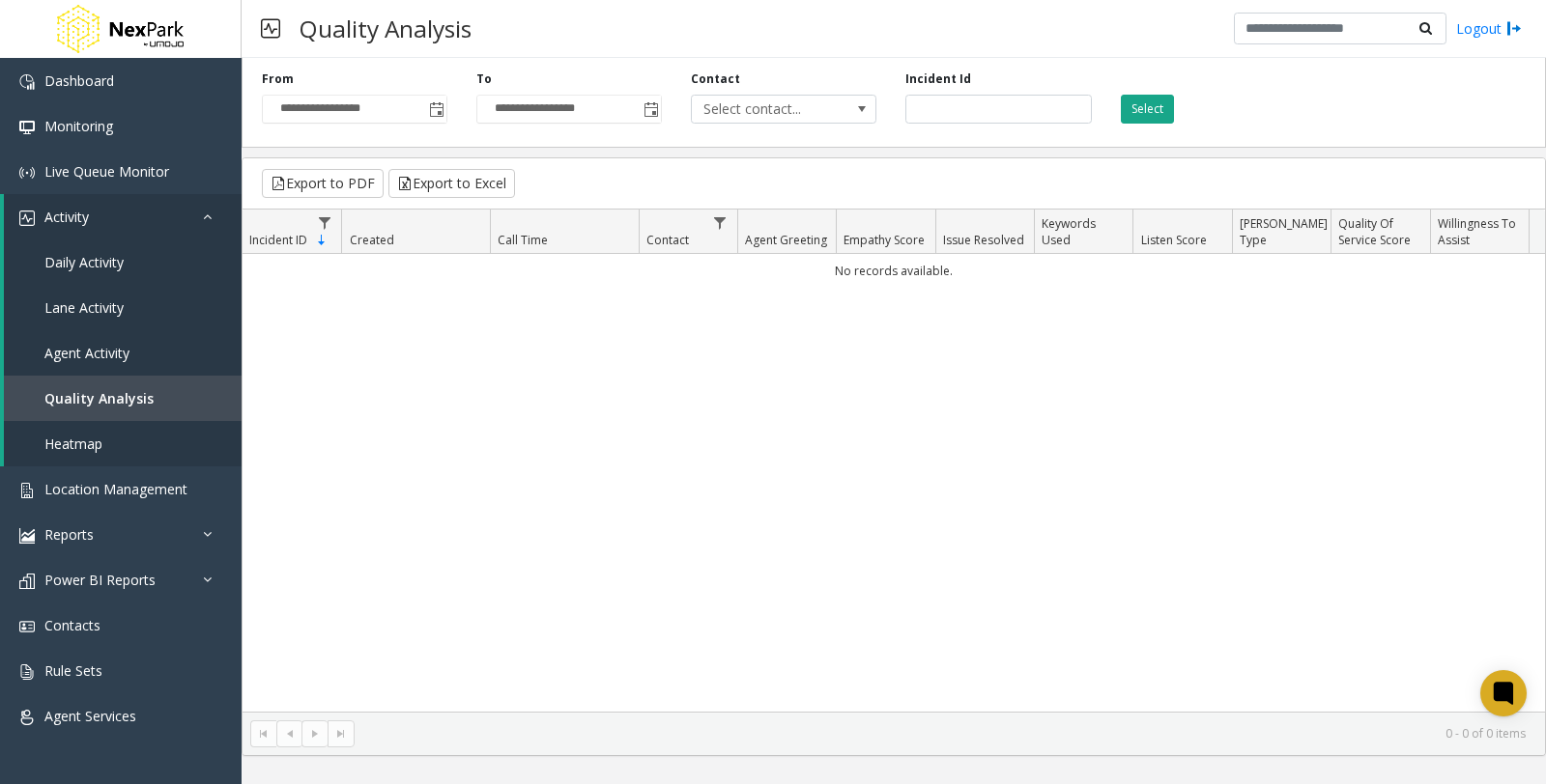
click at [1143, 110] on button "Select" at bounding box center [1147, 108] width 53 height 28
click at [445, 103] on span "Toggle popup" at bounding box center [436, 108] width 22 height 30
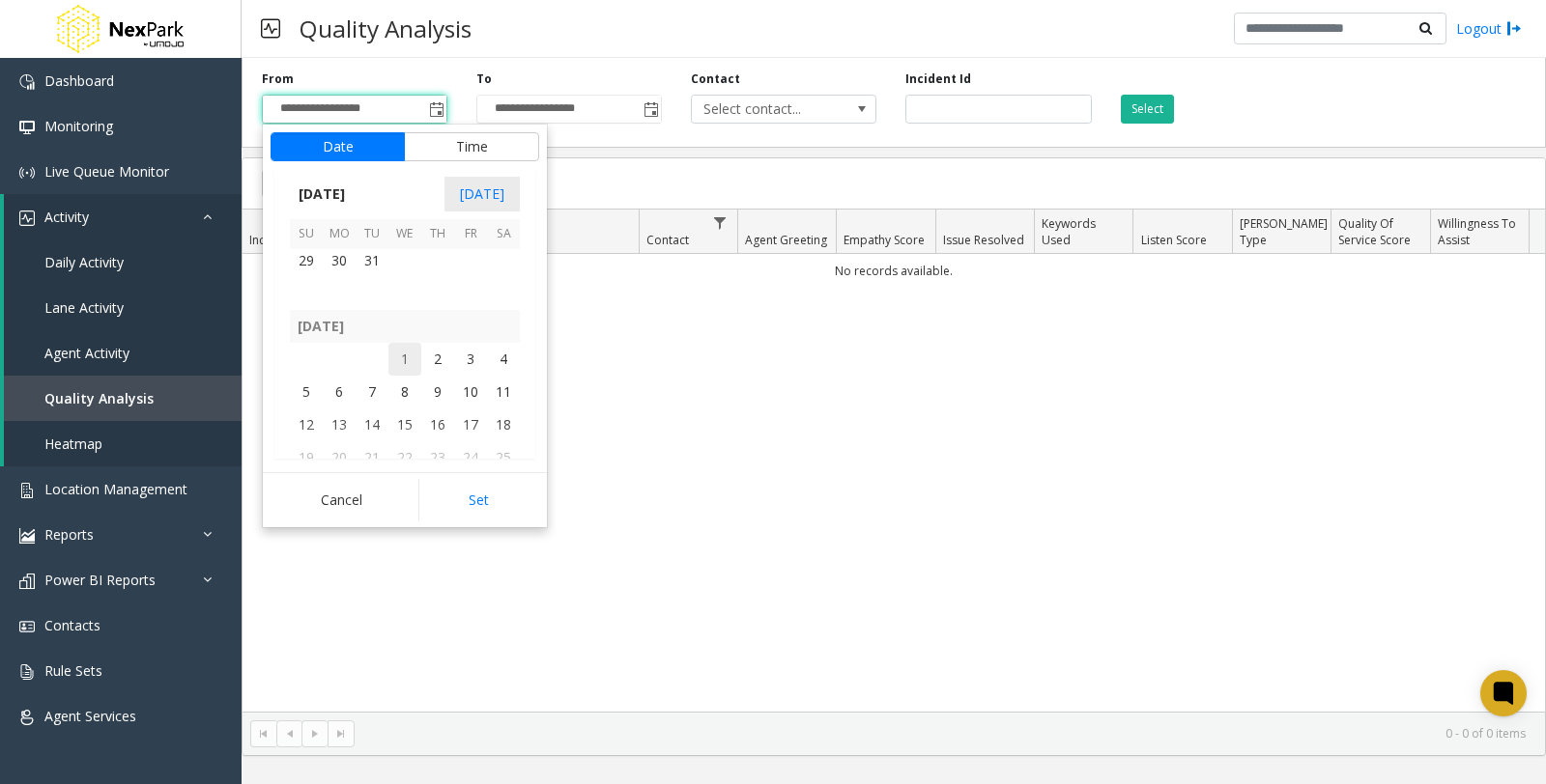
click at [398, 351] on span "1" at bounding box center [404, 359] width 32 height 32
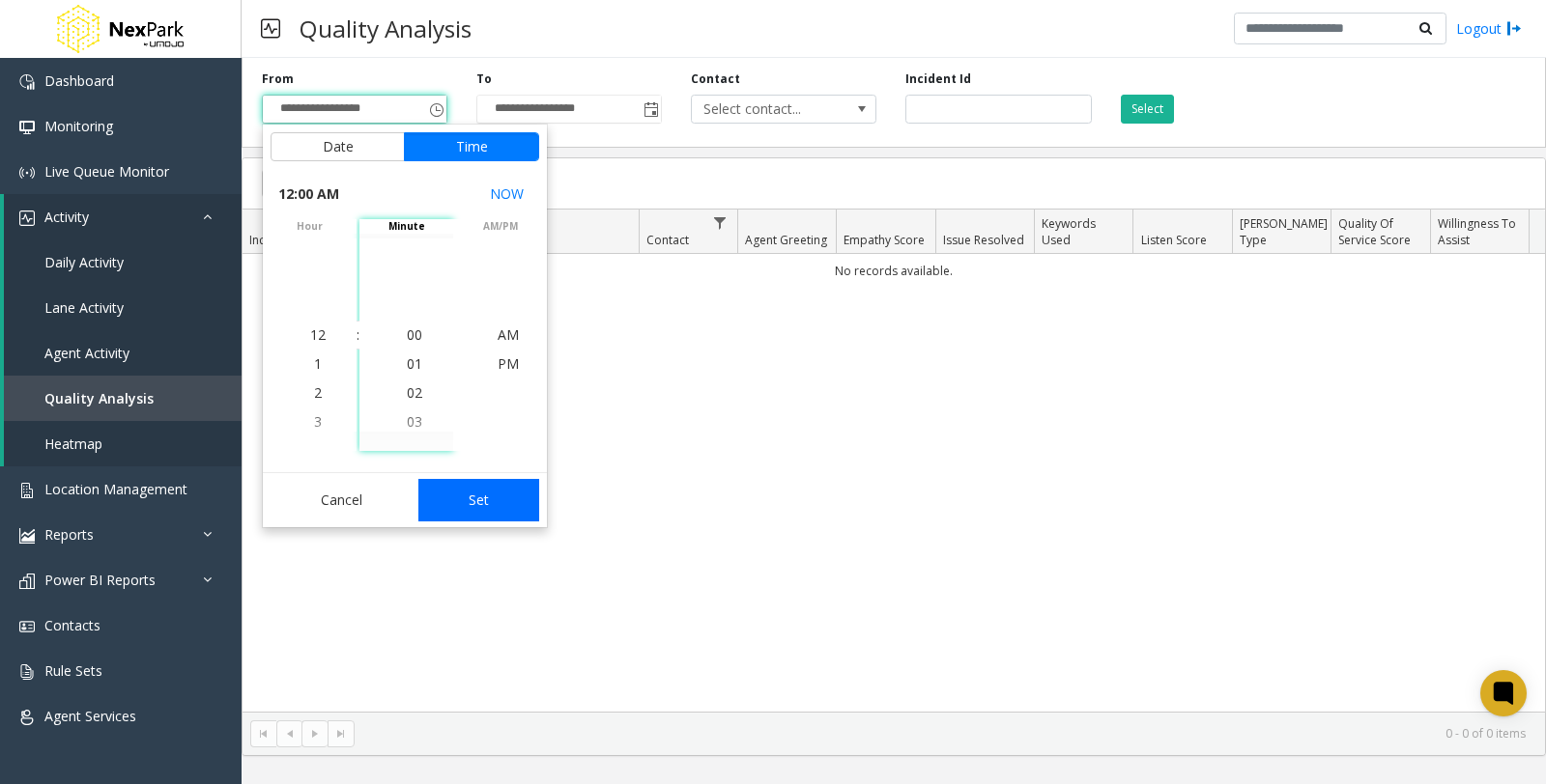
click at [469, 493] on button "Set" at bounding box center [480, 500] width 122 height 42
type input "**********"
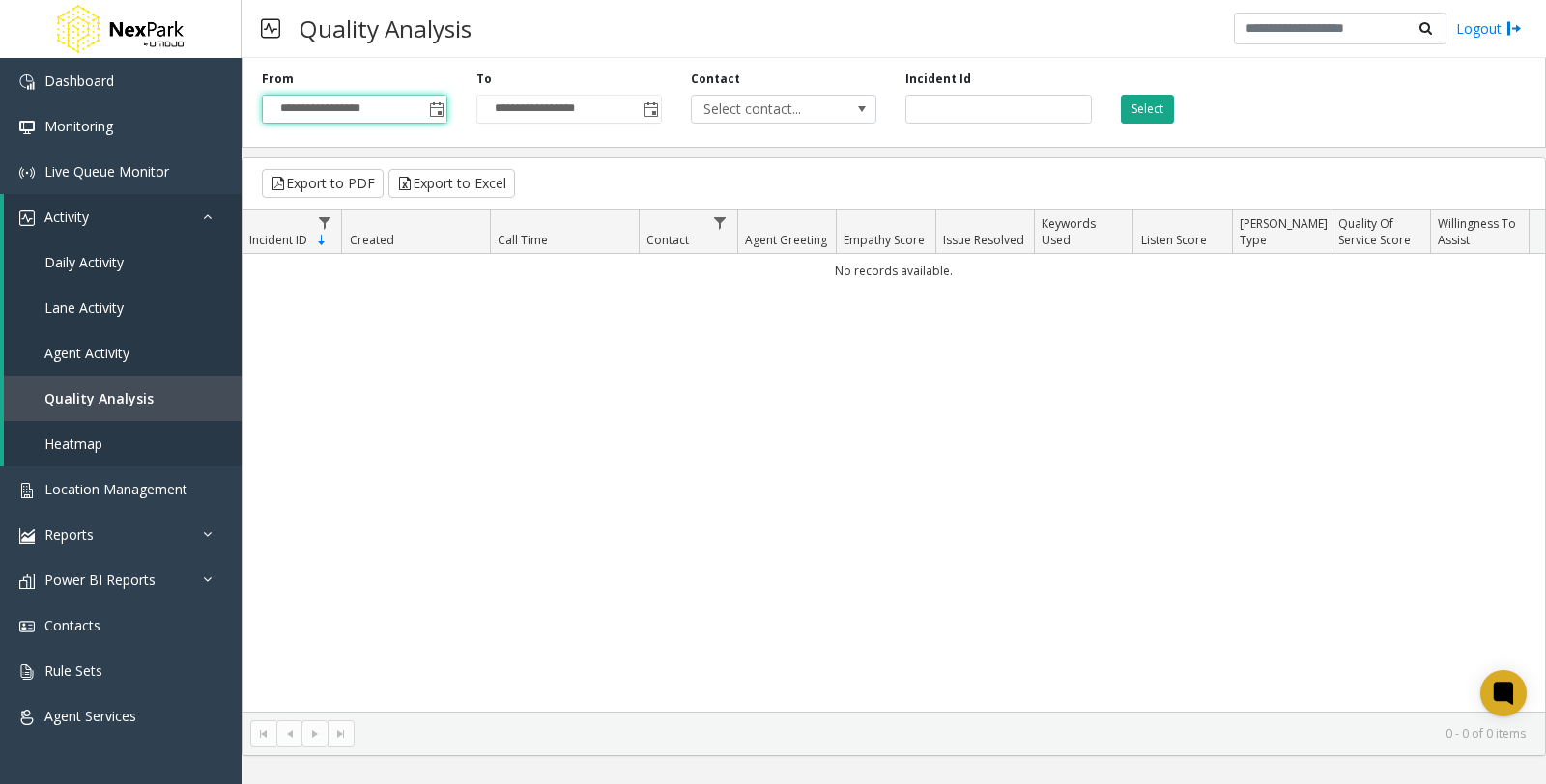
click at [1153, 109] on button "Select" at bounding box center [1147, 108] width 53 height 28
click at [90, 444] on span "Heatmap" at bounding box center [73, 443] width 58 height 19
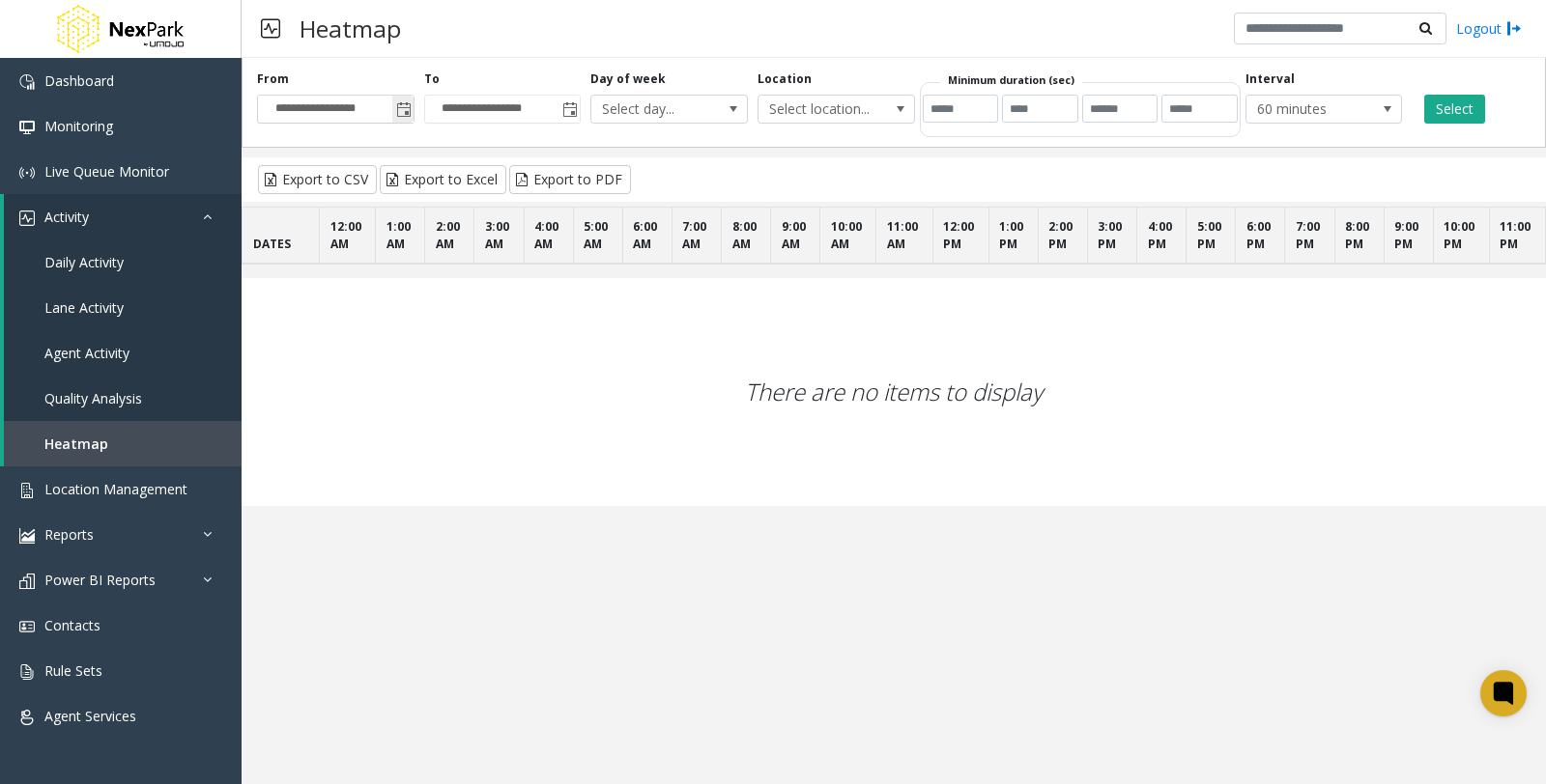
click at [402, 107] on span "Toggle popup" at bounding box center [404, 110] width 16 height 16
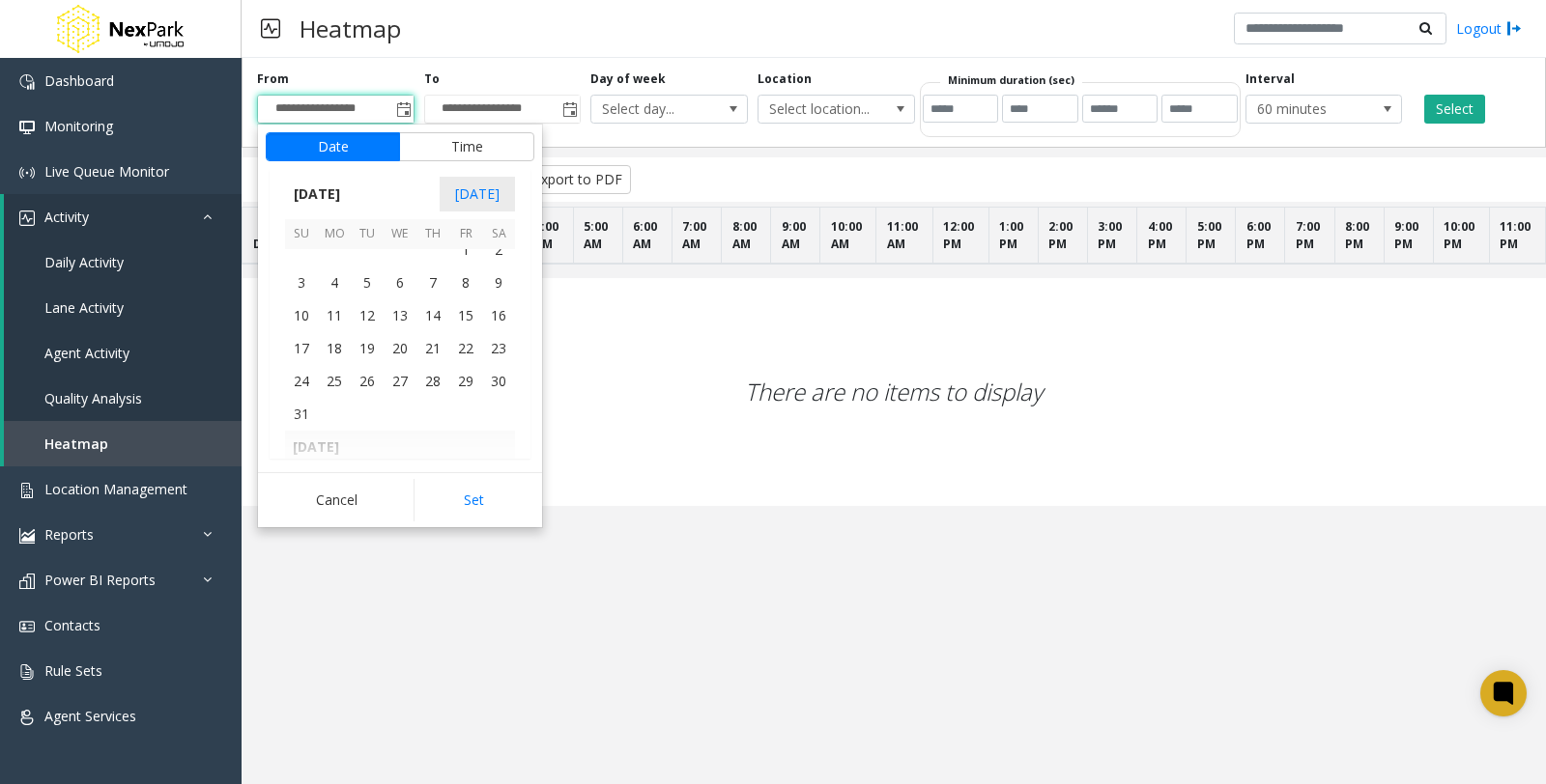
scroll to position [346356, 0]
click at [474, 255] on span "1" at bounding box center [465, 251] width 32 height 32
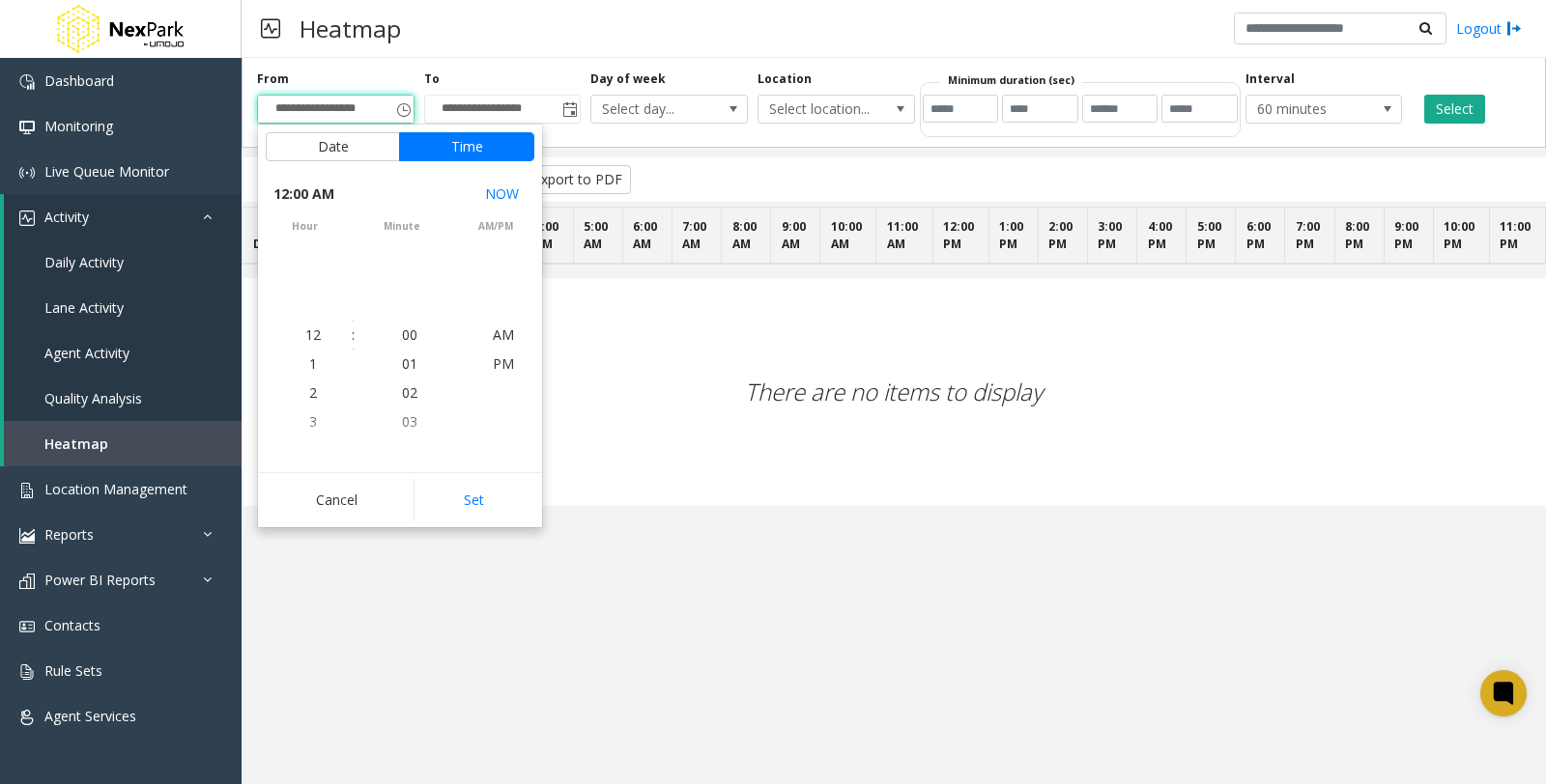
scroll to position [346342, 0]
click at [492, 495] on button "Set" at bounding box center [475, 500] width 122 height 42
type input "**********"
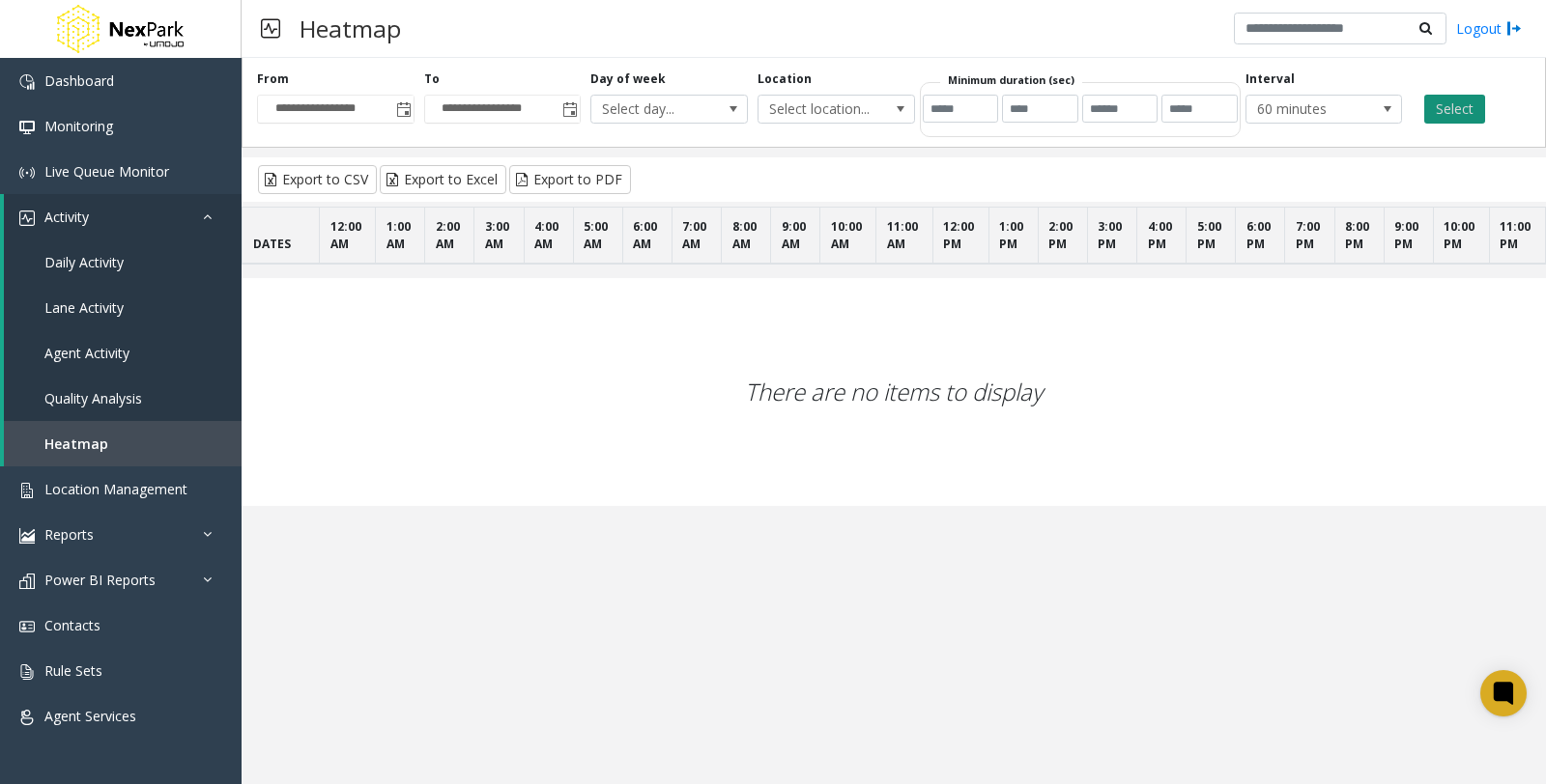
click at [1445, 112] on button "Select" at bounding box center [1455, 108] width 61 height 28
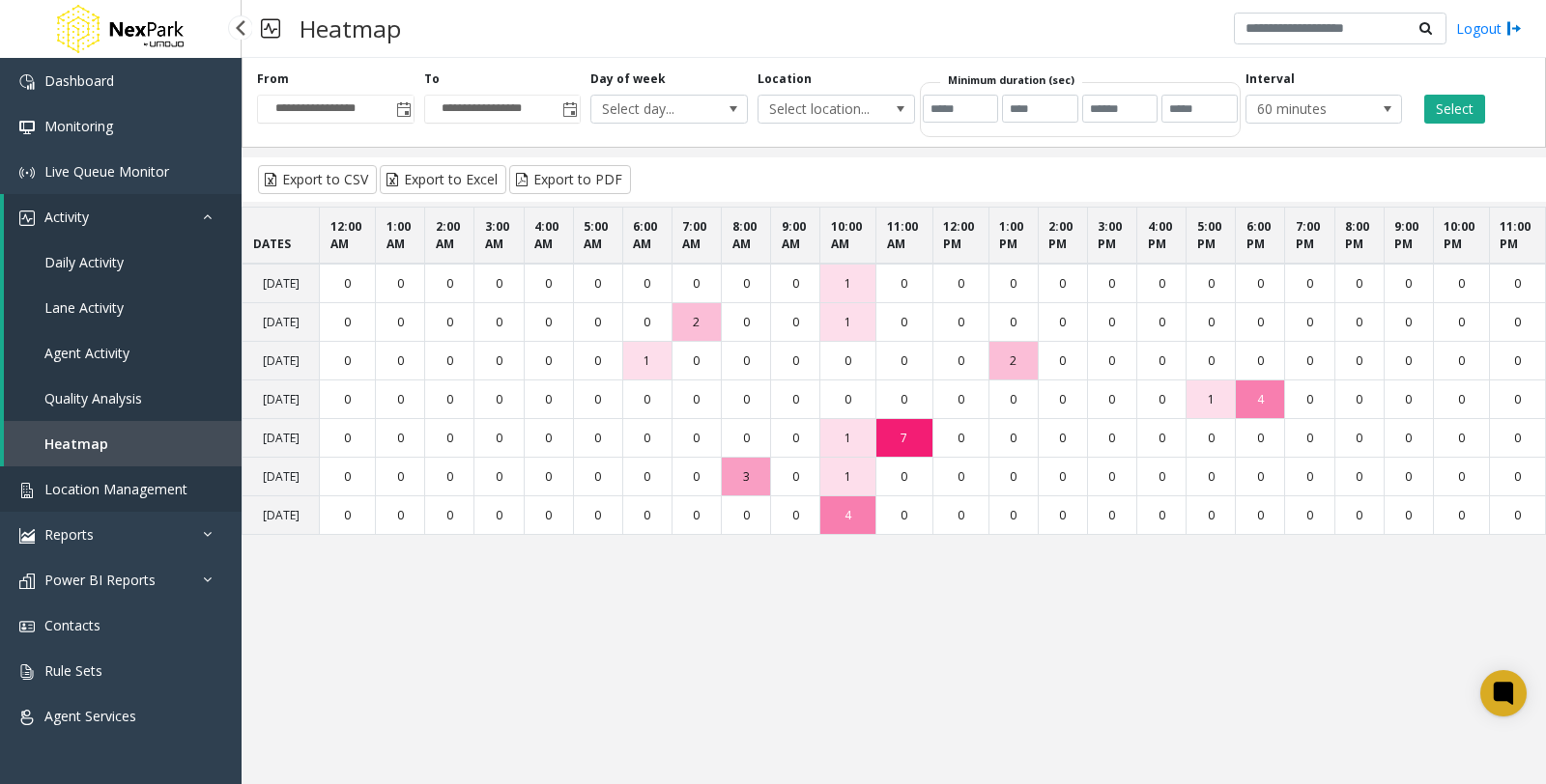
click at [122, 485] on span "Location Management" at bounding box center [115, 489] width 143 height 19
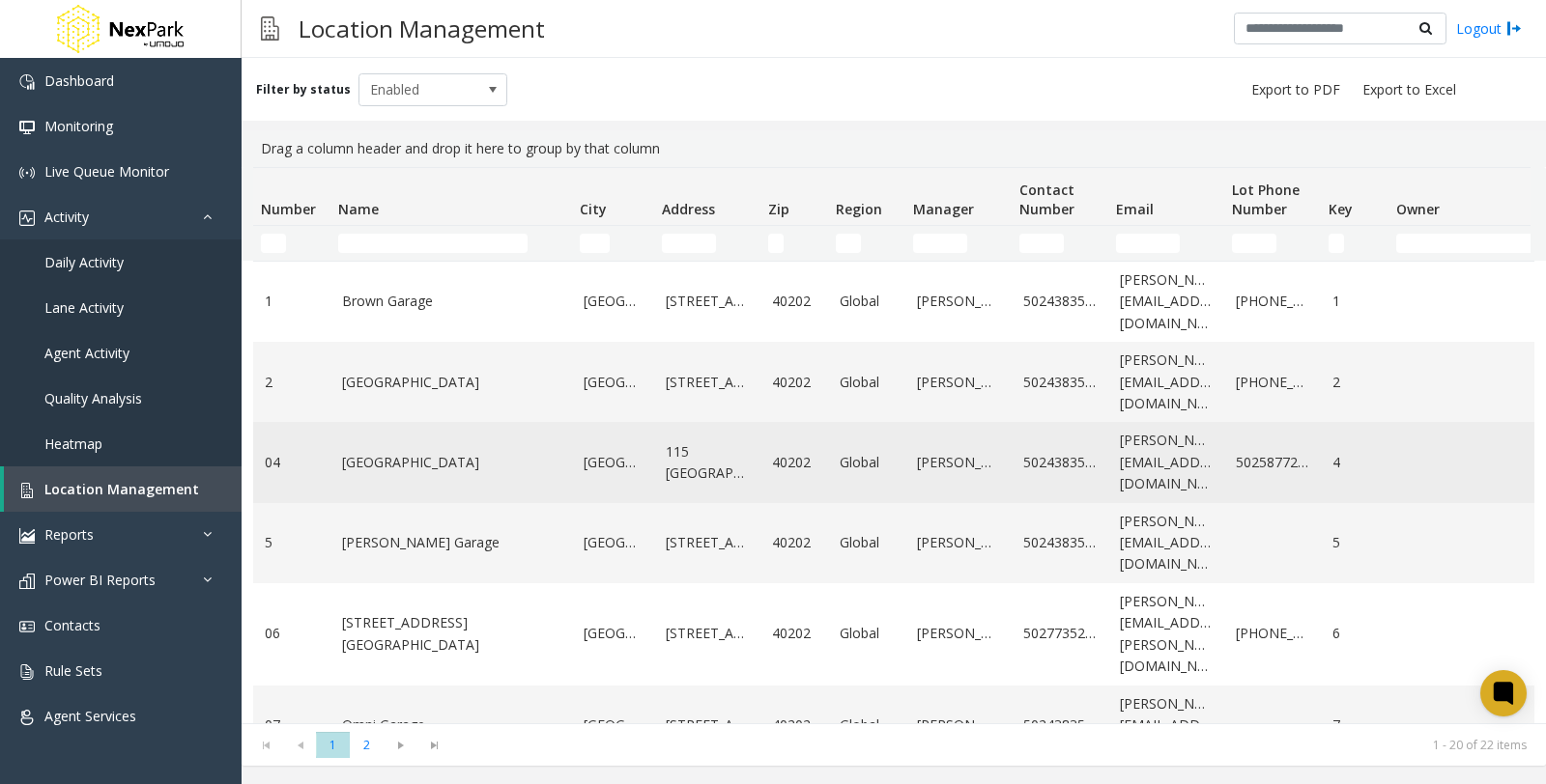
click at [435, 465] on link "[GEOGRAPHIC_DATA]" at bounding box center [451, 463] width 218 height 22
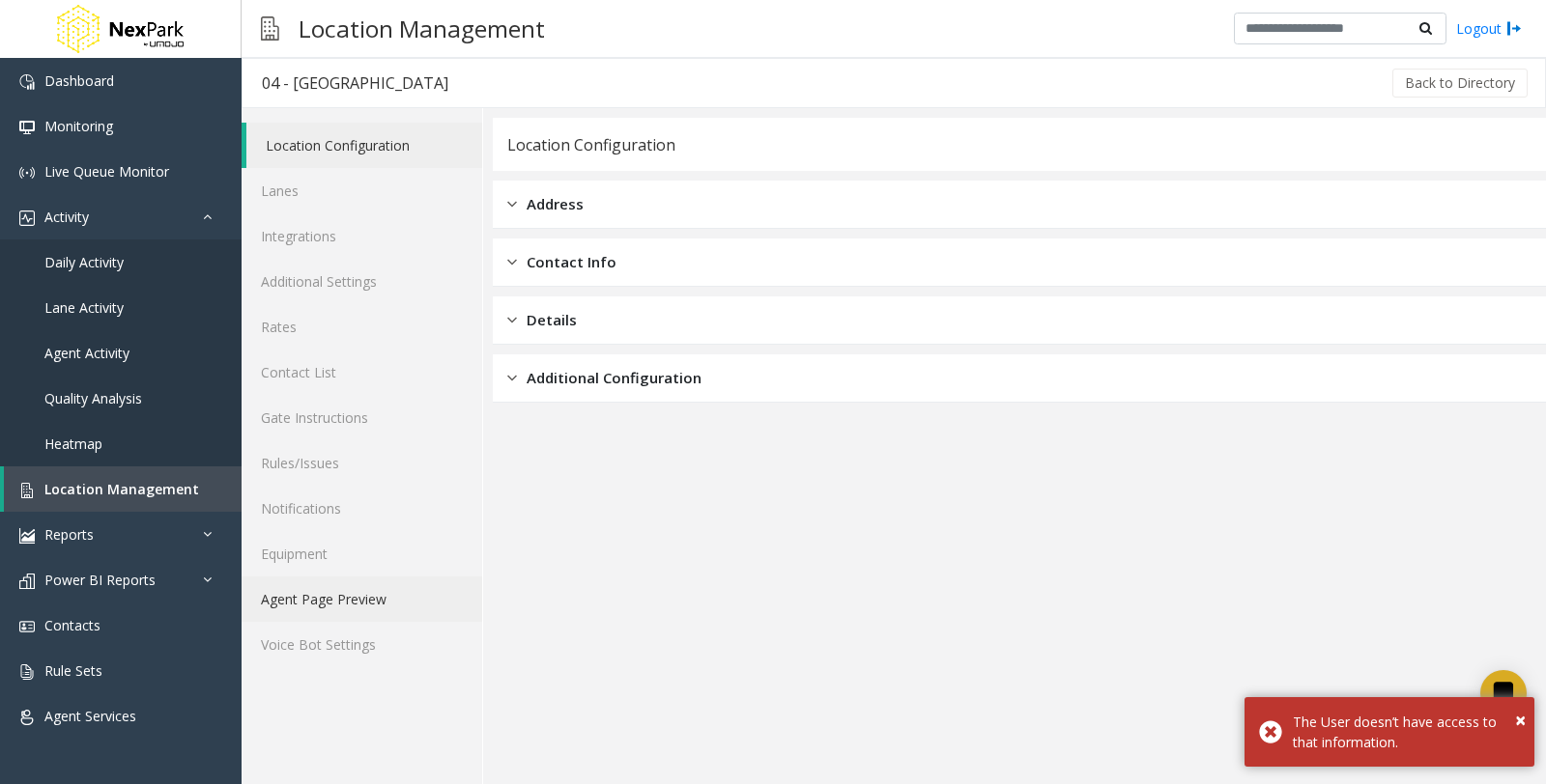
click at [338, 599] on link "Agent Page Preview" at bounding box center [362, 599] width 241 height 45
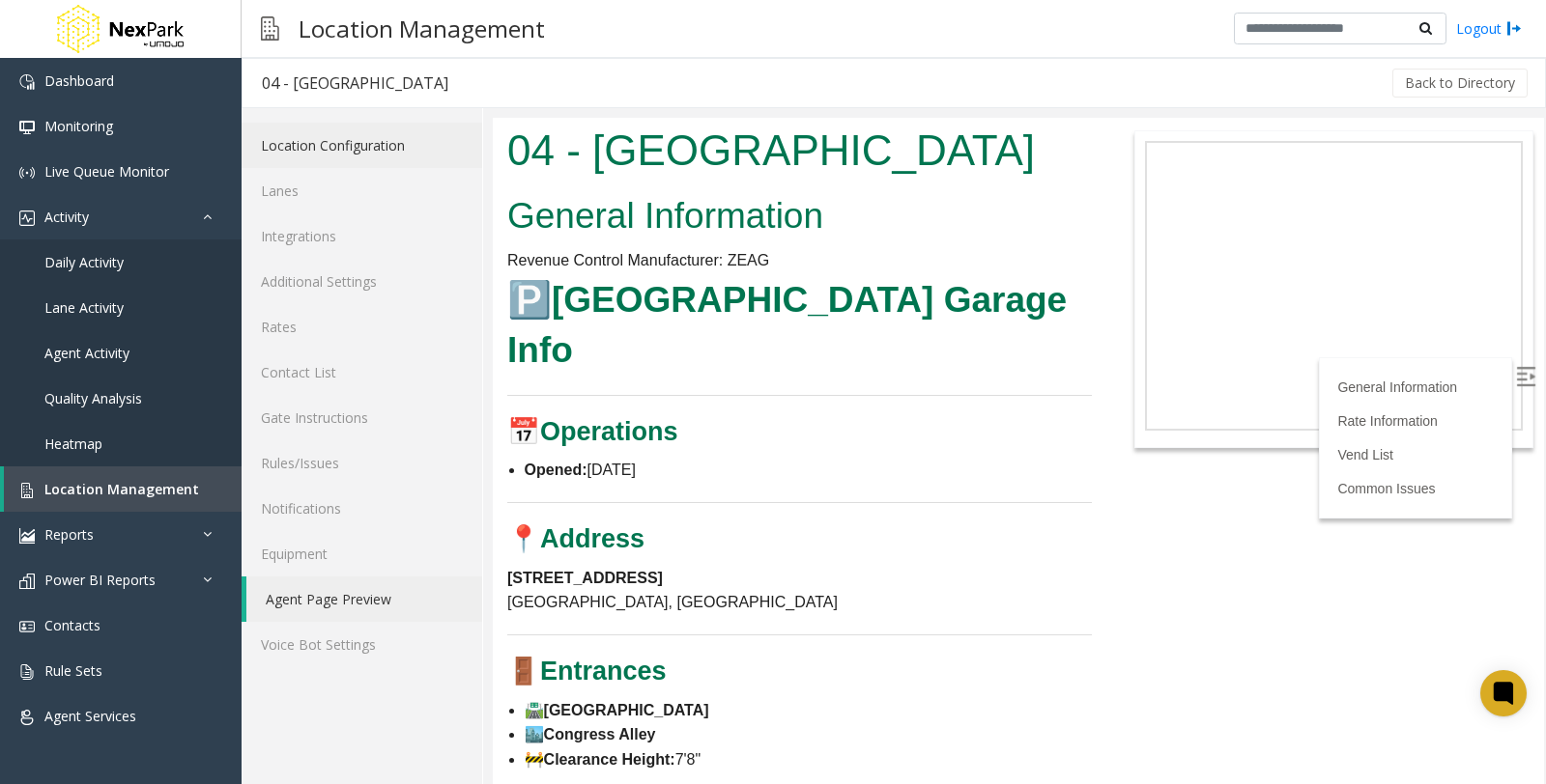
click at [320, 139] on link "Location Configuration" at bounding box center [362, 145] width 241 height 45
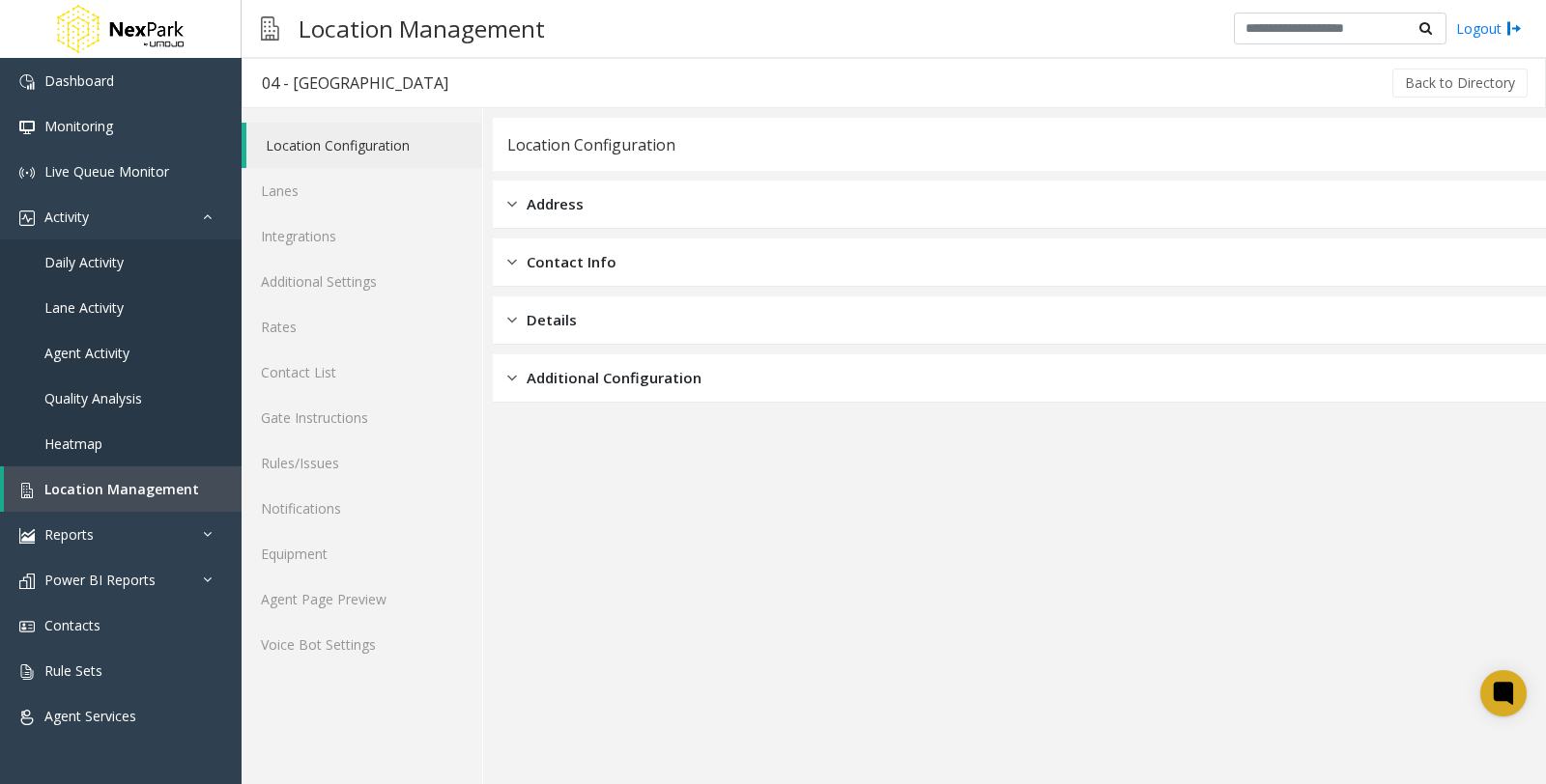
click at [544, 191] on div "Address" at bounding box center [1019, 204] width 1054 height 48
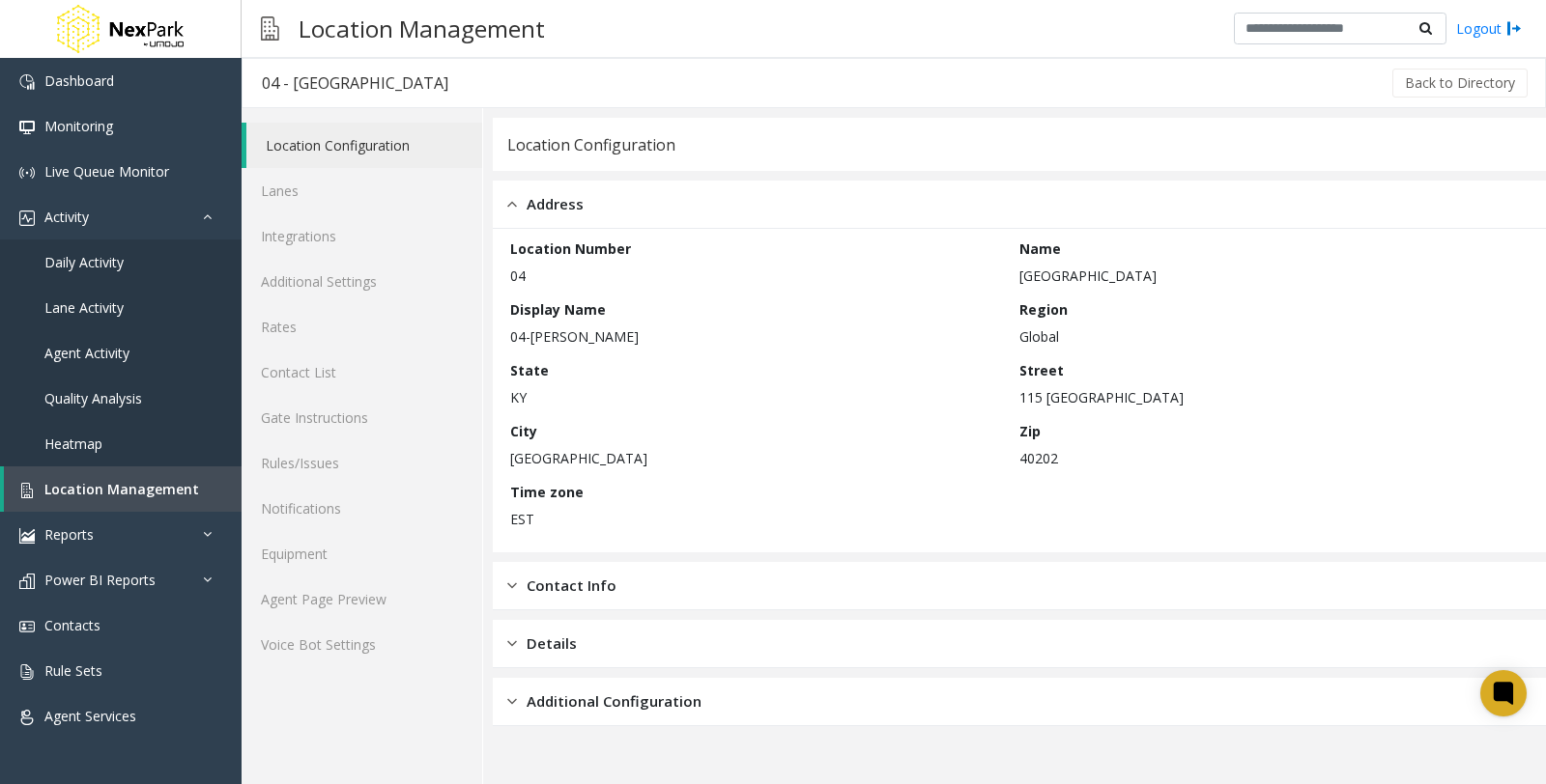
click at [659, 584] on div "Contact Info" at bounding box center [1019, 586] width 1054 height 48
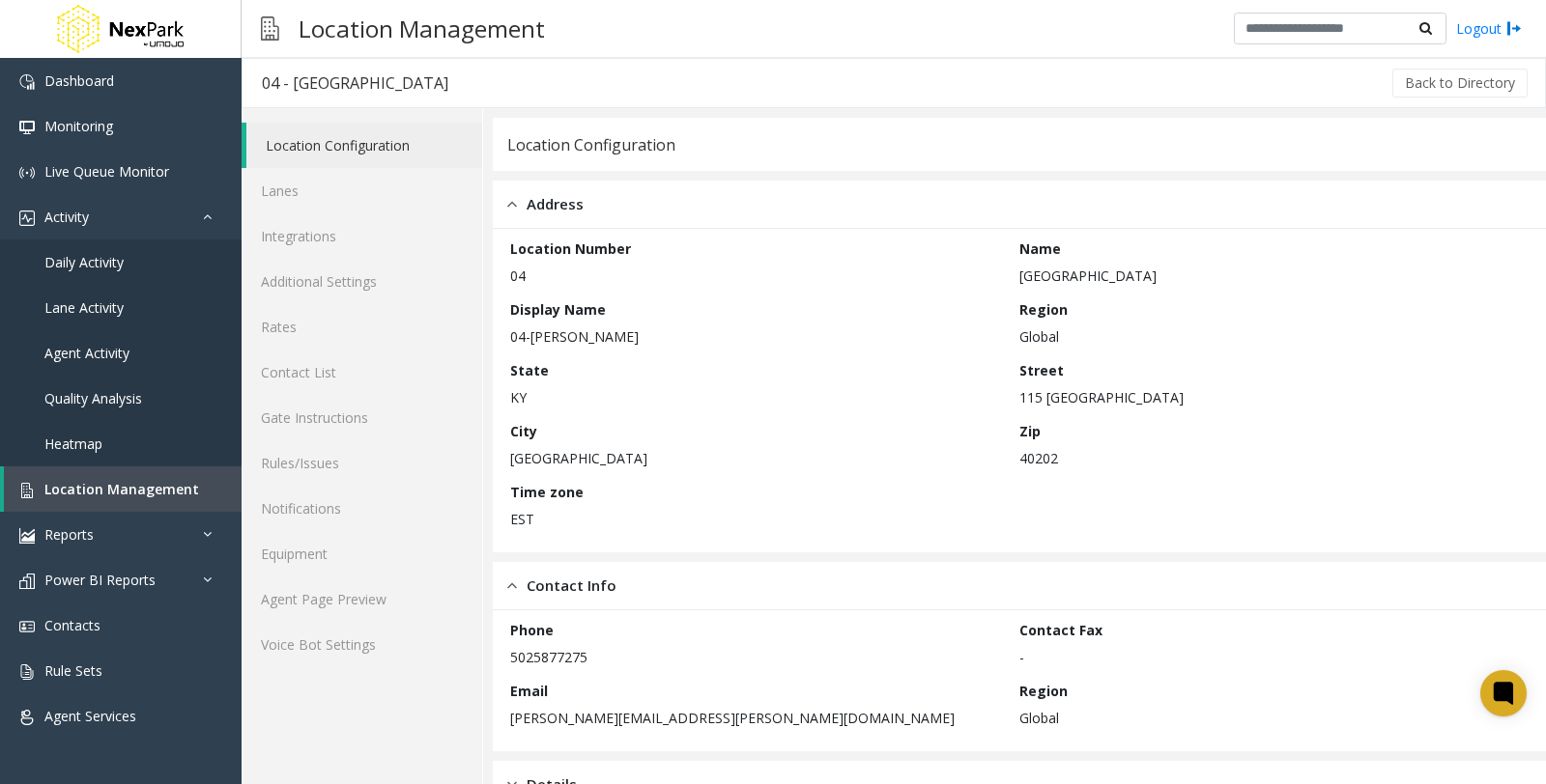
scroll to position [107, 0]
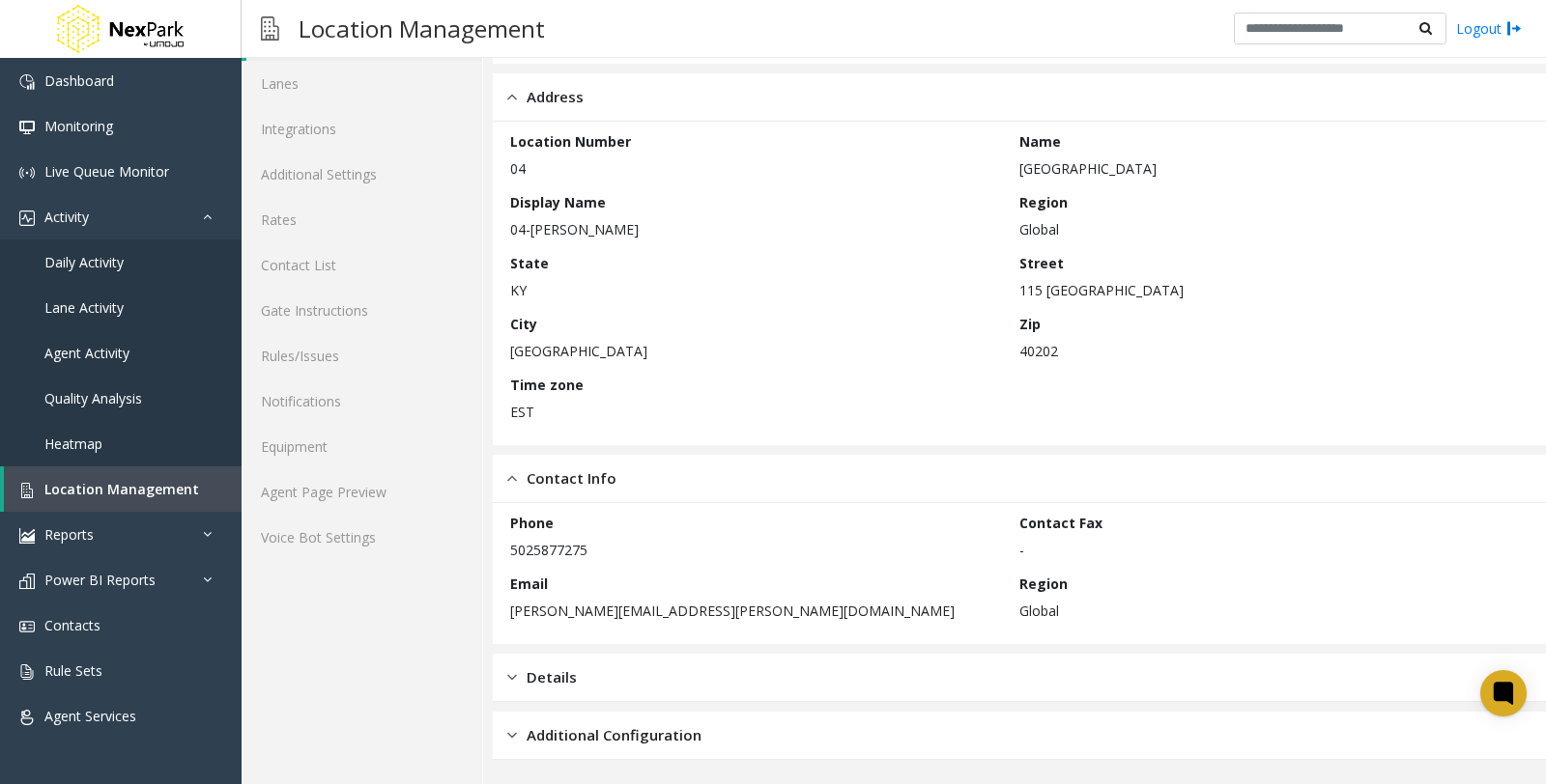
click at [582, 690] on div "Details" at bounding box center [1019, 678] width 1054 height 48
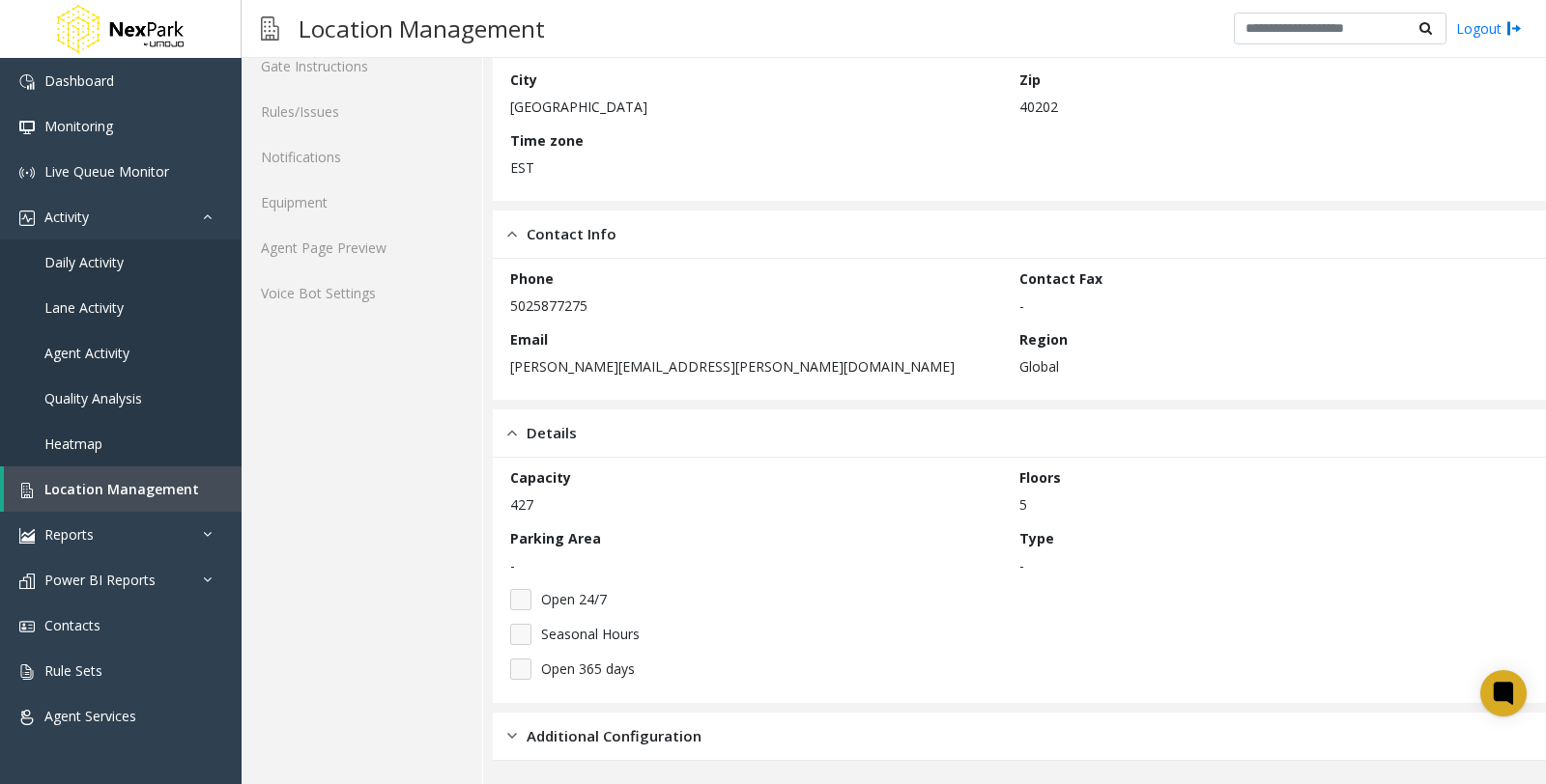
scroll to position [0, 0]
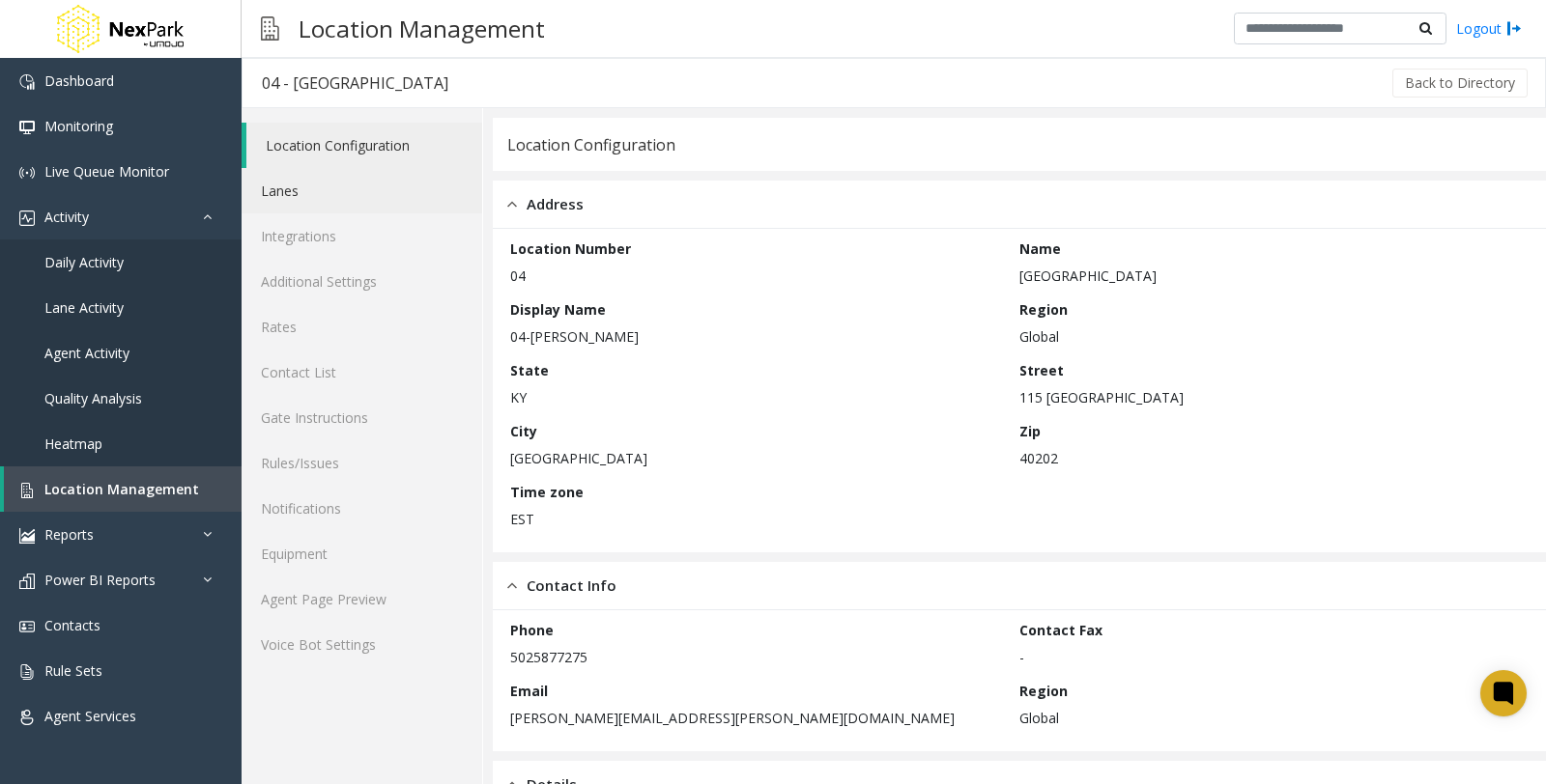
click at [324, 187] on link "Lanes" at bounding box center [362, 191] width 241 height 45
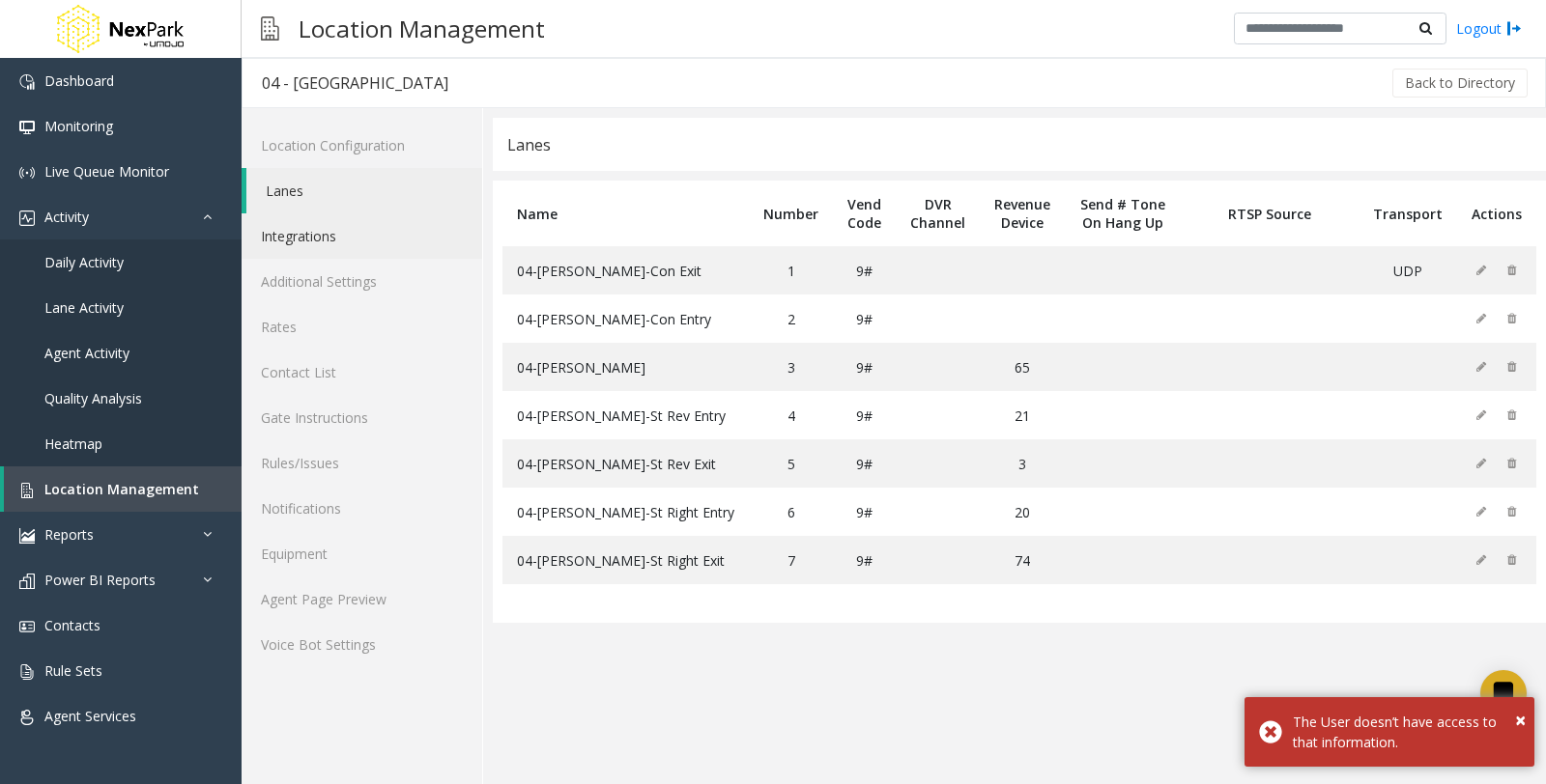
click at [340, 247] on link "Integrations" at bounding box center [362, 236] width 241 height 45
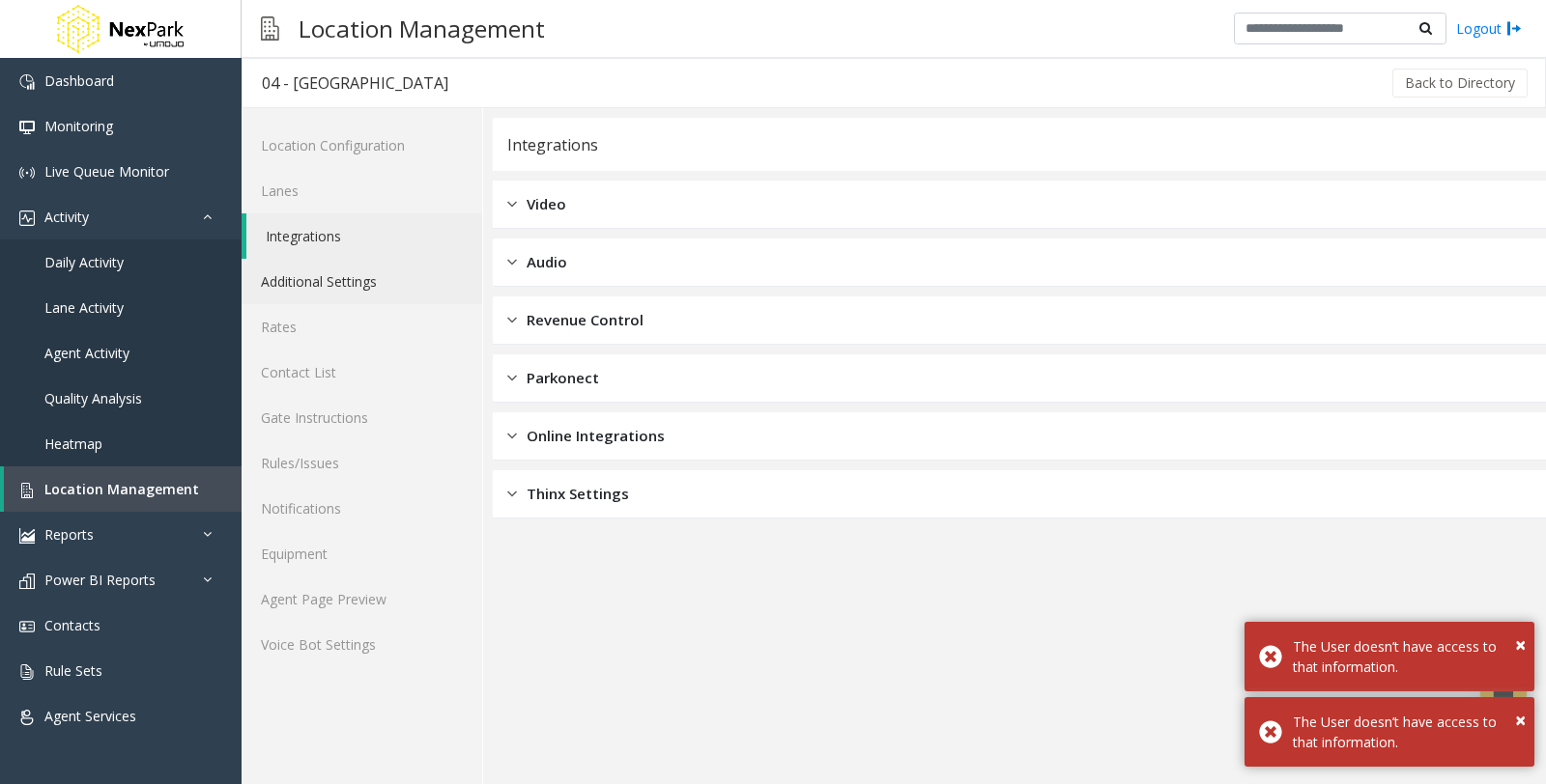
click at [316, 275] on link "Additional Settings" at bounding box center [362, 281] width 241 height 45
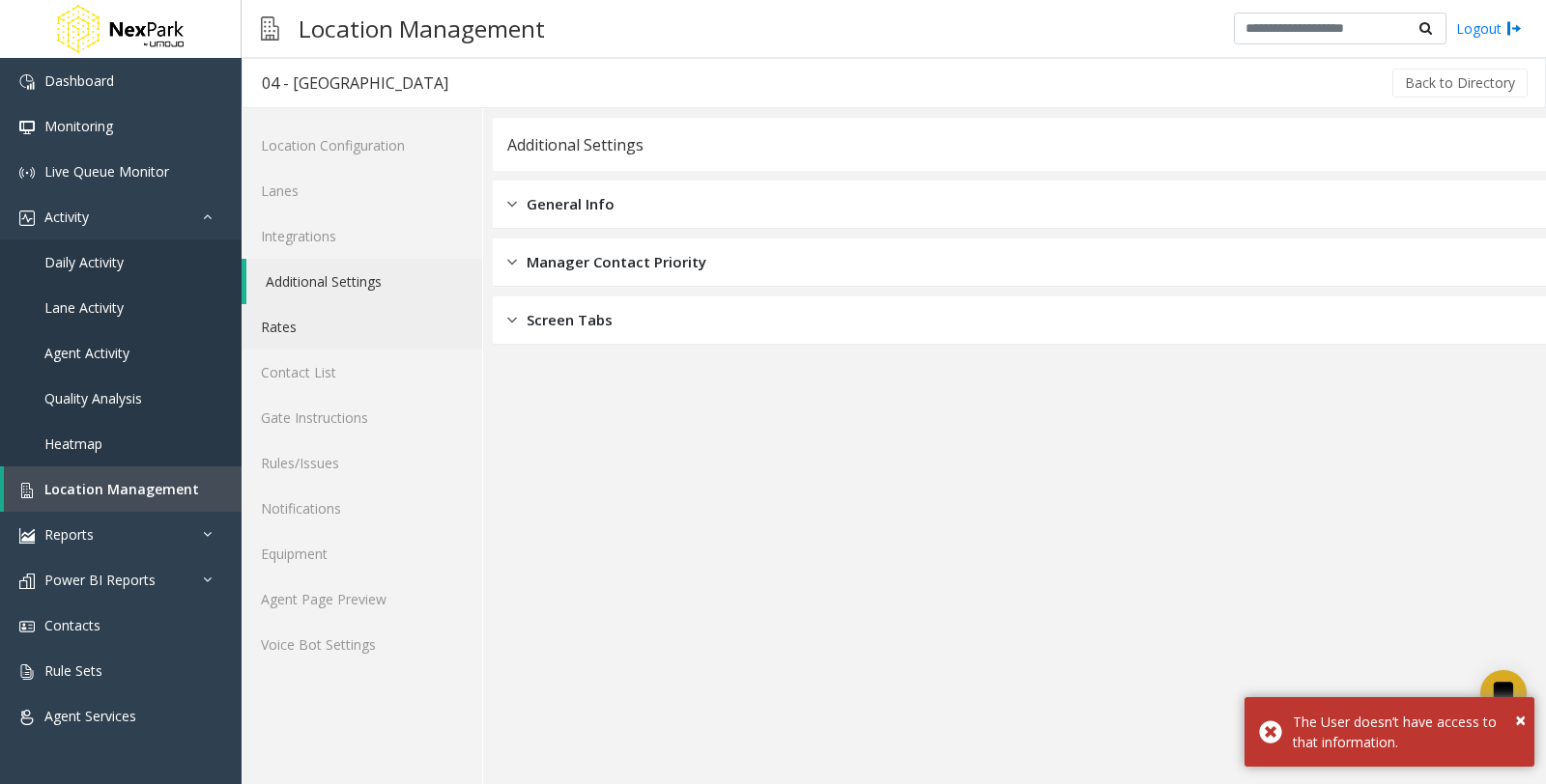
click at [330, 325] on link "Rates" at bounding box center [362, 327] width 241 height 45
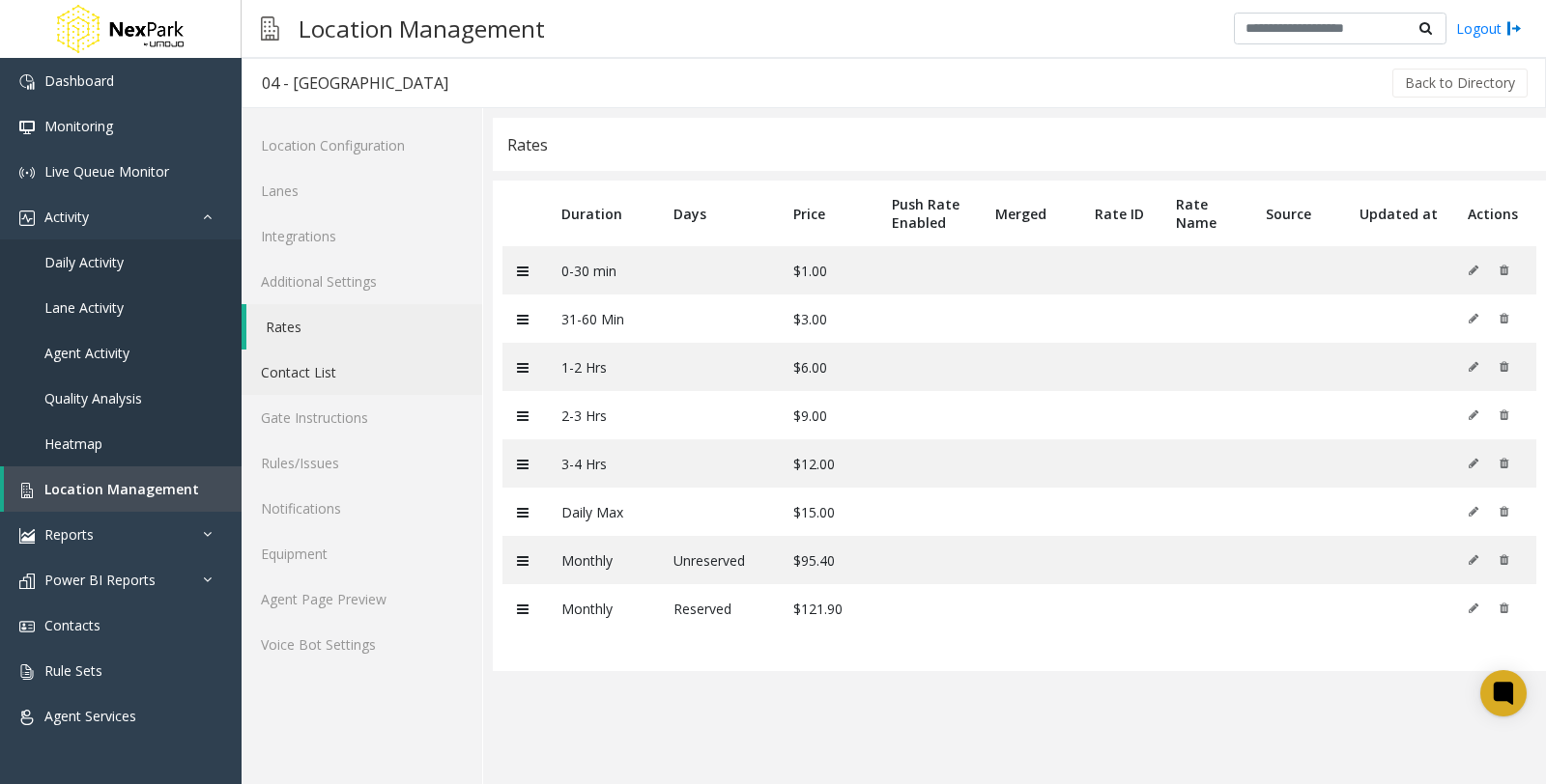
click at [362, 378] on link "Contact List" at bounding box center [362, 372] width 241 height 45
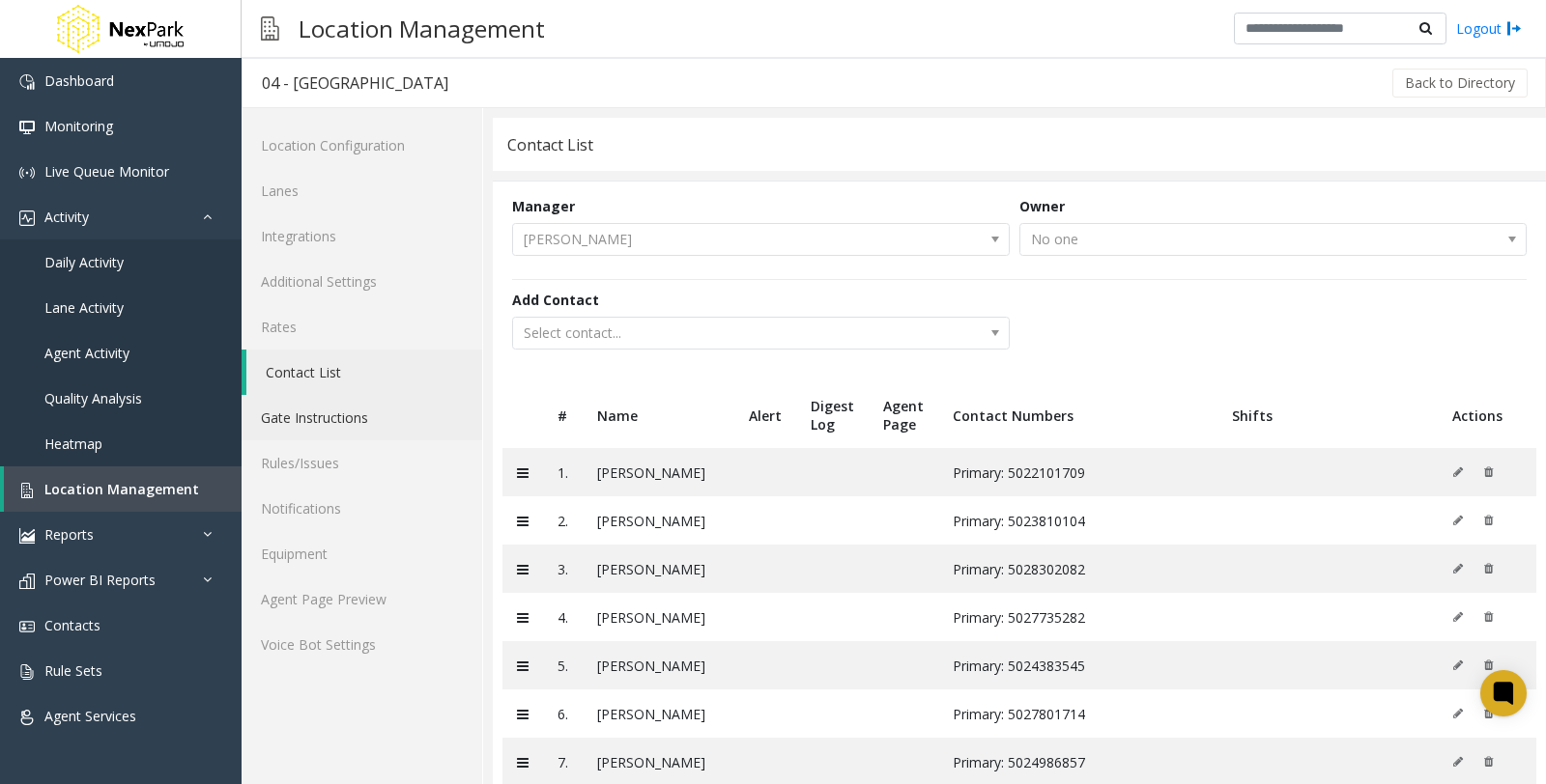
click at [341, 423] on link "Gate Instructions" at bounding box center [362, 418] width 241 height 45
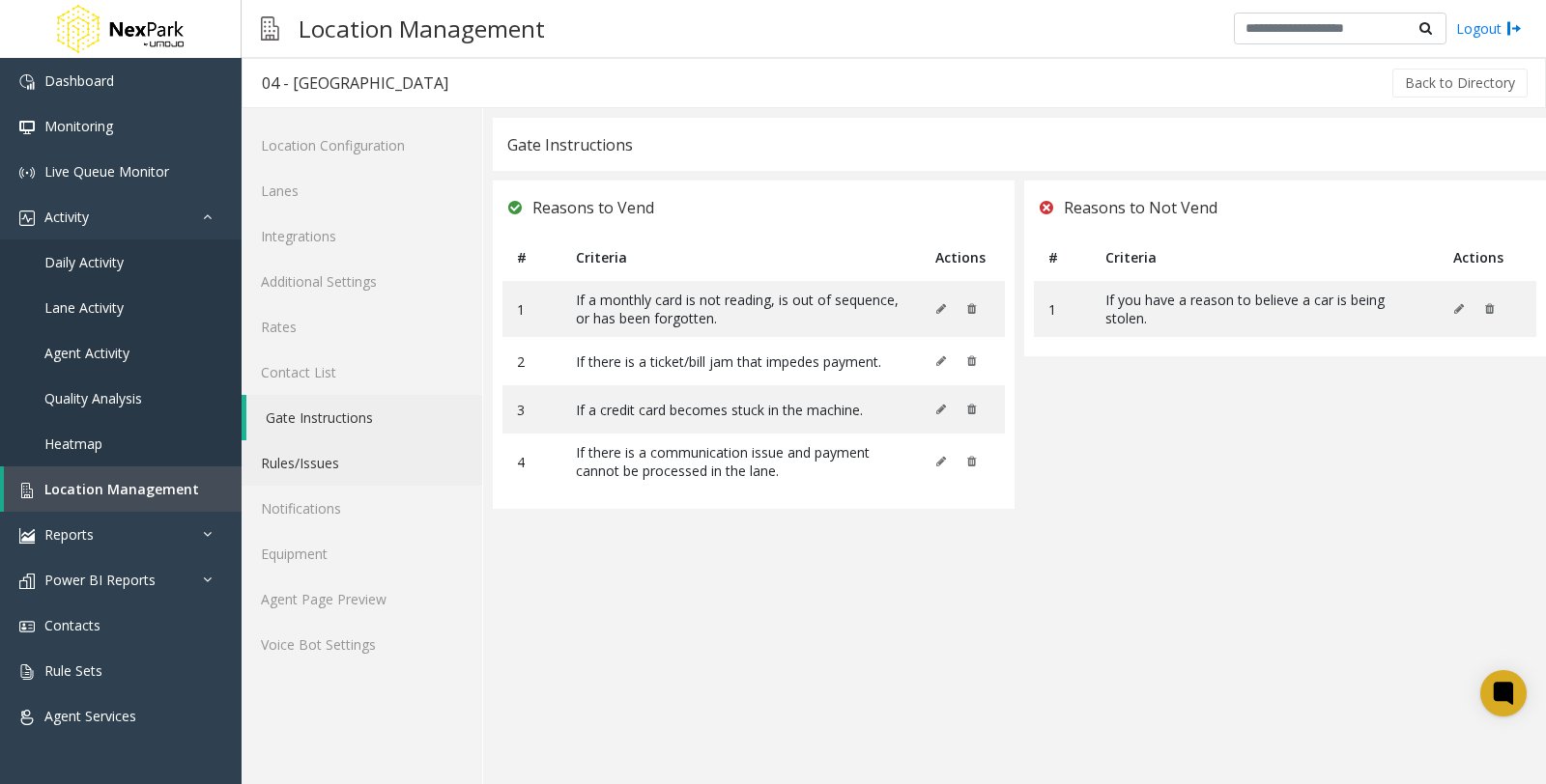
click at [287, 469] on link "Rules/Issues" at bounding box center [362, 463] width 241 height 45
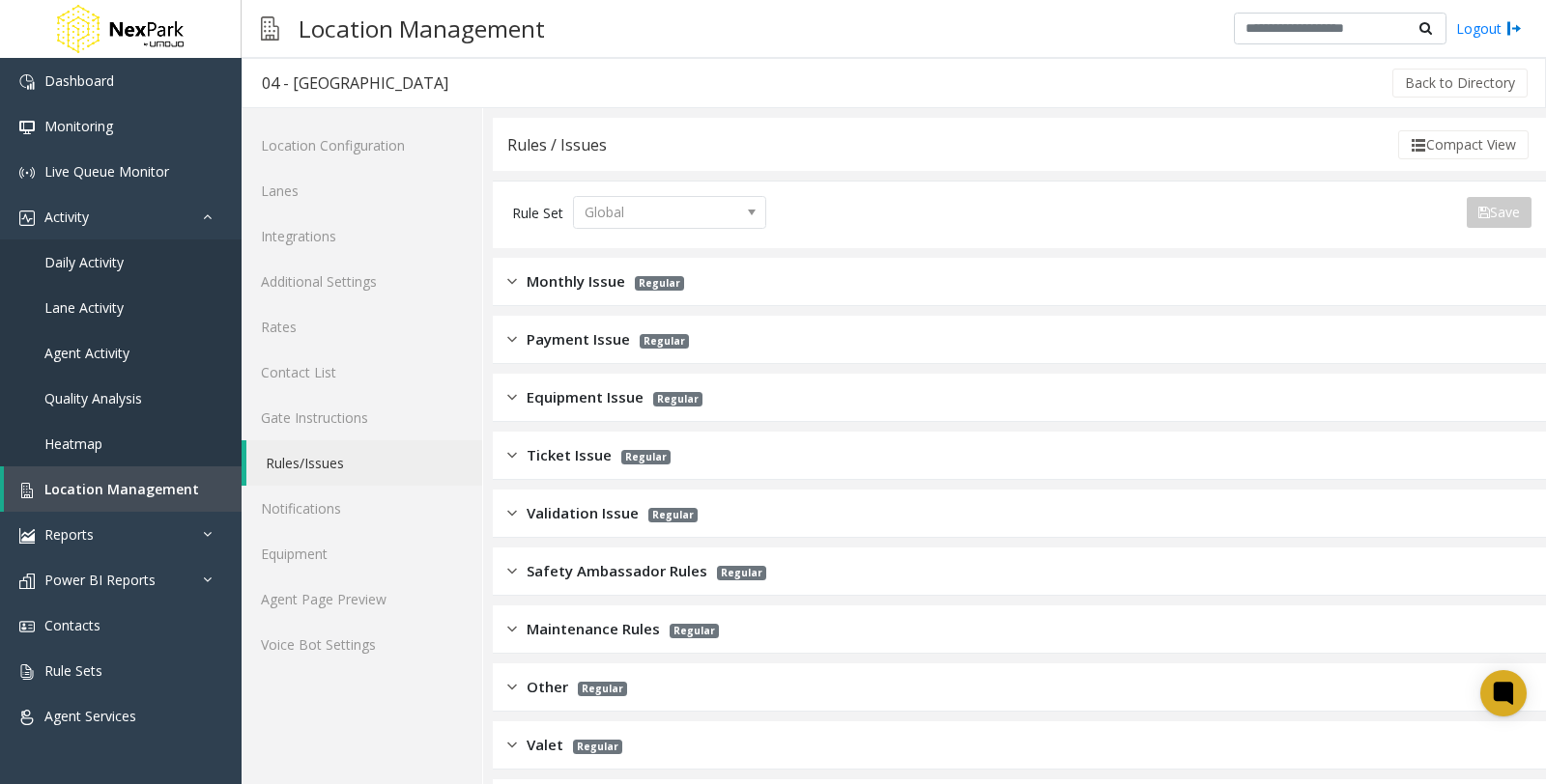
scroll to position [107, 0]
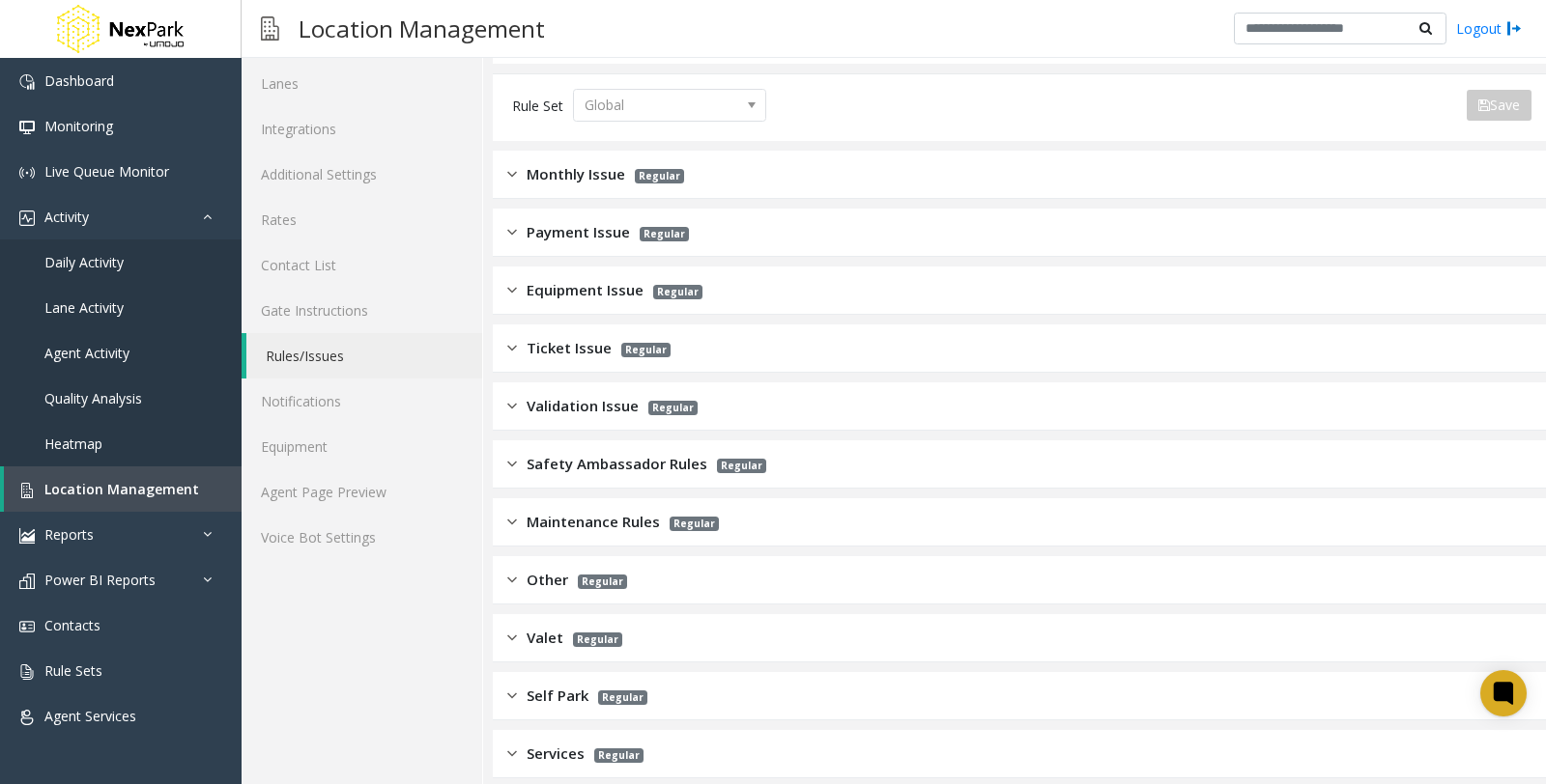
click at [609, 174] on span "Monthly Issue" at bounding box center [576, 174] width 98 height 23
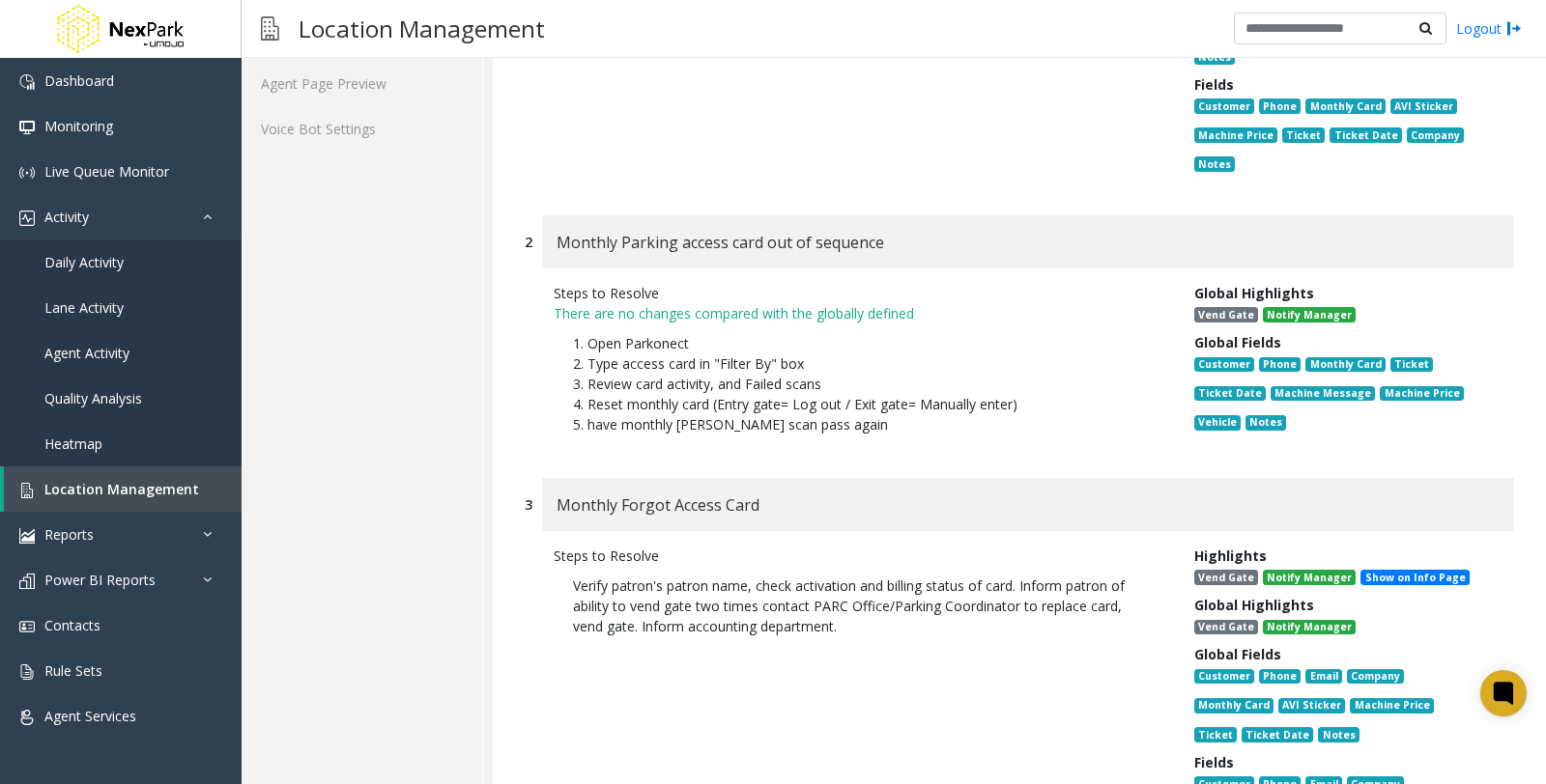
scroll to position [232, 0]
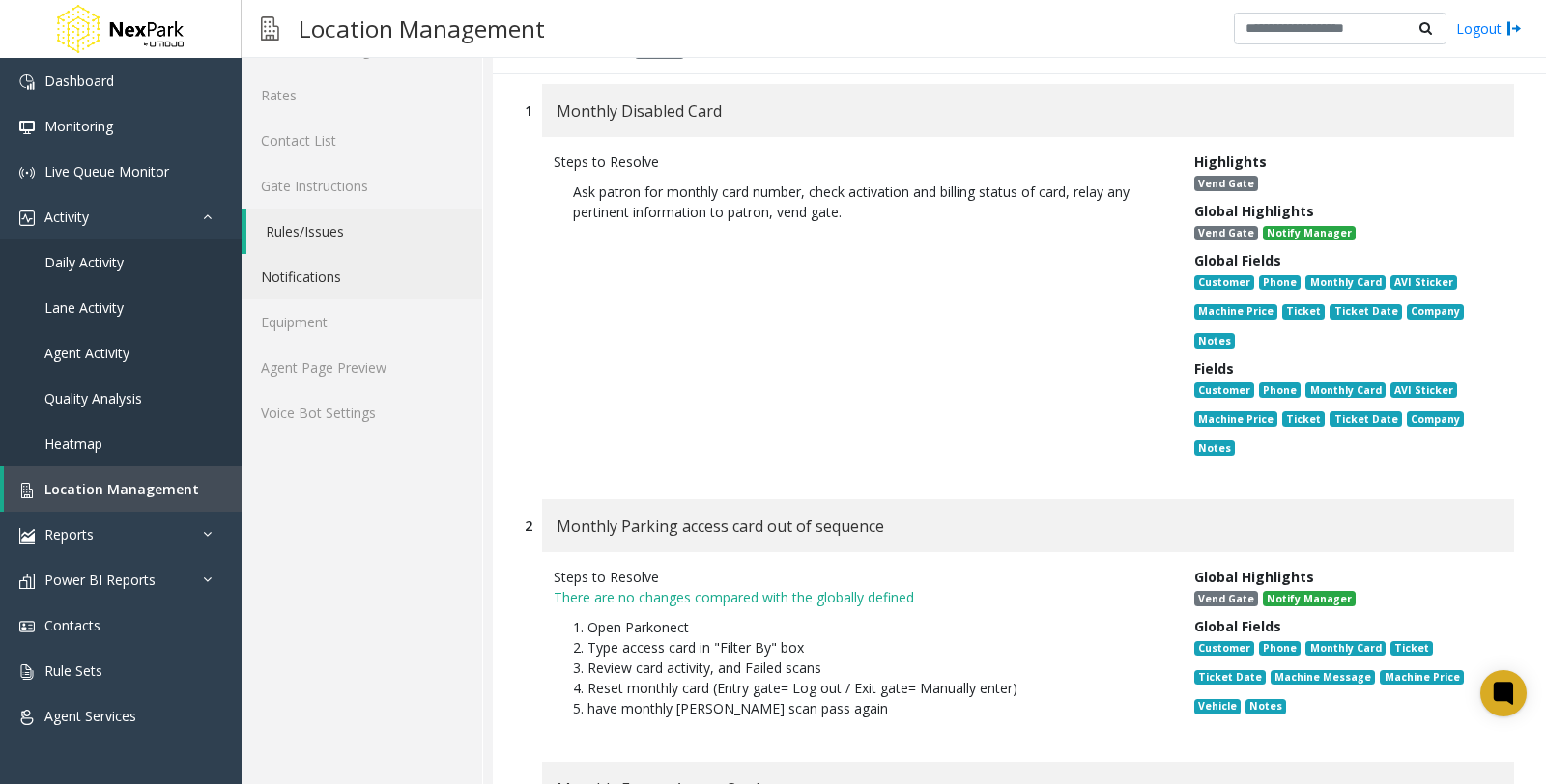
click at [268, 271] on link "Notifications" at bounding box center [362, 277] width 241 height 45
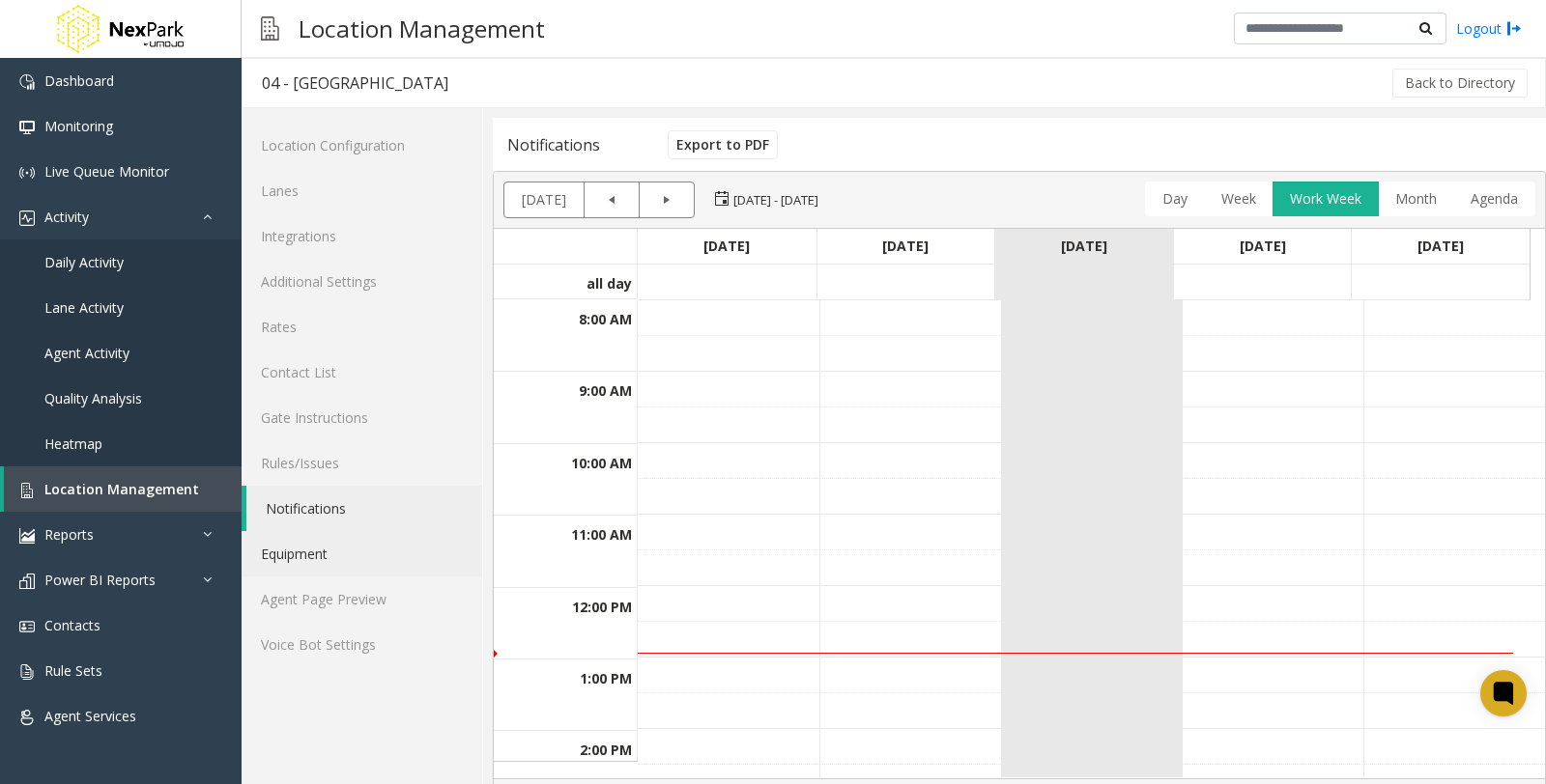
click at [314, 553] on link "Equipment" at bounding box center [362, 554] width 241 height 45
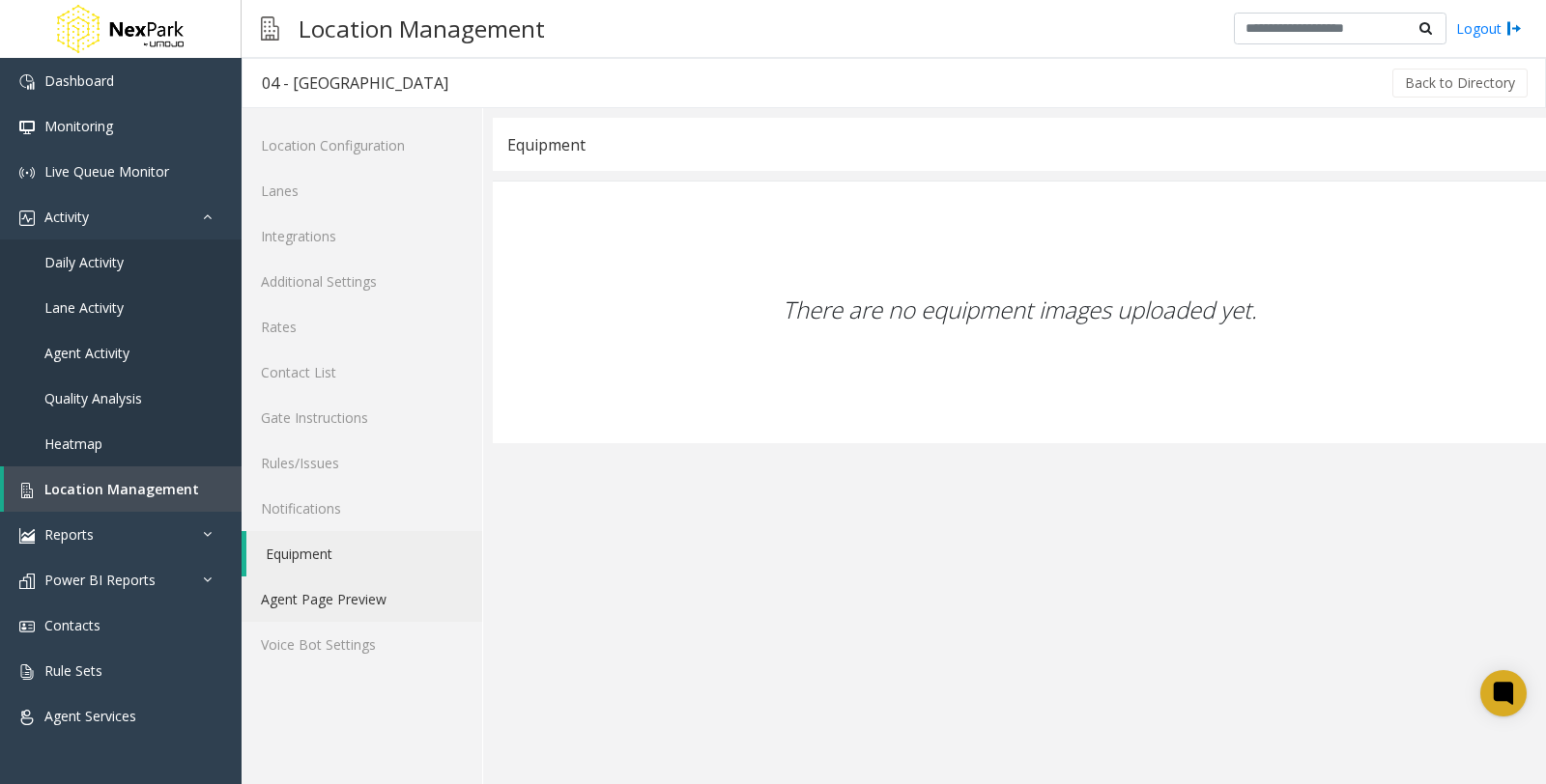
click at [258, 602] on link "Agent Page Preview" at bounding box center [362, 599] width 241 height 45
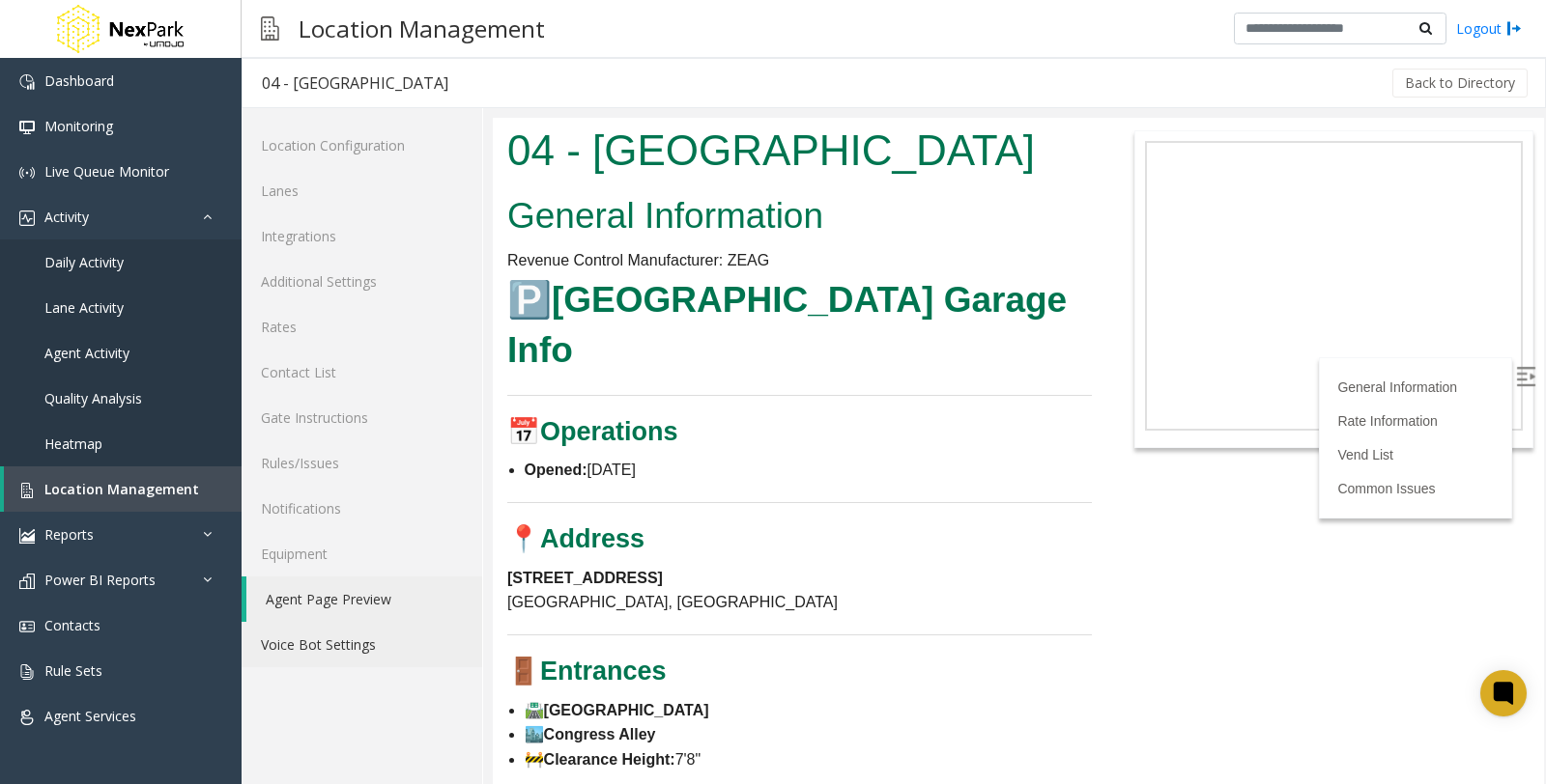
click at [352, 639] on link "Voice Bot Settings" at bounding box center [362, 644] width 241 height 45
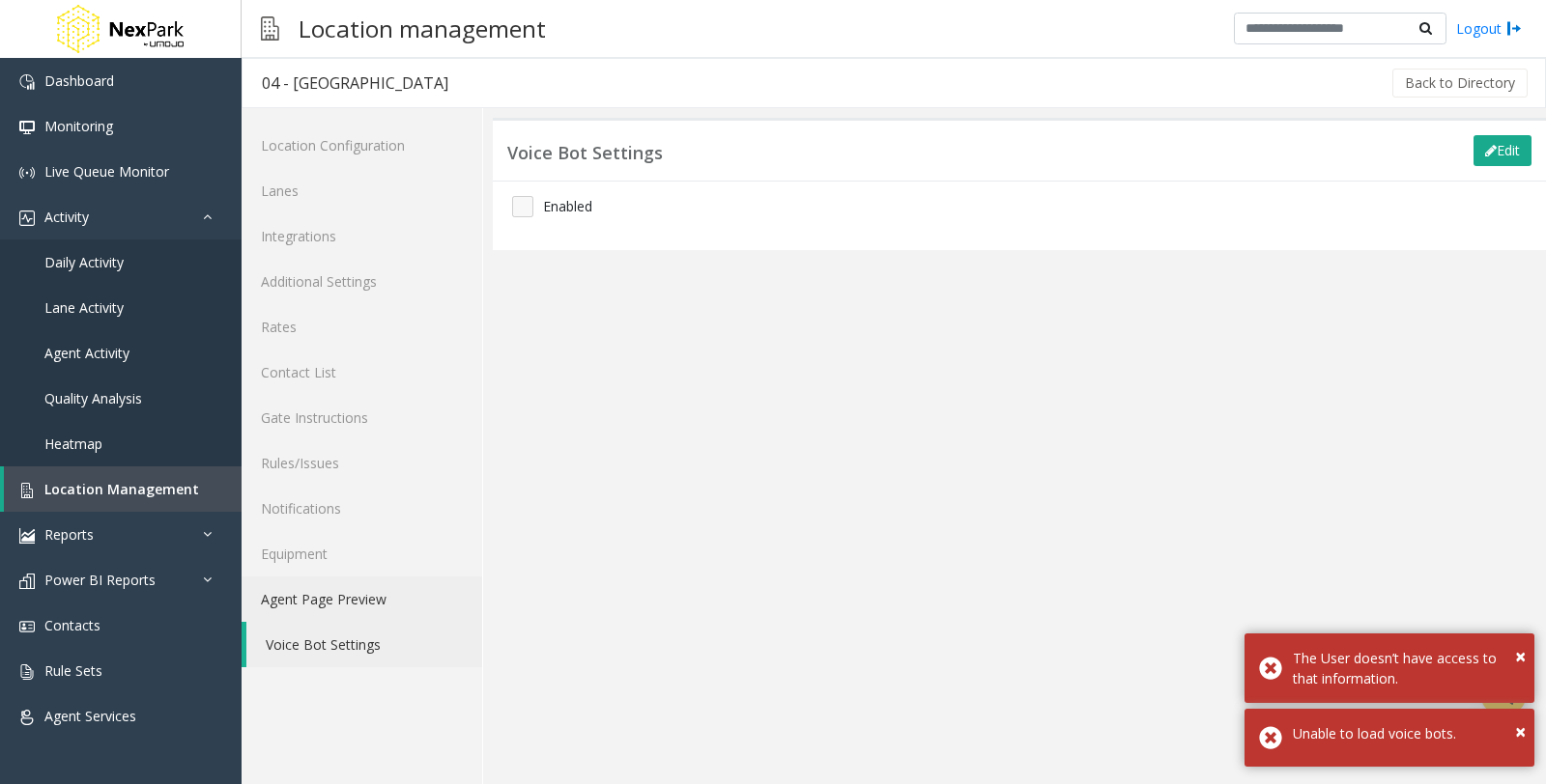
click at [354, 599] on link "Agent Page Preview" at bounding box center [362, 599] width 241 height 45
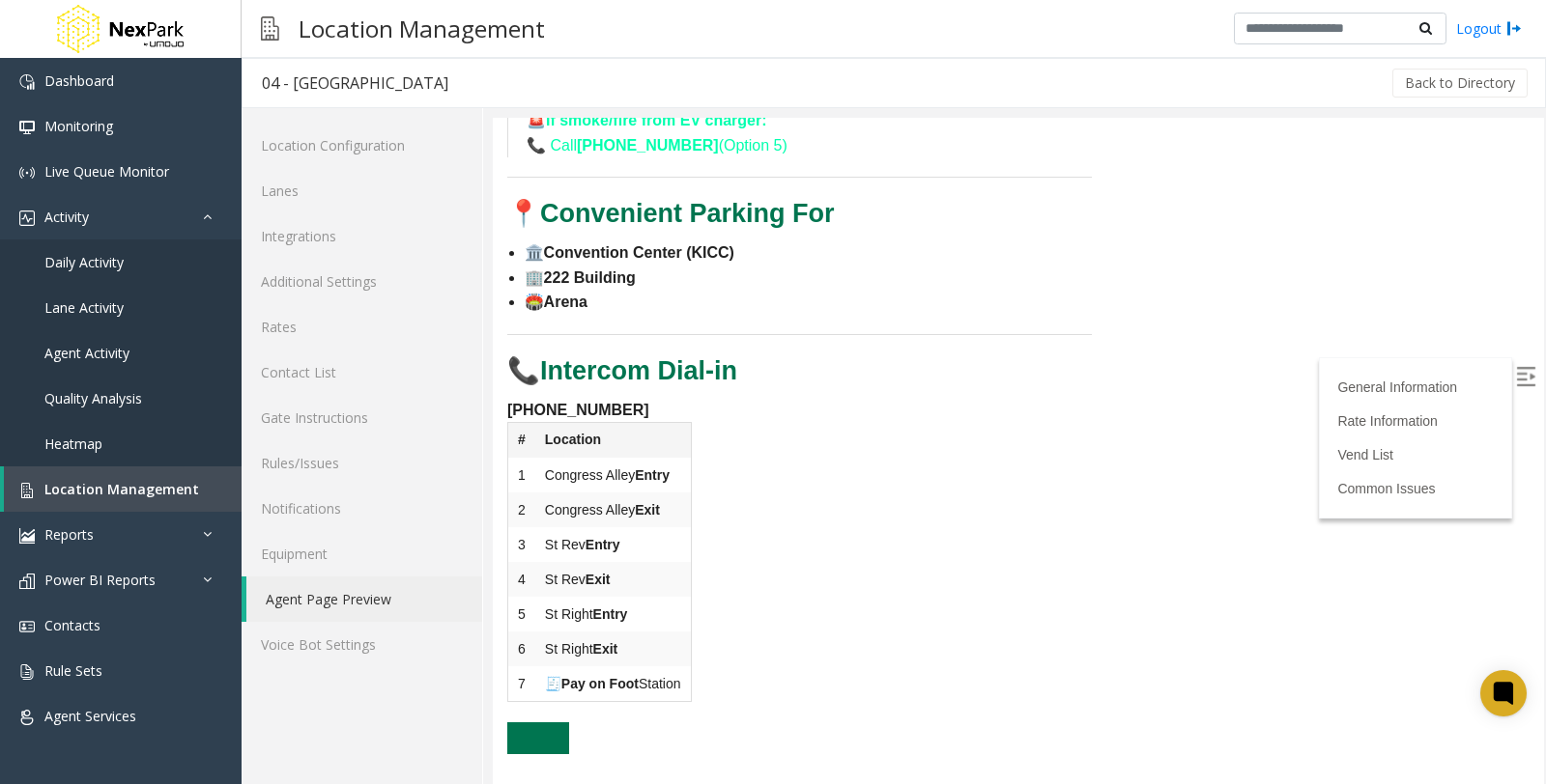
scroll to position [966, 0]
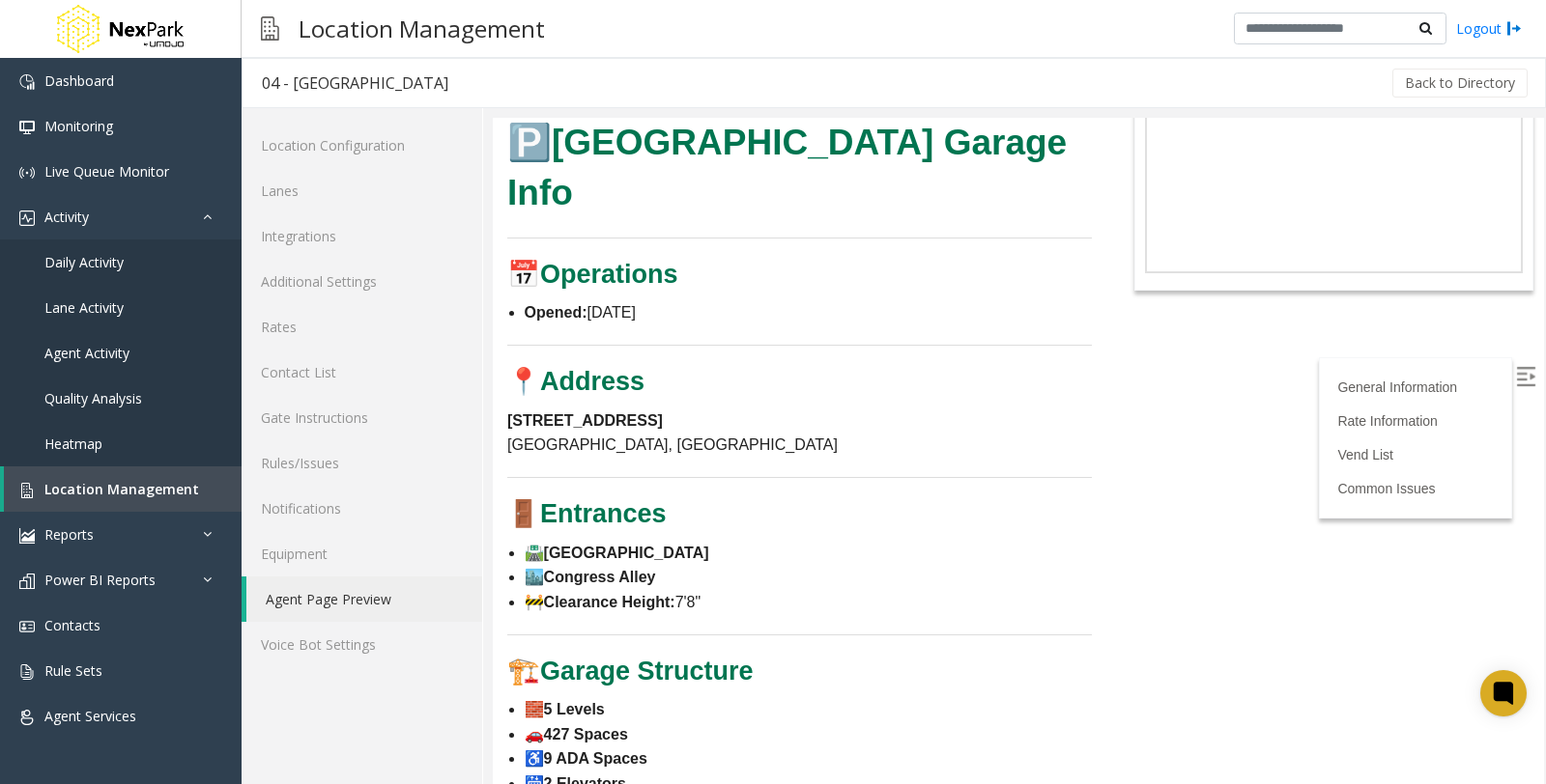
scroll to position [751, 0]
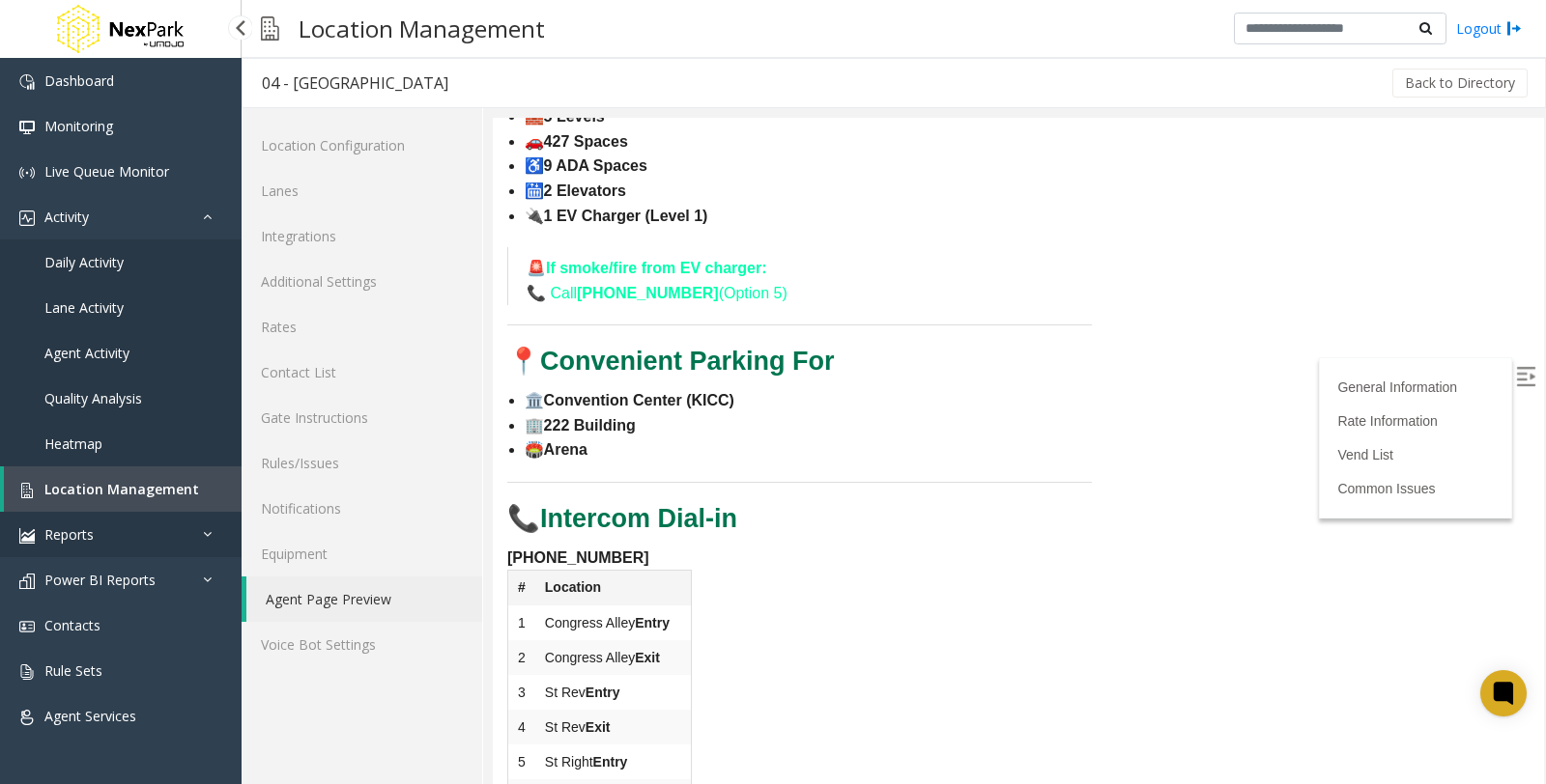
click at [181, 536] on link "Reports" at bounding box center [121, 534] width 242 height 45
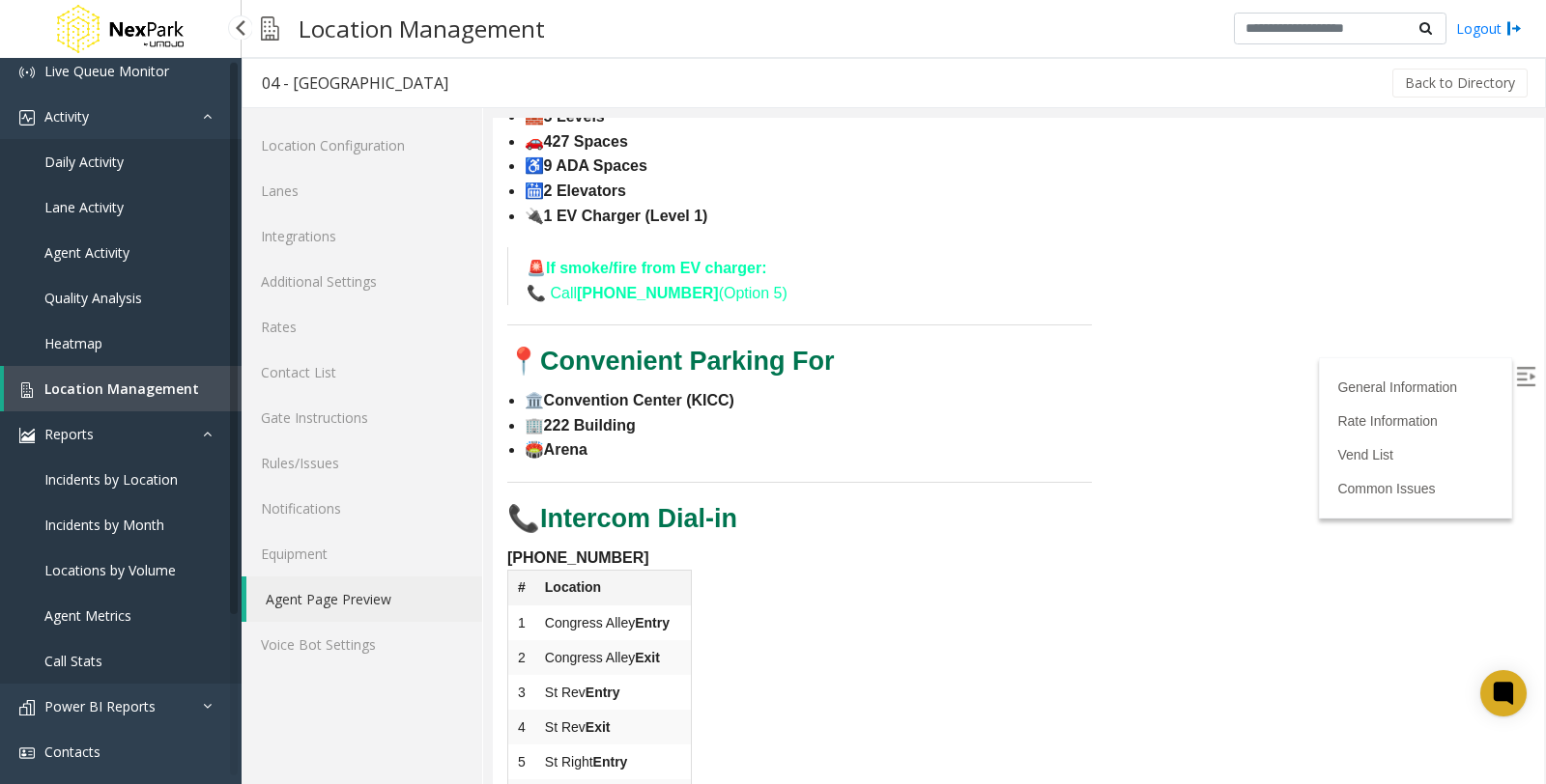
scroll to position [199, 0]
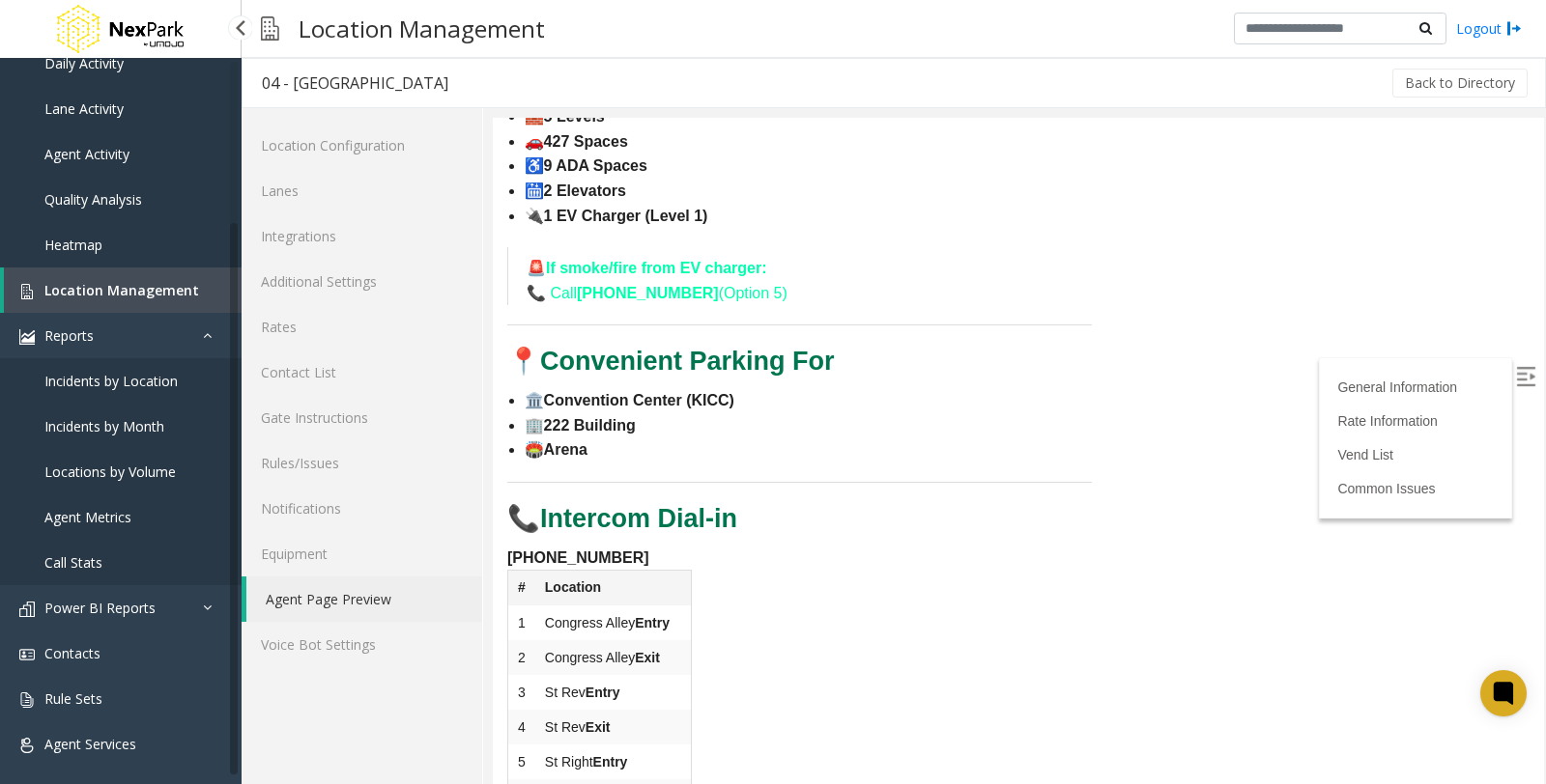
click at [61, 377] on span "Incidents by Location" at bounding box center [111, 380] width 134 height 19
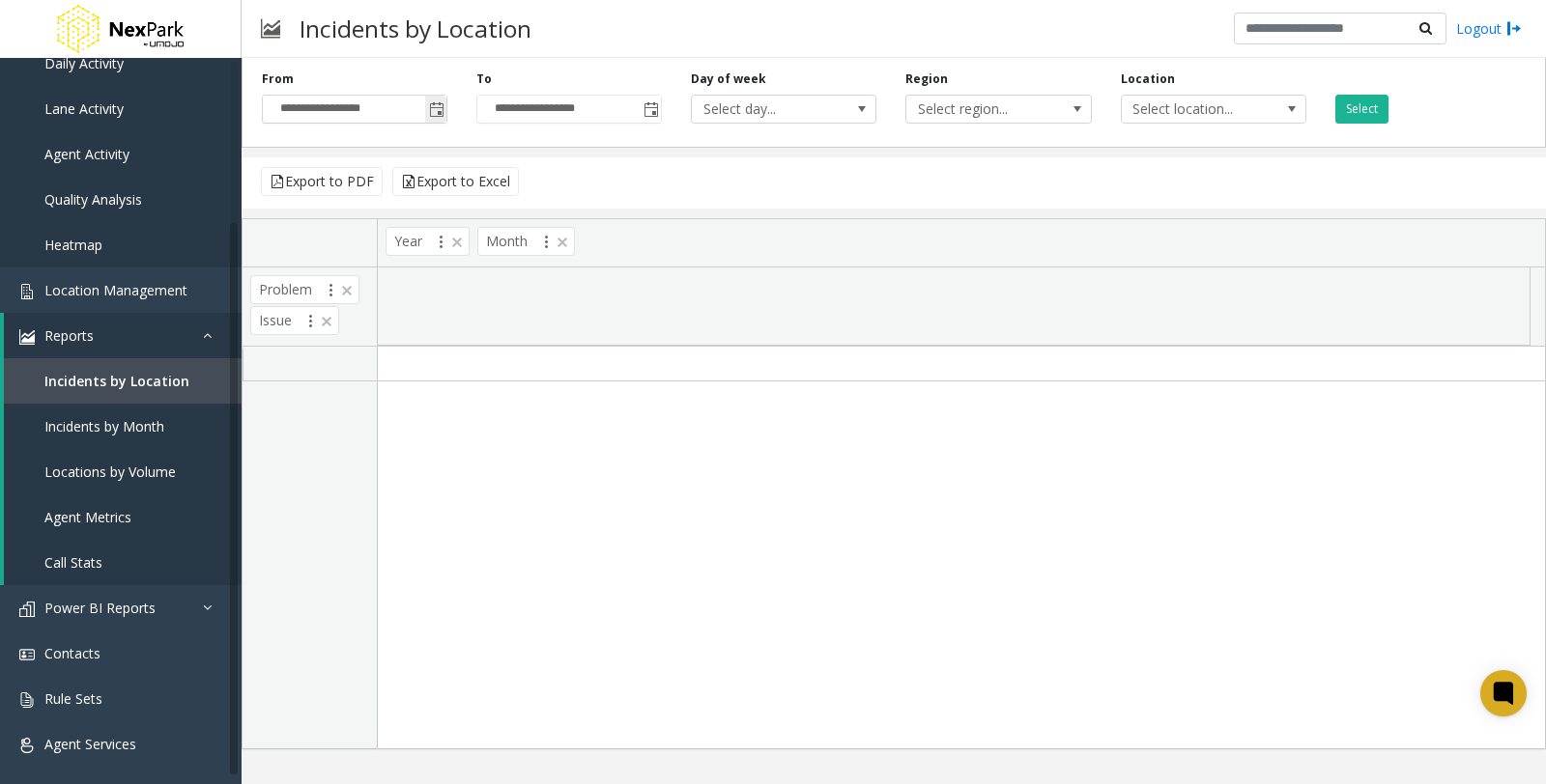
click at [436, 111] on span "Toggle popup" at bounding box center [436, 110] width 16 height 16
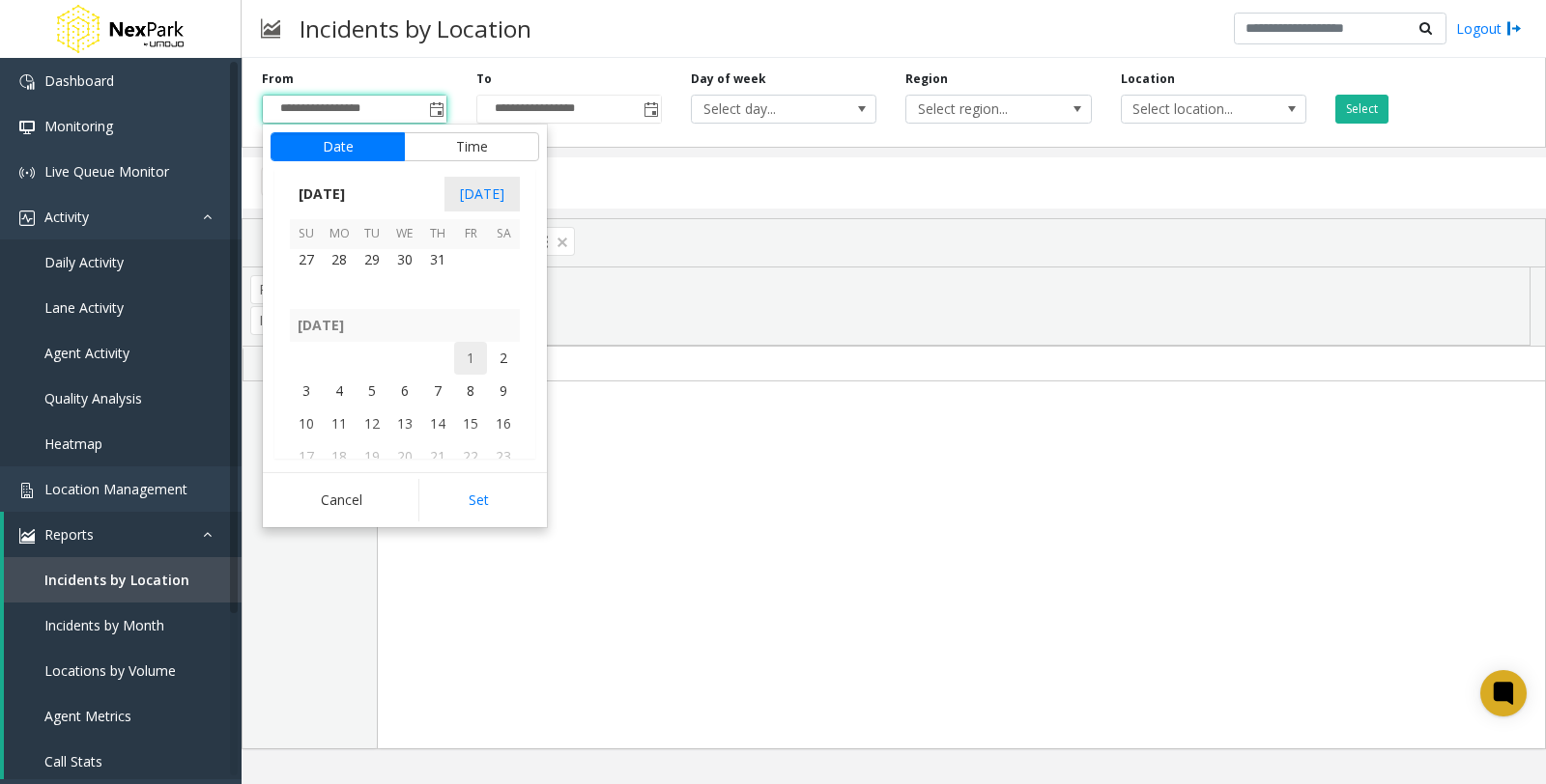
click at [475, 353] on span "1" at bounding box center [470, 358] width 32 height 32
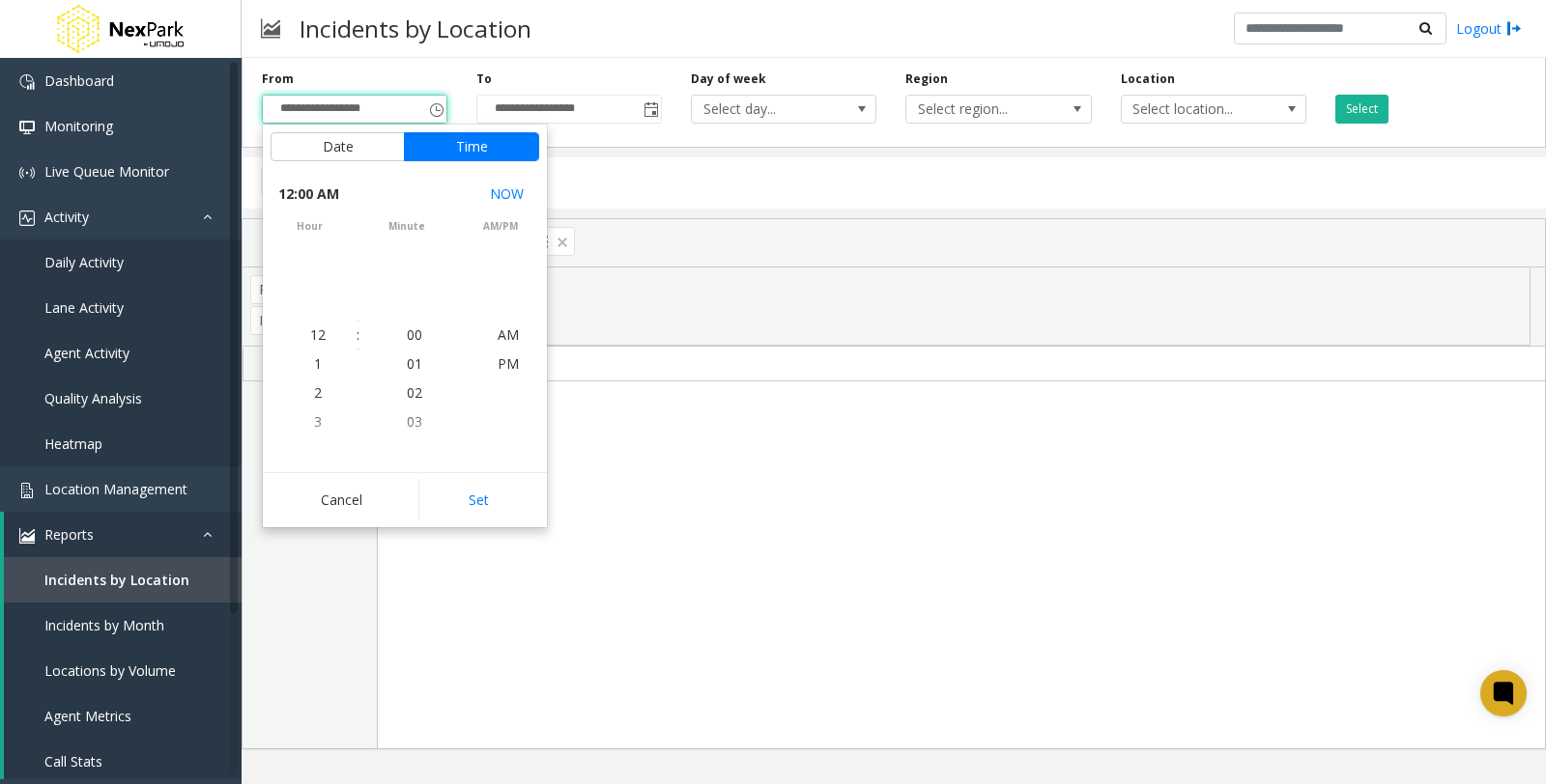
scroll to position [346342, 0]
drag, startPoint x: 477, startPoint y: 506, endPoint x: 669, endPoint y: 408, distance: 215.6
click at [477, 505] on button "Set" at bounding box center [480, 500] width 122 height 42
type input "**********"
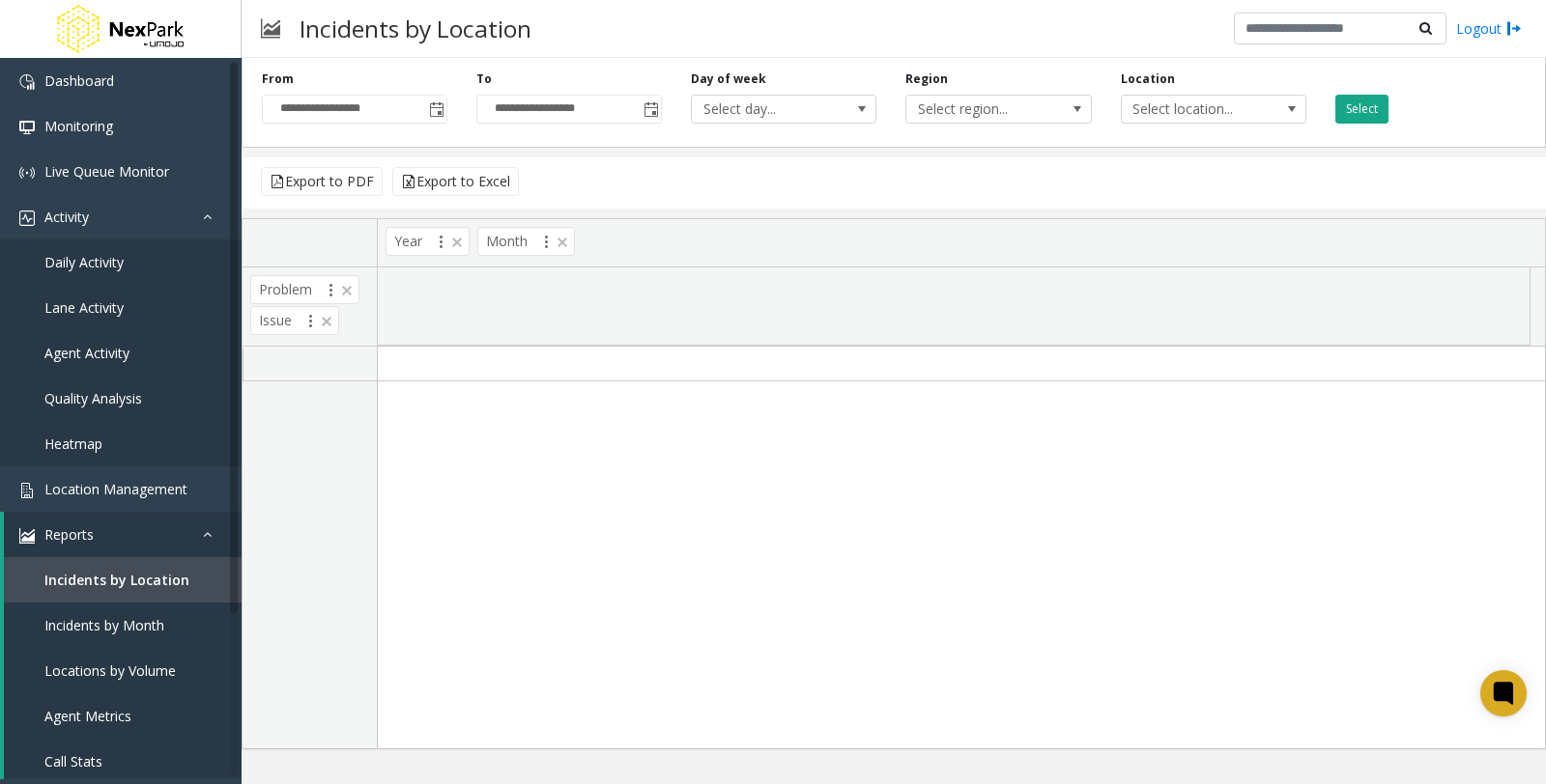
click at [1347, 107] on button "Select" at bounding box center [1362, 108] width 53 height 28
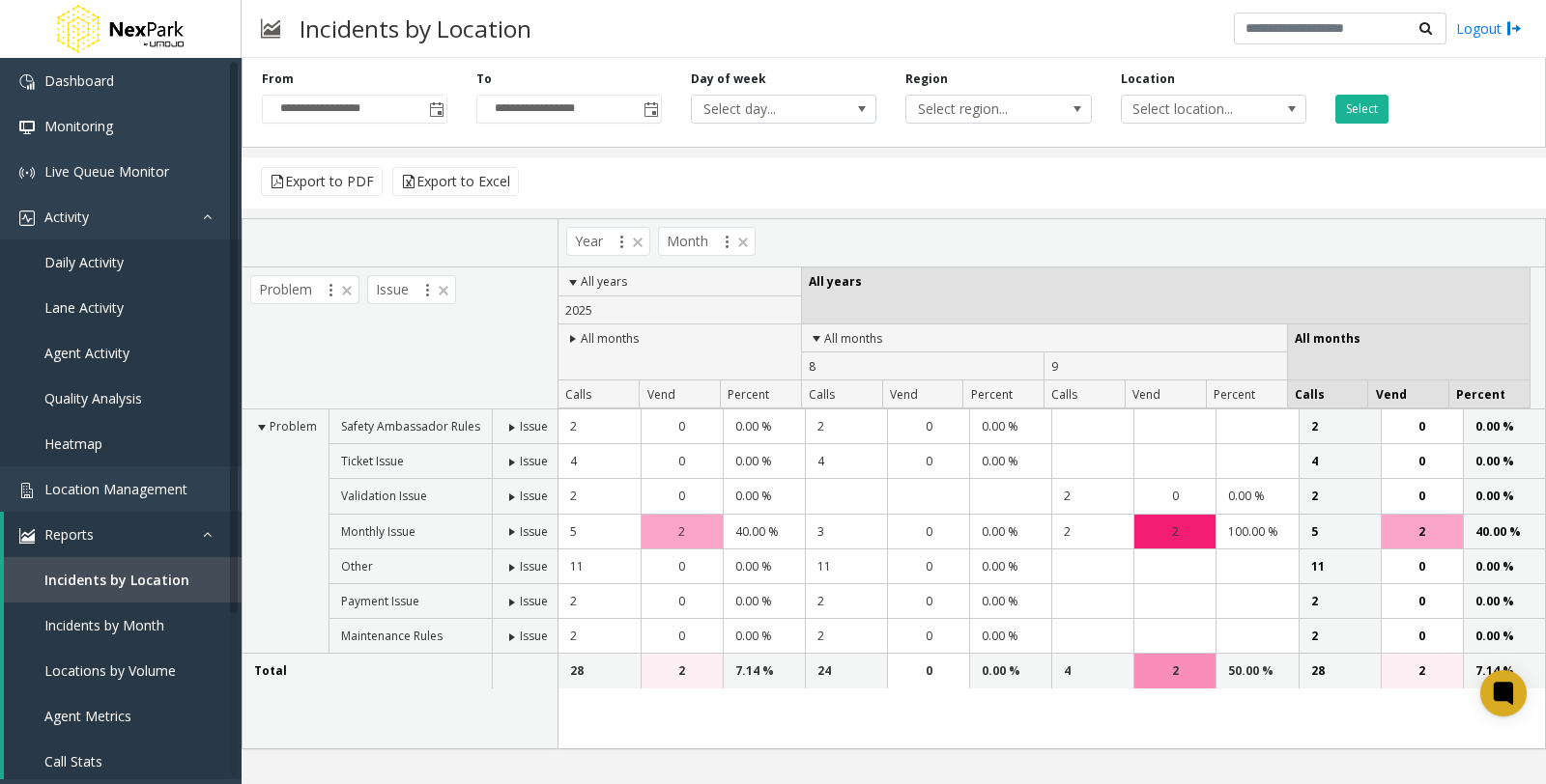
click at [507, 428] on span at bounding box center [512, 428] width 16 height 16
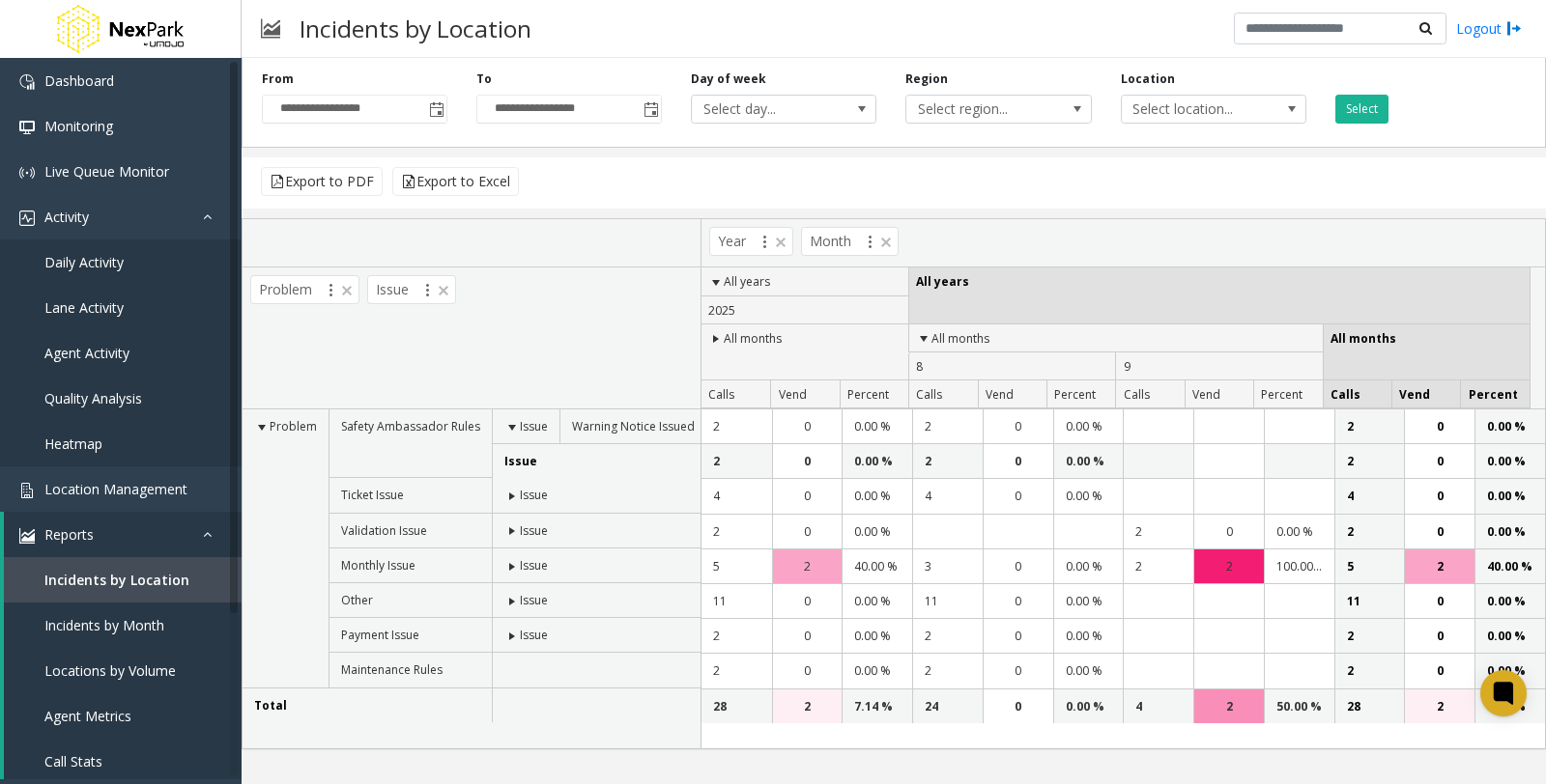
click at [504, 499] on span at bounding box center [512, 496] width 16 height 16
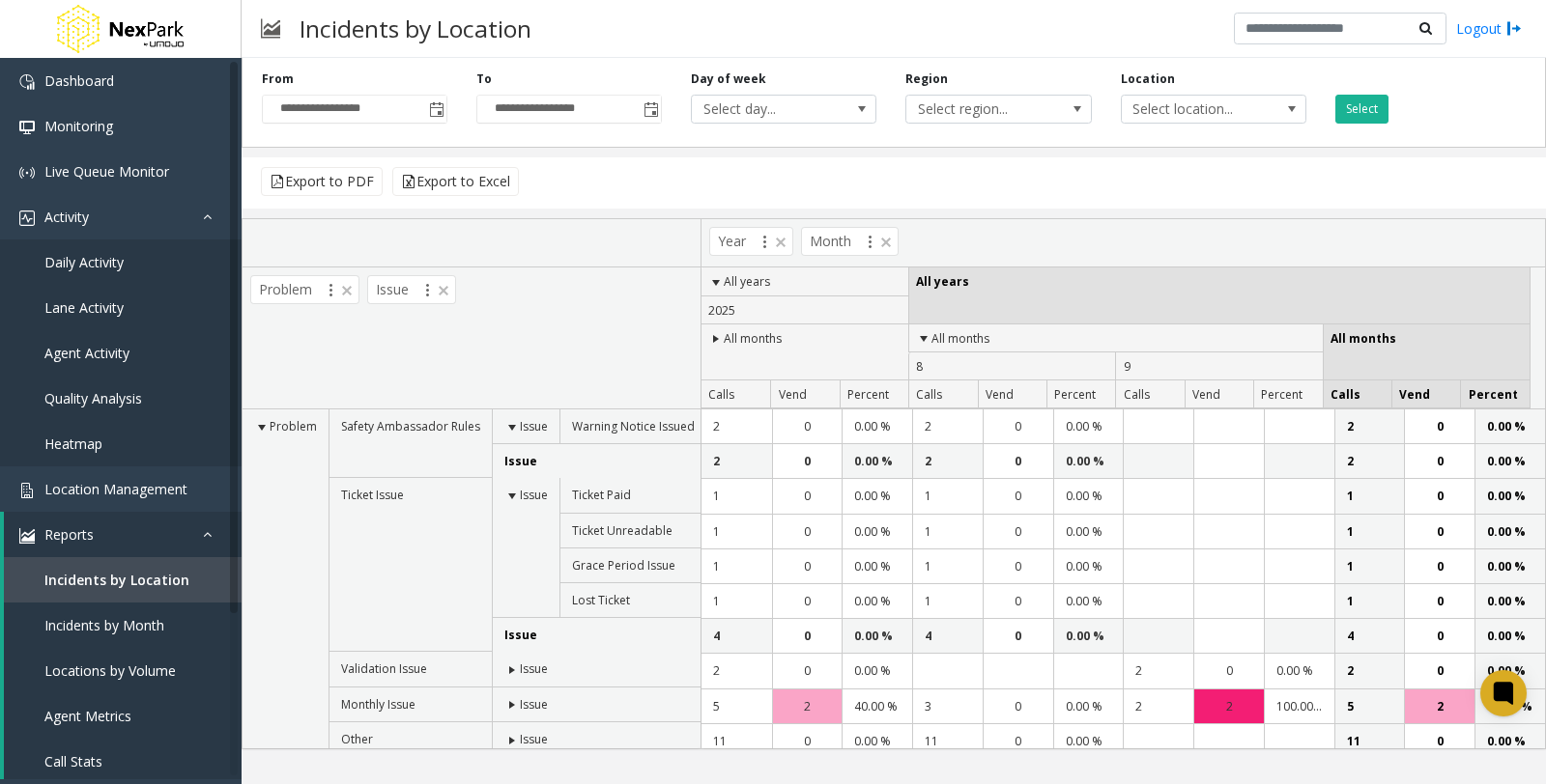
scroll to position [116, 0]
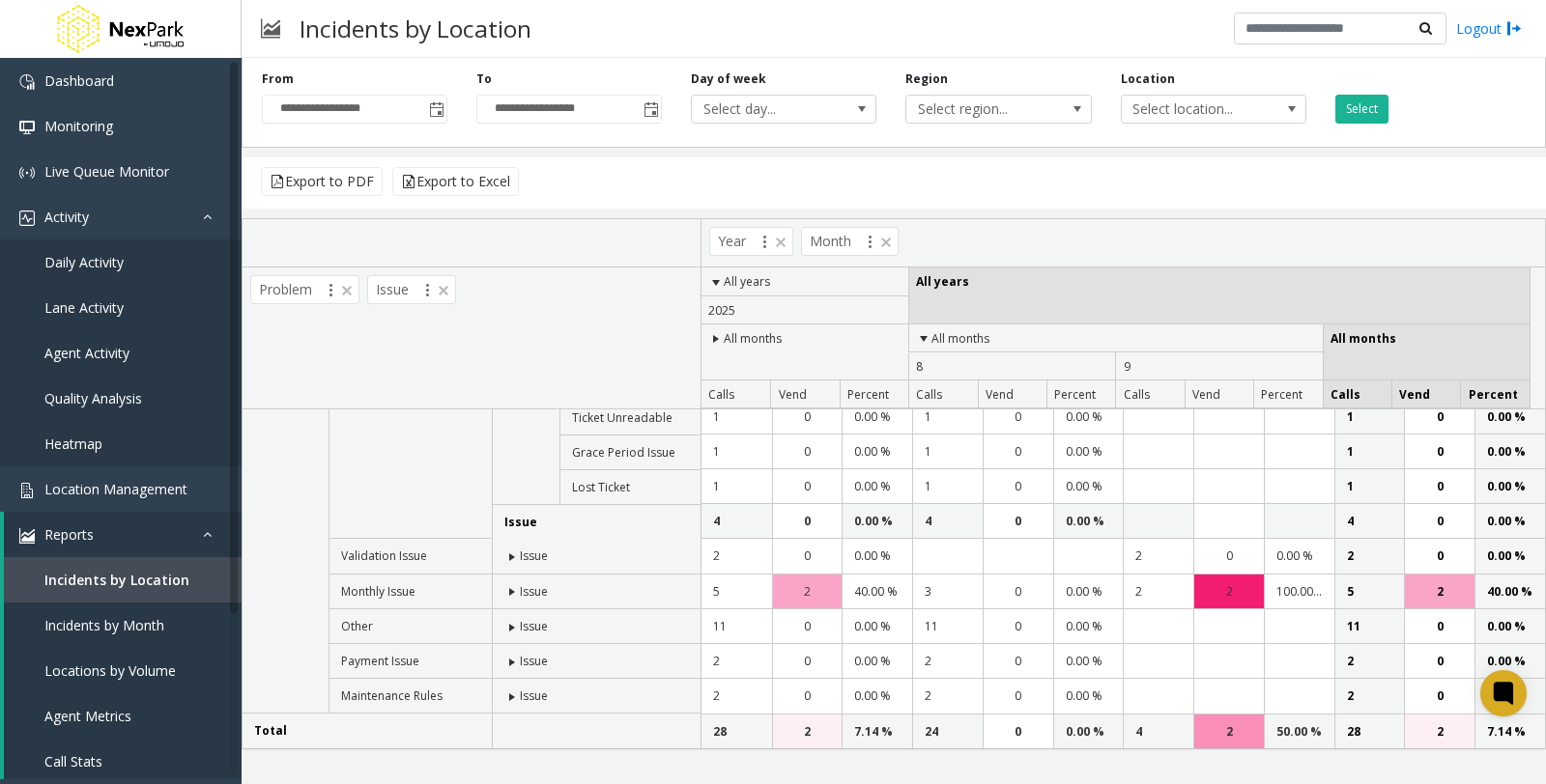
click at [505, 570] on td "Issue" at bounding box center [599, 556] width 214 height 34
click at [504, 560] on span at bounding box center [512, 557] width 16 height 16
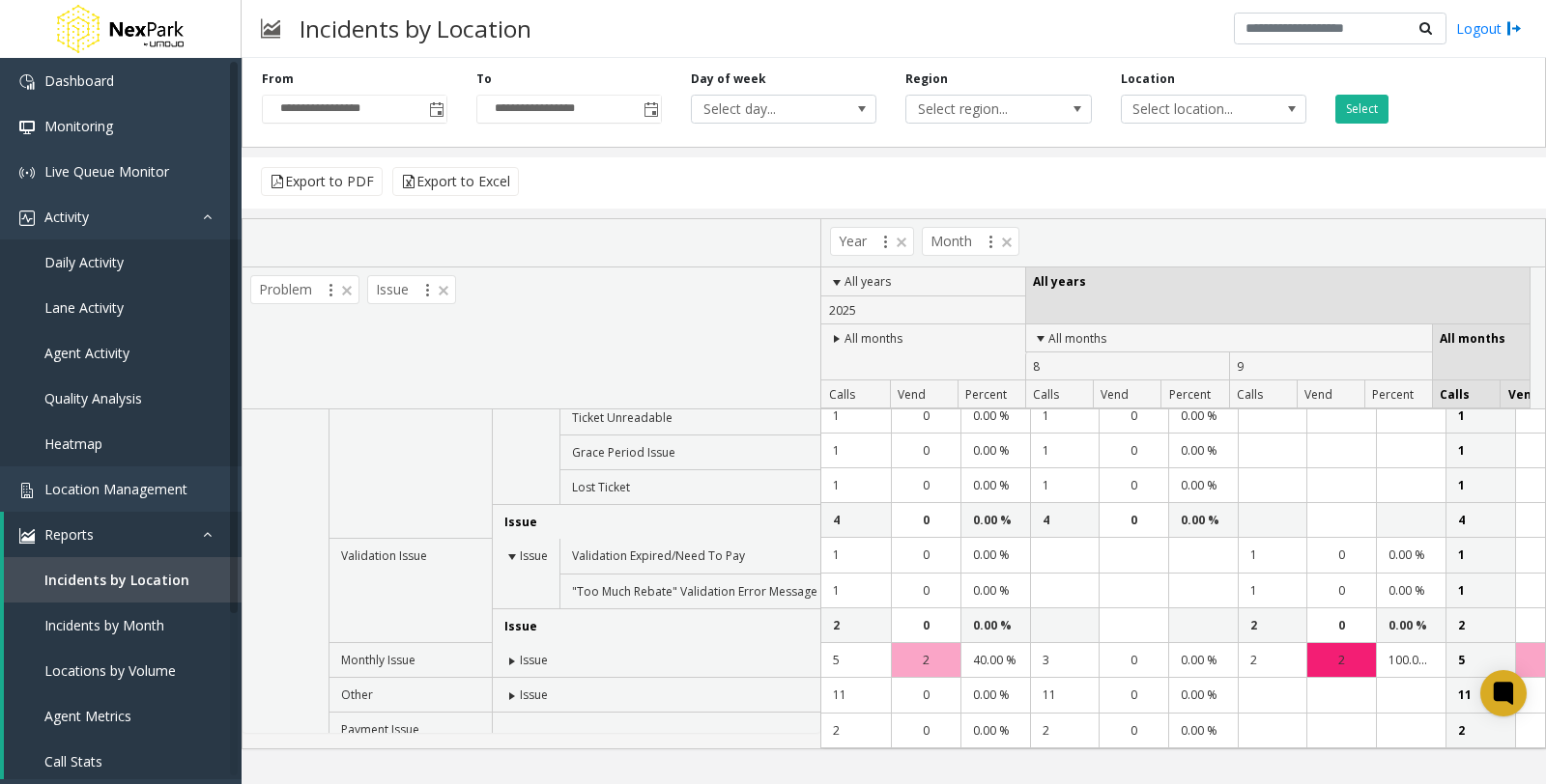
scroll to position [200, 0]
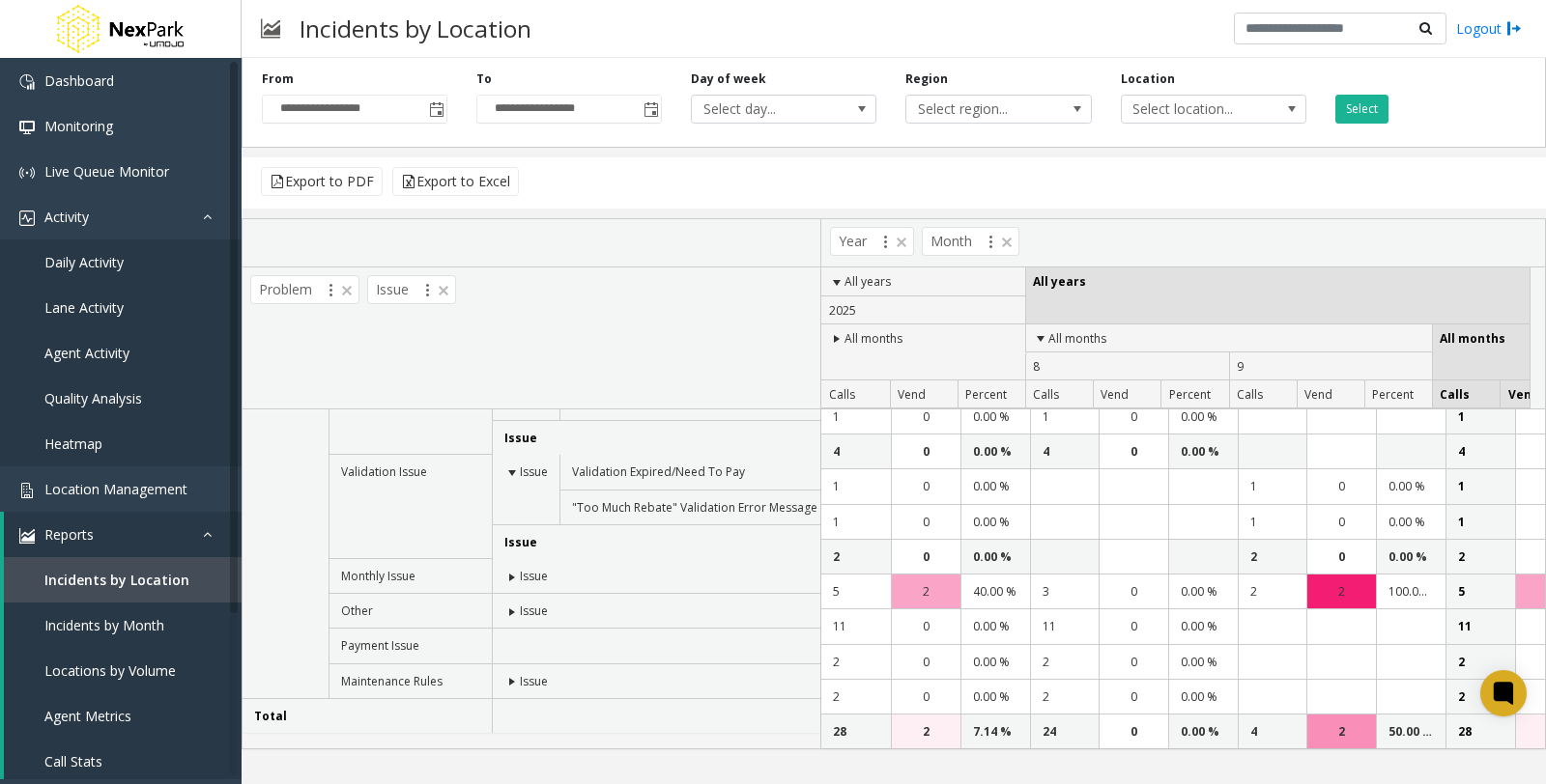
click at [504, 573] on span at bounding box center [512, 578] width 16 height 16
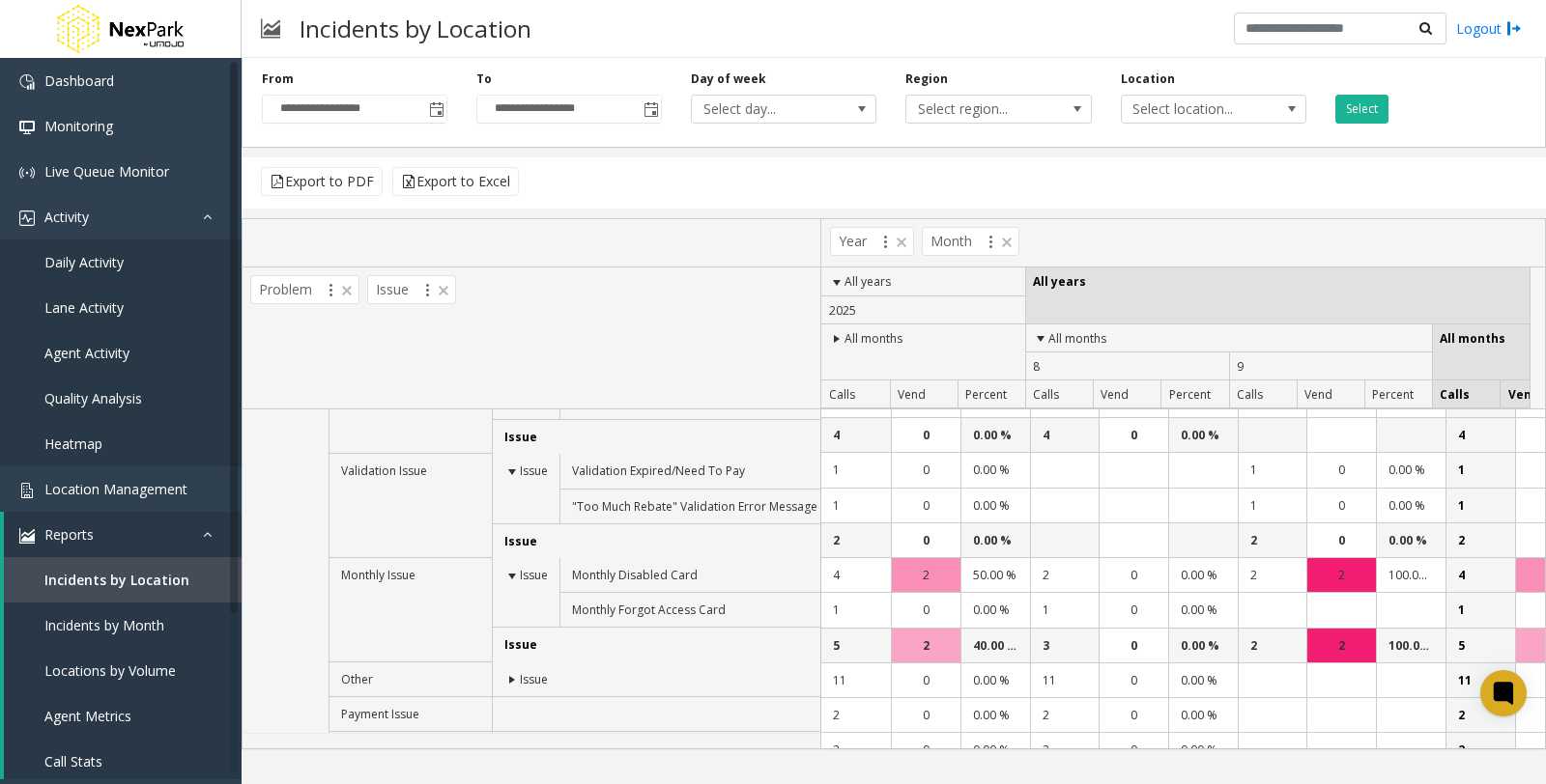
scroll to position [271, 0]
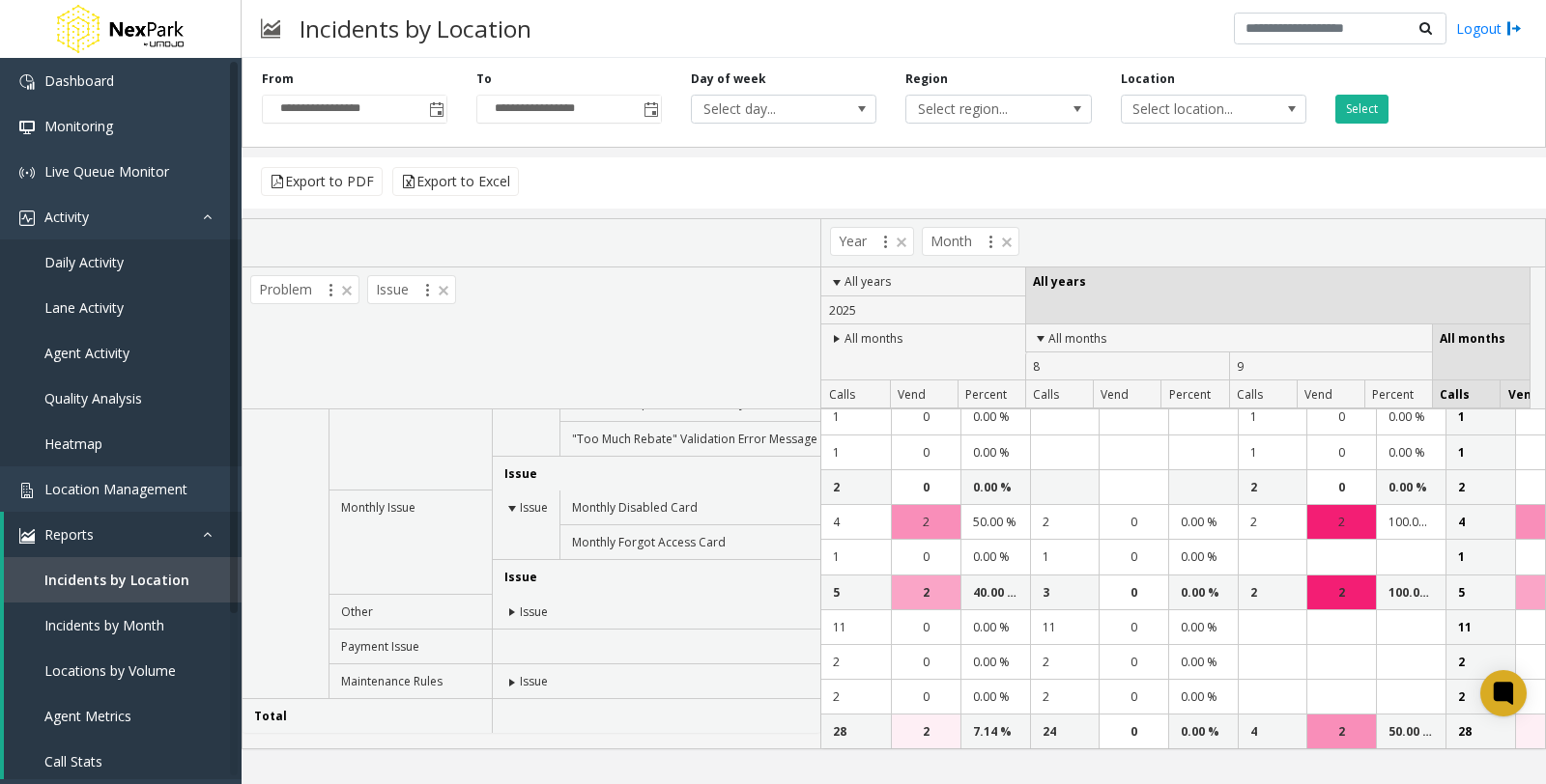
click at [504, 609] on span at bounding box center [512, 612] width 16 height 16
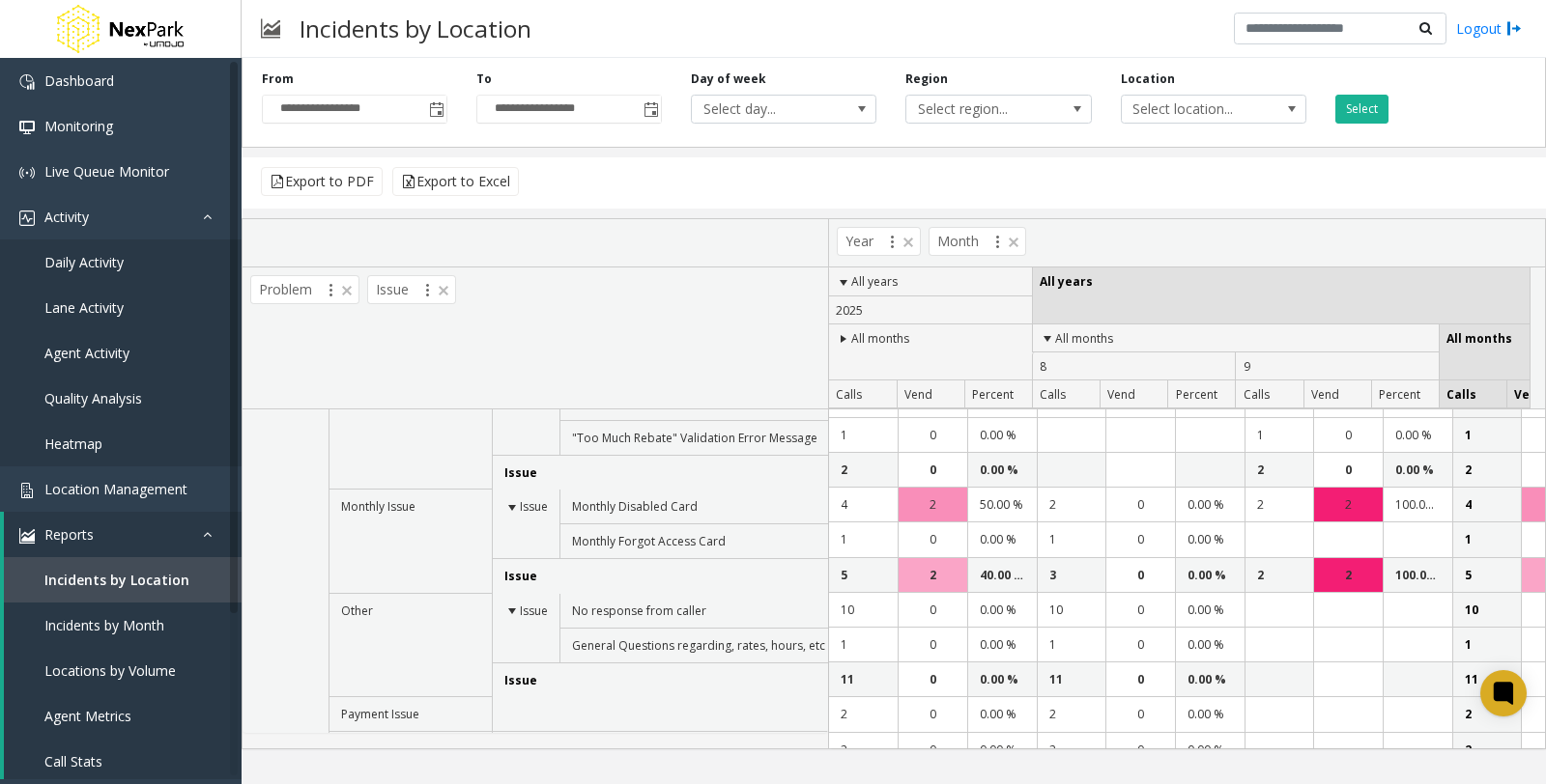
scroll to position [341, 0]
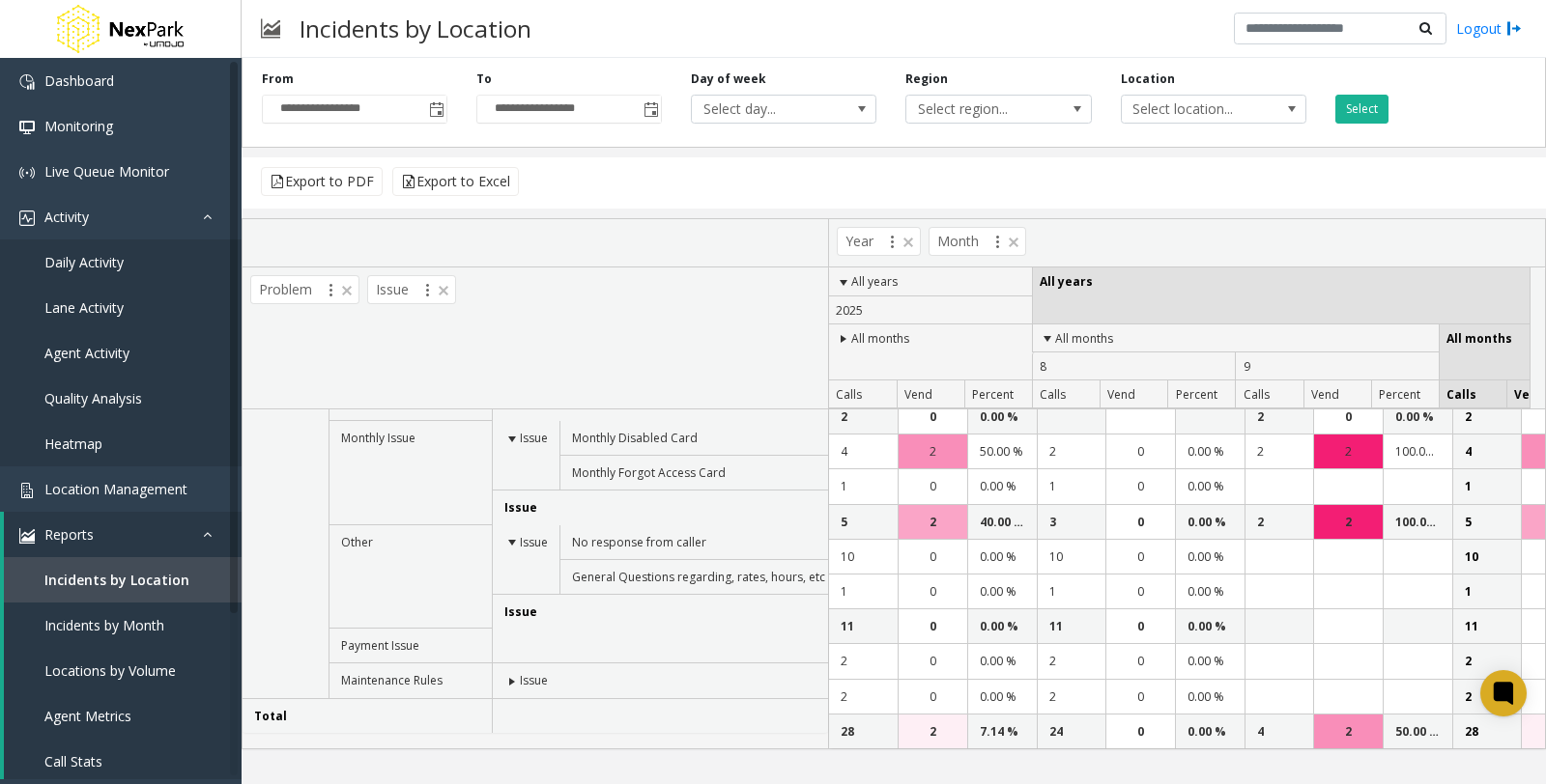
click at [504, 686] on span at bounding box center [512, 682] width 16 height 16
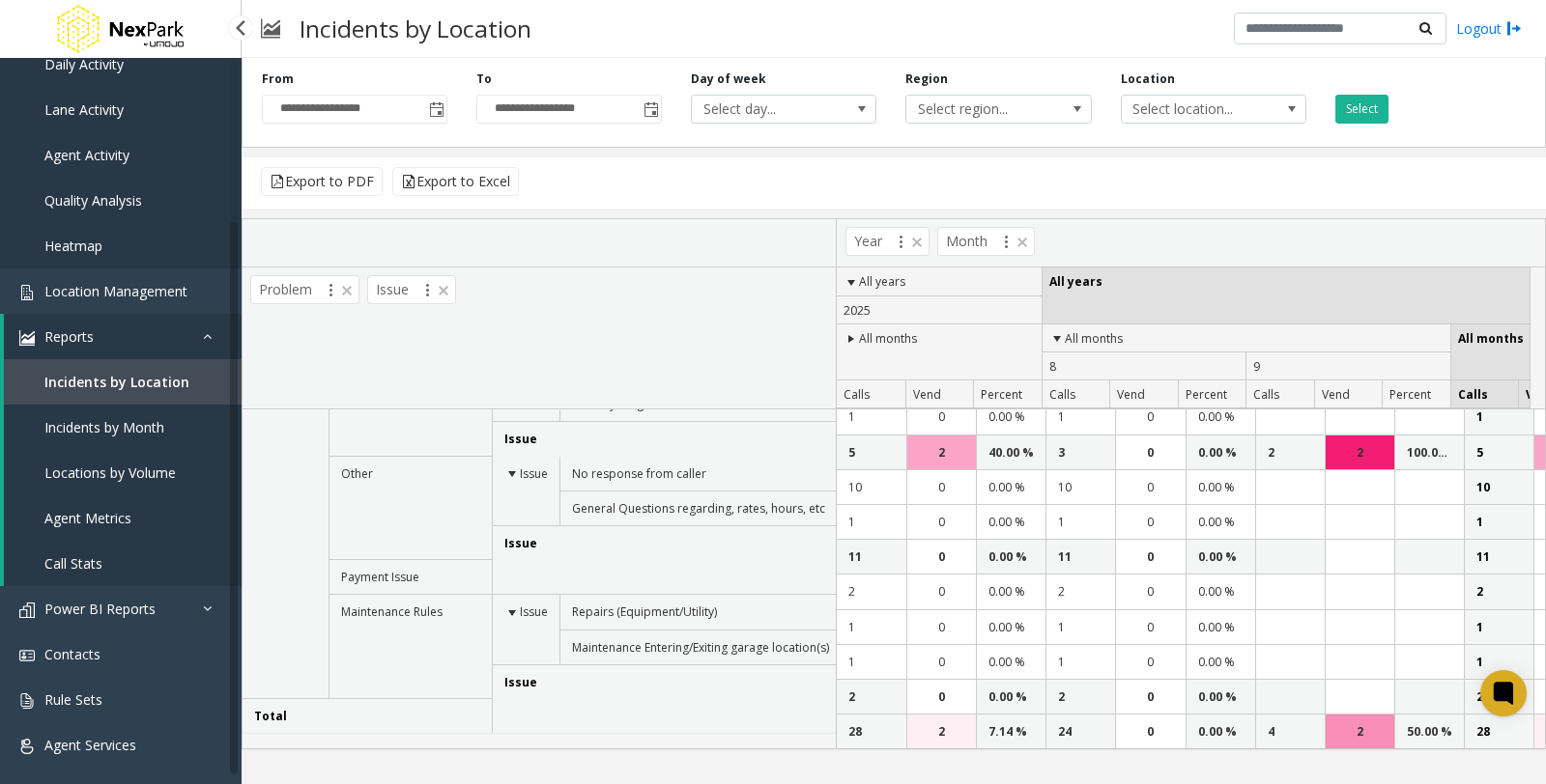
scroll to position [199, 0]
click at [84, 420] on span "Incidents by Month" at bounding box center [104, 426] width 120 height 19
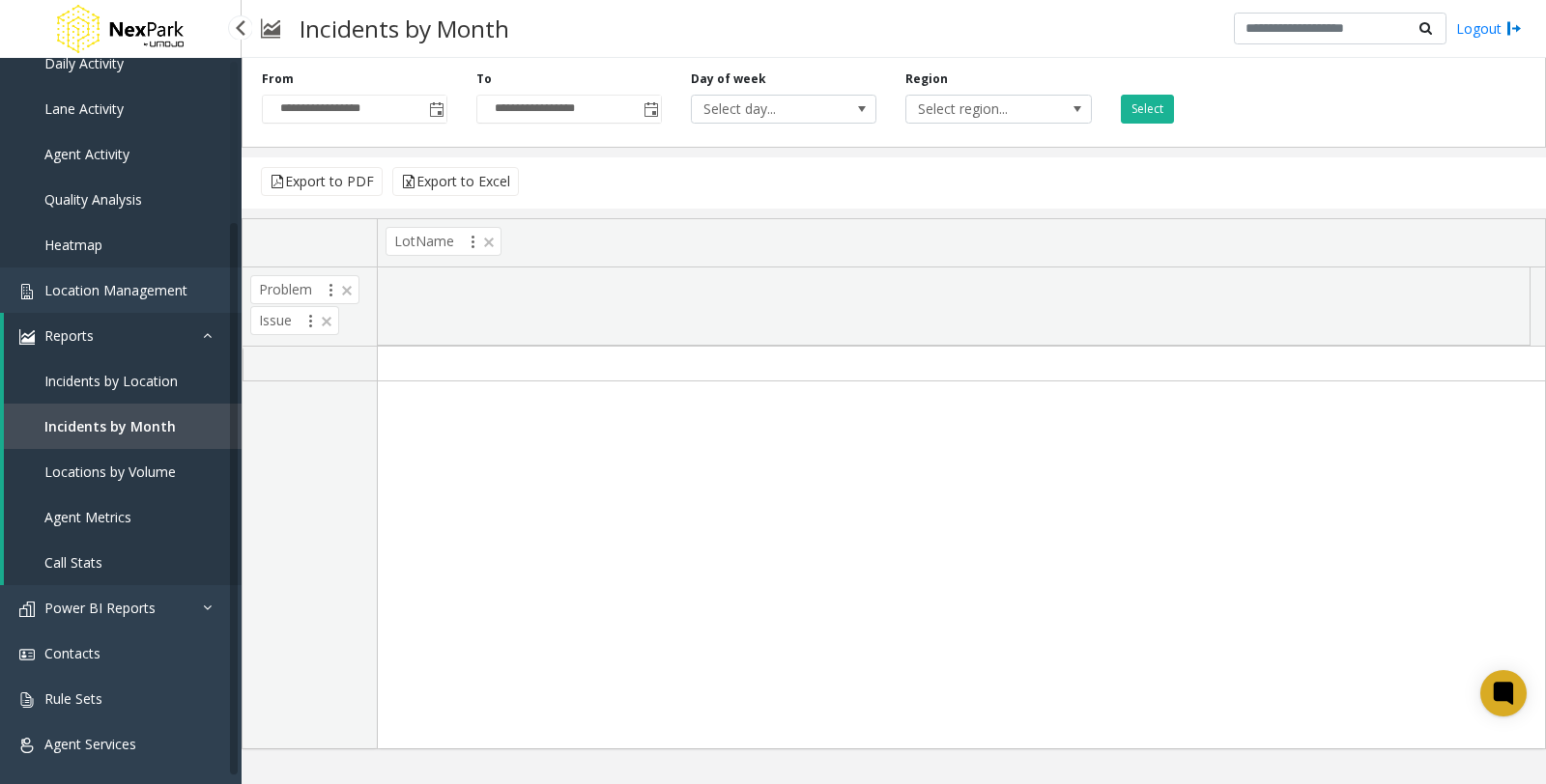
click at [123, 463] on span "Locations by Volume" at bounding box center [110, 472] width 132 height 19
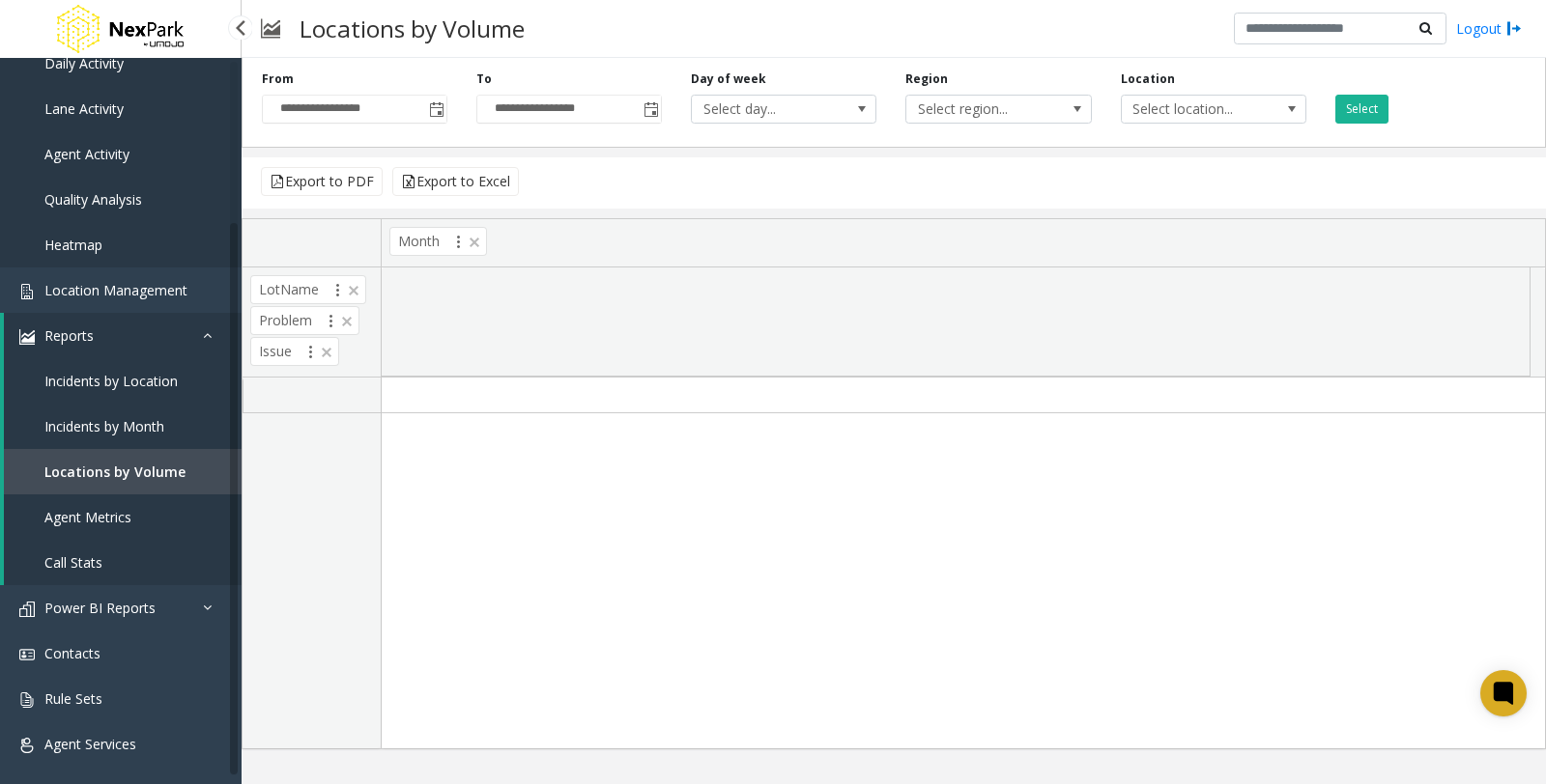
click at [108, 513] on span "Agent Metrics" at bounding box center [87, 517] width 86 height 19
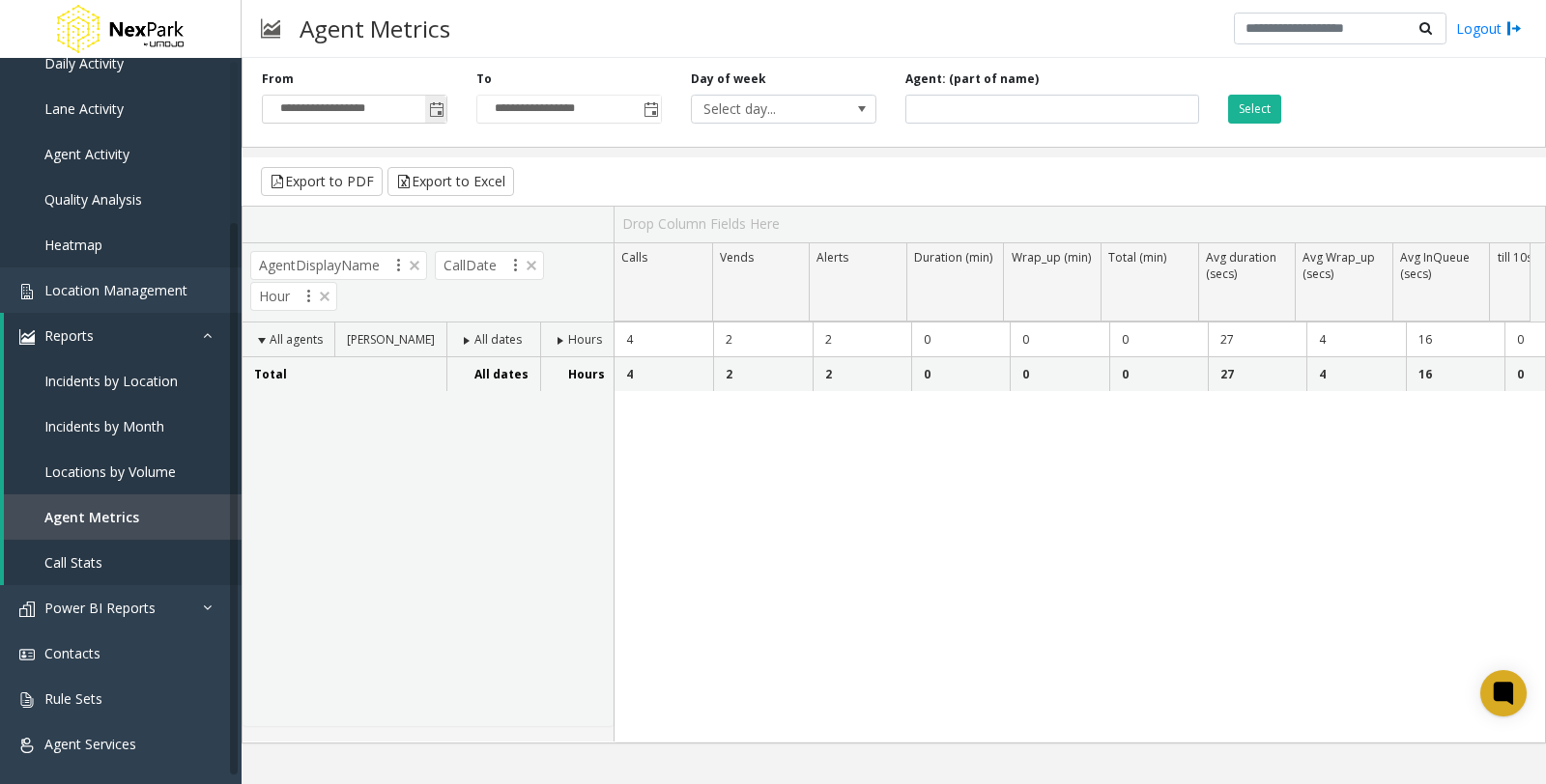
click at [430, 109] on span "Toggle popup" at bounding box center [436, 110] width 16 height 16
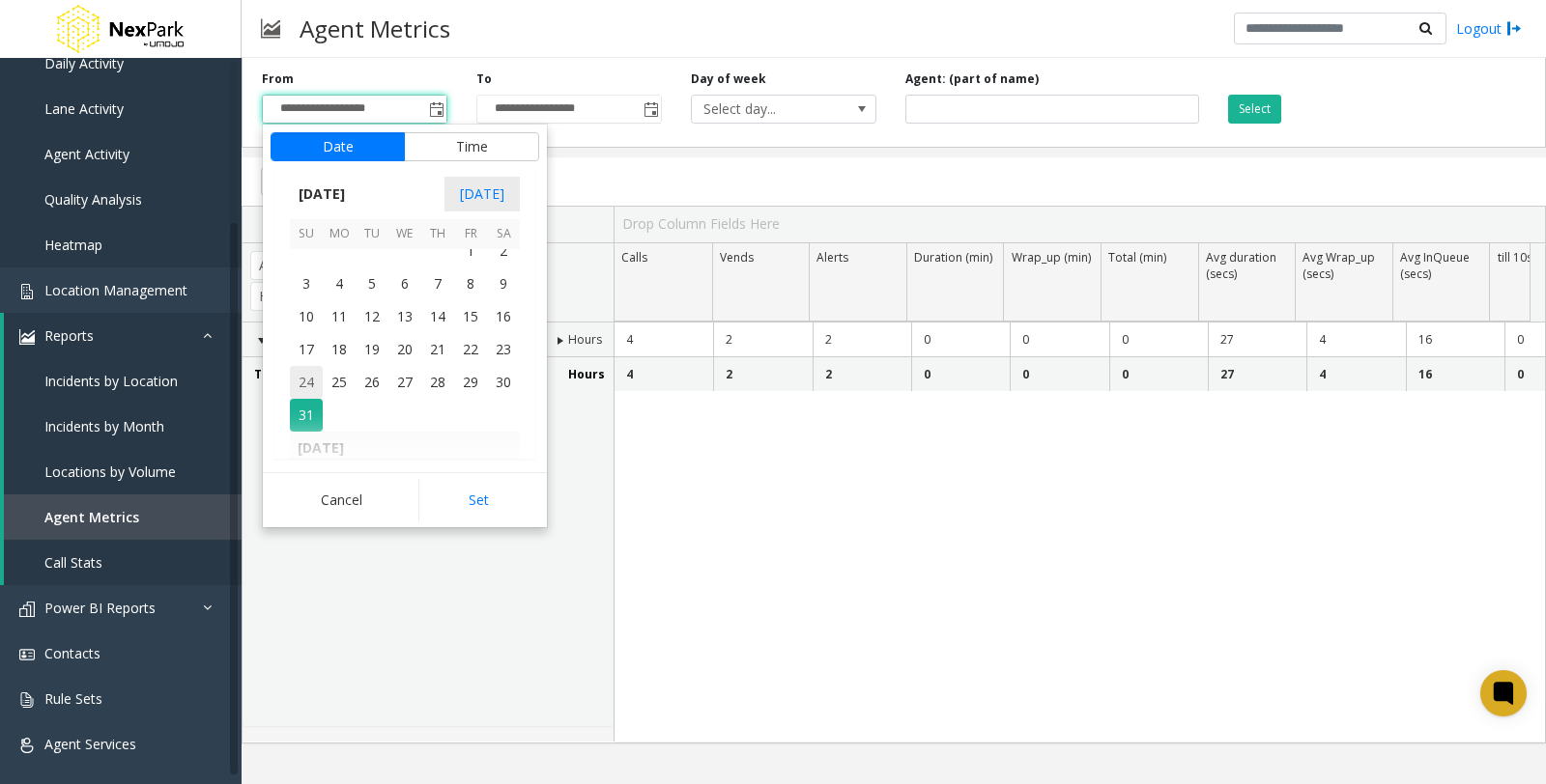
click at [303, 370] on span "24" at bounding box center [306, 382] width 32 height 32
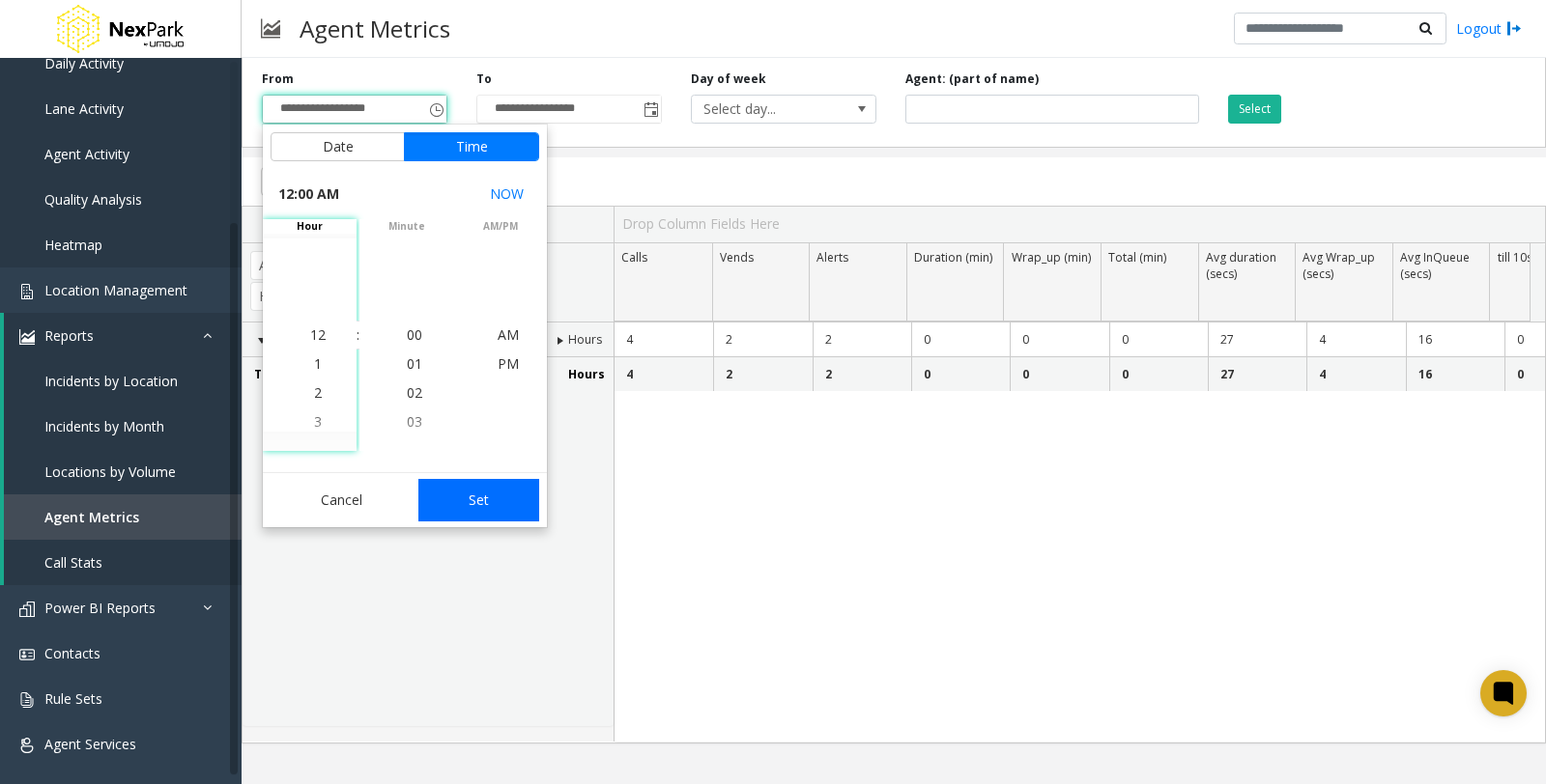
click at [466, 500] on button "Set" at bounding box center [480, 500] width 122 height 42
type input "**********"
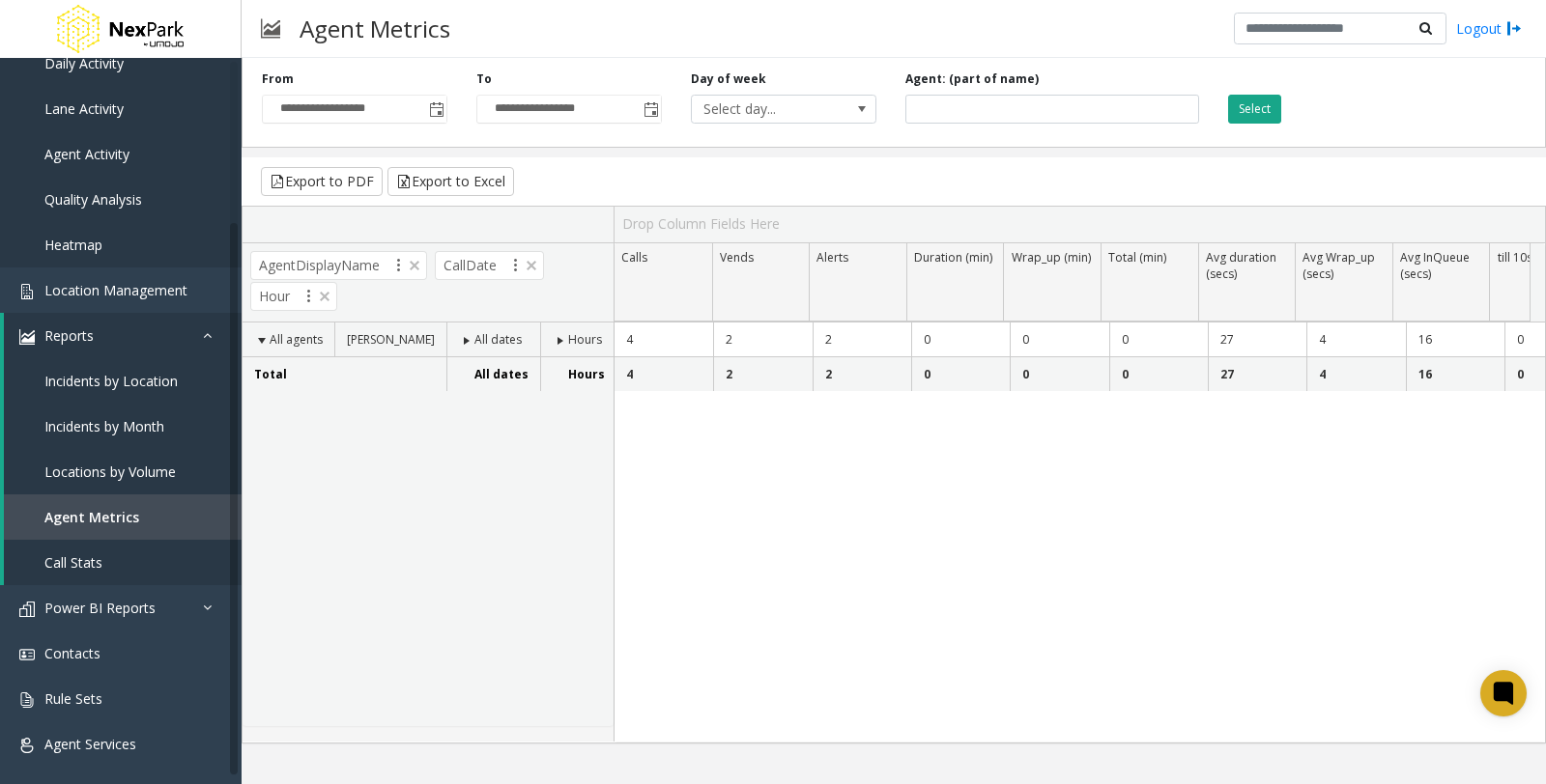
click at [1253, 107] on button "Select" at bounding box center [1255, 108] width 53 height 28
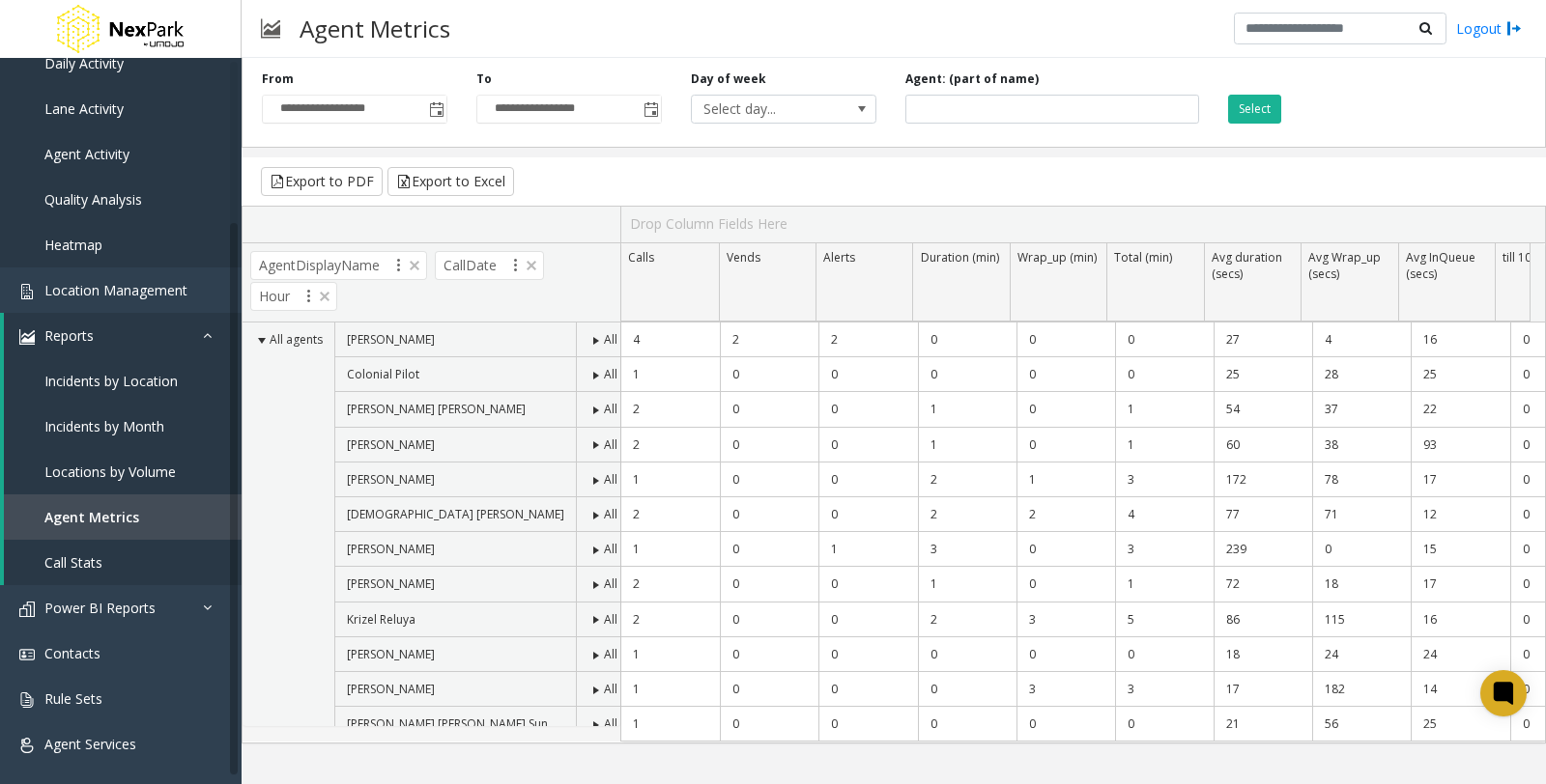
click at [589, 517] on span at bounding box center [597, 516] width 16 height 16
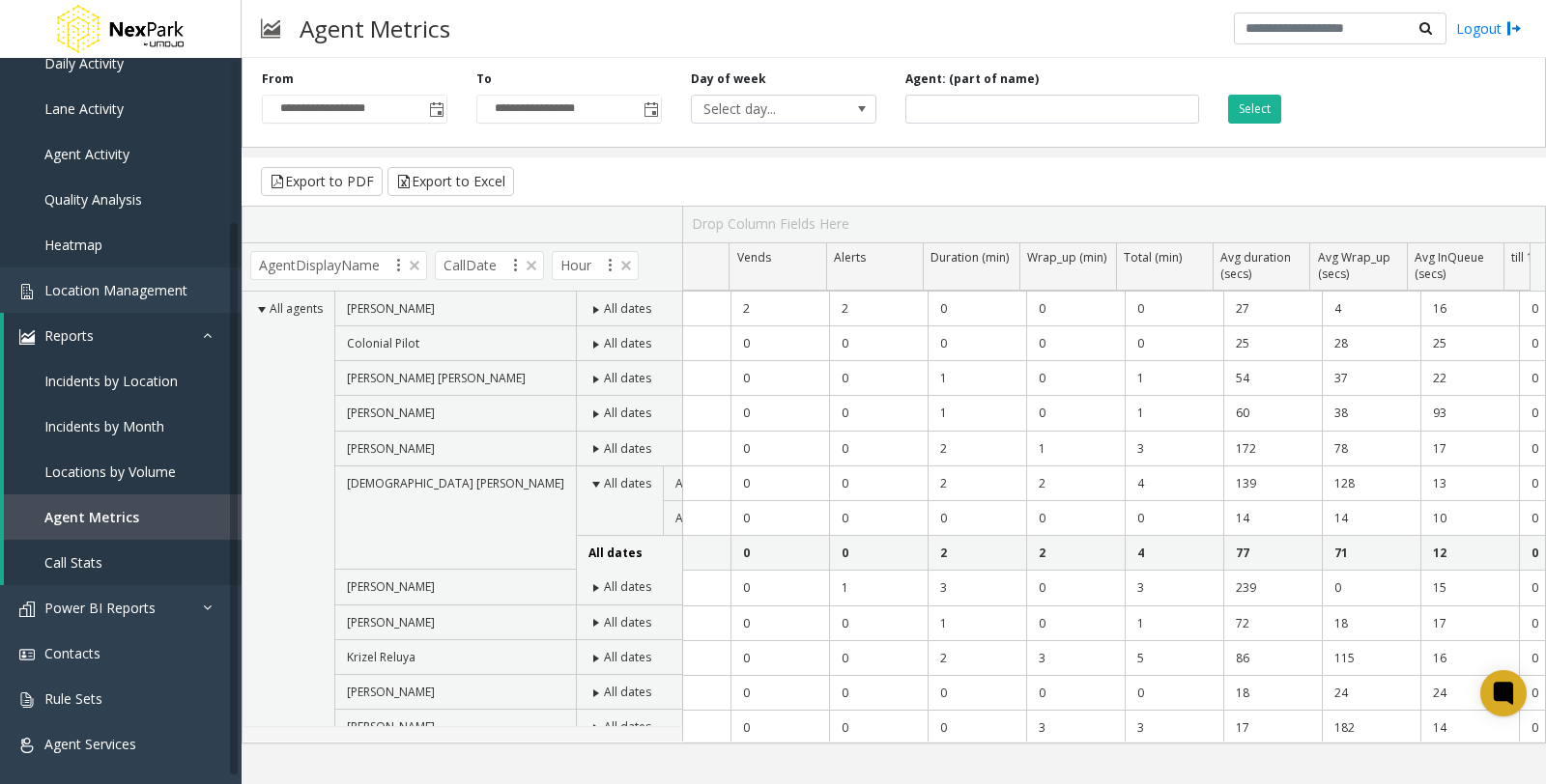
scroll to position [0, 0]
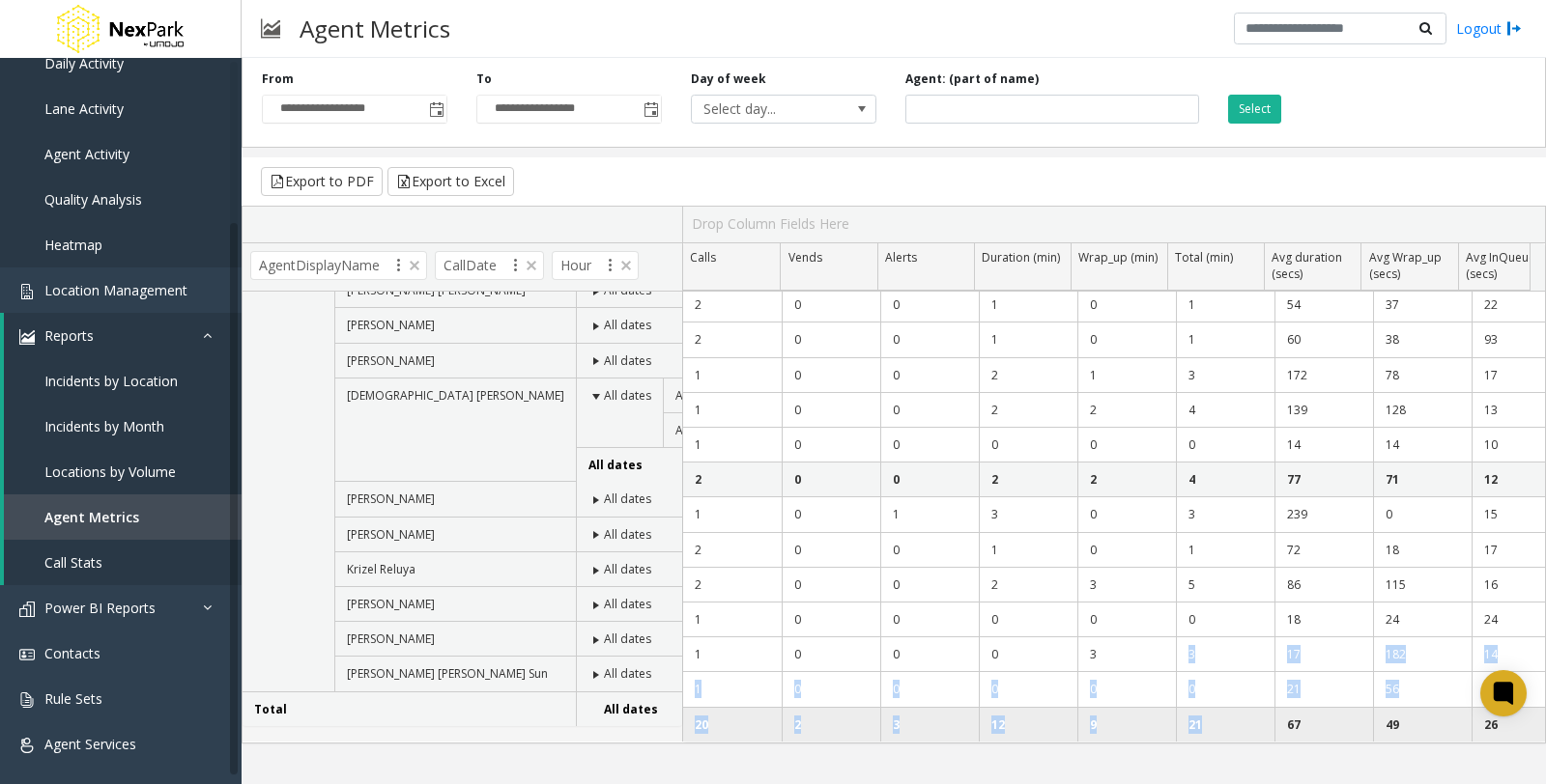
drag, startPoint x: 1117, startPoint y: 724, endPoint x: 1190, endPoint y: 725, distance: 73.0
click at [1190, 725] on tbody "4 2 2 0 0 0 27 4 16 0 2 2 0 0 0 0 1 0 0 0 0 0 25 28 25 0 1 0 0 0 0 0 2 0 0 1 0 …" at bounding box center [1471, 479] width 1576 height 524
click at [133, 565] on link "Call Stats" at bounding box center [123, 563] width 238 height 45
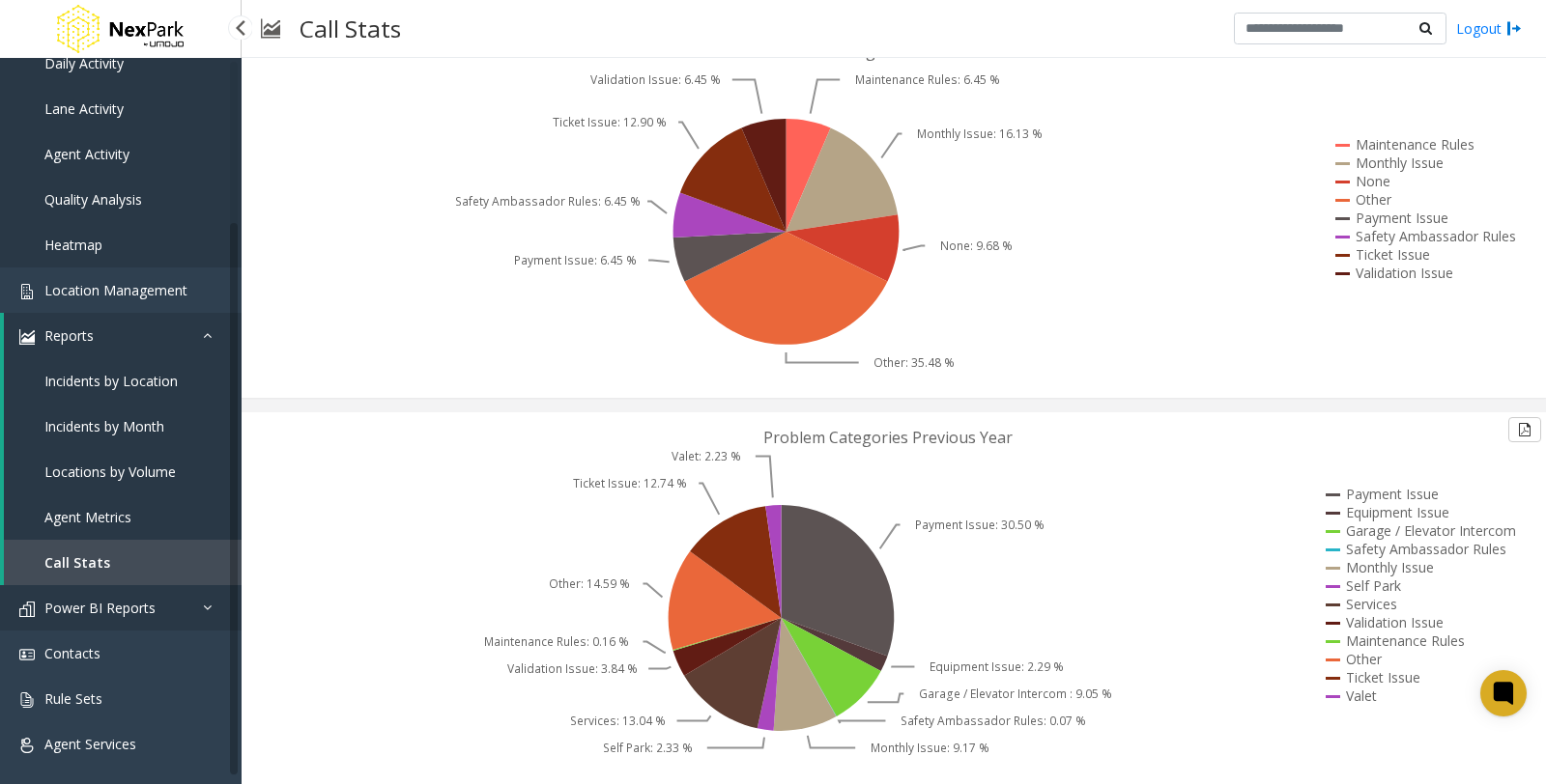
click at [81, 616] on link "Power BI Reports" at bounding box center [121, 608] width 242 height 45
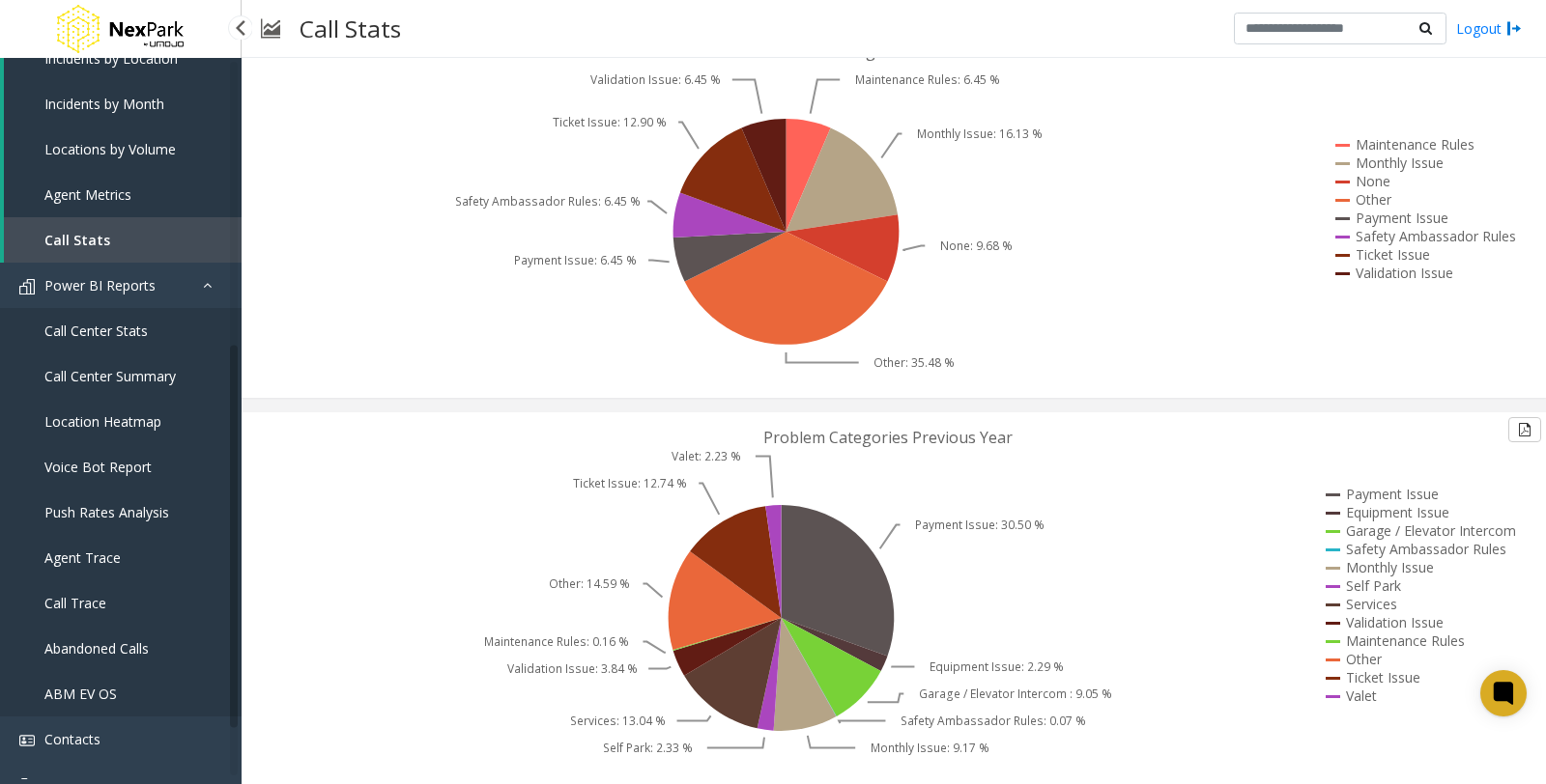
click at [84, 331] on span "Call Center Stats" at bounding box center [95, 330] width 103 height 19
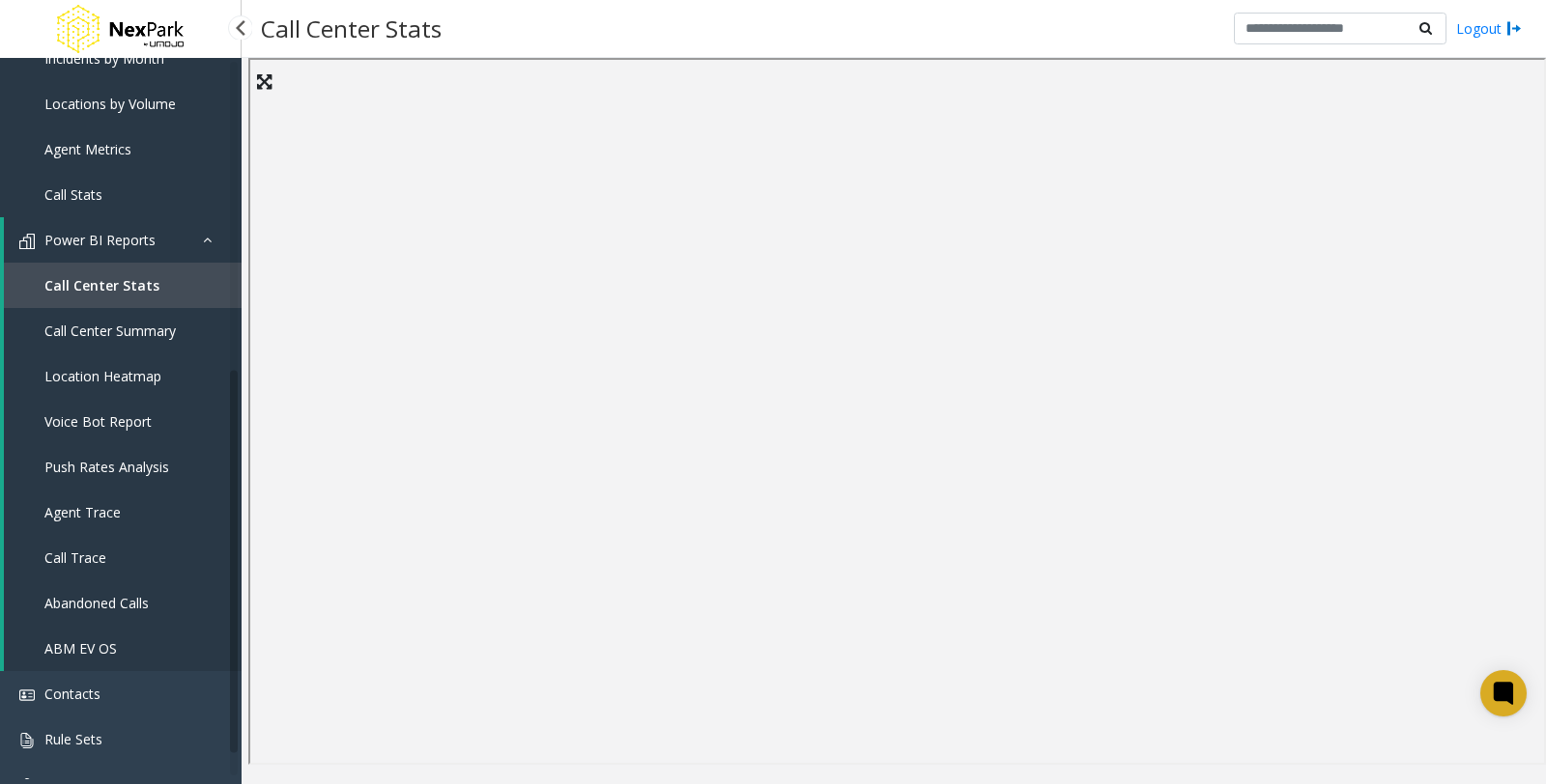
scroll to position [608, 0]
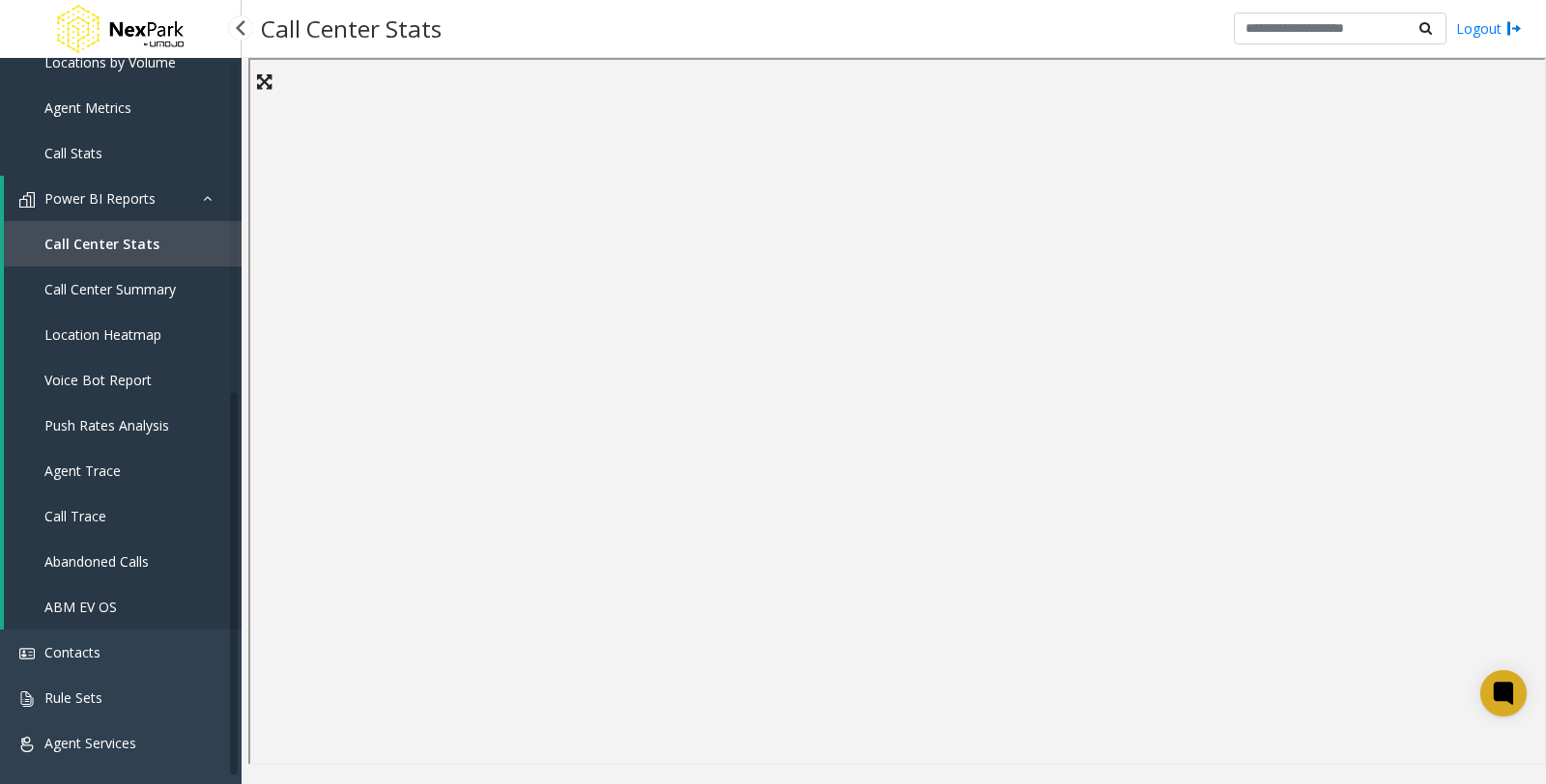
click at [101, 295] on span "Call Center Summary" at bounding box center [110, 289] width 132 height 19
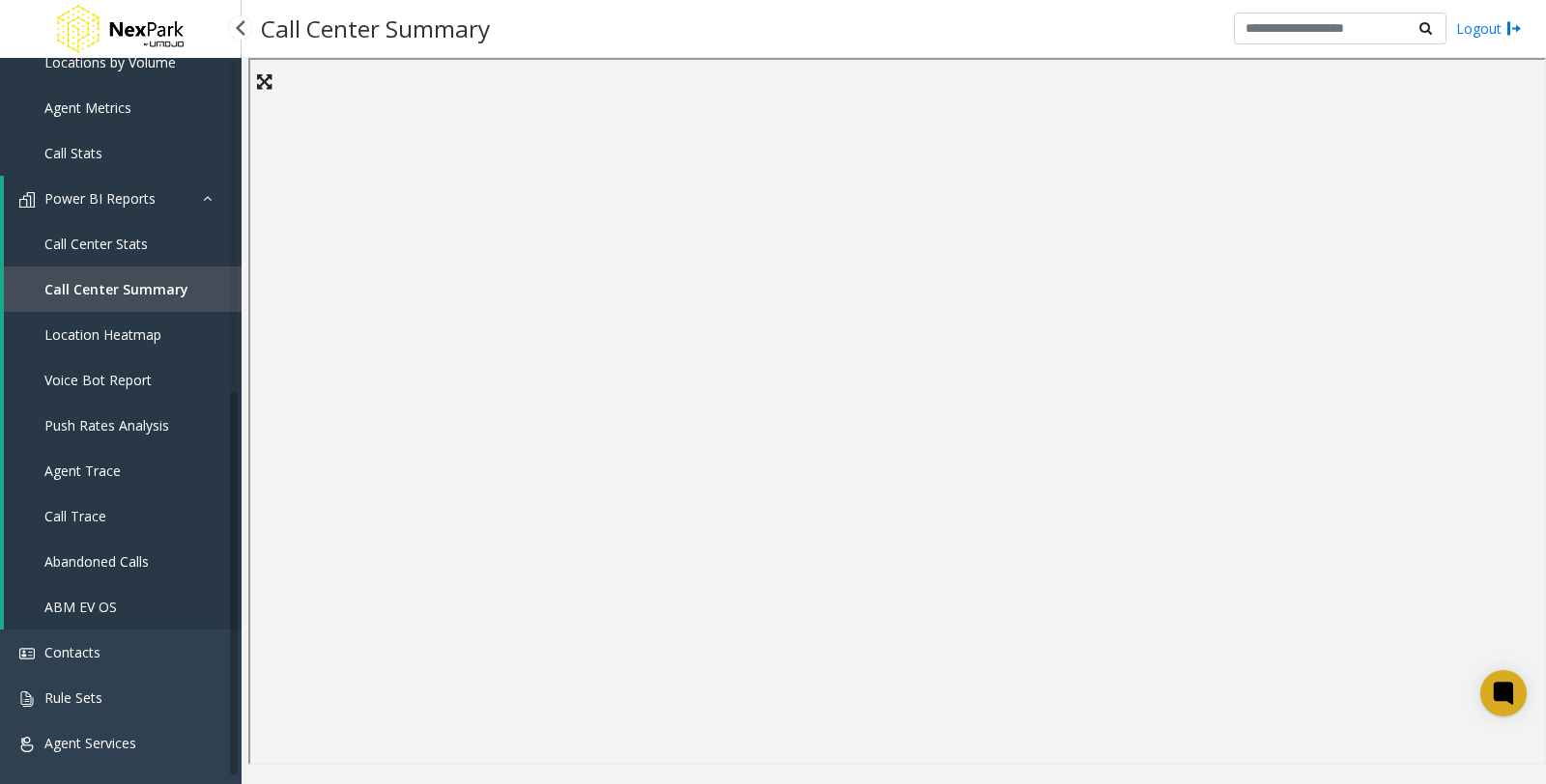
click at [98, 338] on span "Location Heatmap" at bounding box center [102, 334] width 117 height 19
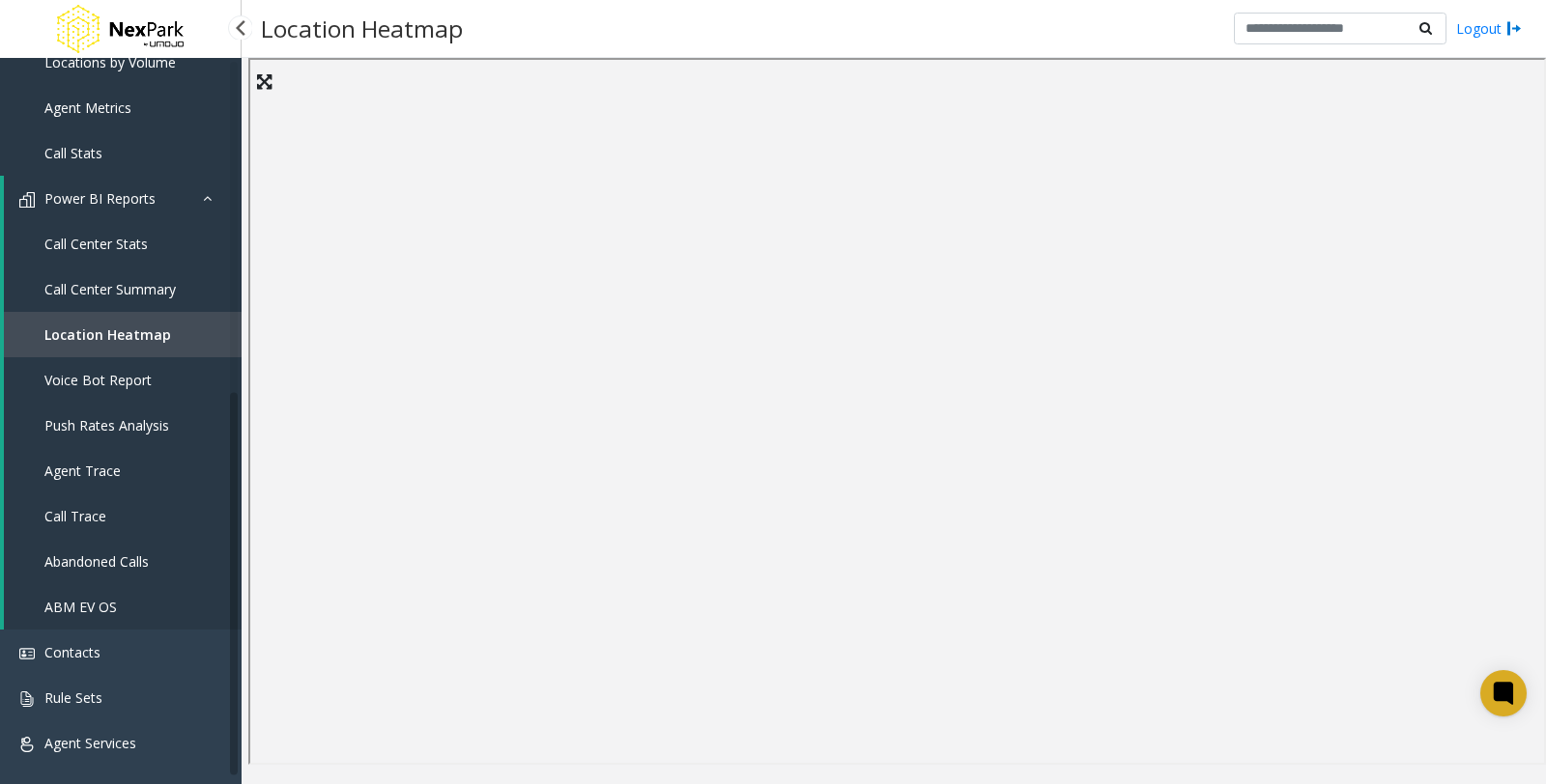
click at [74, 374] on span "Voice Bot Report" at bounding box center [97, 380] width 107 height 19
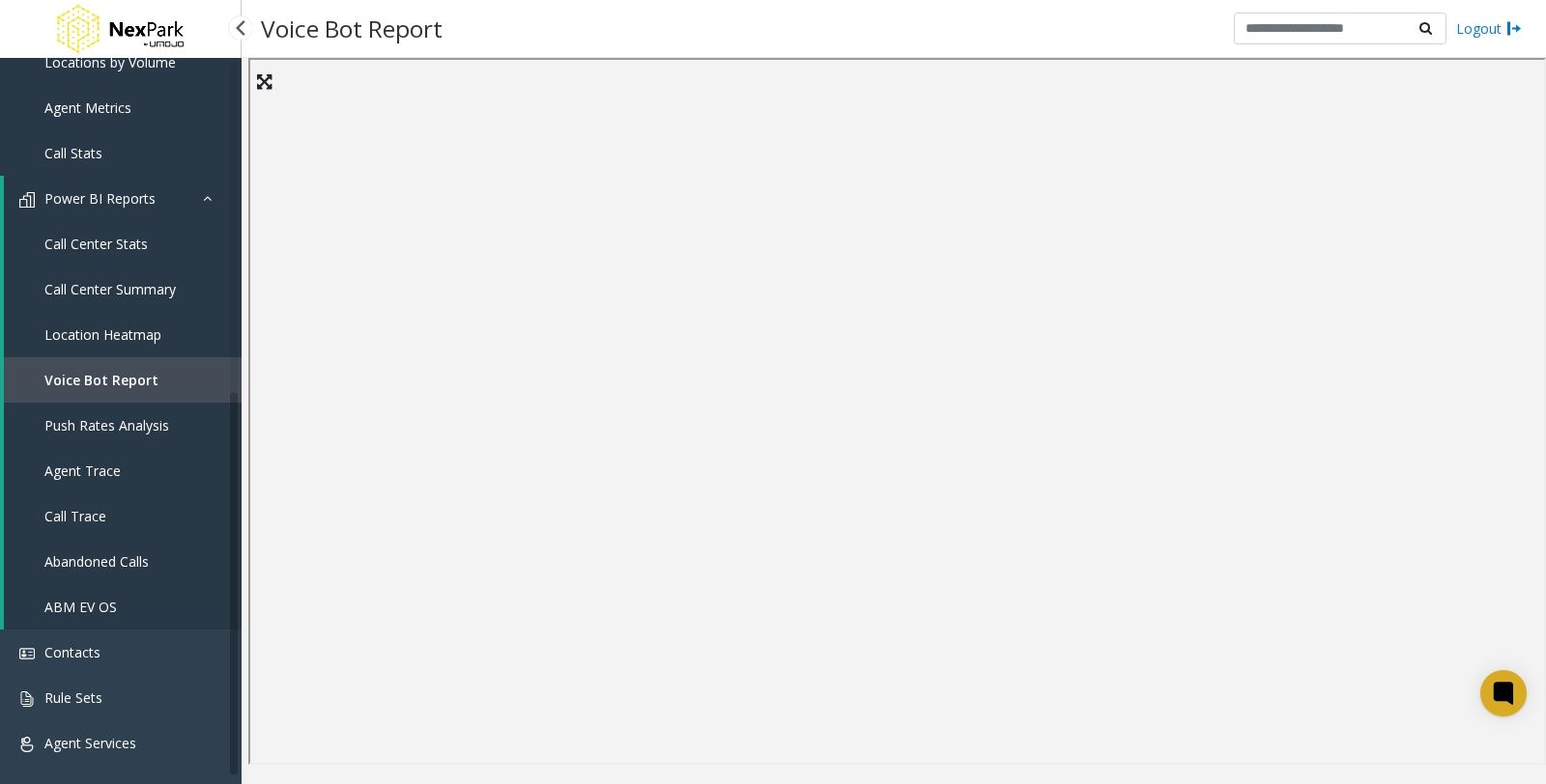
click at [146, 423] on span "Push Rates Analysis" at bounding box center [106, 425] width 125 height 19
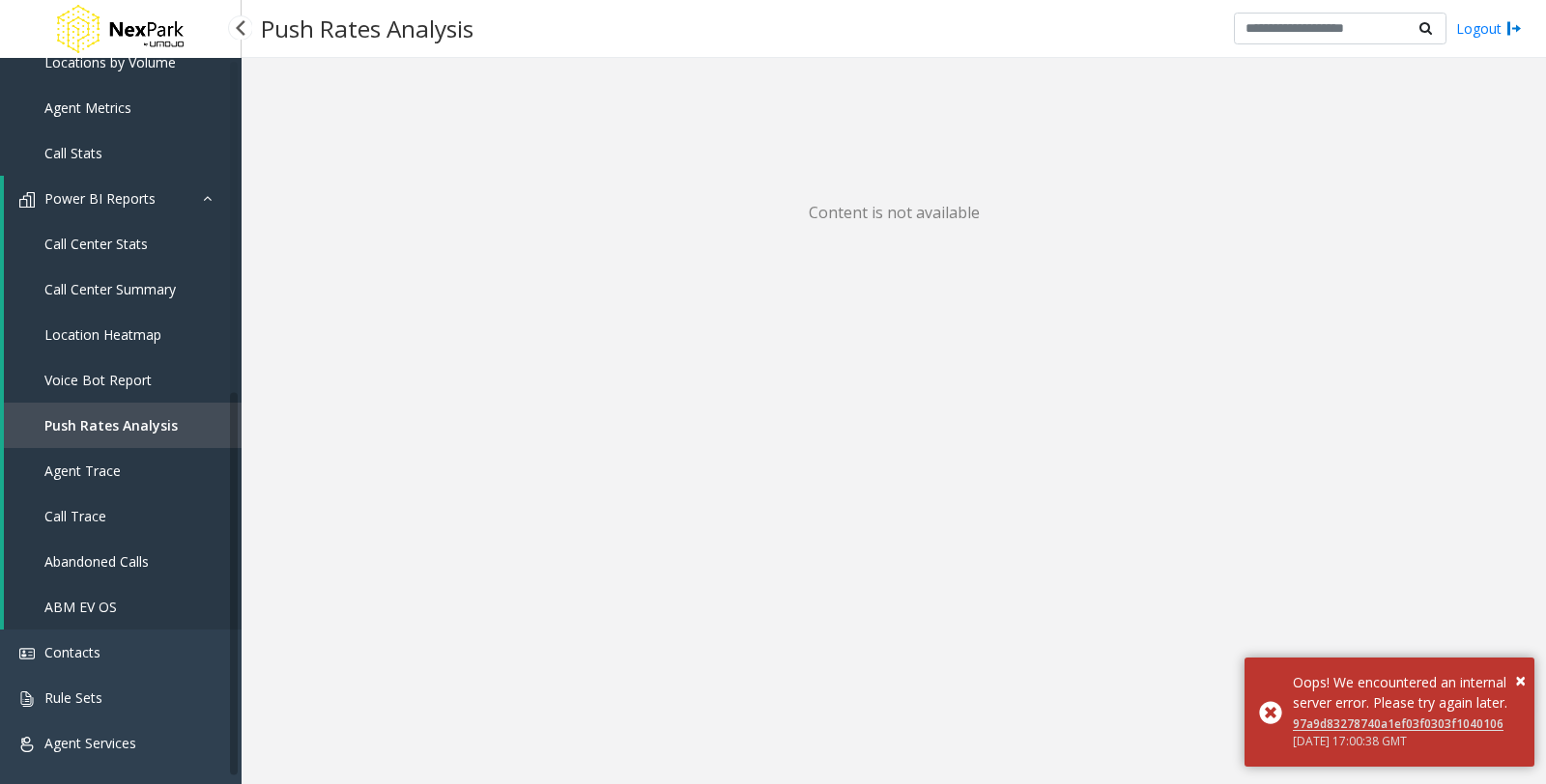
click at [133, 371] on span "Voice Bot Report" at bounding box center [97, 380] width 107 height 19
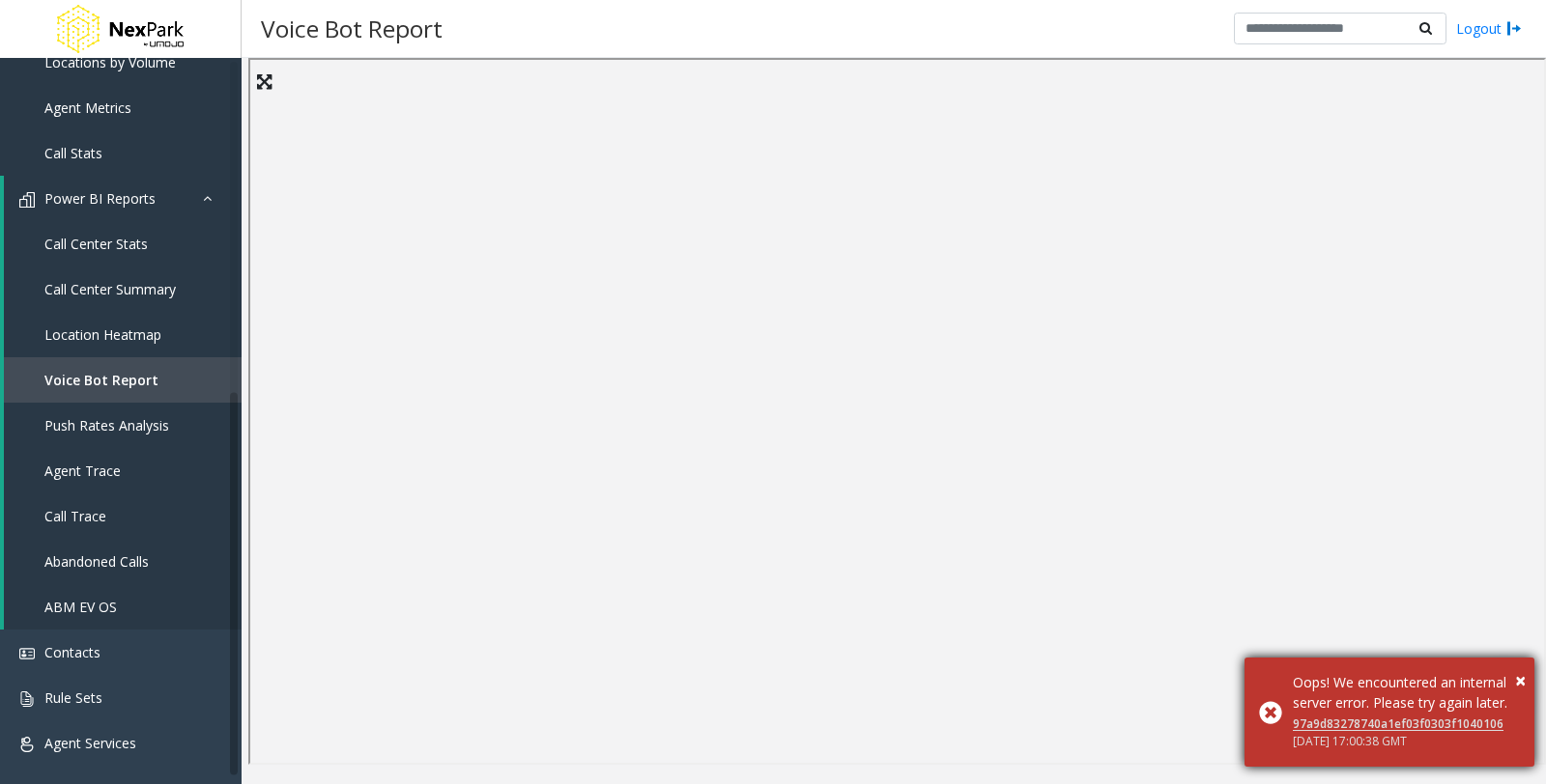
click at [1264, 703] on div "× Oops! We encountered an internal server error. Please try again later. 97a9d8…" at bounding box center [1389, 711] width 290 height 109
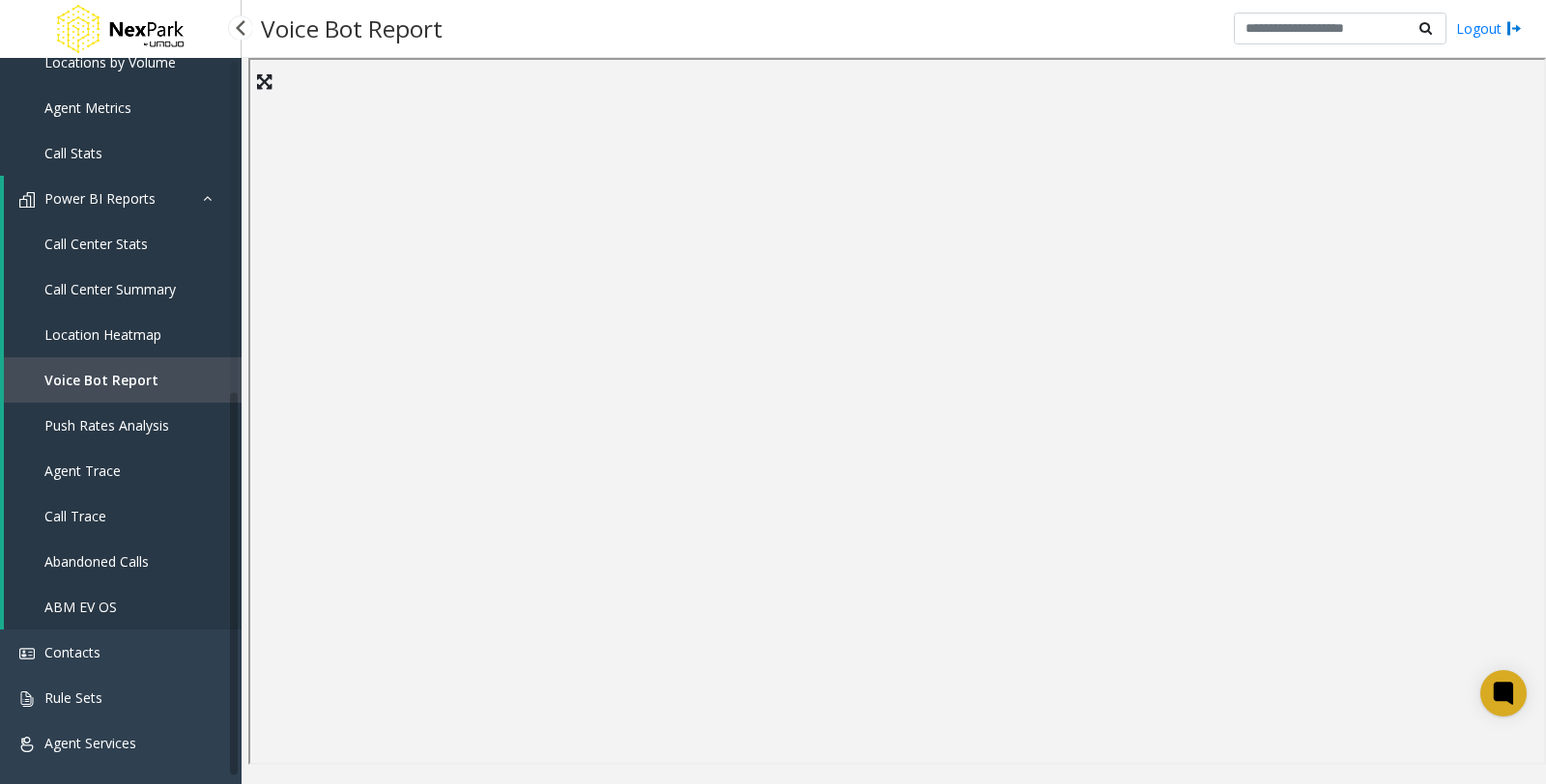
click at [84, 427] on span "Push Rates Analysis" at bounding box center [106, 425] width 125 height 19
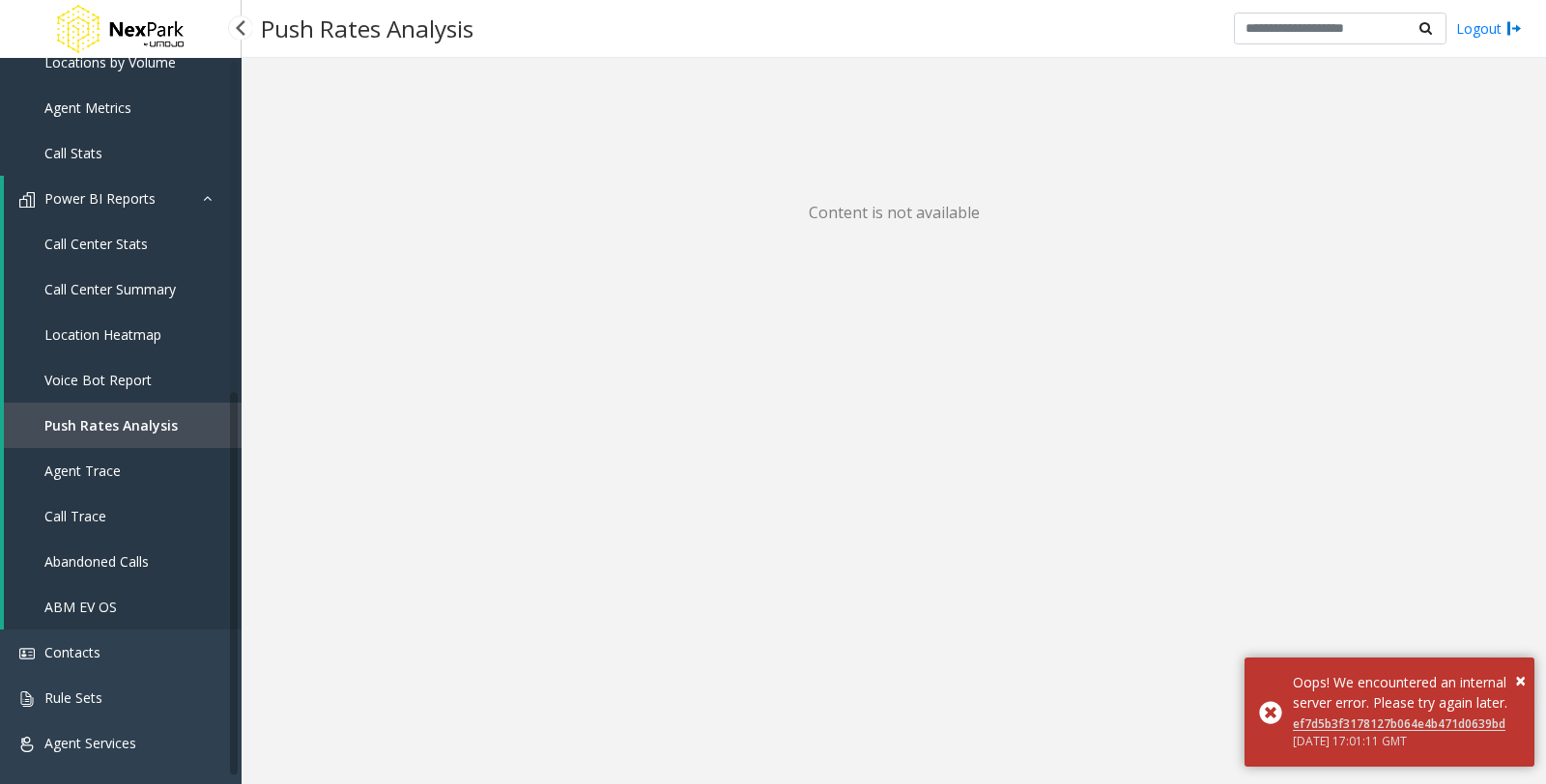
click at [61, 478] on link "Agent Trace" at bounding box center [123, 471] width 238 height 45
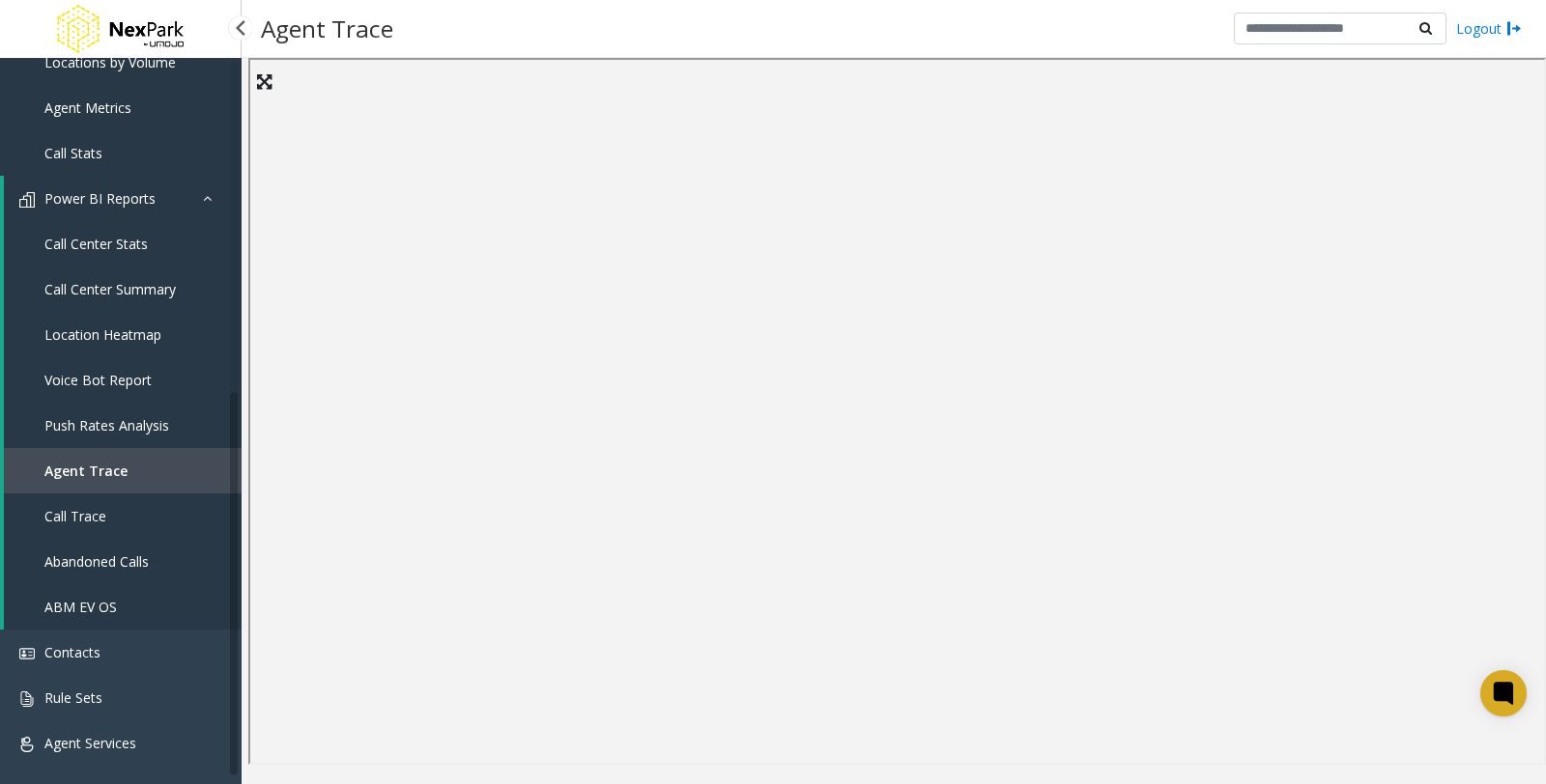
click at [69, 513] on span "Call Trace" at bounding box center [75, 516] width 62 height 19
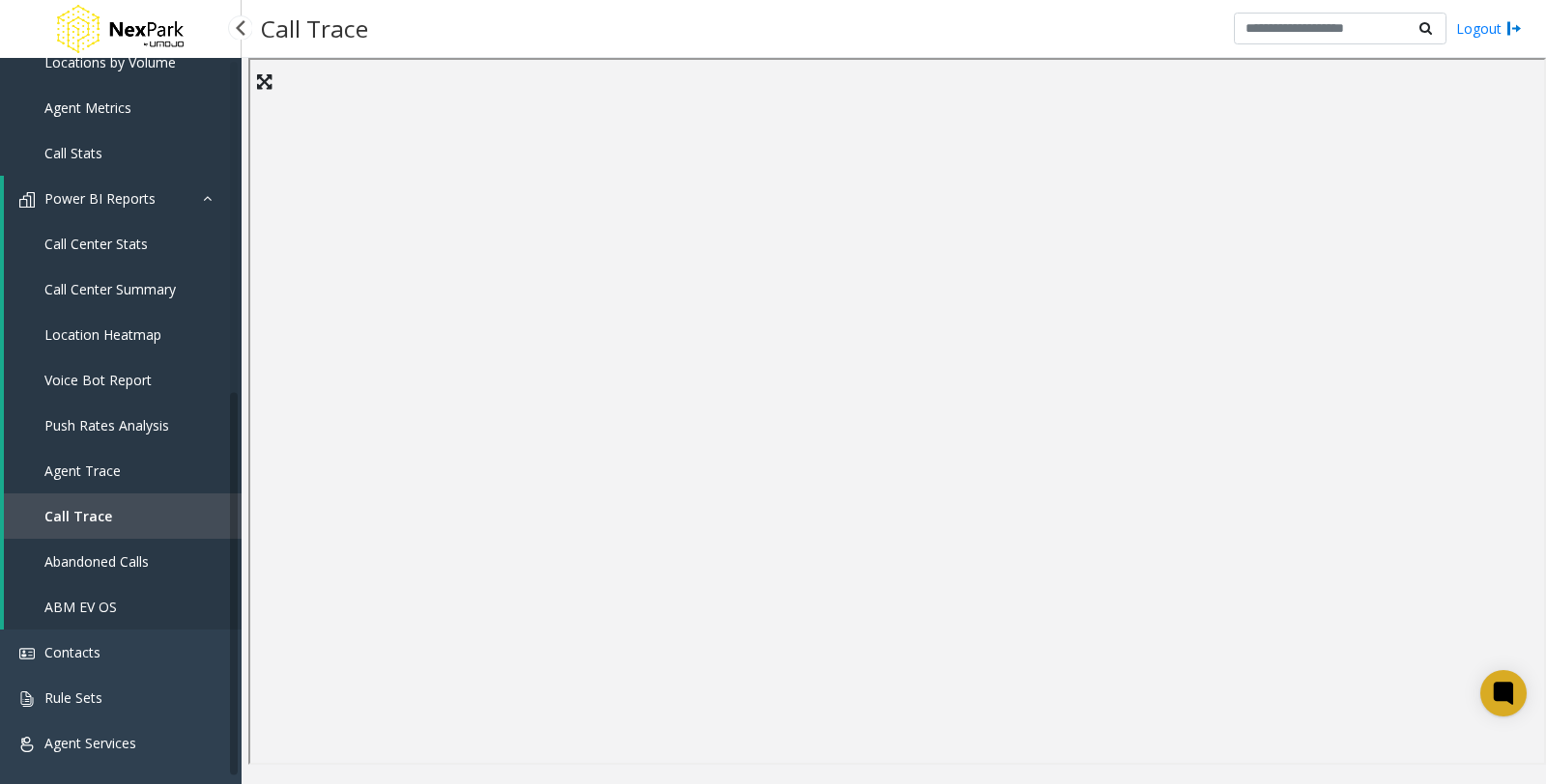
click at [112, 558] on span "Abandoned Calls" at bounding box center [96, 561] width 104 height 19
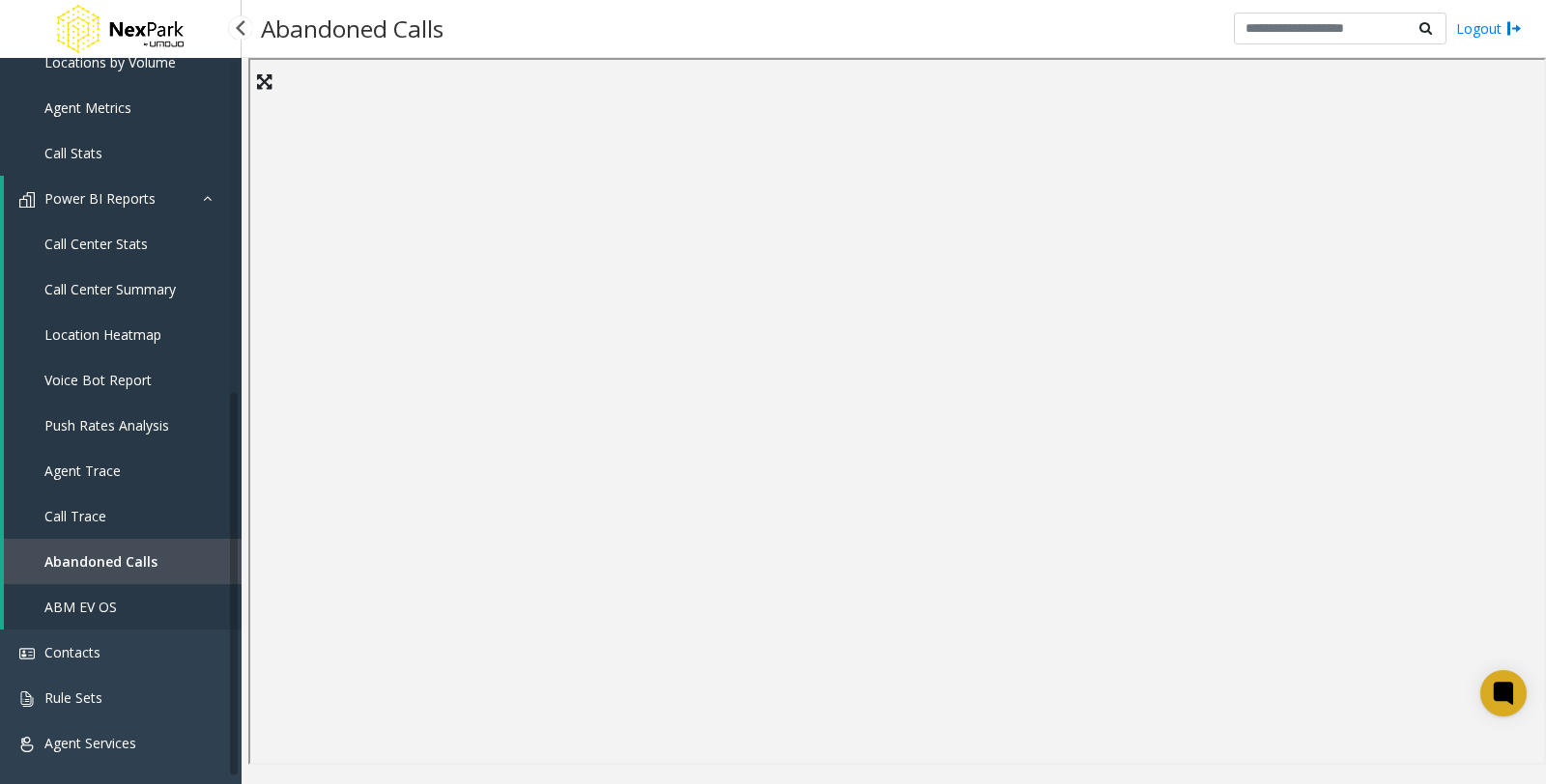
click at [94, 226] on link "Call Center Stats" at bounding box center [123, 244] width 238 height 45
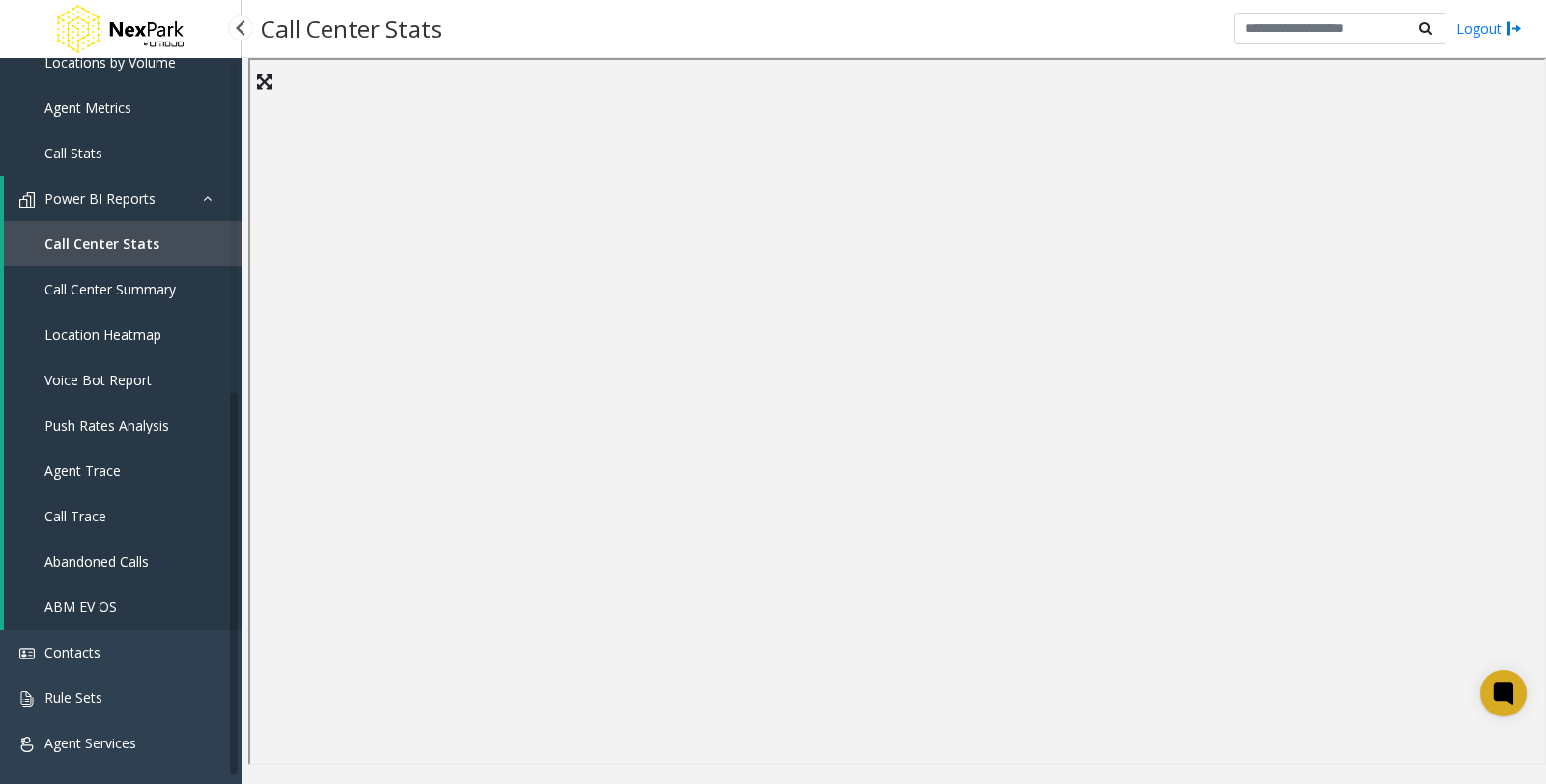
click at [88, 293] on span "Call Center Summary" at bounding box center [110, 289] width 132 height 19
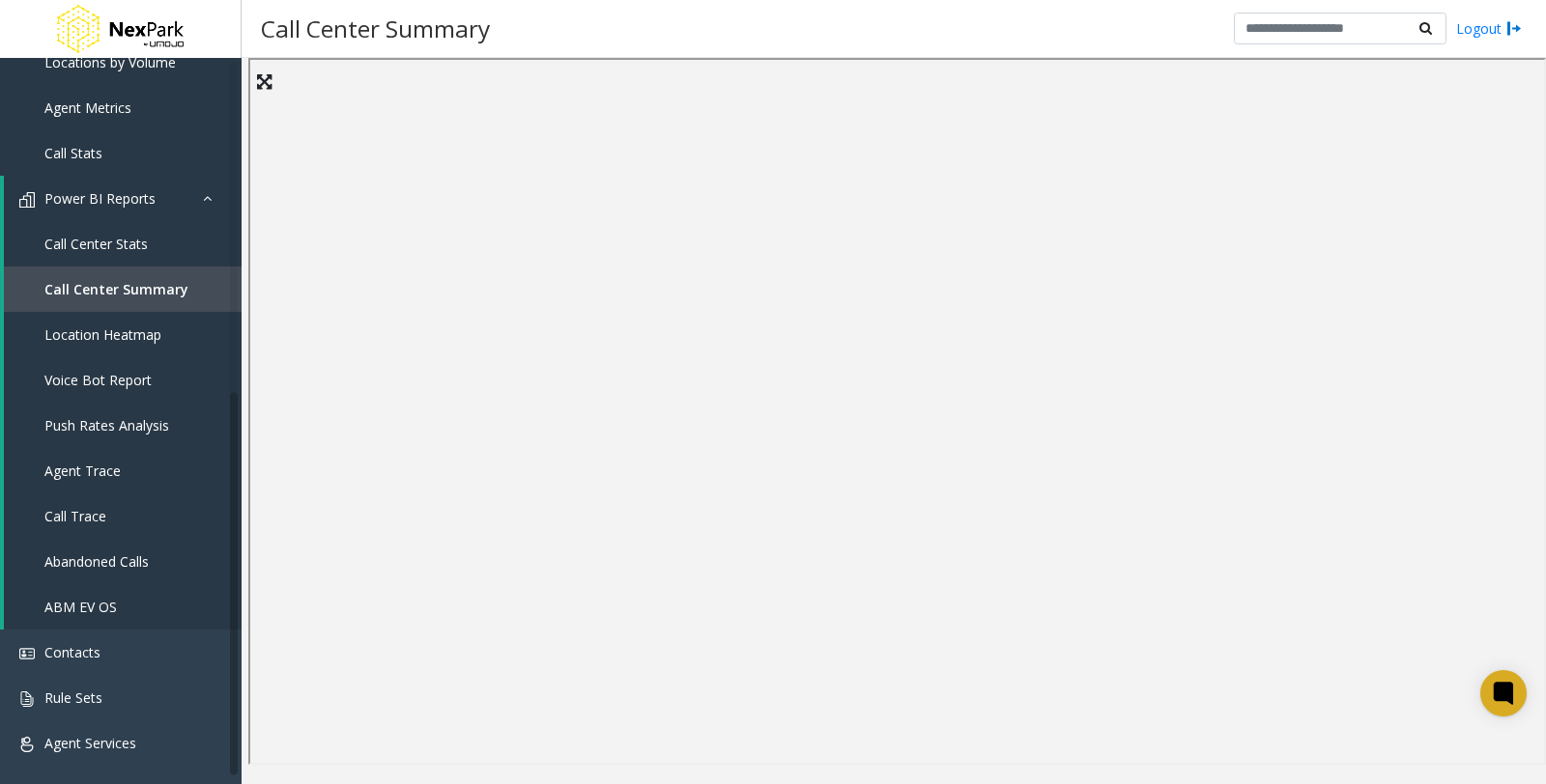
click at [873, 20] on div "Call Center Summary Logout" at bounding box center [893, 28] width 1304 height 58
click at [783, 41] on div "Call Center Summary Logout" at bounding box center [893, 28] width 1304 height 58
click at [64, 649] on span "Contacts" at bounding box center [72, 652] width 56 height 19
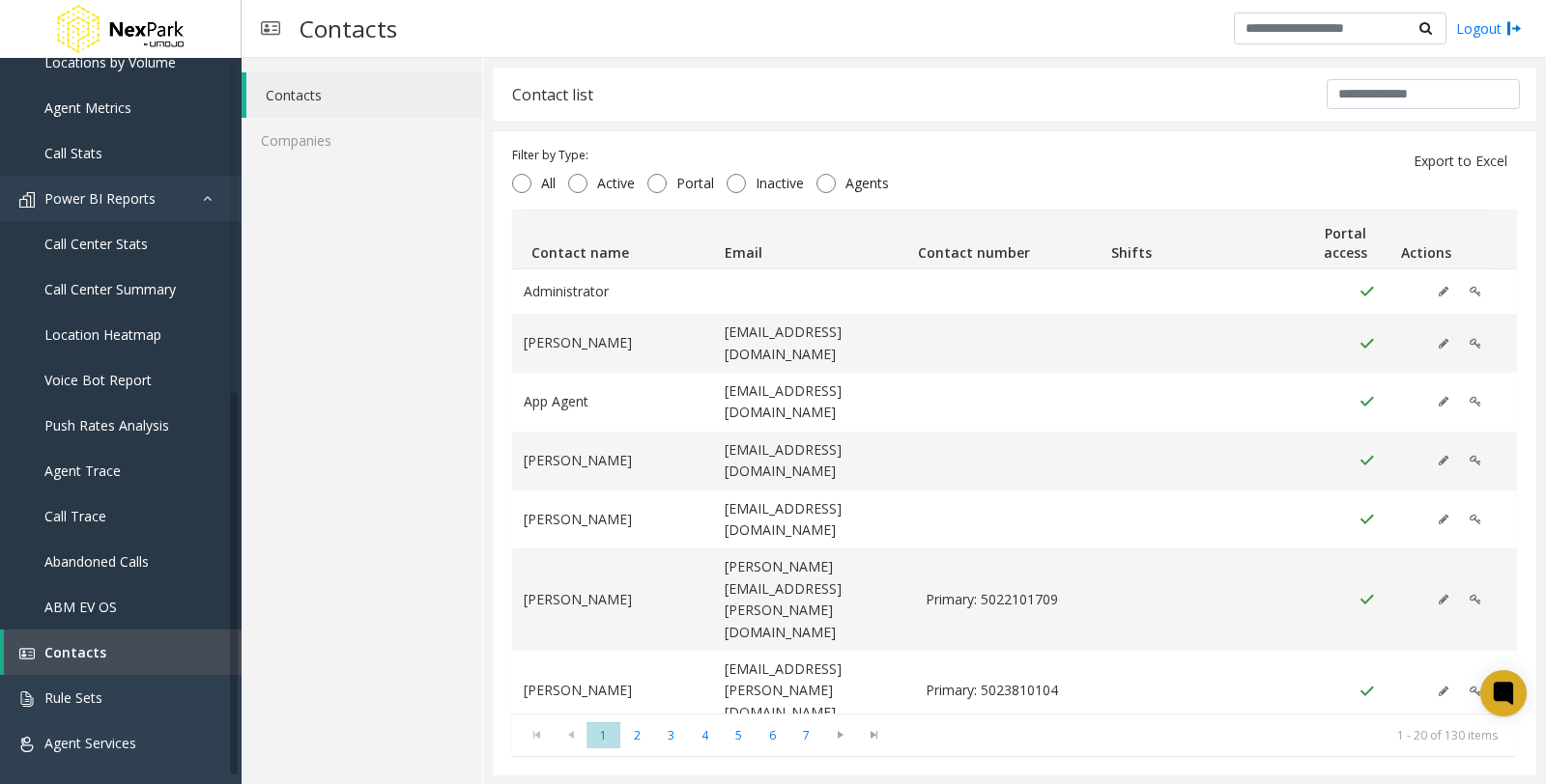
drag, startPoint x: 1380, startPoint y: 71, endPoint x: 1377, endPoint y: 90, distance: 19.2
click at [1378, 71] on div "Contact list" at bounding box center [1014, 94] width 1044 height 53
click at [1379, 97] on input "text" at bounding box center [1423, 94] width 194 height 29
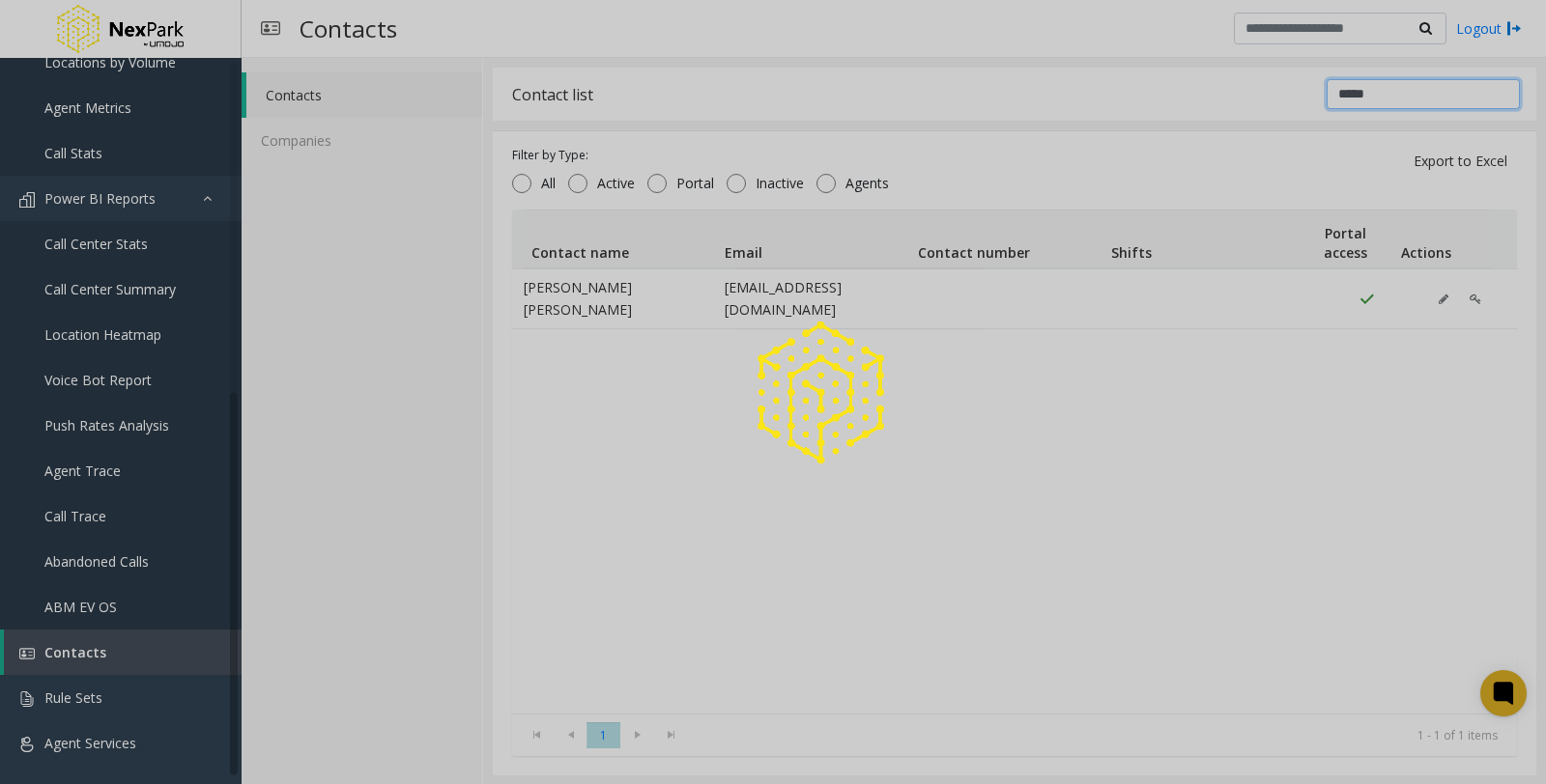
type input "*****"
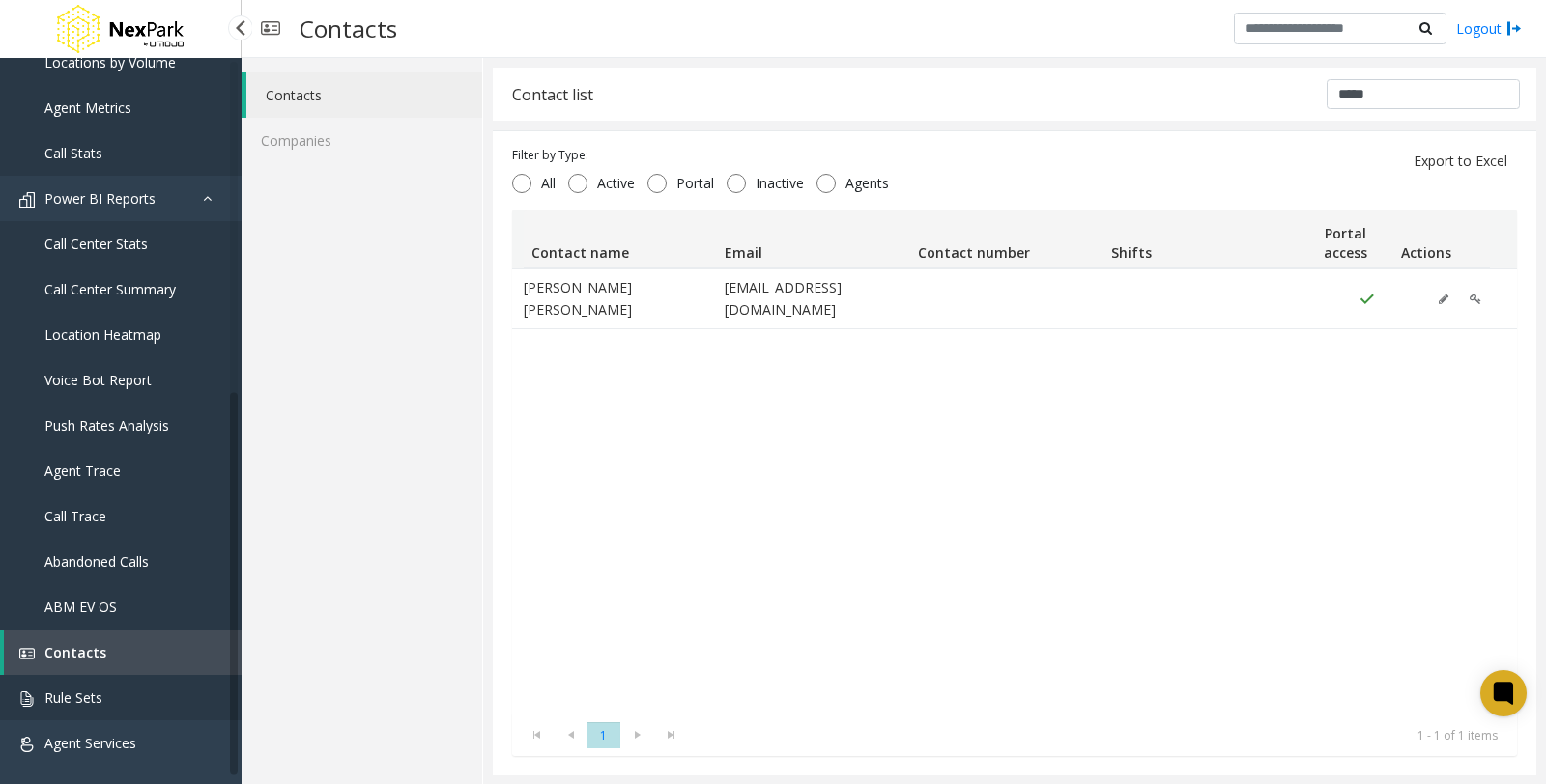
click at [116, 706] on link "Rule Sets" at bounding box center [121, 698] width 242 height 45
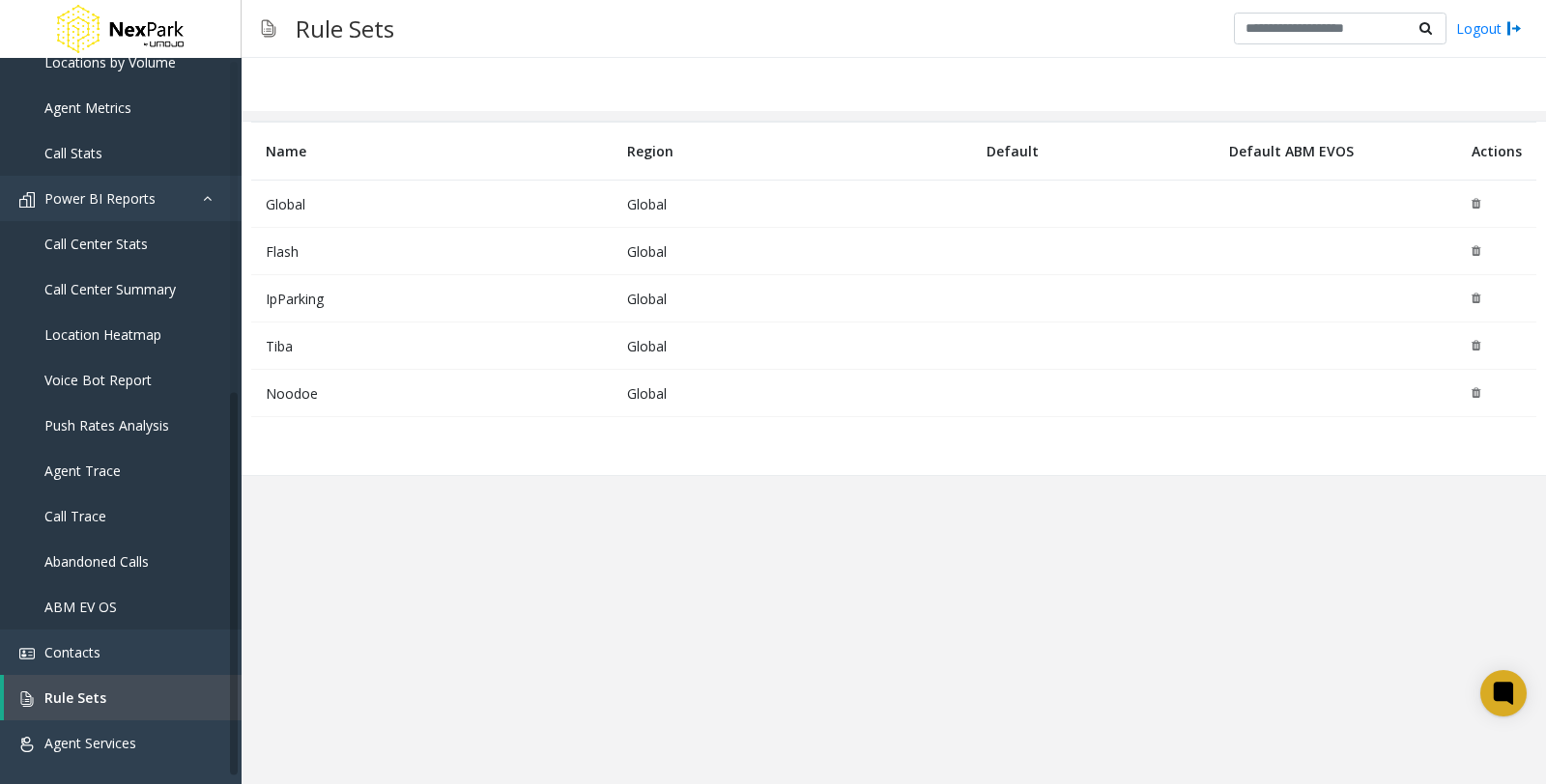
click at [284, 208] on td "Global" at bounding box center [432, 204] width 362 height 47
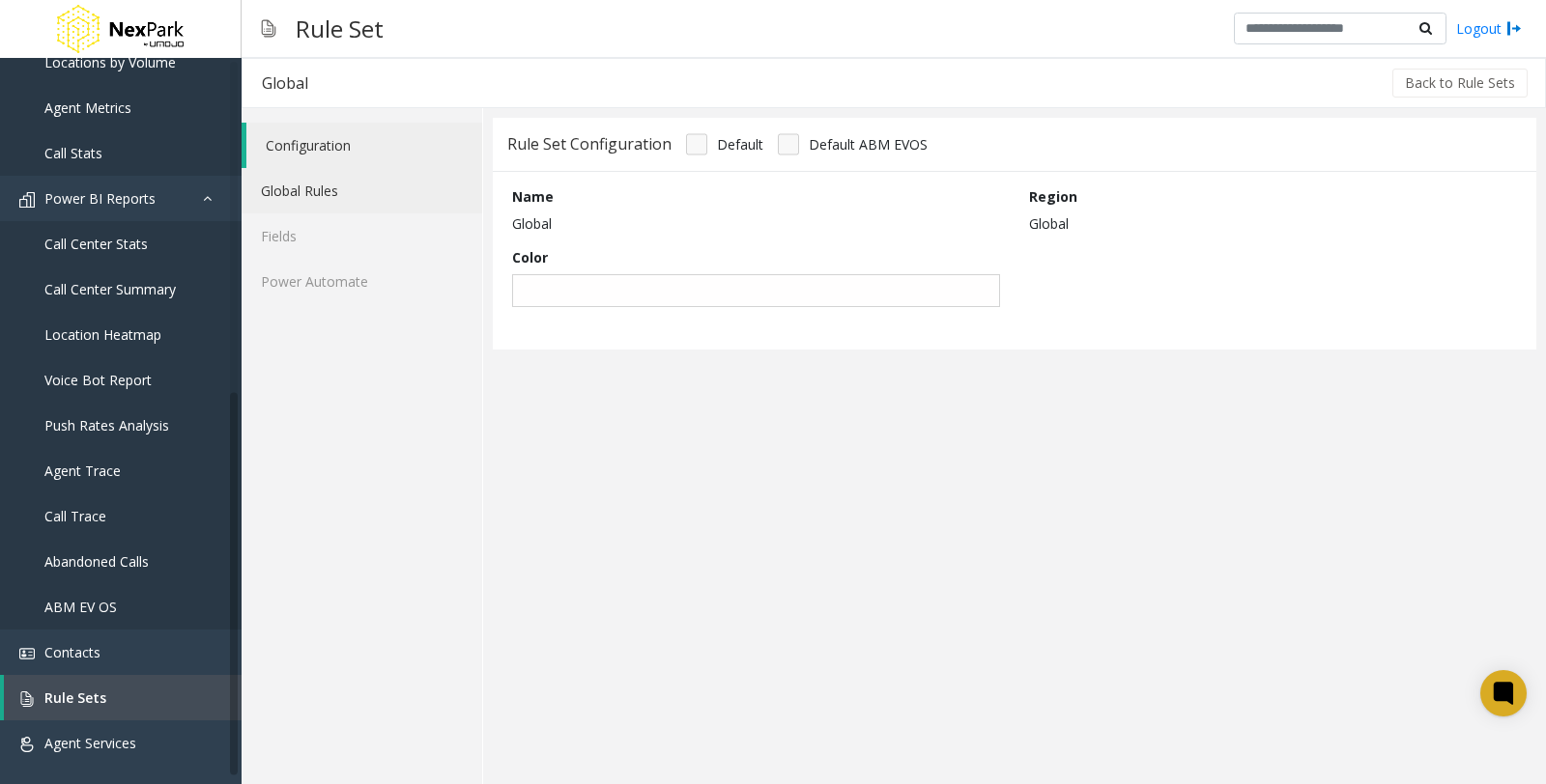
click at [322, 190] on link "Global Rules" at bounding box center [362, 191] width 241 height 45
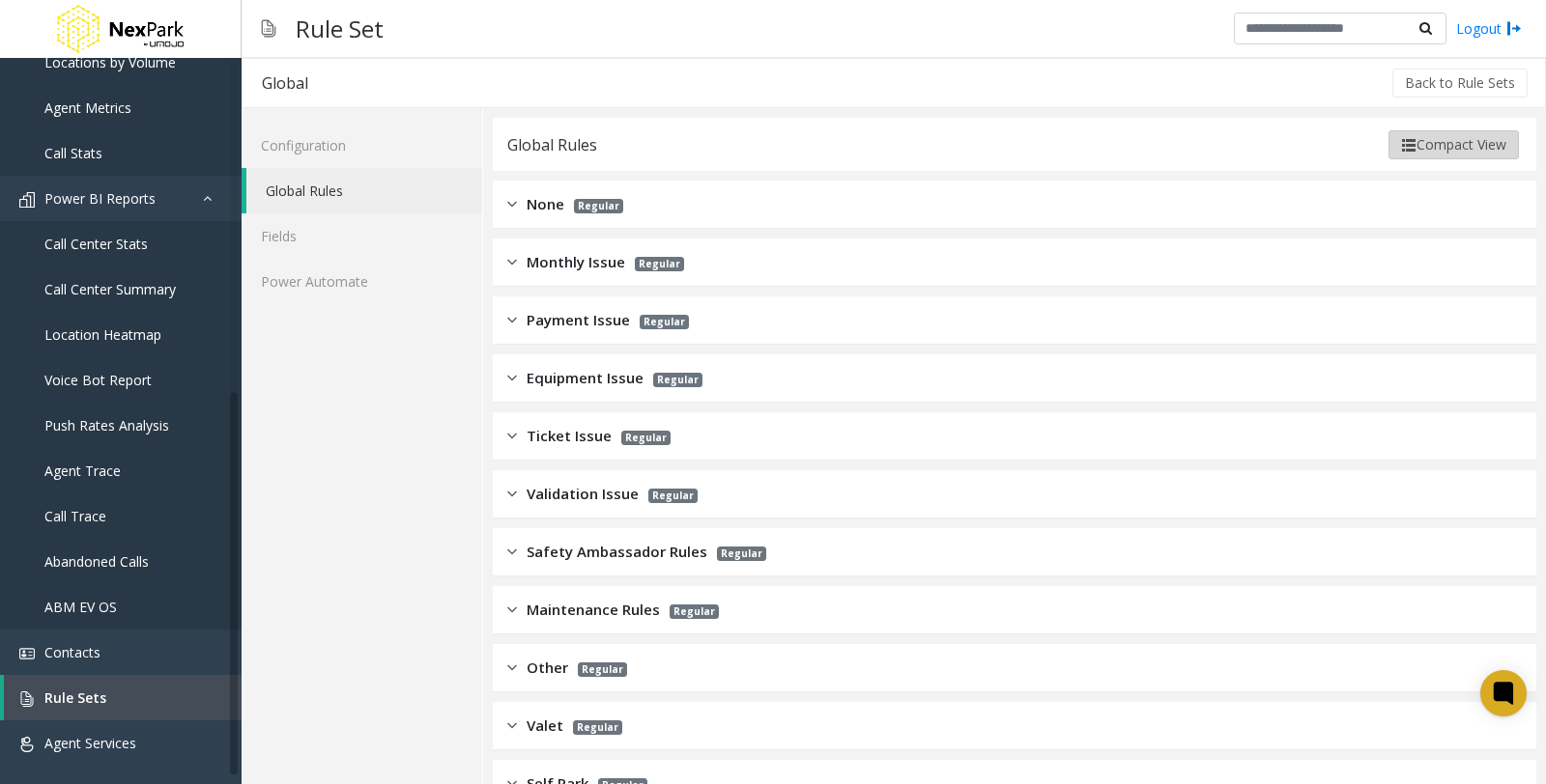
click at [1441, 131] on button "Compact View" at bounding box center [1454, 144] width 131 height 28
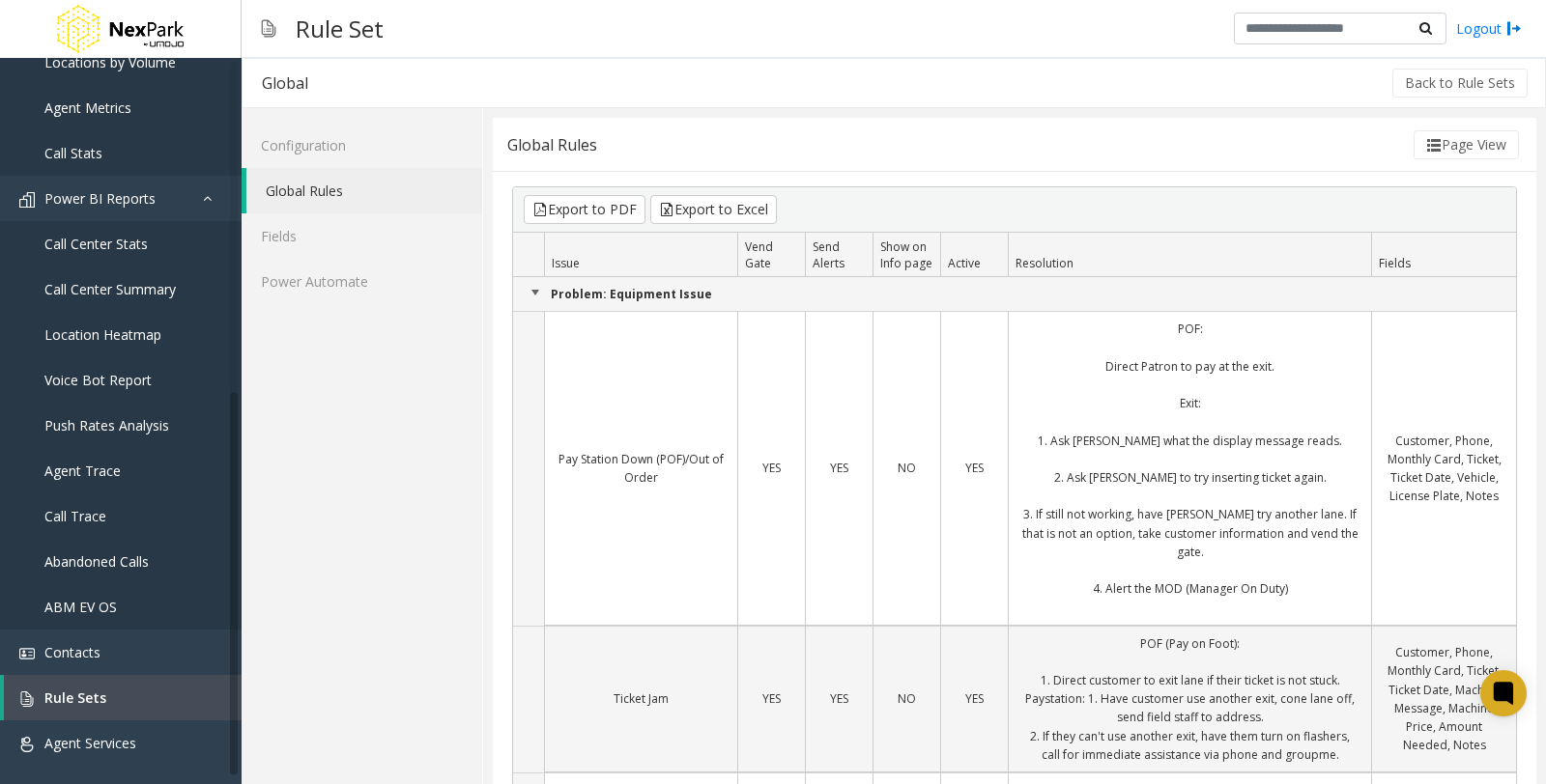
click at [916, 325] on td "NO" at bounding box center [906, 469] width 68 height 314
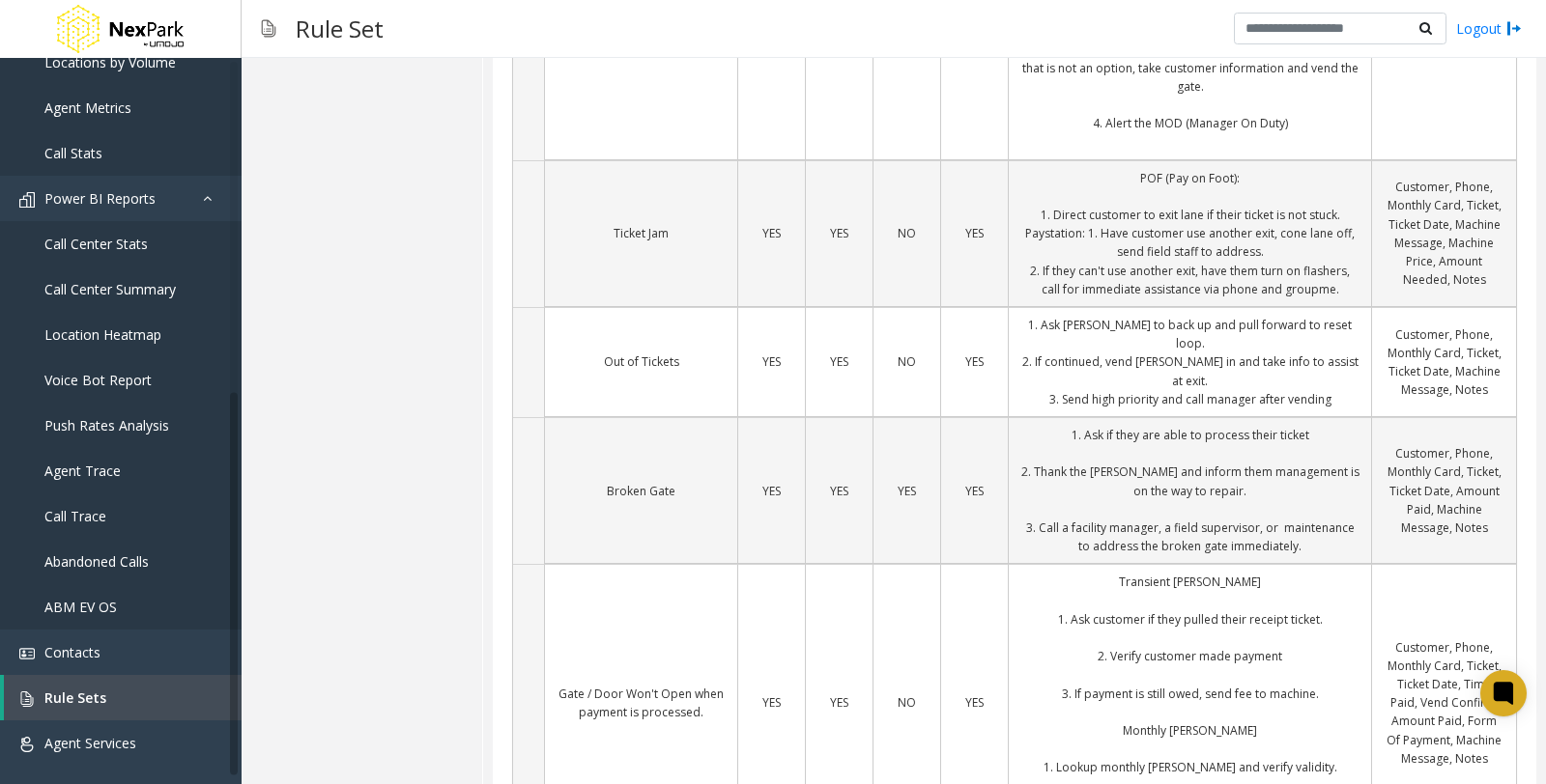
scroll to position [536, 0]
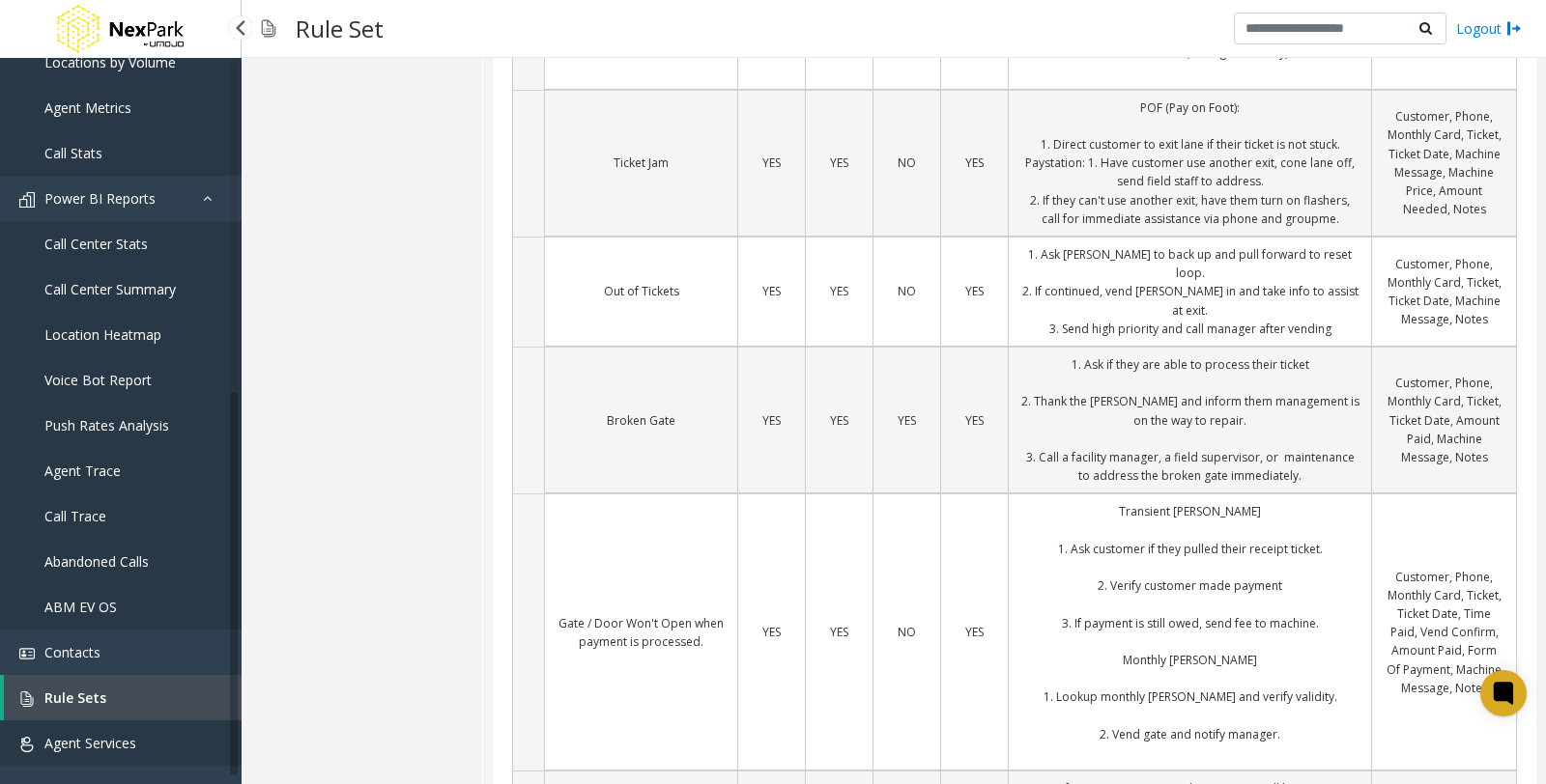
click at [96, 744] on span "Agent Services" at bounding box center [89, 743] width 91 height 19
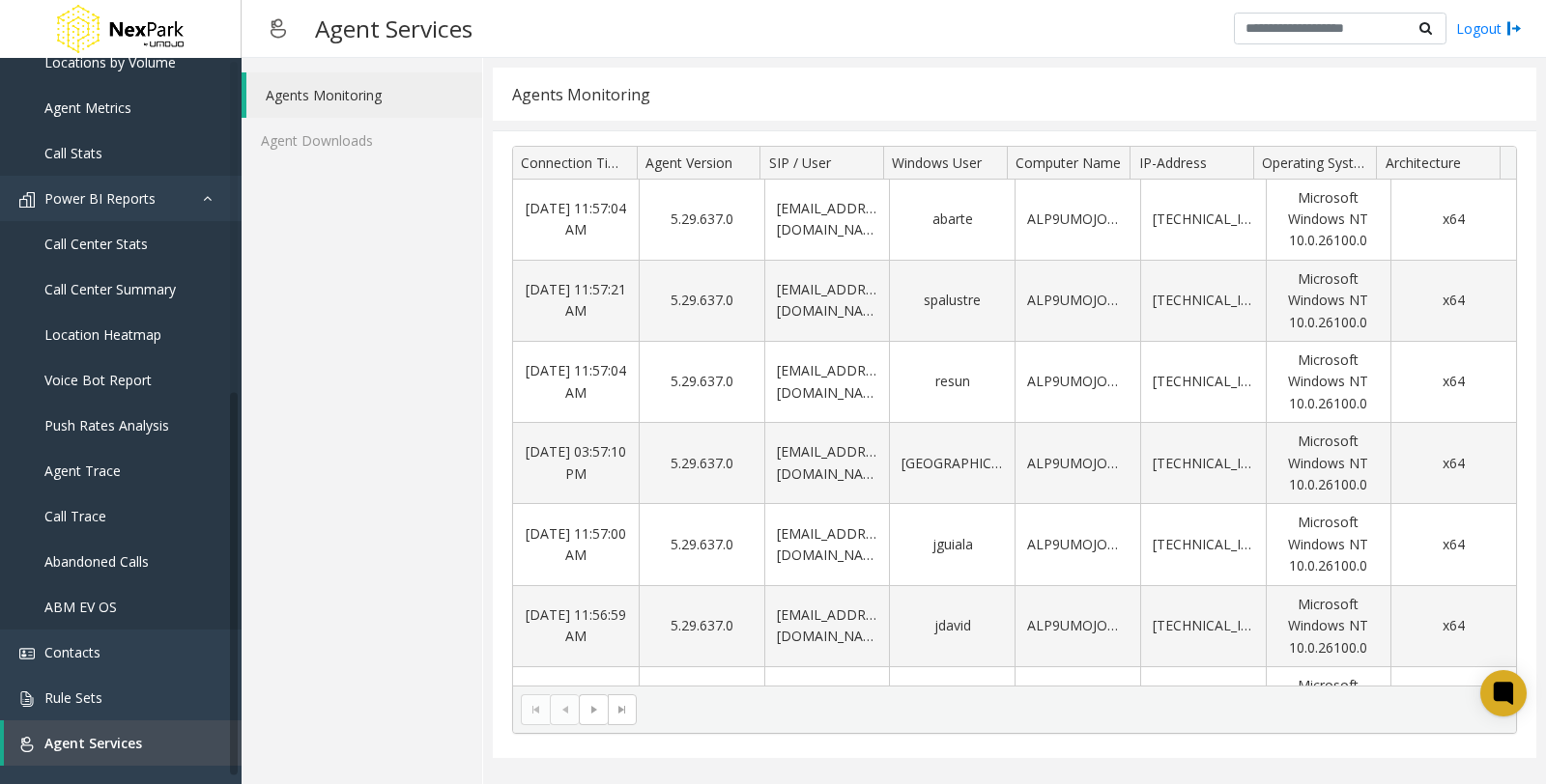
click at [472, 699] on div "Agents Monitoring Agent Downloads" at bounding box center [363, 420] width 242 height 726
click at [298, 150] on link "Agent Downloads" at bounding box center [362, 140] width 241 height 45
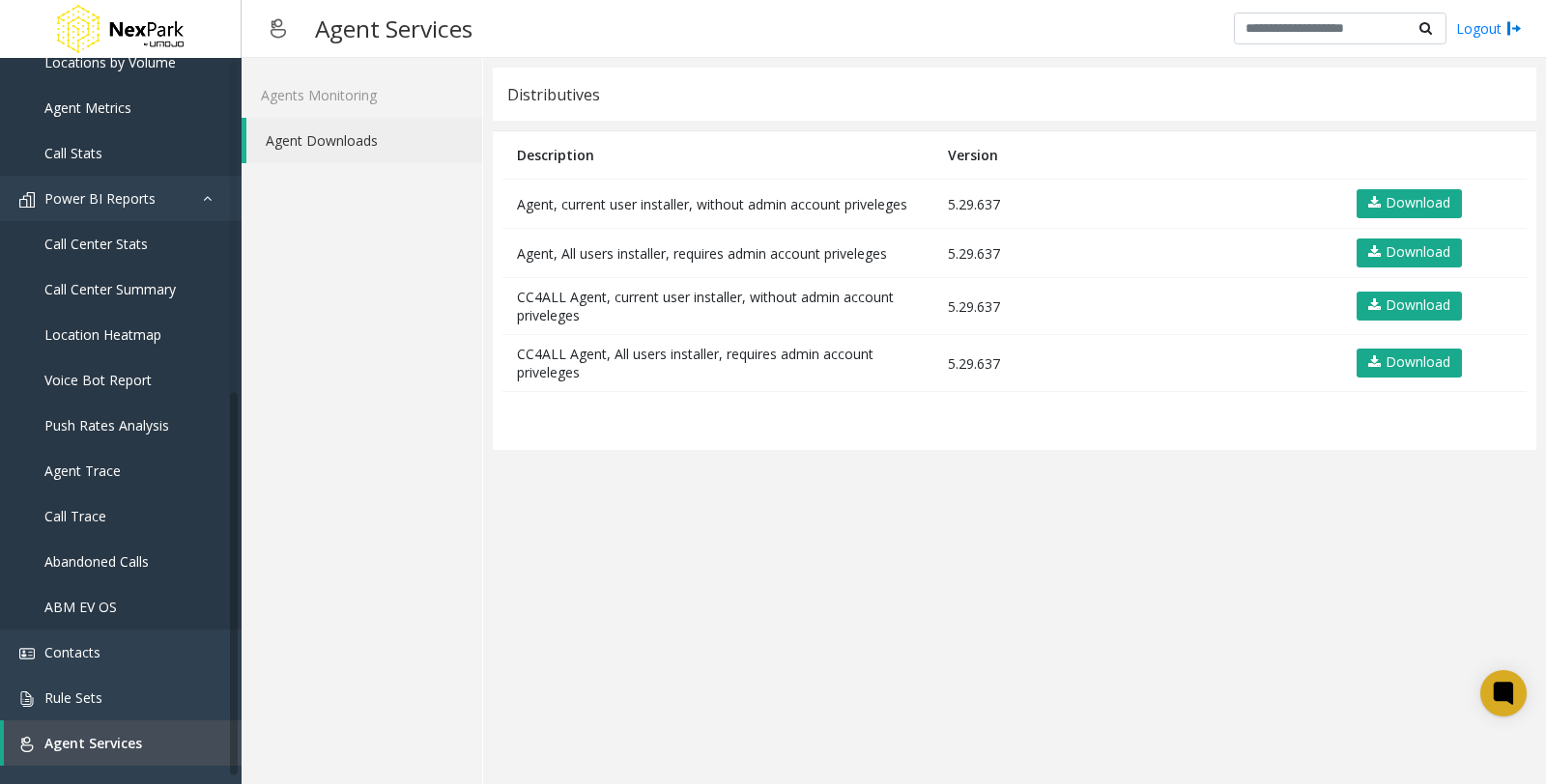
drag, startPoint x: 1097, startPoint y: 198, endPoint x: 508, endPoint y: 208, distance: 589.1
click at [508, 208] on tr "Agent, current user installer, without admin account priveleges 5.29.637 Downlo…" at bounding box center [1014, 204] width 1024 height 49
click at [969, 123] on div "Distributives Description Version Agent, current user installer, without admin …" at bounding box center [1014, 258] width 1044 height 382
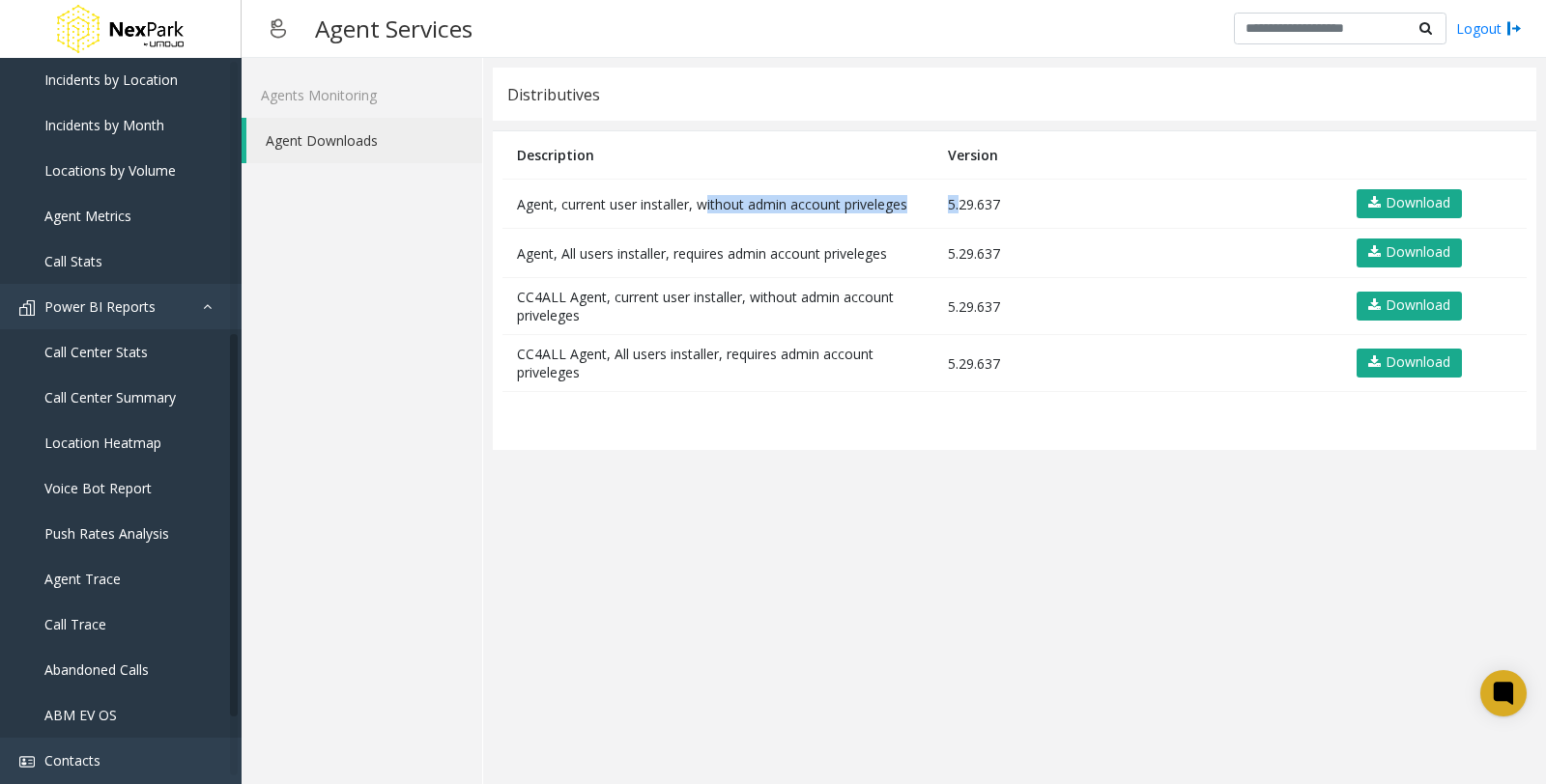
drag, startPoint x: 701, startPoint y: 204, endPoint x: 949, endPoint y: 204, distance: 248.0
click at [949, 204] on tr "Agent, current user installer, without admin account priveleges 5.29.637 Downlo…" at bounding box center [1014, 204] width 1024 height 49
click at [524, 605] on app-distributives "Distributives Description Version Agent, current user installer, without admin …" at bounding box center [1014, 421] width 1044 height 707
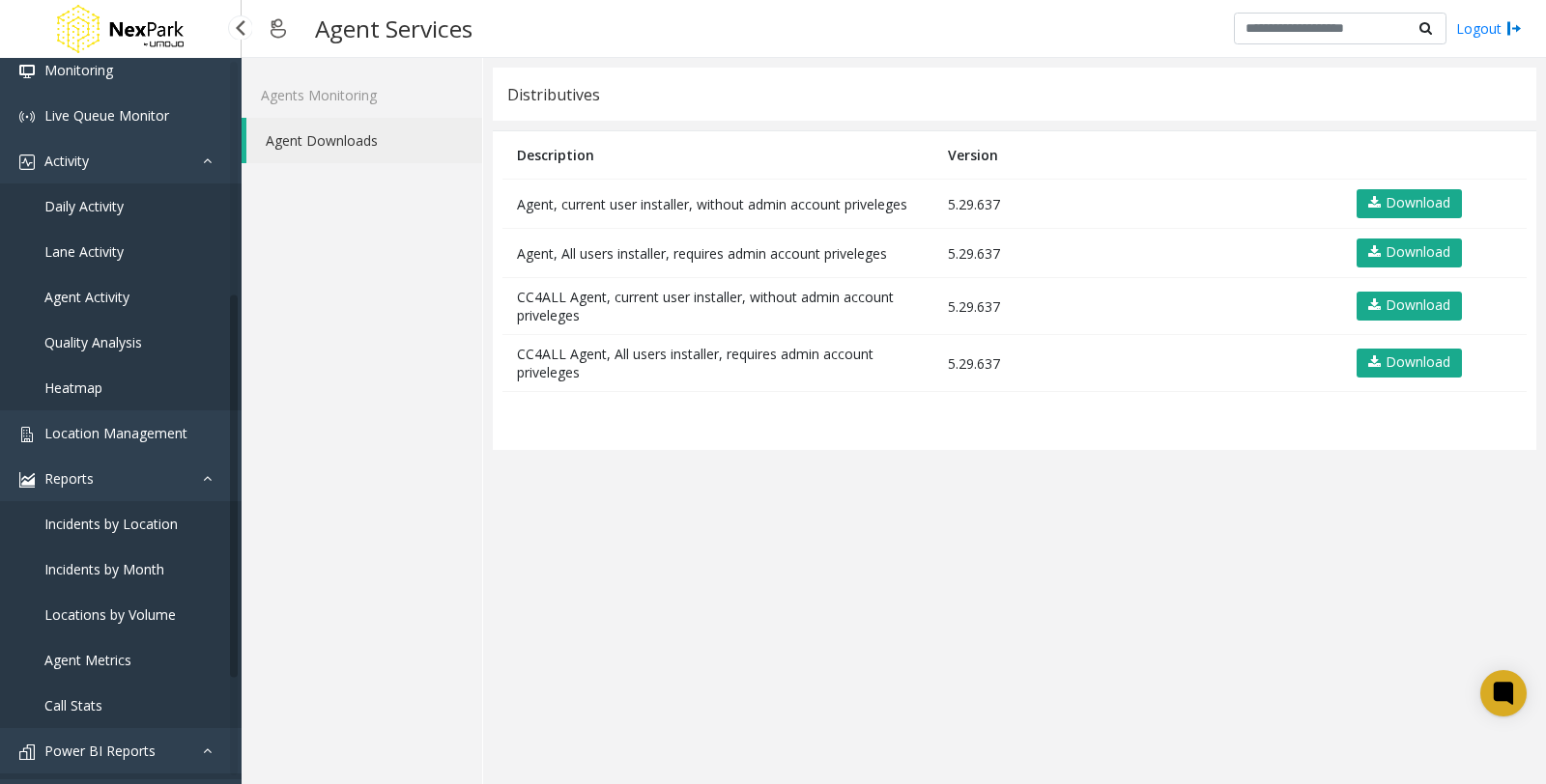
scroll to position [0, 0]
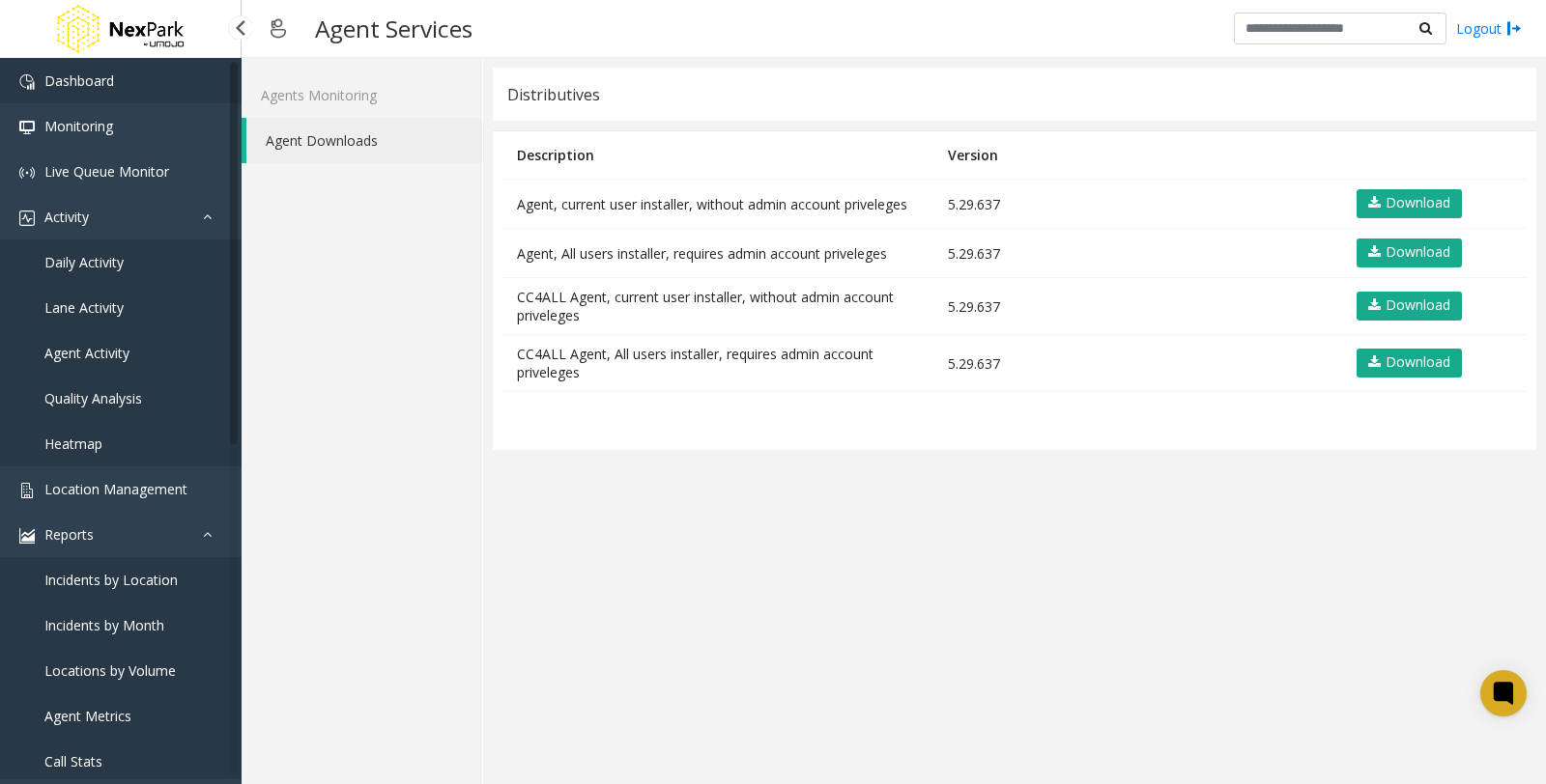
click at [126, 84] on link "Dashboard" at bounding box center [121, 81] width 242 height 45
